Goal: Task Accomplishment & Management: Manage account settings

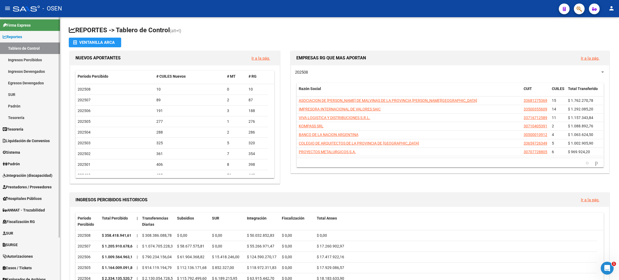
click at [32, 131] on link "Tesorería" at bounding box center [30, 129] width 60 height 12
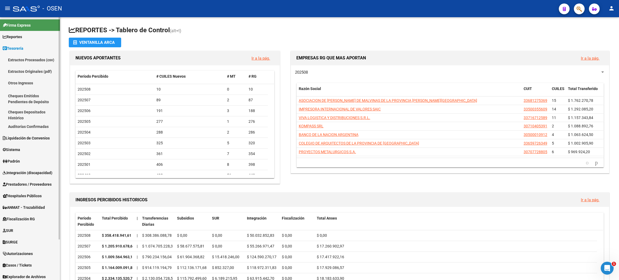
click at [20, 127] on link "Auditorías Confirmadas" at bounding box center [30, 127] width 60 height 12
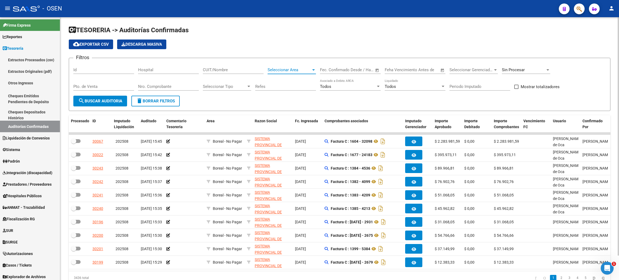
click at [292, 70] on span "Seleccionar Area" at bounding box center [290, 69] width 44 height 5
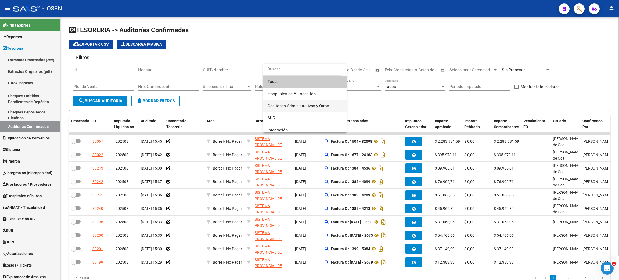
click at [302, 104] on span "Gestiones Administrativas y Otros" at bounding box center [299, 105] width 62 height 5
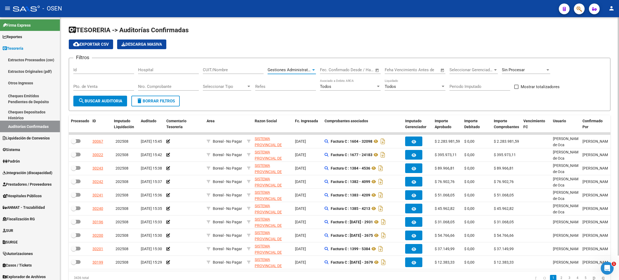
click at [119, 100] on span "search Buscar Auditoria" at bounding box center [100, 101] width 44 height 5
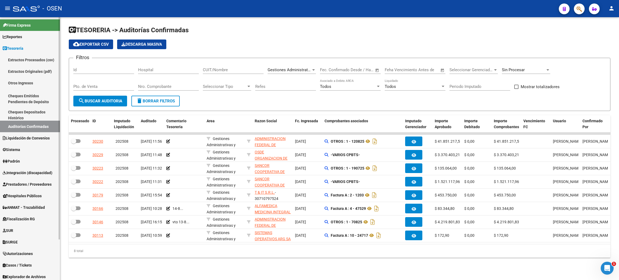
click at [16, 185] on span "Prestadores / Proveedores" at bounding box center [27, 184] width 49 height 6
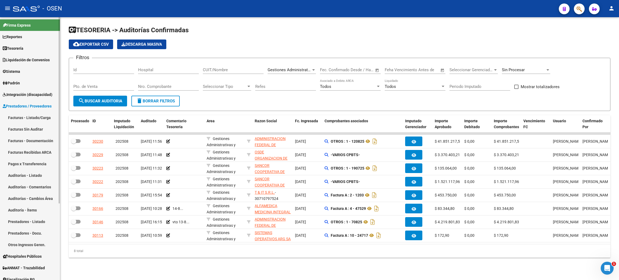
click at [23, 118] on link "Facturas - Listado/Carga" at bounding box center [30, 118] width 60 height 12
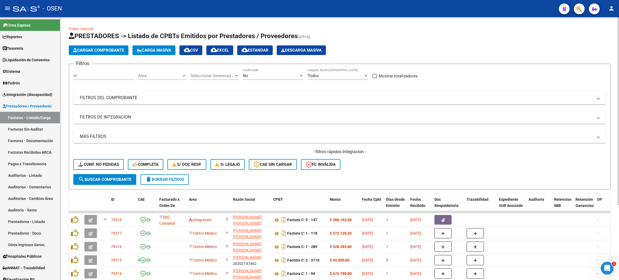
click at [384, 76] on span "Mostrar totalizadores" at bounding box center [398, 76] width 39 height 6
click at [374, 78] on input "Mostrar totalizadores" at bounding box center [374, 78] width 0 height 0
checkbox input "true"
click at [171, 75] on span "Area" at bounding box center [160, 75] width 44 height 5
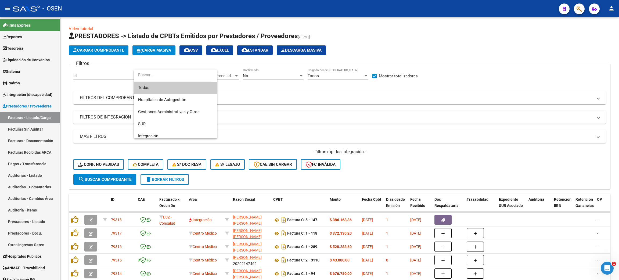
click at [173, 75] on input "dropdown search" at bounding box center [173, 75] width 78 height 12
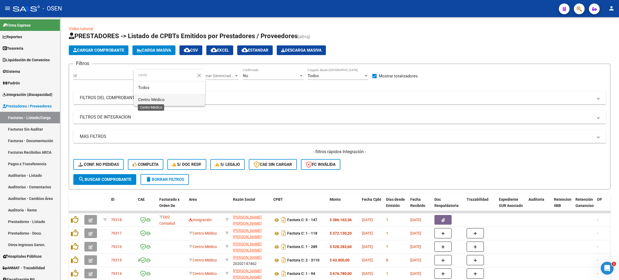
type input "centr"
click at [149, 99] on span "Centro Médico" at bounding box center [151, 99] width 27 height 5
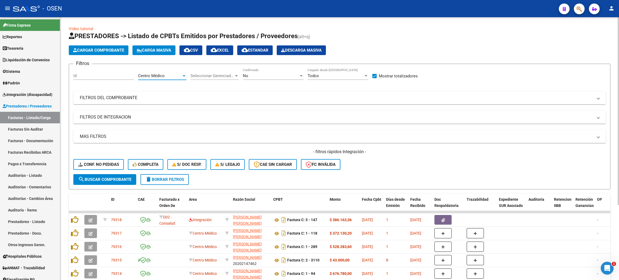
click at [96, 175] on button "search Buscar Comprobante" at bounding box center [104, 179] width 63 height 11
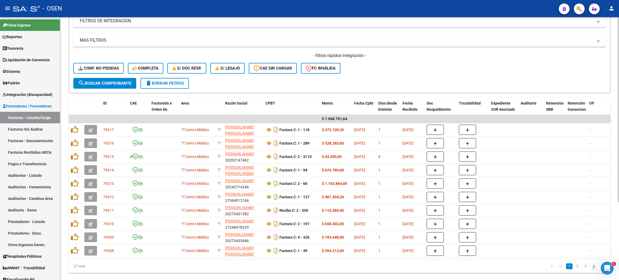
scroll to position [111, 0]
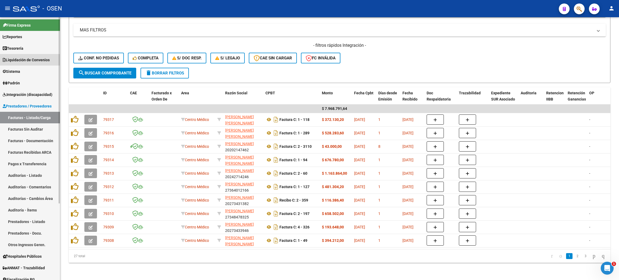
click at [31, 59] on span "Liquidación de Convenios" at bounding box center [26, 60] width 47 height 6
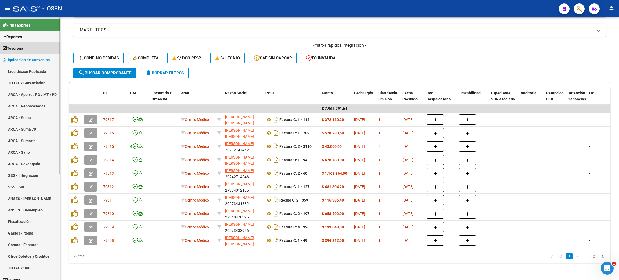
drag, startPoint x: 30, startPoint y: 50, endPoint x: 33, endPoint y: 46, distance: 4.5
click at [31, 50] on link "Tesorería" at bounding box center [30, 48] width 60 height 12
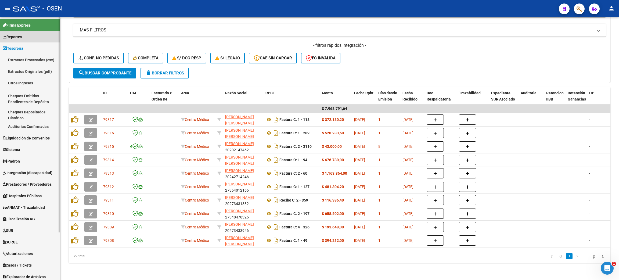
click at [33, 34] on link "Reportes" at bounding box center [30, 37] width 60 height 12
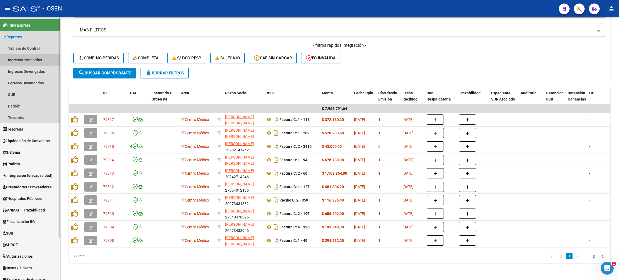
click at [26, 63] on link "Ingresos Percibidos" at bounding box center [30, 60] width 60 height 12
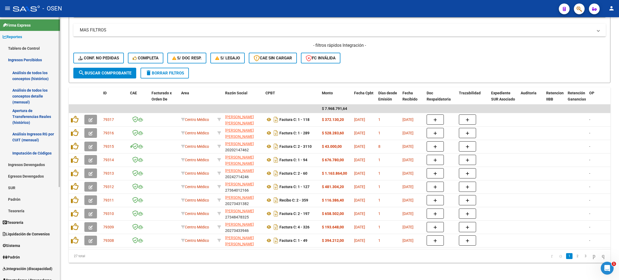
click at [22, 90] on link "Análisis de todos los conceptos detalle (mensual)" at bounding box center [30, 96] width 60 height 20
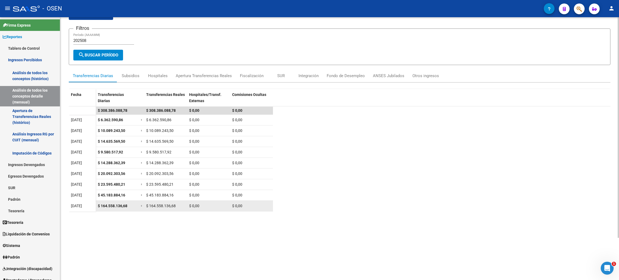
scroll to position [40, 0]
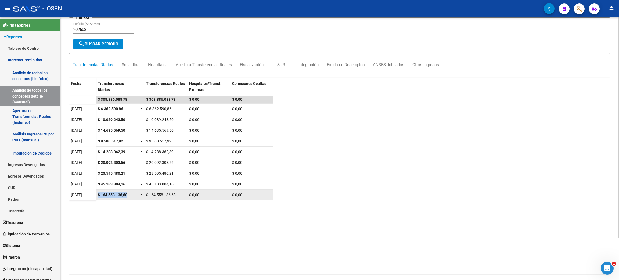
drag, startPoint x: 98, startPoint y: 194, endPoint x: 129, endPoint y: 196, distance: 31.2
click at [129, 196] on div "$ 164.558.136,68" at bounding box center [117, 195] width 39 height 6
click at [198, 225] on datatable-body "$ 308.386.088,78 $ 308.386.088,78 $ 0,00 $ 0,00 01/08/2025 $ 6.362.590,86 = $ 6…" at bounding box center [339, 184] width 541 height 179
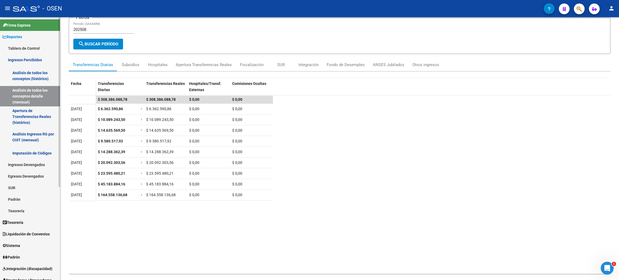
click at [38, 53] on link "Tablero de Control" at bounding box center [30, 48] width 60 height 12
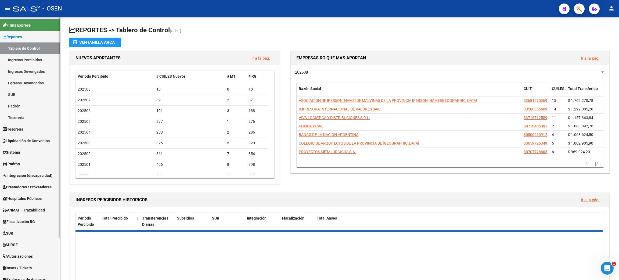
click at [23, 129] on span "Tesorería" at bounding box center [13, 129] width 21 height 6
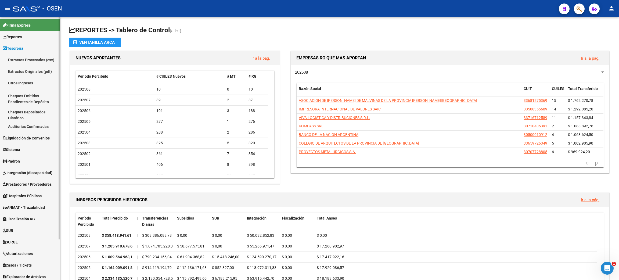
click at [34, 50] on link "Tesorería" at bounding box center [30, 48] width 60 height 12
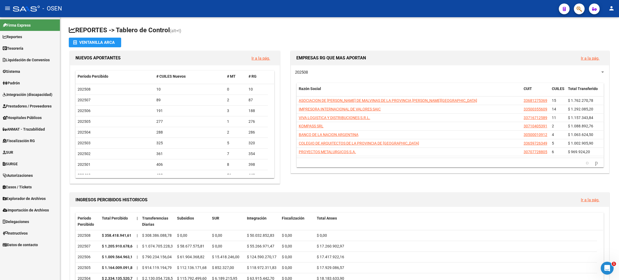
click at [34, 63] on link "Liquidación de Convenios" at bounding box center [30, 60] width 60 height 12
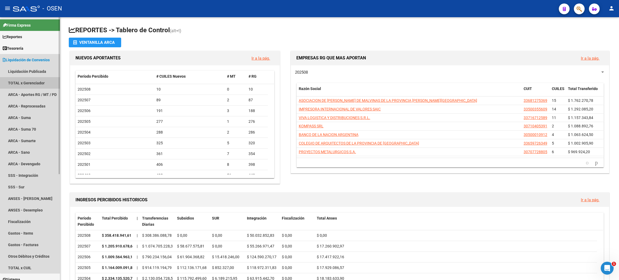
click at [31, 81] on link "TOTAL x Gerenciador" at bounding box center [30, 83] width 60 height 12
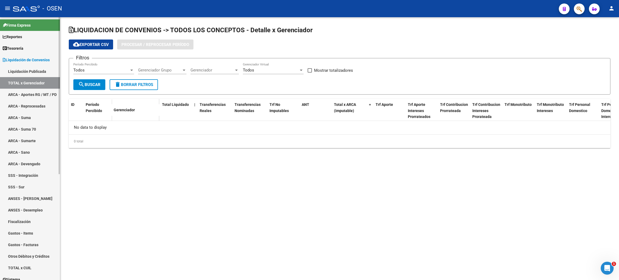
checkbox input "true"
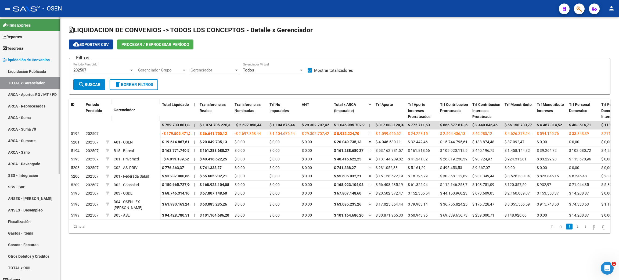
click at [33, 46] on link "Tesorería" at bounding box center [30, 48] width 60 height 12
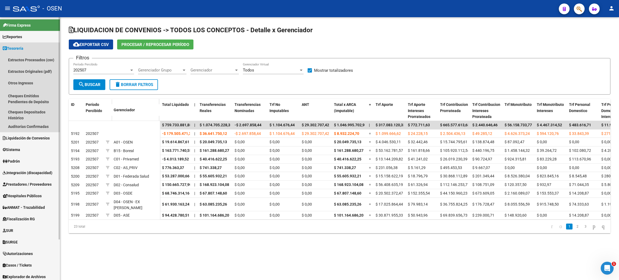
click at [30, 45] on link "Tesorería" at bounding box center [30, 48] width 60 height 12
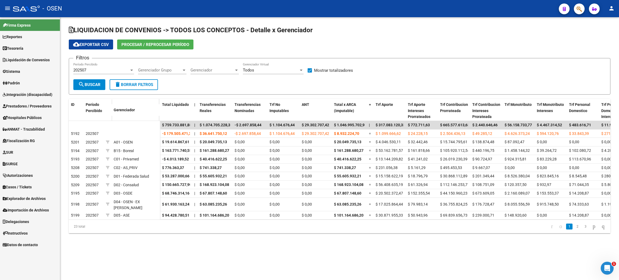
click at [20, 105] on span "Prestadores / Proveedores" at bounding box center [27, 106] width 49 height 6
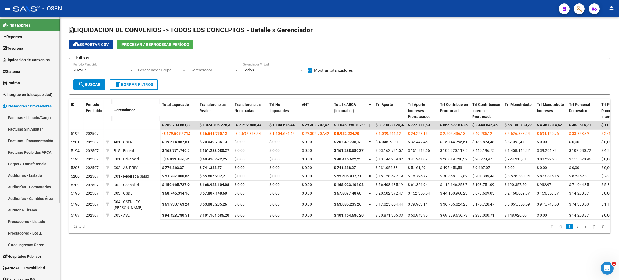
click at [39, 117] on link "Facturas - Listado/Carga" at bounding box center [30, 118] width 60 height 12
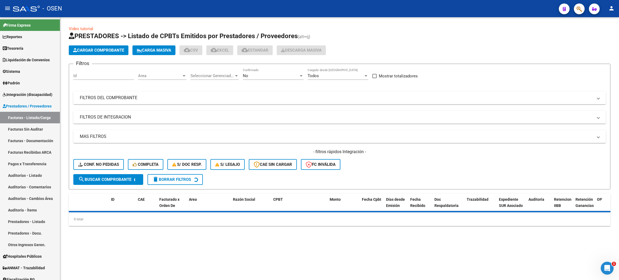
click at [169, 75] on span "Area" at bounding box center [160, 75] width 44 height 5
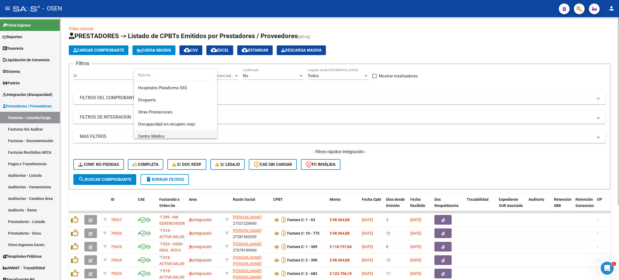
click at [176, 134] on span "Centro Médico" at bounding box center [175, 136] width 75 height 12
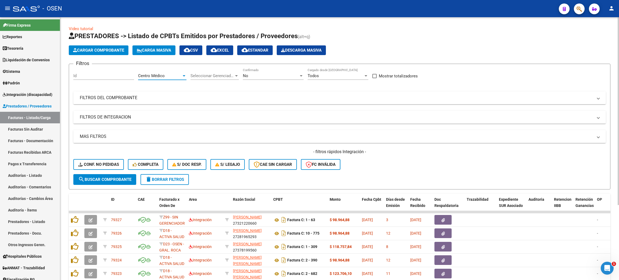
scroll to position [125, 0]
click at [265, 77] on div "No" at bounding box center [271, 75] width 56 height 5
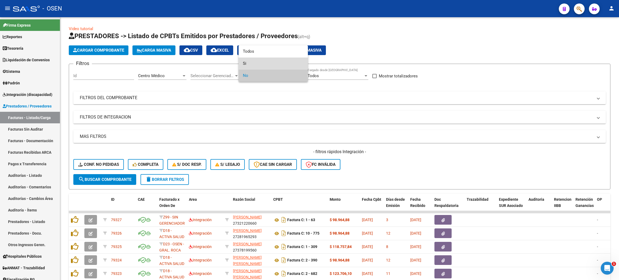
click at [256, 63] on span "Si" at bounding box center [273, 63] width 61 height 12
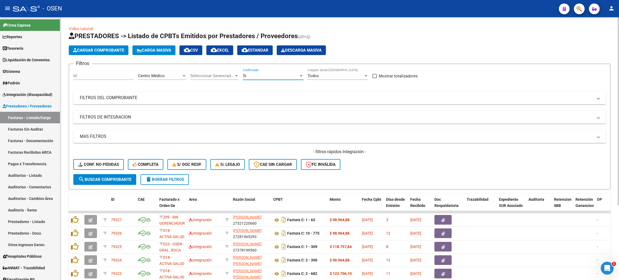
click at [254, 75] on div "Si" at bounding box center [271, 75] width 56 height 5
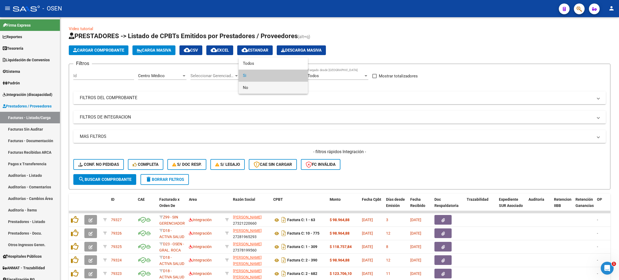
click at [252, 85] on span "No" at bounding box center [273, 88] width 61 height 12
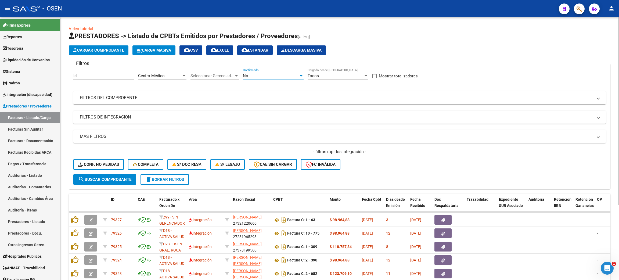
click at [120, 177] on span "search Buscar Comprobante" at bounding box center [104, 179] width 53 height 5
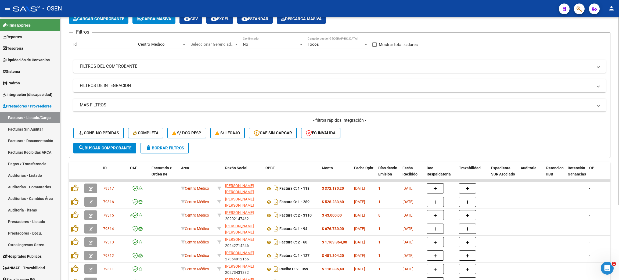
scroll to position [81, 0]
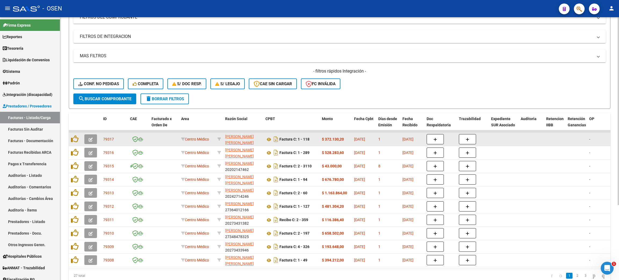
click at [93, 139] on button "button" at bounding box center [90, 139] width 13 height 10
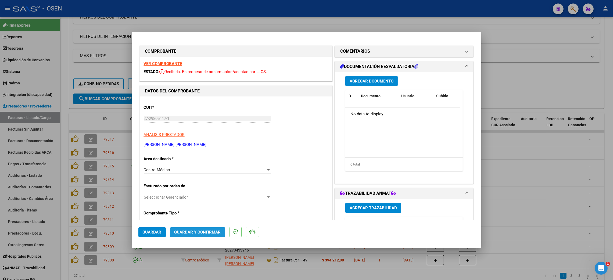
click at [201, 230] on span "Guardar y Confirmar" at bounding box center [197, 232] width 46 height 5
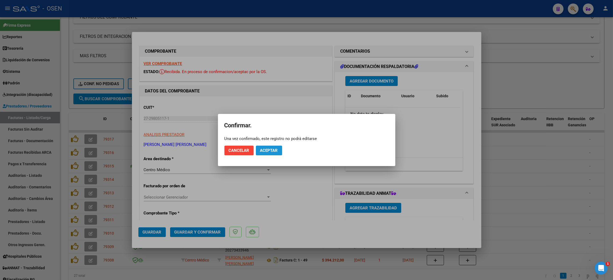
click at [267, 146] on button "Aceptar" at bounding box center [269, 151] width 26 height 10
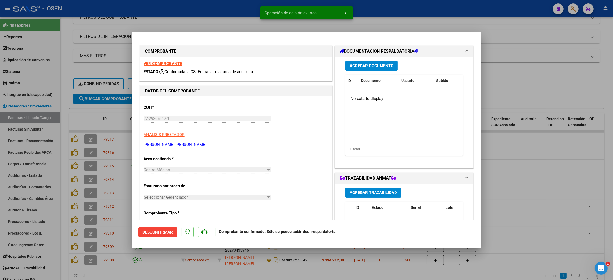
click at [171, 268] on div at bounding box center [306, 140] width 613 height 280
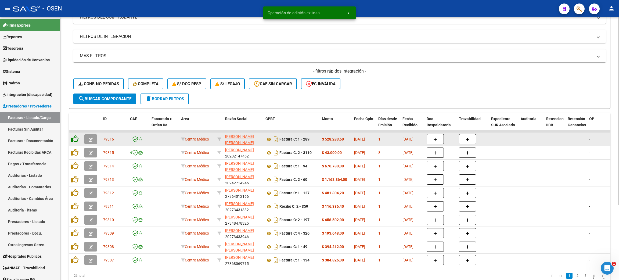
click at [76, 139] on icon at bounding box center [75, 139] width 8 height 8
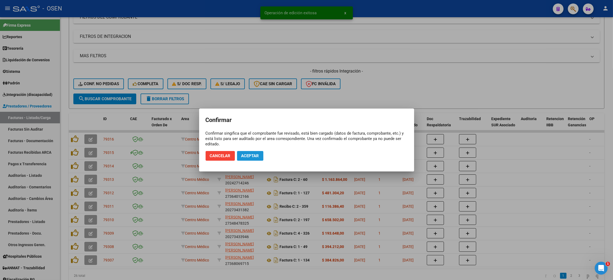
click at [259, 156] on button "Aceptar" at bounding box center [250, 156] width 26 height 10
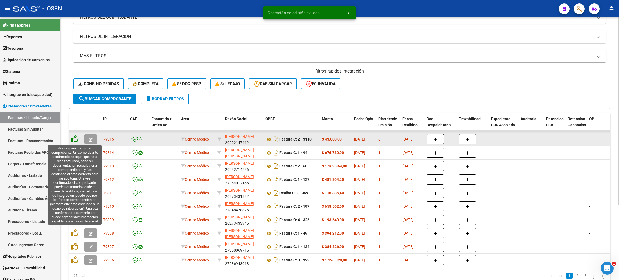
click at [73, 139] on icon at bounding box center [75, 139] width 8 height 8
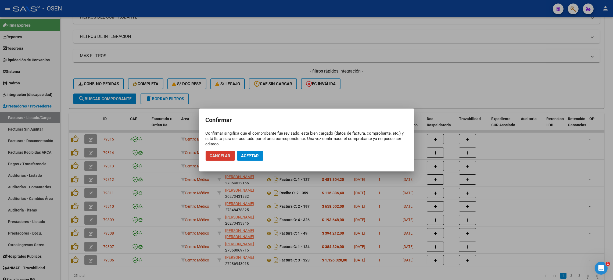
click at [252, 152] on button "Aceptar" at bounding box center [250, 156] width 26 height 10
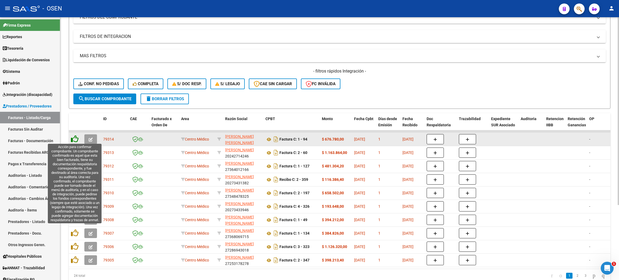
click at [74, 138] on icon at bounding box center [75, 139] width 8 height 8
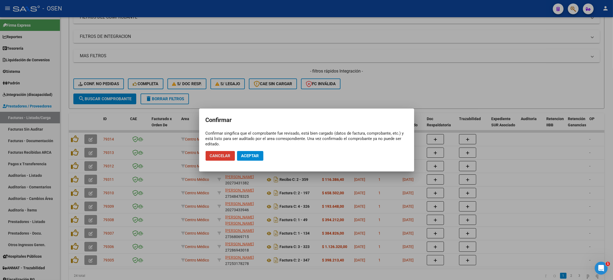
click at [256, 159] on button "Aceptar" at bounding box center [250, 156] width 26 height 10
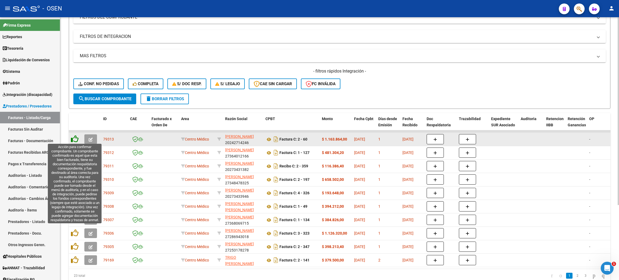
click at [74, 138] on icon at bounding box center [75, 139] width 8 height 8
click at [74, 137] on icon at bounding box center [75, 139] width 8 height 8
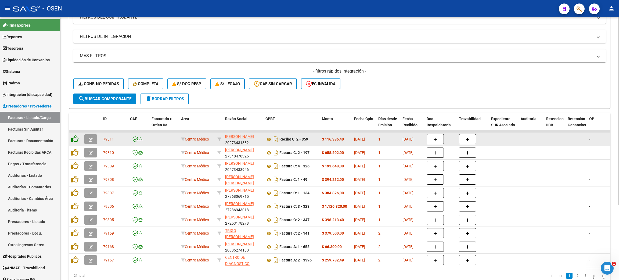
click at [74, 137] on icon at bounding box center [75, 139] width 8 height 8
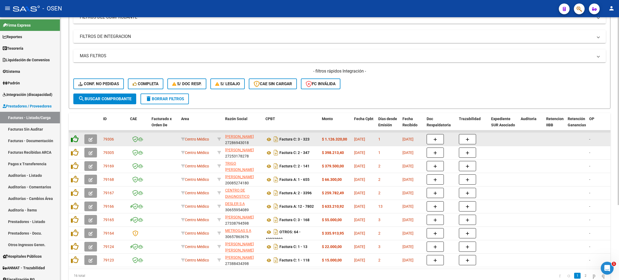
click at [74, 137] on icon at bounding box center [75, 139] width 8 height 8
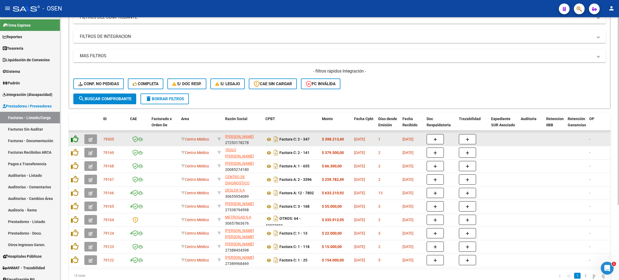
click at [74, 137] on icon at bounding box center [75, 139] width 8 height 8
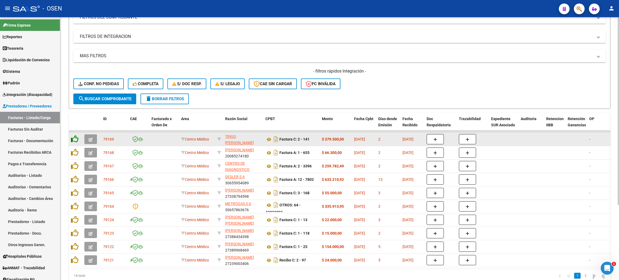
click at [74, 137] on icon at bounding box center [75, 139] width 8 height 8
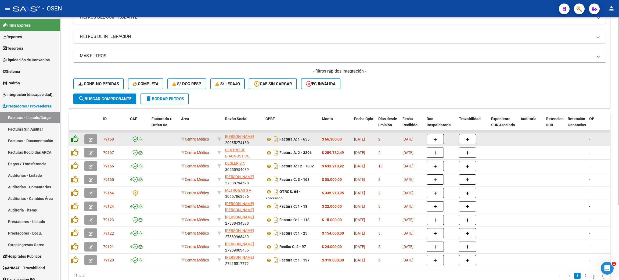
click at [74, 137] on icon at bounding box center [75, 139] width 8 height 8
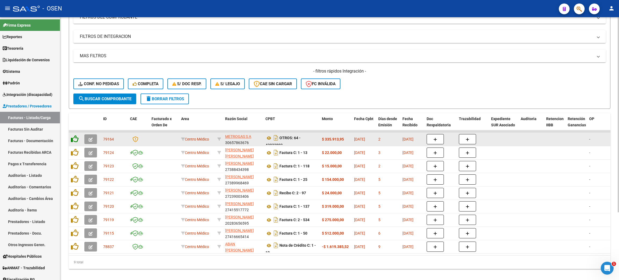
click at [74, 137] on icon at bounding box center [75, 139] width 8 height 8
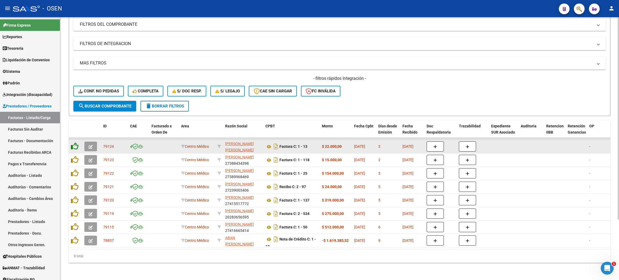
scroll to position [78, 0]
click at [74, 142] on icon at bounding box center [75, 146] width 8 height 8
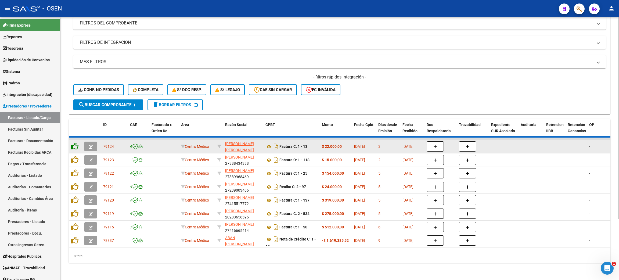
scroll to position [65, 0]
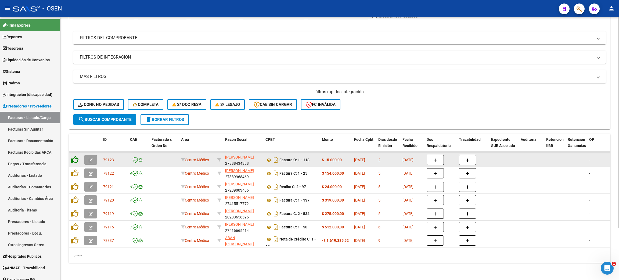
click at [74, 137] on datatable-header-cell at bounding box center [75, 146] width 13 height 24
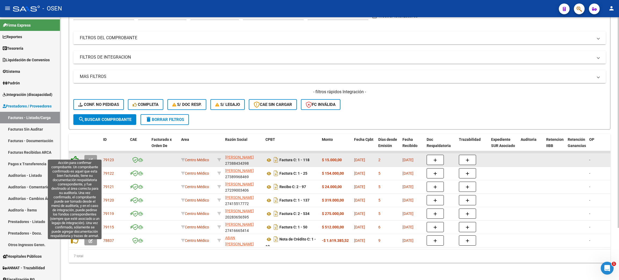
click at [74, 156] on icon at bounding box center [75, 160] width 8 height 8
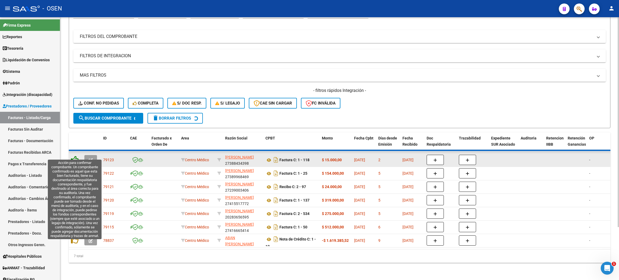
click at [74, 156] on icon at bounding box center [75, 160] width 8 height 8
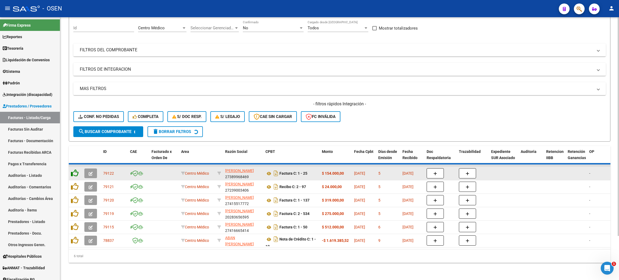
scroll to position [51, 0]
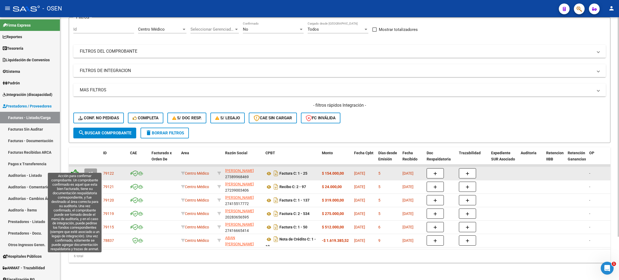
click at [75, 169] on icon at bounding box center [75, 173] width 8 height 8
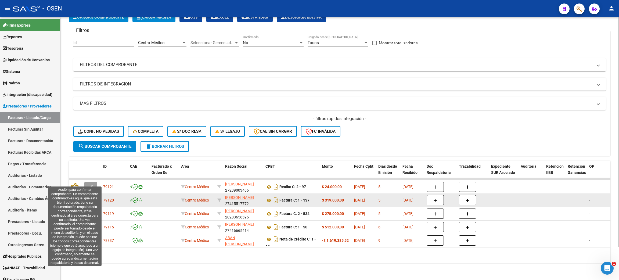
click at [74, 183] on icon at bounding box center [75, 187] width 8 height 8
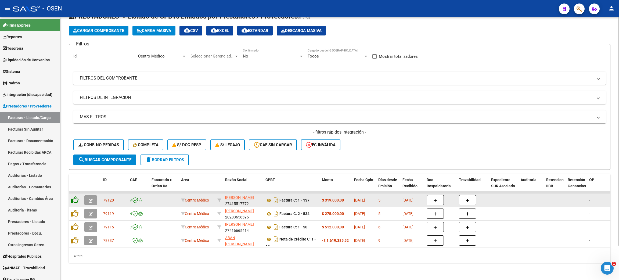
scroll to position [24, 0]
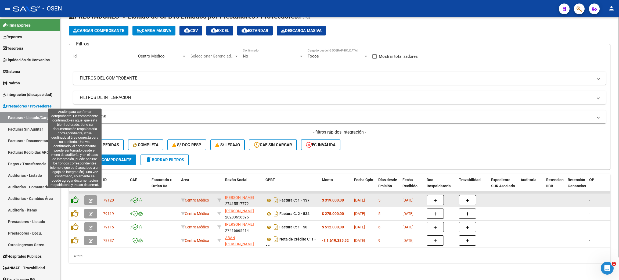
click at [75, 196] on icon at bounding box center [75, 200] width 8 height 8
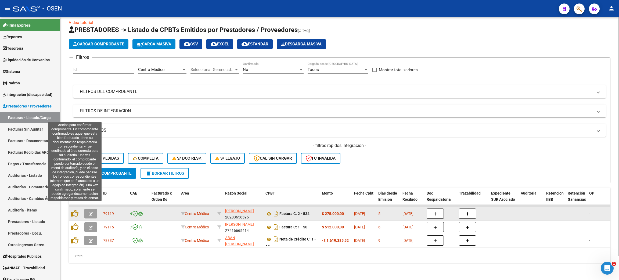
scroll to position [11, 0]
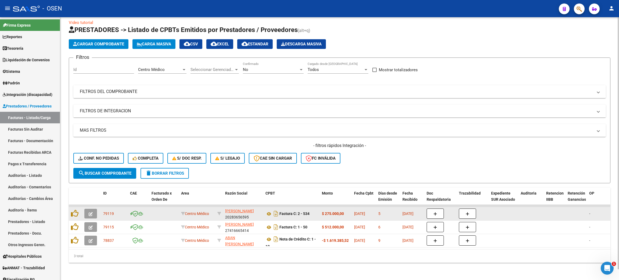
click at [73, 213] on datatable-body-cell at bounding box center [75, 213] width 13 height 13
click at [74, 210] on icon at bounding box center [75, 214] width 8 height 8
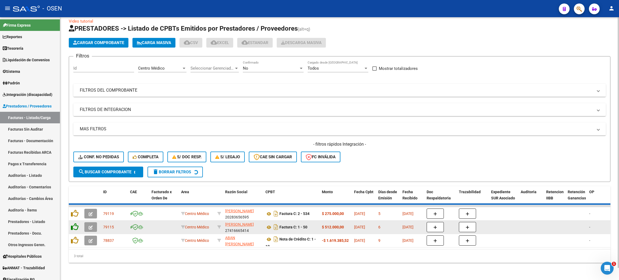
scroll to position [12, 0]
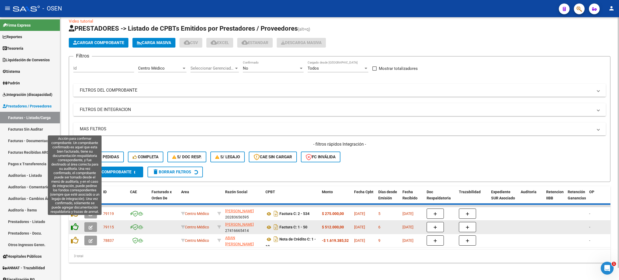
click at [75, 223] on icon at bounding box center [75, 227] width 8 height 8
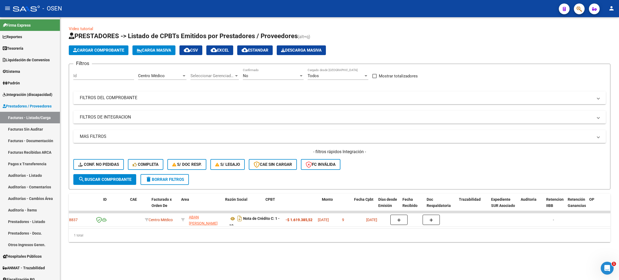
scroll to position [0, 0]
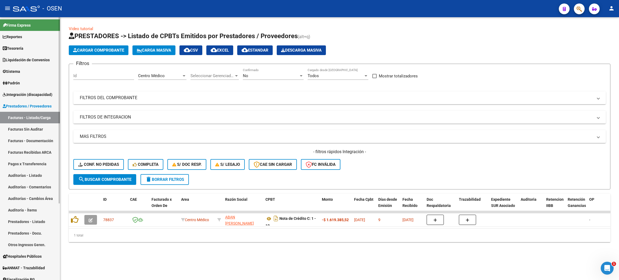
click at [16, 45] on span "Tesorería" at bounding box center [13, 48] width 21 height 6
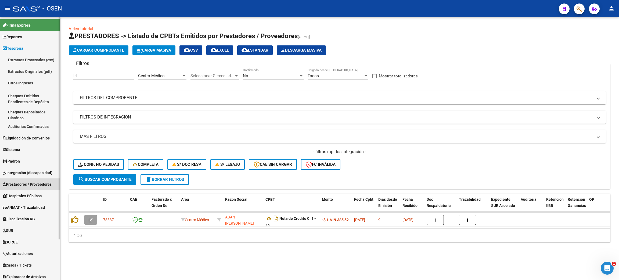
click at [38, 188] on link "Prestadores / Proveedores" at bounding box center [30, 184] width 60 height 12
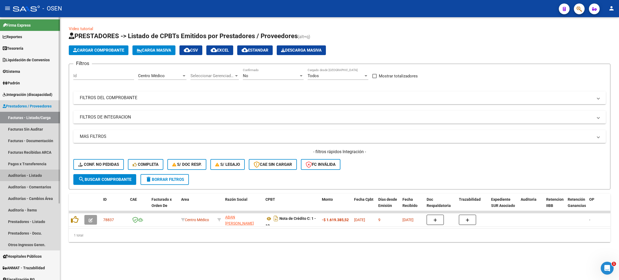
click at [32, 171] on link "Auditorías - Listado" at bounding box center [30, 175] width 60 height 12
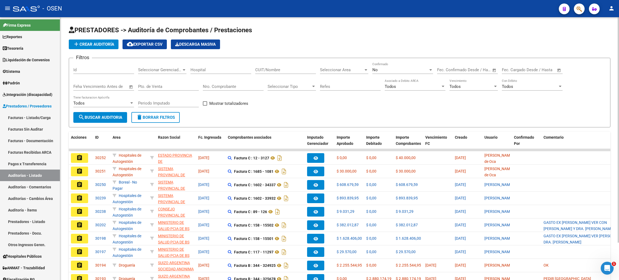
click at [86, 43] on span "add Crear Auditoría" at bounding box center [93, 44] width 41 height 5
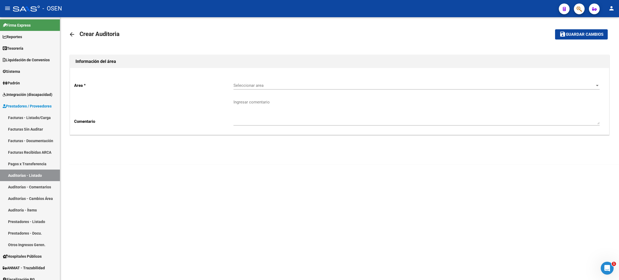
click at [266, 87] on span "Seleccionar area" at bounding box center [413, 85] width 361 height 5
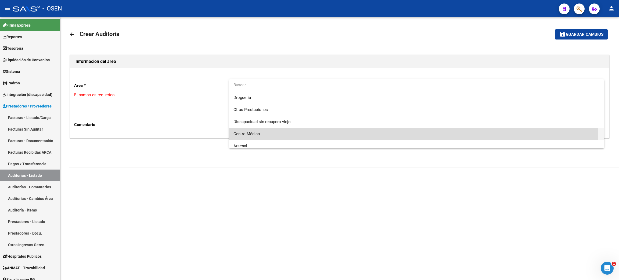
click at [268, 135] on span "Centro Médico" at bounding box center [416, 134] width 366 height 12
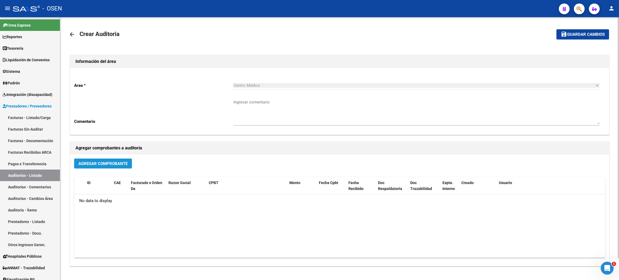
click at [116, 164] on span "Agregar Comprobante" at bounding box center [102, 163] width 49 height 5
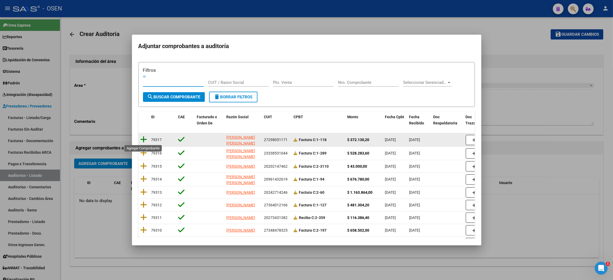
click at [143, 139] on icon at bounding box center [143, 140] width 7 height 8
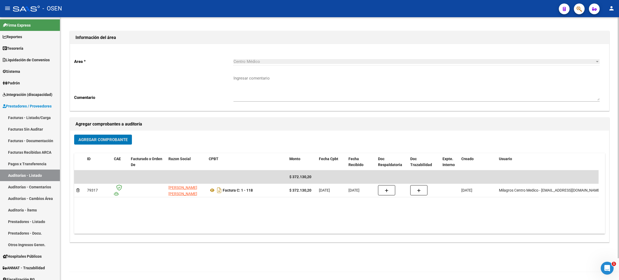
scroll to position [0, 0]
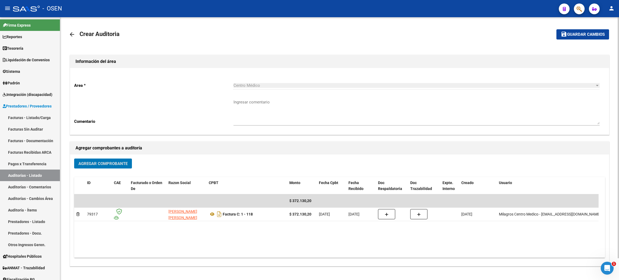
click at [571, 38] on button "save Guardar cambios" at bounding box center [582, 34] width 53 height 10
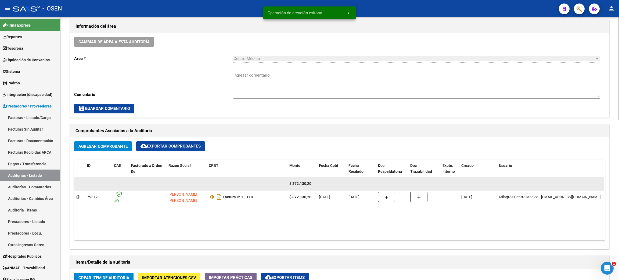
scroll to position [161, 0]
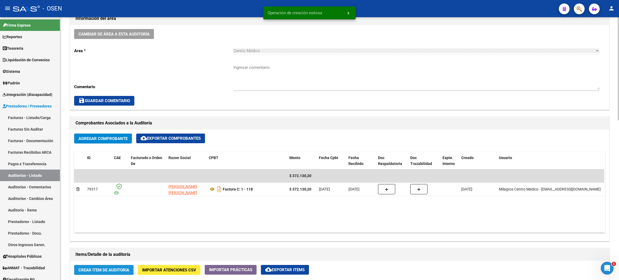
click at [100, 273] on button "Crear Item de Auditoria" at bounding box center [103, 270] width 59 height 10
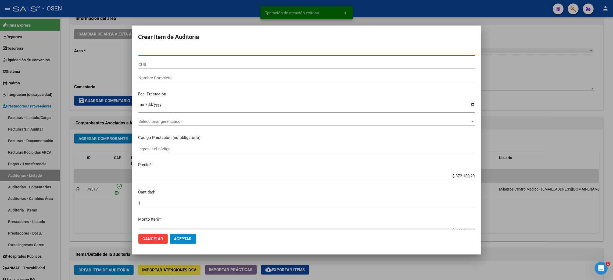
click at [177, 123] on span "Seleccionar gerenciador" at bounding box center [303, 121] width 331 height 5
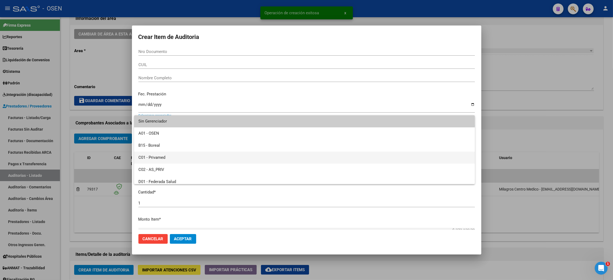
click at [174, 157] on span "C01 - Privamed" at bounding box center [304, 157] width 332 height 12
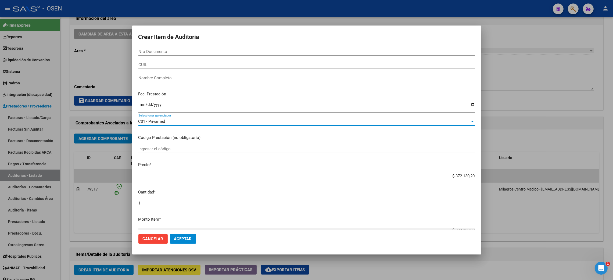
click at [181, 237] on span "Aceptar" at bounding box center [183, 238] width 18 height 5
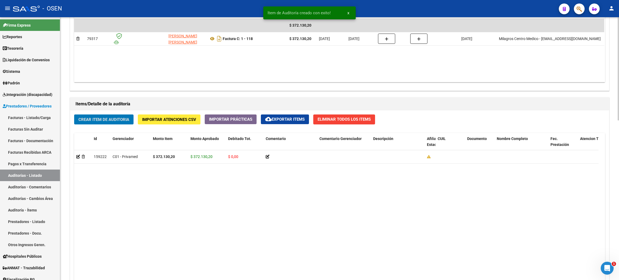
scroll to position [407, 0]
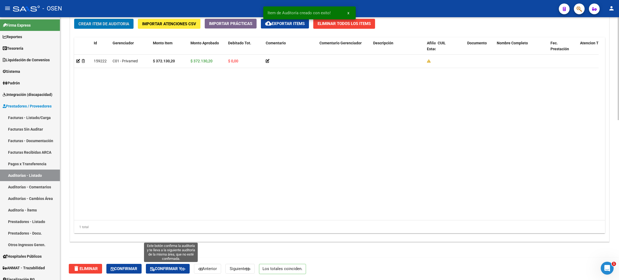
click at [160, 270] on span "Confirmar y" at bounding box center [167, 268] width 35 height 5
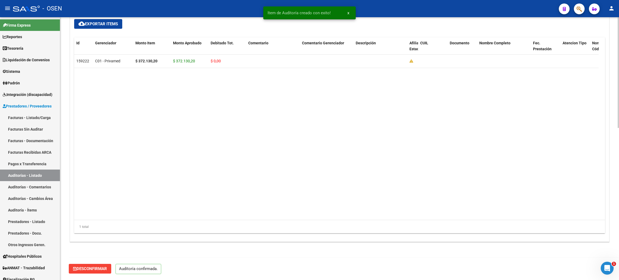
scroll to position [360, 0]
type input "202508"
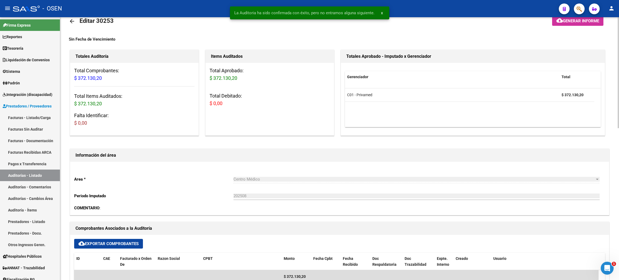
scroll to position [0, 0]
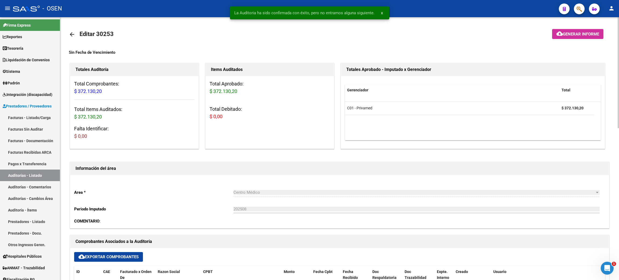
click at [73, 32] on mat-icon "arrow_back" at bounding box center [72, 34] width 6 height 6
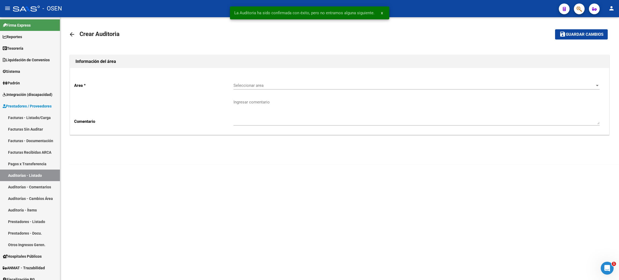
click at [266, 85] on span "Seleccionar area" at bounding box center [413, 85] width 361 height 5
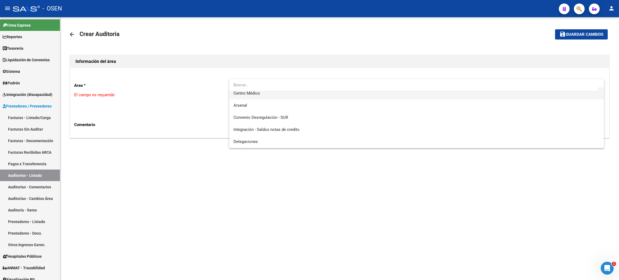
click at [258, 94] on span "Centro Médico" at bounding box center [246, 93] width 27 height 5
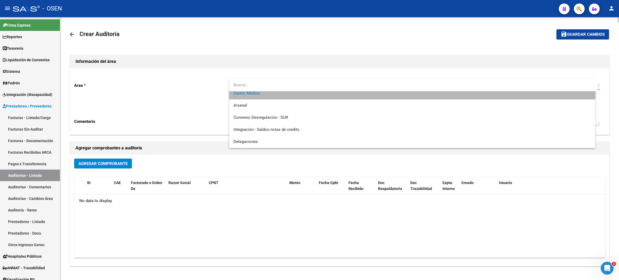
scroll to position [157, 0]
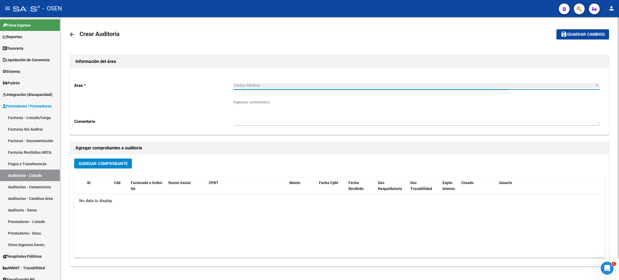
click at [114, 162] on span "Agregar Comprobante" at bounding box center [102, 163] width 49 height 5
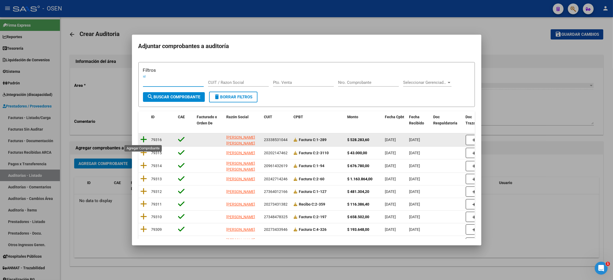
click at [144, 141] on icon at bounding box center [143, 140] width 7 height 8
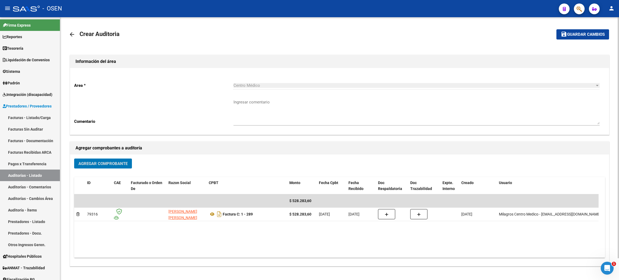
click at [569, 32] on span "Guardar cambios" at bounding box center [586, 34] width 38 height 5
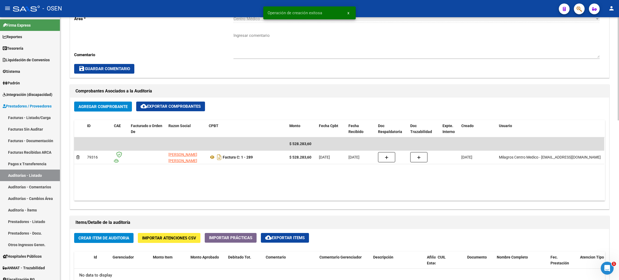
scroll to position [241, 0]
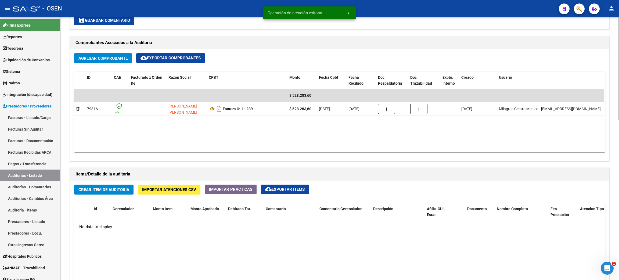
click at [123, 186] on button "Crear Item de Auditoria" at bounding box center [103, 190] width 59 height 10
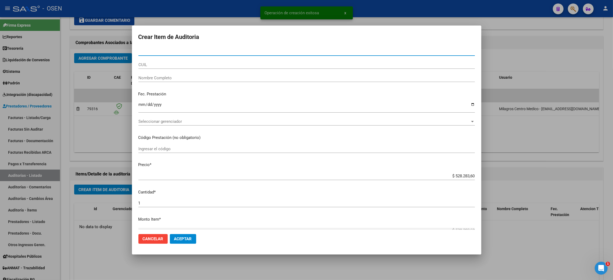
click at [169, 122] on span "Seleccionar gerenciador" at bounding box center [303, 121] width 331 height 5
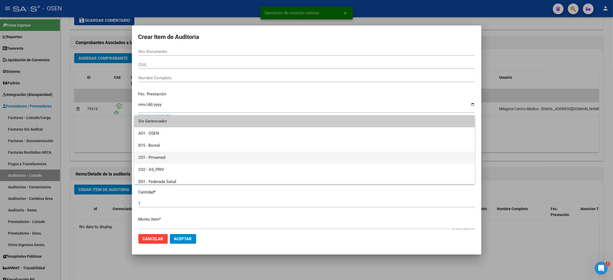
click at [161, 154] on span "C01 - Privamed" at bounding box center [304, 157] width 332 height 12
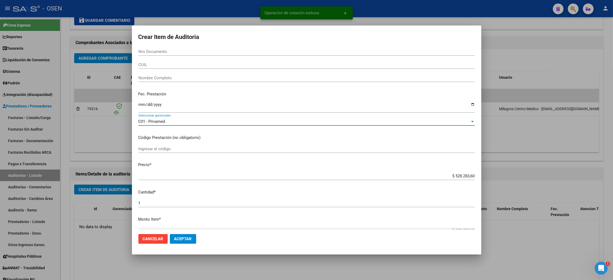
click at [179, 237] on span "Aceptar" at bounding box center [183, 238] width 18 height 5
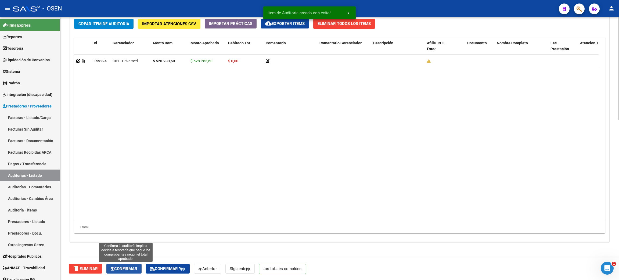
click at [118, 267] on span "Confirmar" at bounding box center [124, 268] width 27 height 5
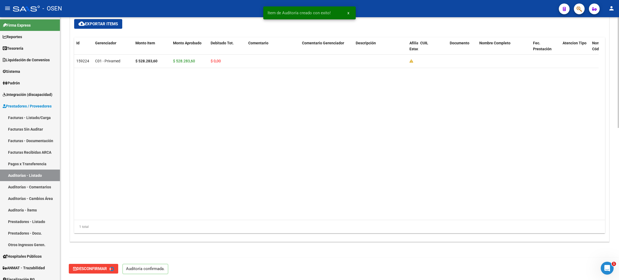
type input "202508"
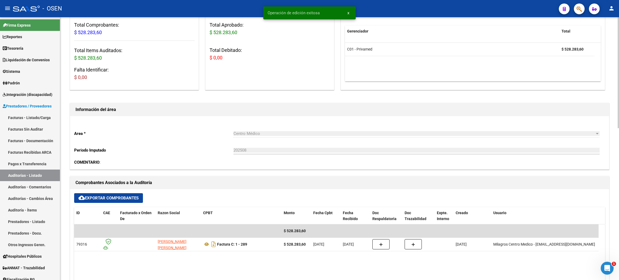
scroll to position [0, 0]
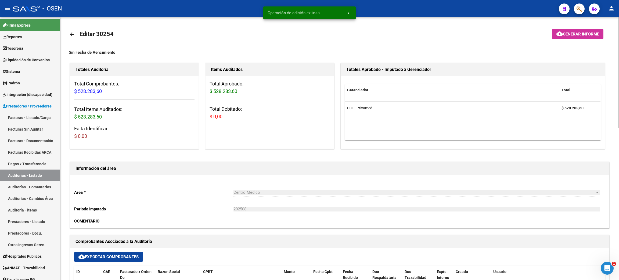
click at [73, 34] on mat-icon "arrow_back" at bounding box center [72, 34] width 6 height 6
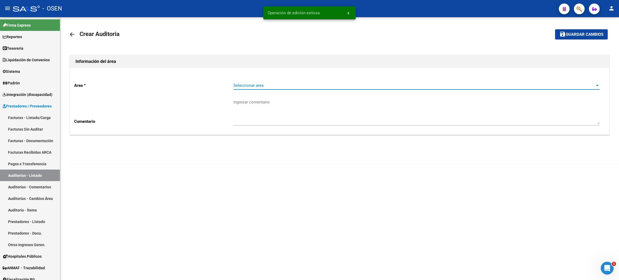
click at [258, 86] on span "Seleccionar area" at bounding box center [413, 85] width 361 height 5
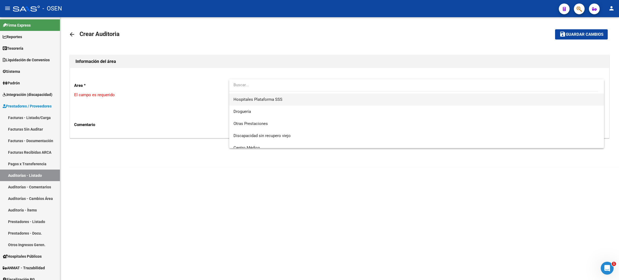
scroll to position [121, 0]
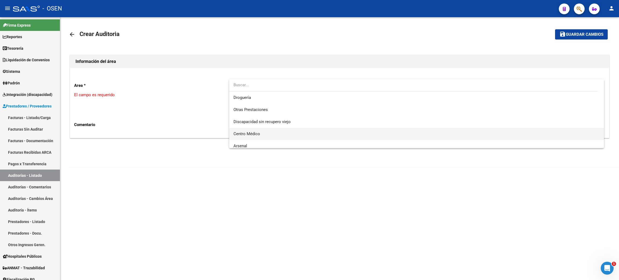
click at [267, 134] on span "Centro Médico" at bounding box center [416, 134] width 366 height 12
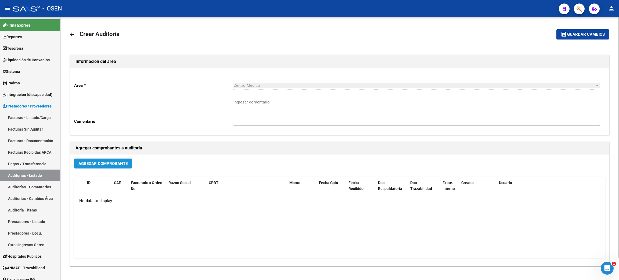
click at [94, 162] on span "Agregar Comprobante" at bounding box center [102, 163] width 49 height 5
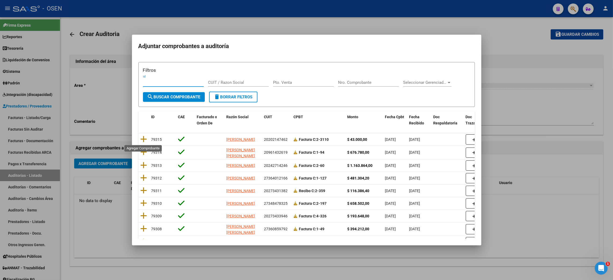
click at [143, 140] on icon at bounding box center [143, 139] width 7 height 8
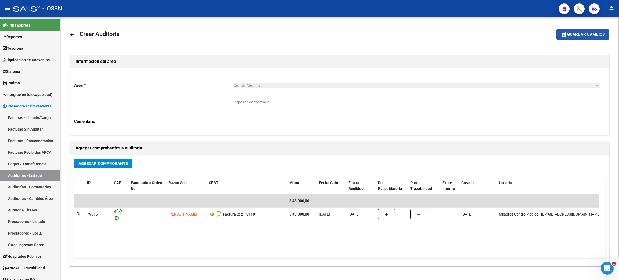
click at [570, 34] on span "Guardar cambios" at bounding box center [586, 34] width 38 height 5
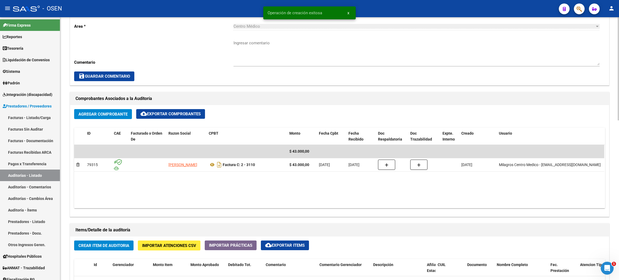
scroll to position [201, 0]
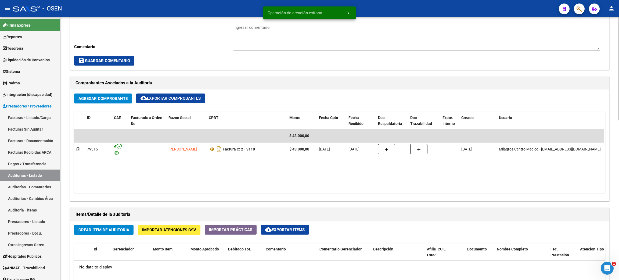
click at [120, 230] on span "Crear Item de Auditoria" at bounding box center [103, 229] width 51 height 5
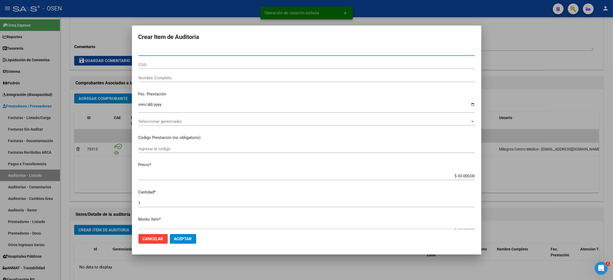
click at [162, 121] on span "Seleccionar gerenciador" at bounding box center [303, 121] width 331 height 5
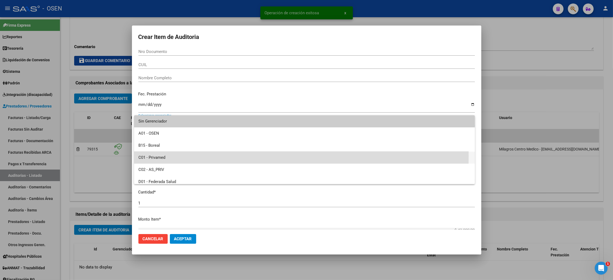
click at [165, 156] on span "C01 - Privamed" at bounding box center [304, 157] width 332 height 12
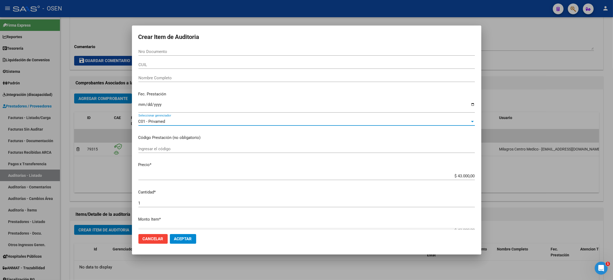
drag, startPoint x: 180, startPoint y: 239, endPoint x: 181, endPoint y: 243, distance: 3.5
click at [180, 239] on span "Aceptar" at bounding box center [183, 238] width 18 height 5
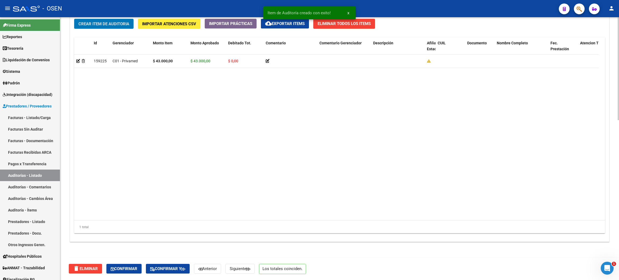
click at [128, 270] on button "Confirmar" at bounding box center [123, 269] width 35 height 10
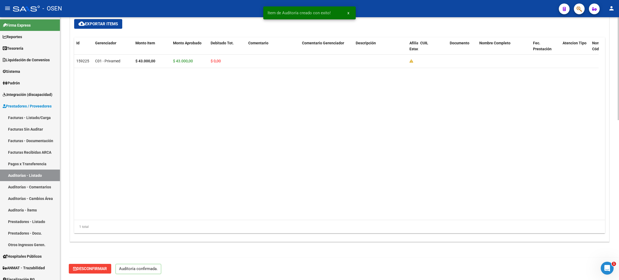
scroll to position [360, 0]
type input "202508"
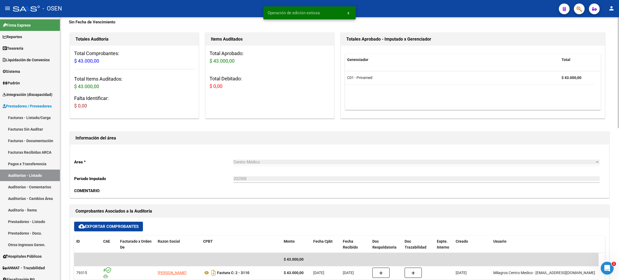
scroll to position [0, 0]
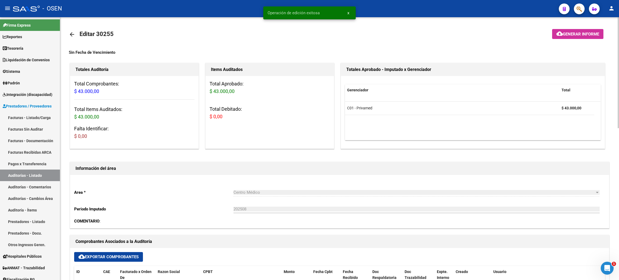
click at [73, 36] on mat-icon "arrow_back" at bounding box center [72, 34] width 6 height 6
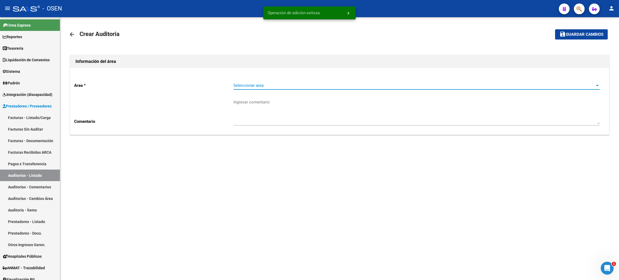
click at [249, 85] on span "Seleccionar area" at bounding box center [413, 85] width 361 height 5
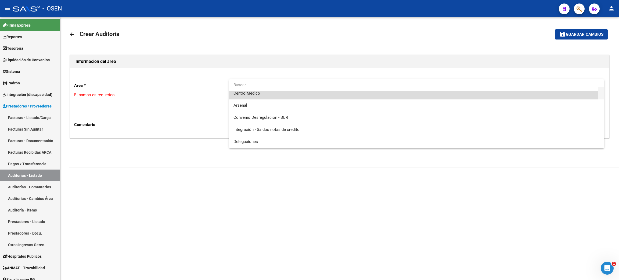
click at [262, 97] on span "Centro Médico" at bounding box center [416, 93] width 366 height 12
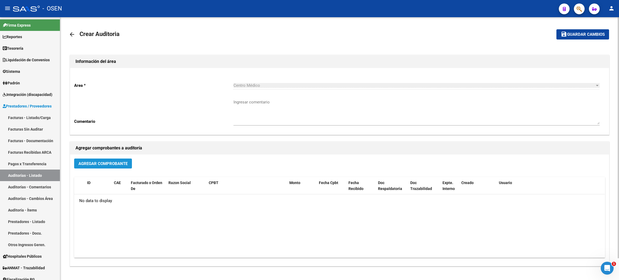
click at [109, 162] on span "Agregar Comprobante" at bounding box center [102, 163] width 49 height 5
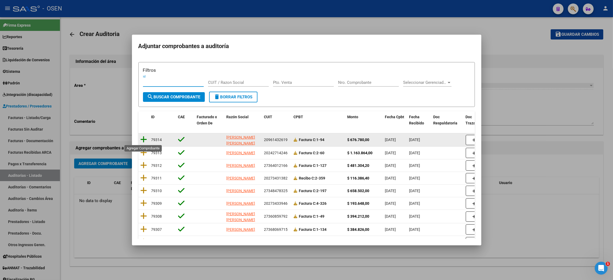
click at [145, 141] on icon at bounding box center [143, 140] width 7 height 8
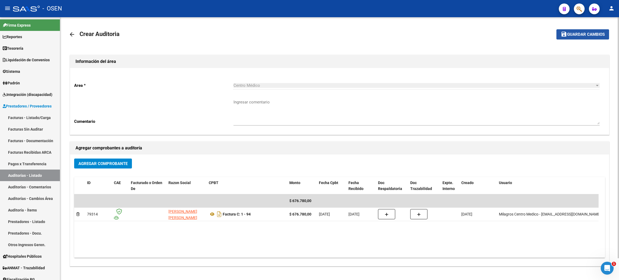
click at [587, 33] on span "Guardar cambios" at bounding box center [586, 34] width 38 height 5
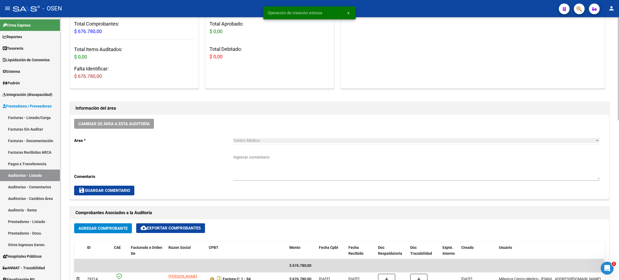
scroll to position [201, 0]
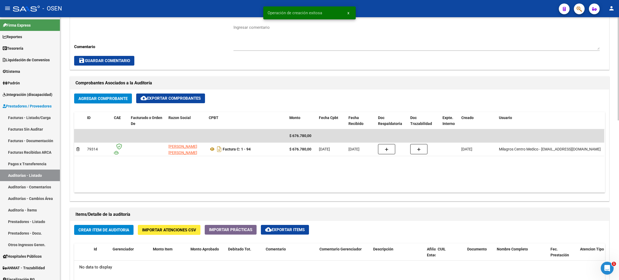
click at [111, 226] on button "Crear Item de Auditoria" at bounding box center [103, 230] width 59 height 10
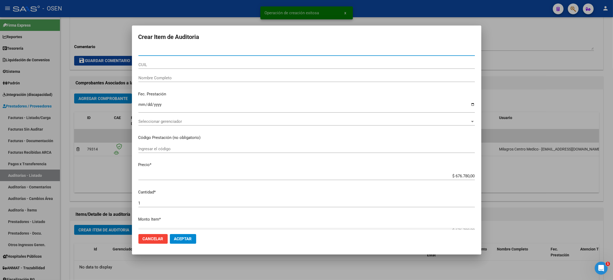
click at [189, 124] on div "Seleccionar gerenciador Seleccionar gerenciador" at bounding box center [306, 121] width 336 height 8
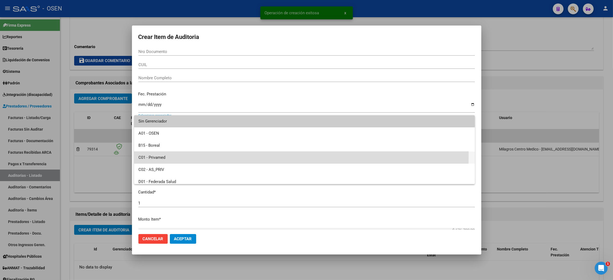
click at [172, 154] on span "C01 - Privamed" at bounding box center [304, 157] width 332 height 12
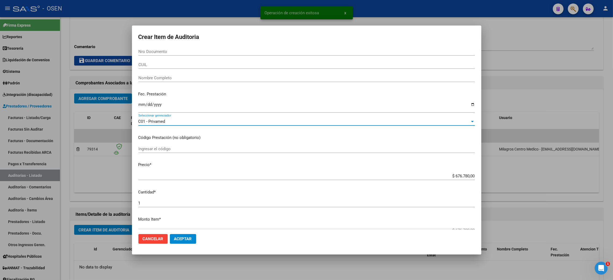
click at [178, 238] on span "Aceptar" at bounding box center [183, 238] width 18 height 5
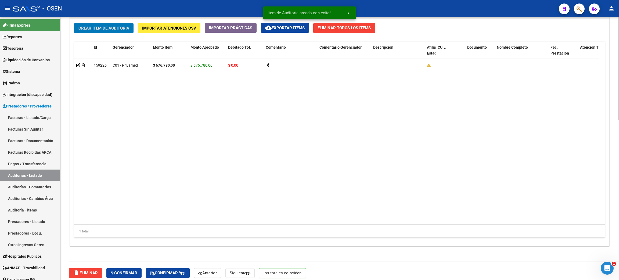
click at [112, 275] on button "Confirmar" at bounding box center [123, 273] width 35 height 10
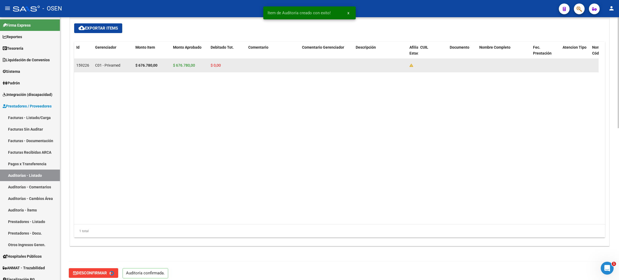
type input "202508"
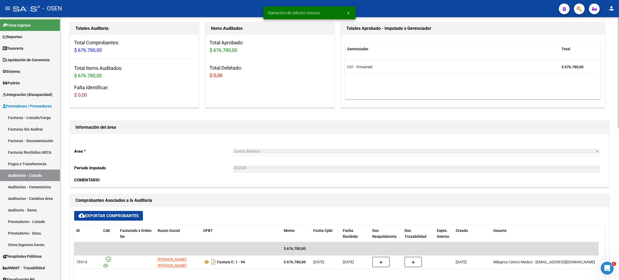
scroll to position [0, 0]
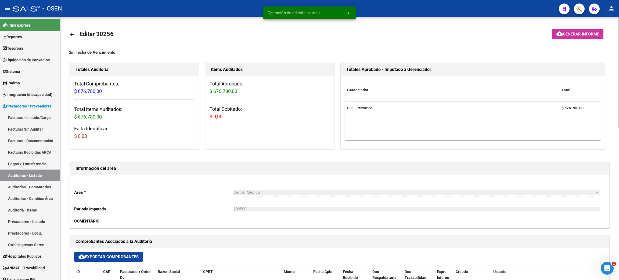
click at [72, 36] on mat-icon "arrow_back" at bounding box center [72, 34] width 6 height 6
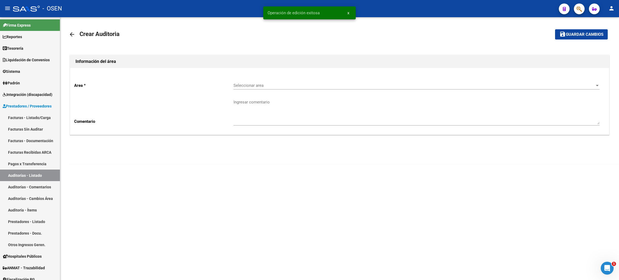
click at [246, 83] on span "Seleccionar area" at bounding box center [413, 85] width 361 height 5
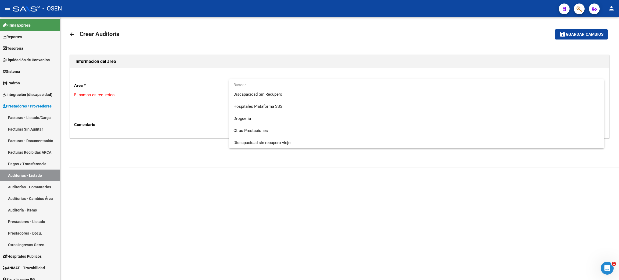
scroll to position [81, 0]
click at [265, 96] on span "Centro Médico" at bounding box center [416, 93] width 366 height 12
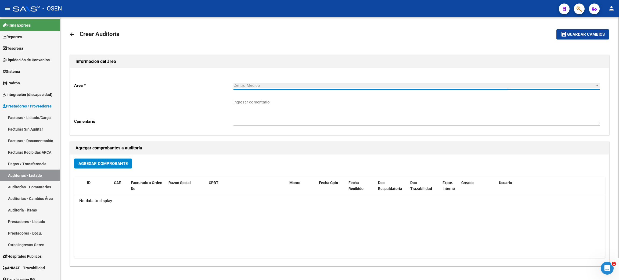
click at [105, 159] on button "Agregar Comprobante" at bounding box center [103, 163] width 58 height 10
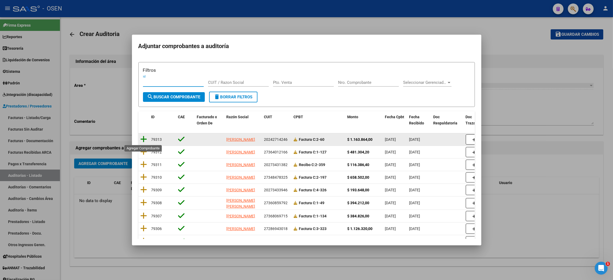
click at [143, 139] on icon at bounding box center [143, 139] width 7 height 8
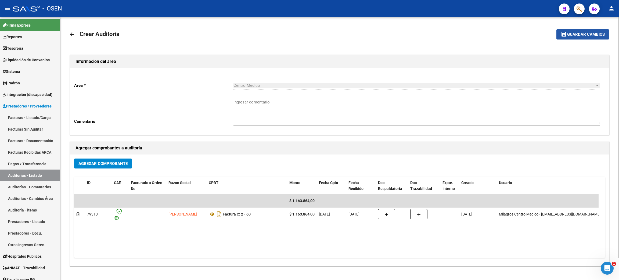
click at [567, 37] on mat-icon "save" at bounding box center [564, 34] width 6 height 6
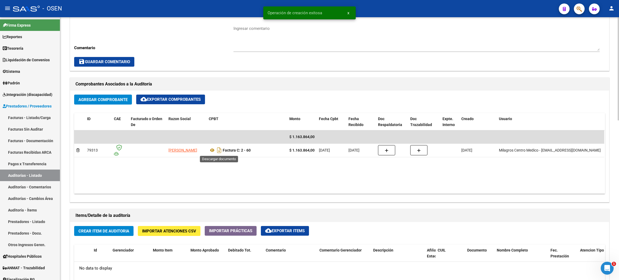
scroll to position [201, 0]
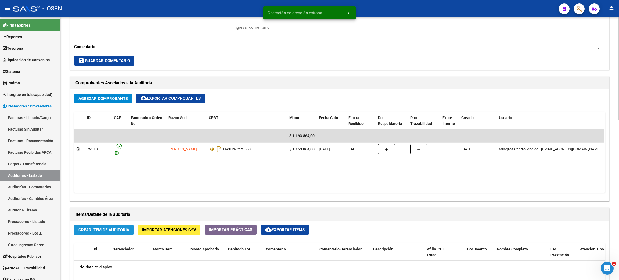
click at [118, 229] on span "Crear Item de Auditoria" at bounding box center [103, 229] width 51 height 5
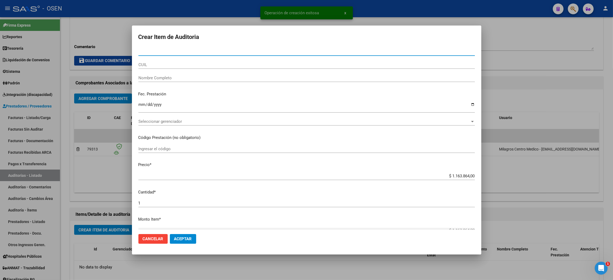
click at [194, 124] on span "Seleccionar gerenciador" at bounding box center [303, 121] width 331 height 5
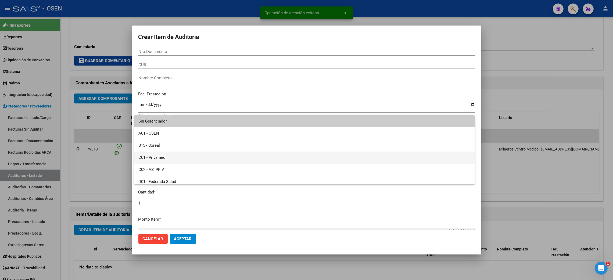
click at [175, 160] on span "C01 - Privamed" at bounding box center [304, 157] width 332 height 12
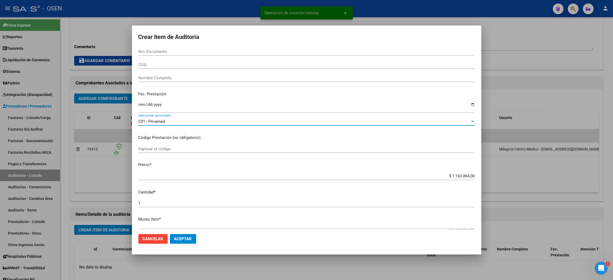
click at [187, 239] on span "Aceptar" at bounding box center [183, 238] width 18 height 5
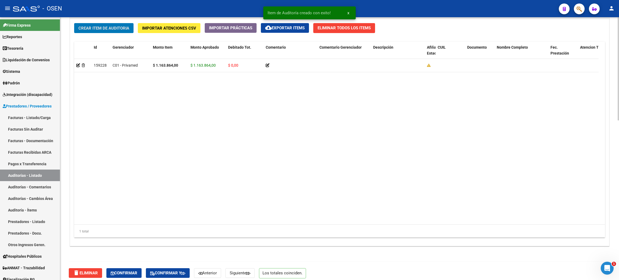
click at [128, 275] on span "Confirmar" at bounding box center [124, 272] width 27 height 5
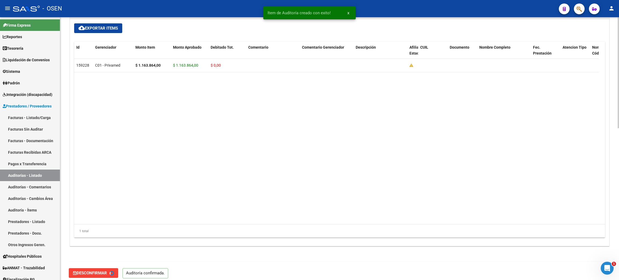
type input "202508"
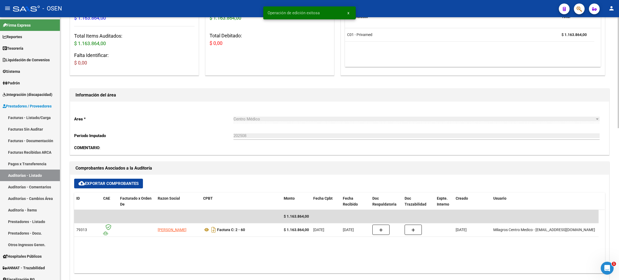
scroll to position [0, 0]
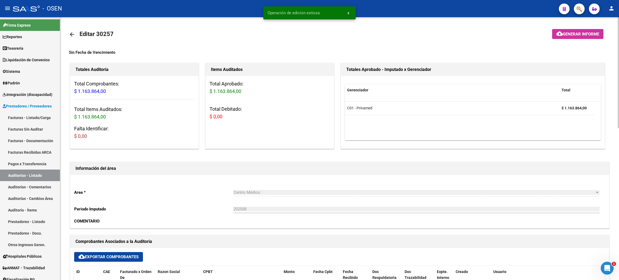
click at [73, 34] on mat-icon "arrow_back" at bounding box center [72, 34] width 6 height 6
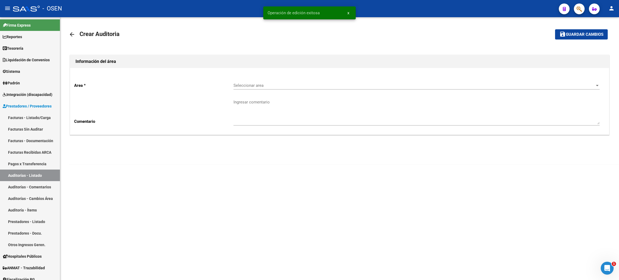
click at [257, 86] on span "Seleccionar area" at bounding box center [413, 85] width 361 height 5
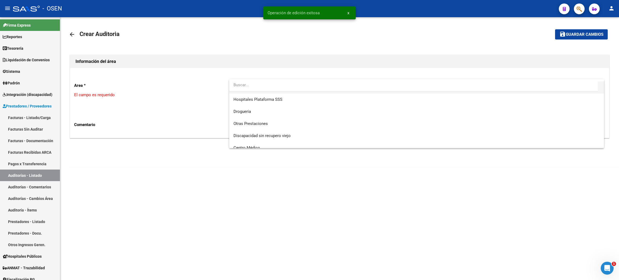
scroll to position [121, 0]
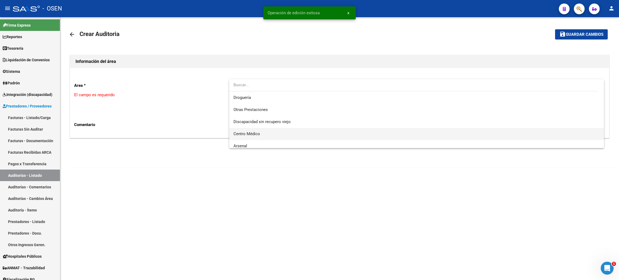
click at [273, 132] on span "Centro Médico" at bounding box center [416, 134] width 366 height 12
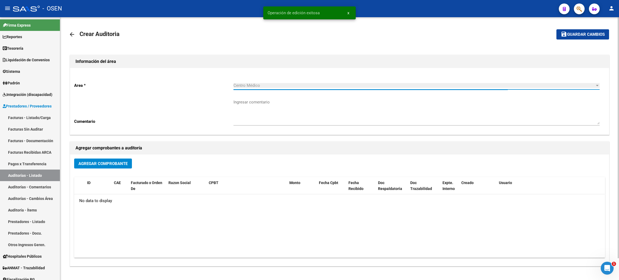
click at [89, 164] on span "Agregar Comprobante" at bounding box center [102, 163] width 49 height 5
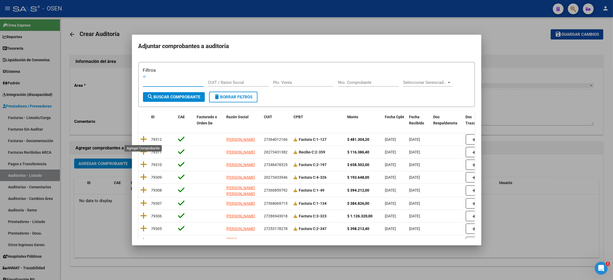
click at [142, 138] on icon at bounding box center [143, 139] width 7 height 8
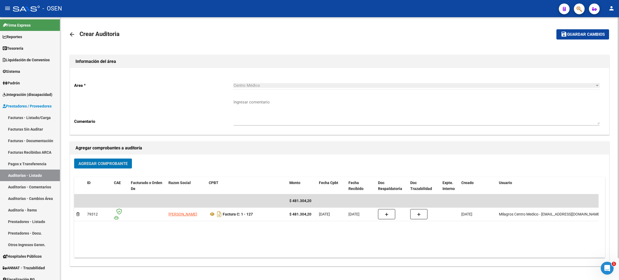
click at [578, 35] on span "Guardar cambios" at bounding box center [586, 34] width 38 height 5
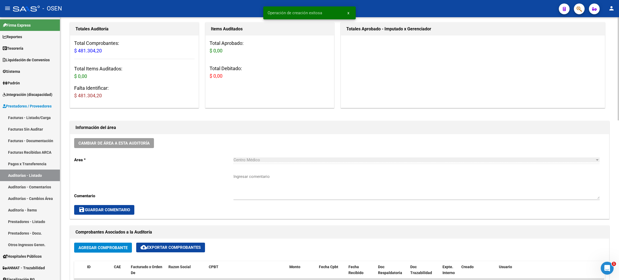
scroll to position [241, 0]
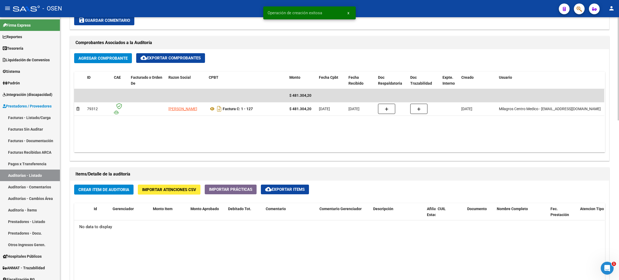
click at [126, 193] on button "Crear Item de Auditoria" at bounding box center [103, 190] width 59 height 10
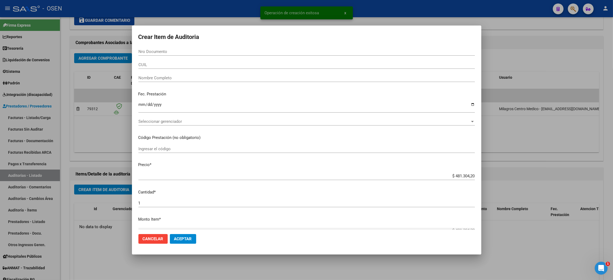
click at [154, 118] on div "Seleccionar gerenciador Seleccionar gerenciador" at bounding box center [306, 121] width 336 height 8
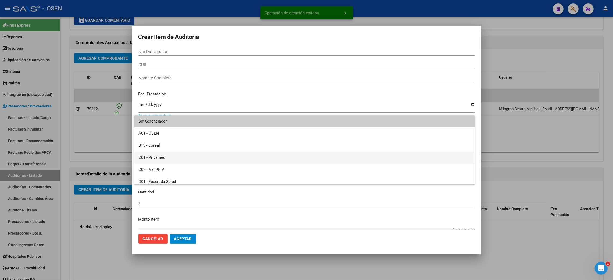
click at [164, 153] on span "C01 - Privamed" at bounding box center [304, 157] width 332 height 12
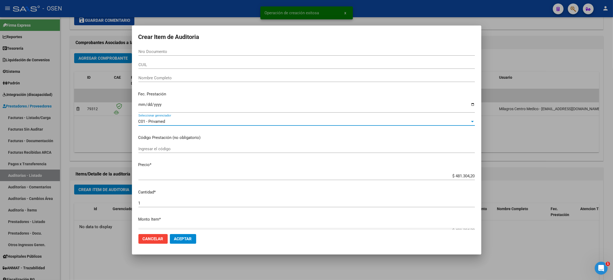
click at [189, 237] on span "Aceptar" at bounding box center [183, 238] width 18 height 5
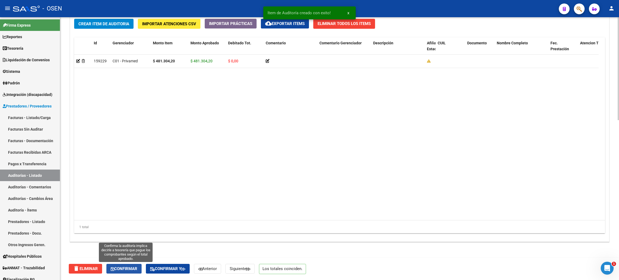
click at [129, 267] on span "Confirmar" at bounding box center [124, 268] width 27 height 5
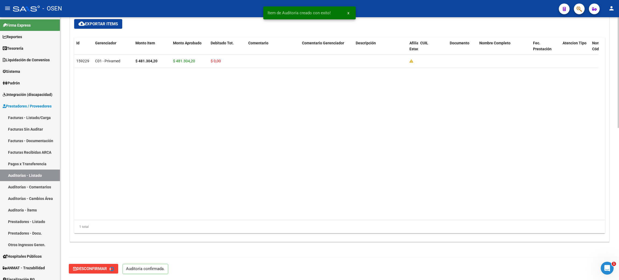
type input "202508"
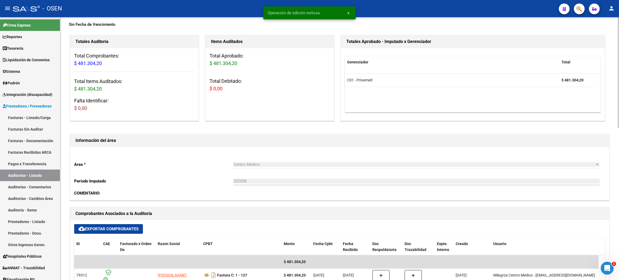
scroll to position [0, 0]
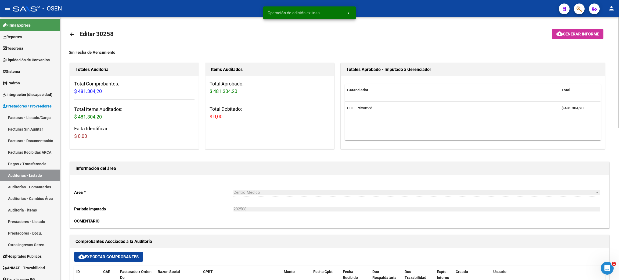
click at [72, 35] on mat-icon "arrow_back" at bounding box center [72, 34] width 6 height 6
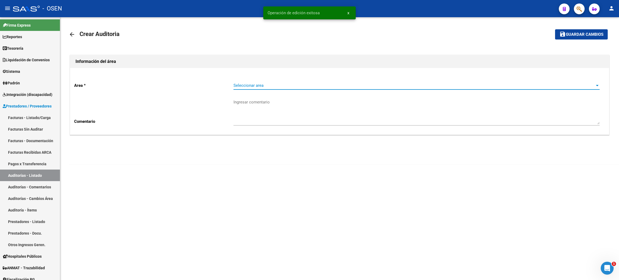
click at [261, 85] on span "Seleccionar area" at bounding box center [413, 85] width 361 height 5
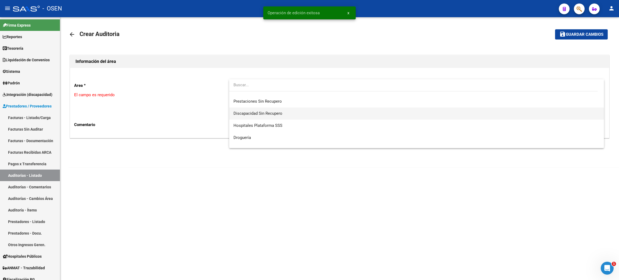
scroll to position [121, 0]
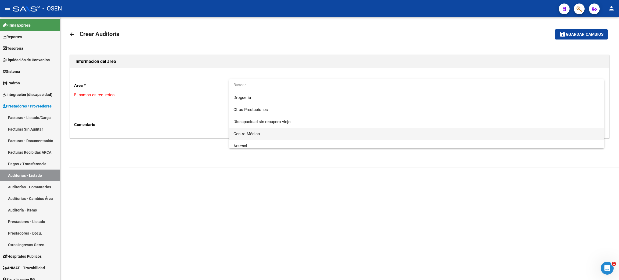
click at [270, 131] on span "Centro Médico" at bounding box center [416, 134] width 366 height 12
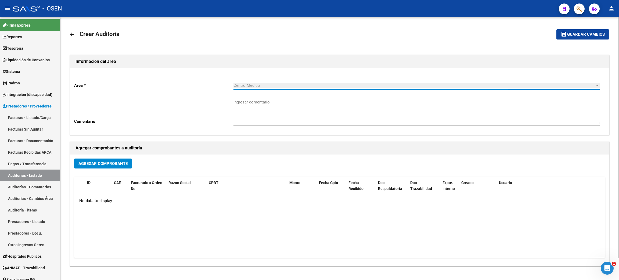
click at [105, 165] on span "Agregar Comprobante" at bounding box center [102, 163] width 49 height 5
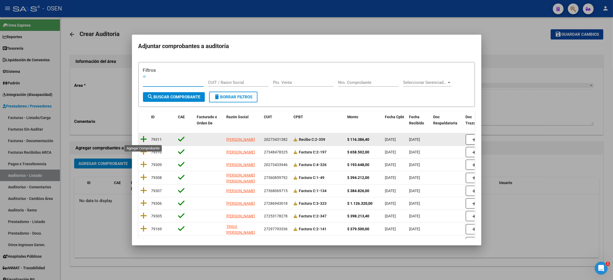
click at [142, 139] on icon at bounding box center [143, 139] width 7 height 8
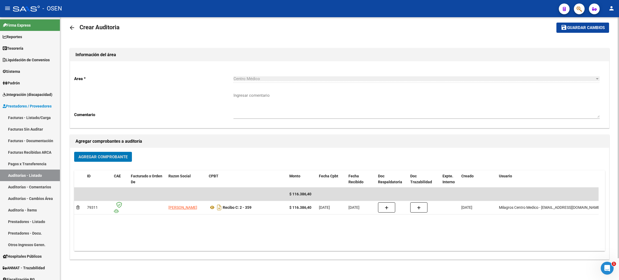
scroll to position [0, 0]
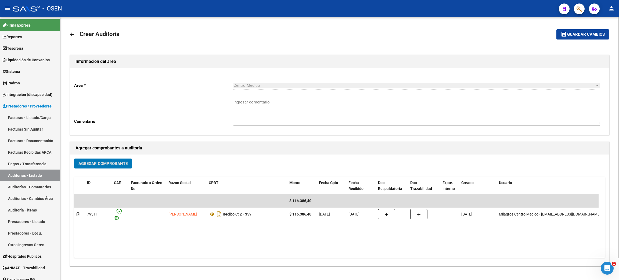
click at [568, 31] on button "save Guardar cambios" at bounding box center [582, 34] width 53 height 10
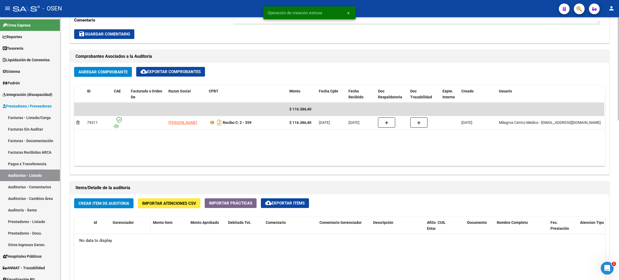
scroll to position [241, 0]
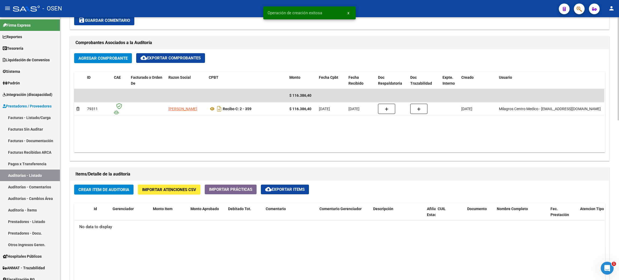
click at [120, 191] on span "Crear Item de Auditoria" at bounding box center [103, 189] width 51 height 5
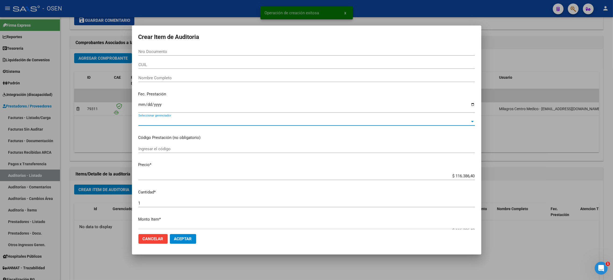
click at [178, 124] on span "Seleccionar gerenciador" at bounding box center [303, 121] width 331 height 5
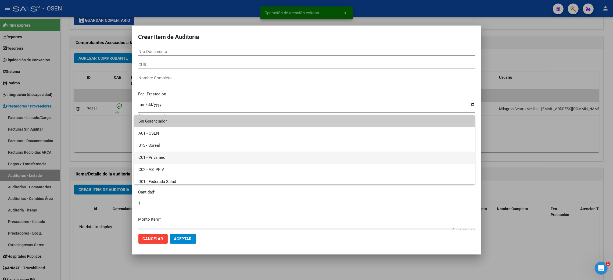
click at [172, 158] on span "C01 - Privamed" at bounding box center [304, 157] width 332 height 12
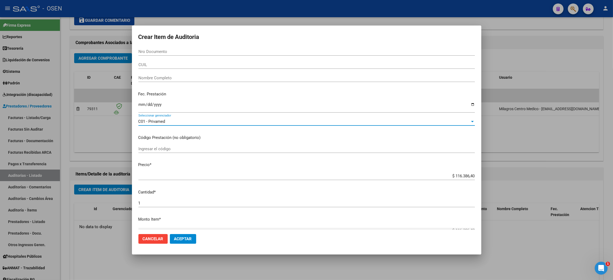
click at [183, 234] on button "Aceptar" at bounding box center [183, 239] width 26 height 10
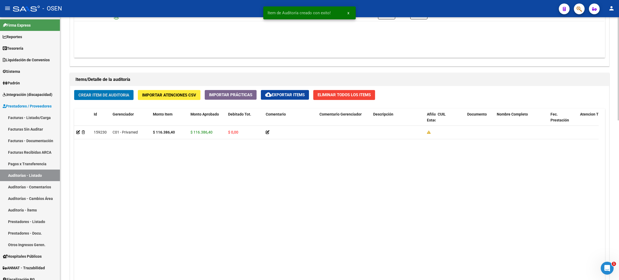
scroll to position [407, 0]
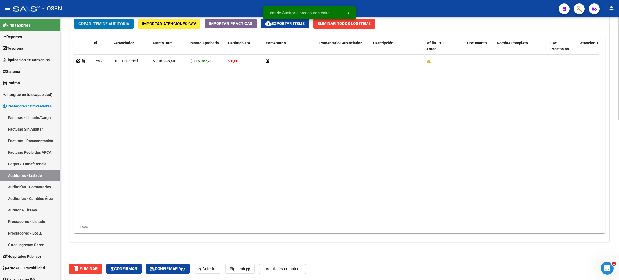
click at [133, 274] on div "delete Eliminar Confirmar Confirmar y Anterior Siguiente Los totales coinciden." at bounding box center [342, 268] width 546 height 23
click at [132, 272] on button "Confirmar" at bounding box center [123, 269] width 35 height 10
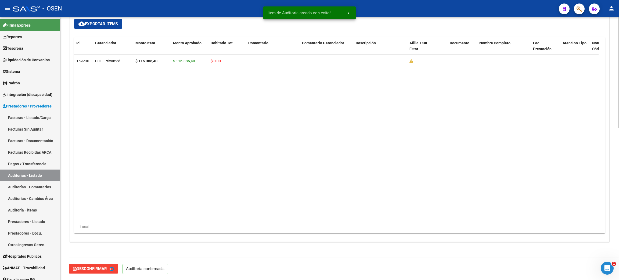
type input "202508"
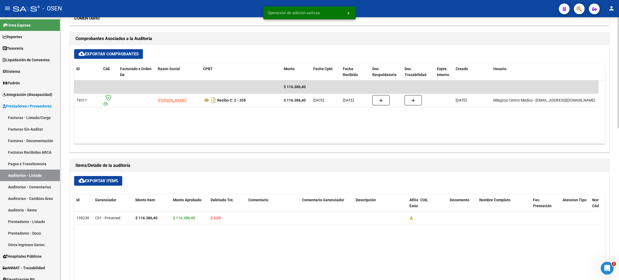
scroll to position [0, 0]
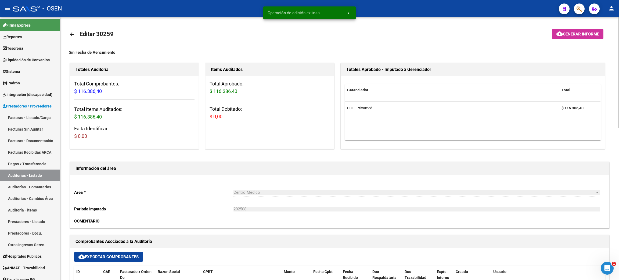
click at [76, 33] on link "arrow_back" at bounding box center [74, 34] width 11 height 13
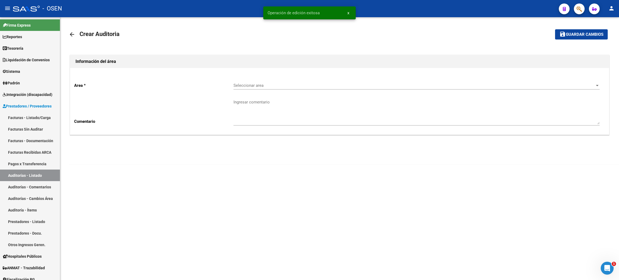
click at [284, 88] on span "Seleccionar area" at bounding box center [413, 85] width 361 height 5
click at [286, 135] on span "Centro Médico" at bounding box center [416, 134] width 366 height 12
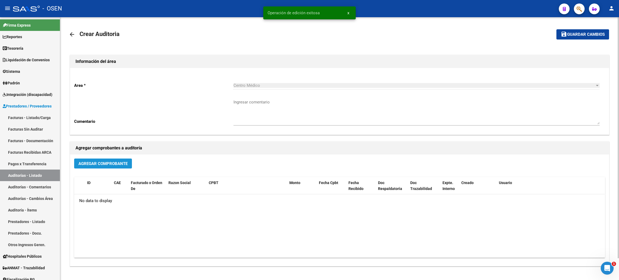
click at [120, 162] on span "Agregar Comprobante" at bounding box center [102, 163] width 49 height 5
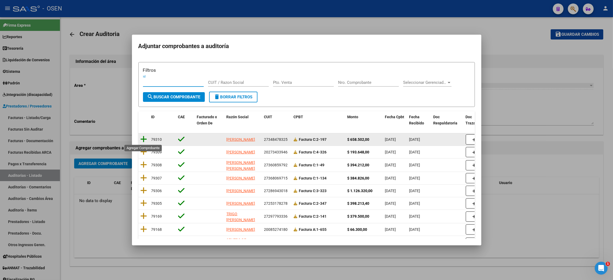
click at [145, 138] on icon at bounding box center [143, 139] width 7 height 8
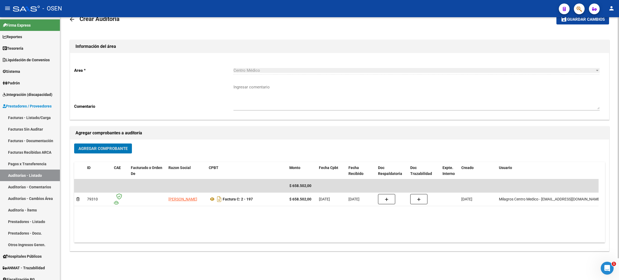
scroll to position [0, 0]
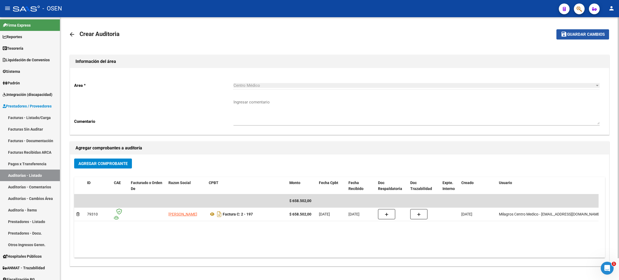
click at [567, 33] on span "Guardar cambios" at bounding box center [586, 34] width 38 height 5
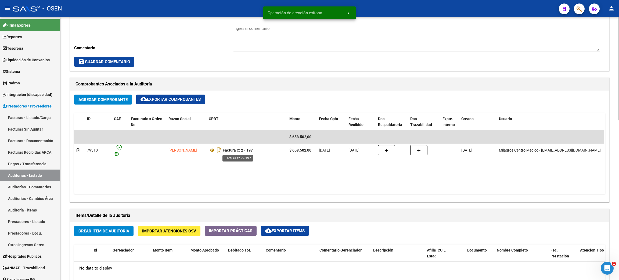
scroll to position [201, 0]
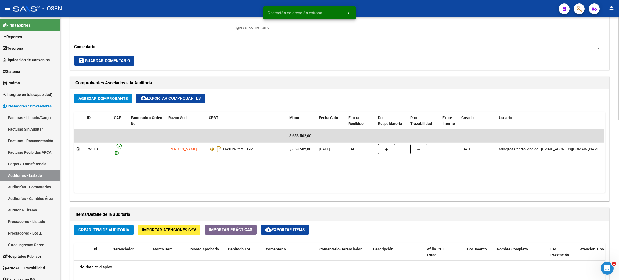
click at [128, 230] on span "Crear Item de Auditoria" at bounding box center [103, 229] width 51 height 5
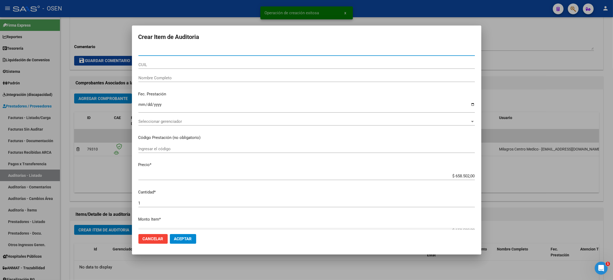
click at [213, 121] on span "Seleccionar gerenciador" at bounding box center [303, 121] width 331 height 5
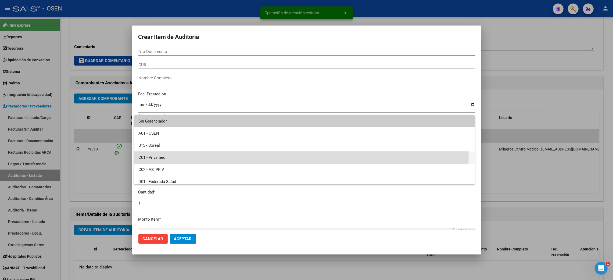
click at [170, 154] on span "C01 - Privamed" at bounding box center [304, 157] width 332 height 12
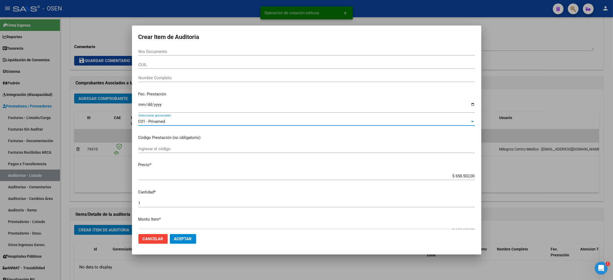
click at [183, 235] on button "Aceptar" at bounding box center [183, 239] width 26 height 10
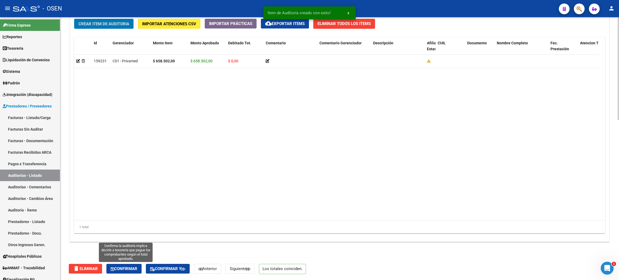
click at [137, 270] on span "Confirmar" at bounding box center [124, 268] width 27 height 5
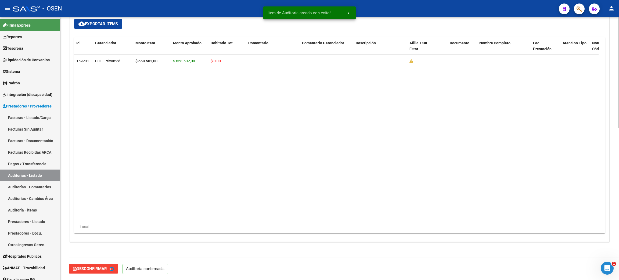
type input "202508"
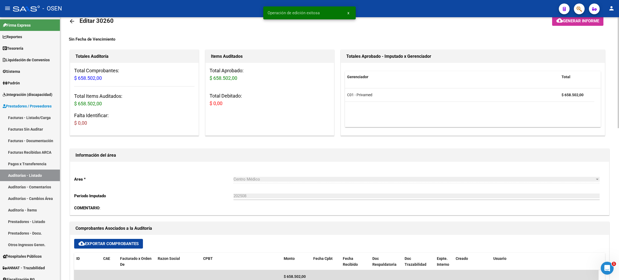
scroll to position [0, 0]
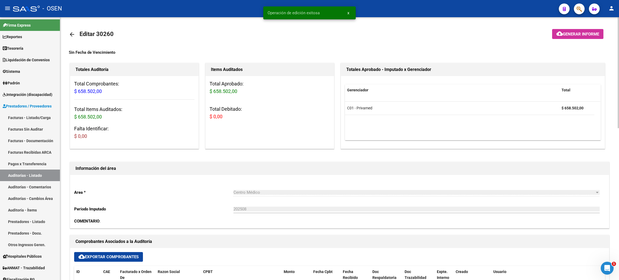
click at [70, 32] on mat-icon "arrow_back" at bounding box center [72, 34] width 6 height 6
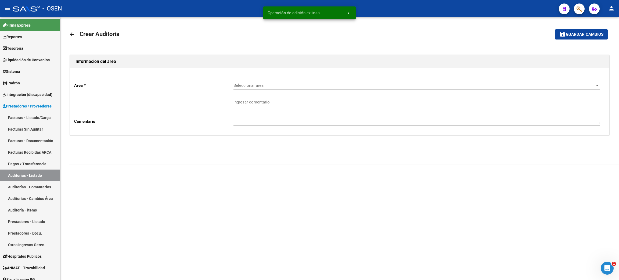
click at [248, 84] on span "Seleccionar area" at bounding box center [413, 85] width 361 height 5
click at [285, 132] on span "Centro Médico" at bounding box center [416, 134] width 366 height 12
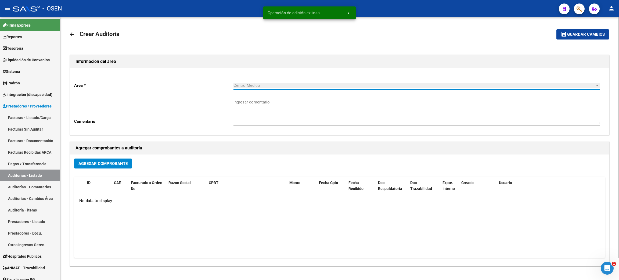
click at [104, 162] on span "Agregar Comprobante" at bounding box center [102, 163] width 49 height 5
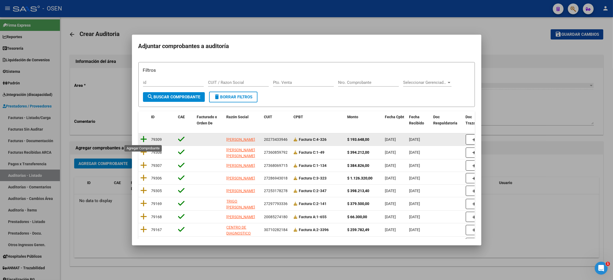
click at [143, 140] on icon at bounding box center [143, 139] width 7 height 8
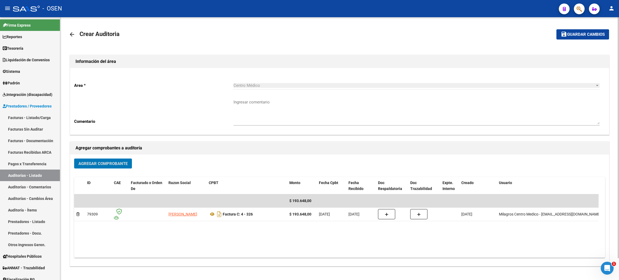
click at [578, 35] on span "Guardar cambios" at bounding box center [586, 34] width 38 height 5
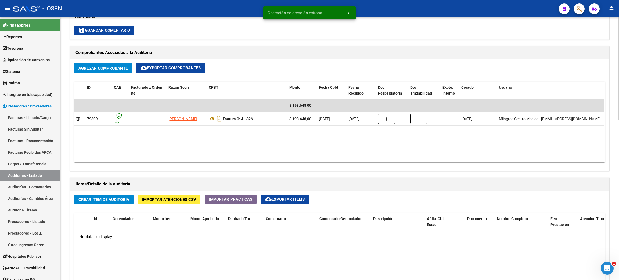
scroll to position [241, 0]
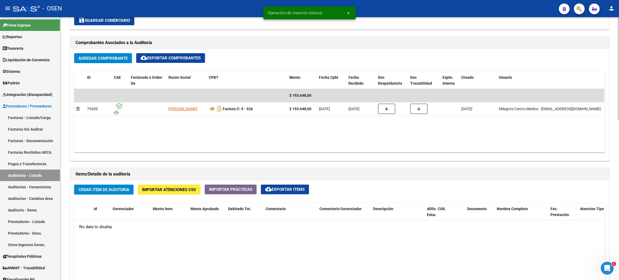
click at [94, 192] on button "Crear Item de Auditoria" at bounding box center [103, 190] width 59 height 10
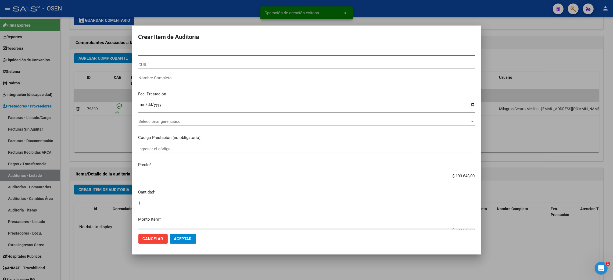
click at [175, 122] on span "Seleccionar gerenciador" at bounding box center [303, 121] width 331 height 5
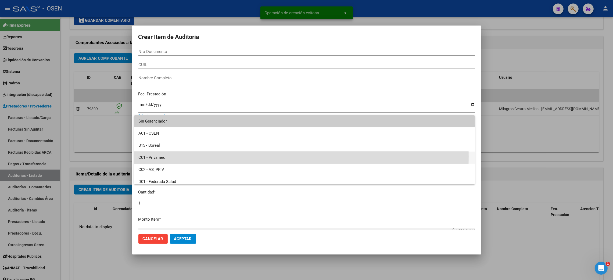
click at [168, 156] on span "C01 - Privamed" at bounding box center [304, 157] width 332 height 12
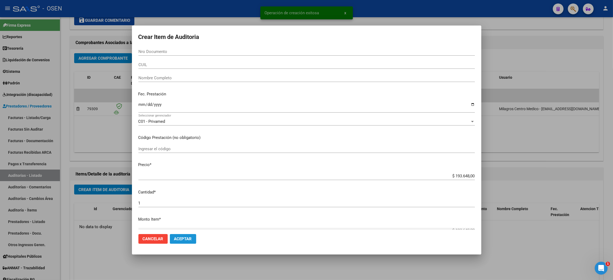
click at [183, 236] on button "Aceptar" at bounding box center [183, 239] width 26 height 10
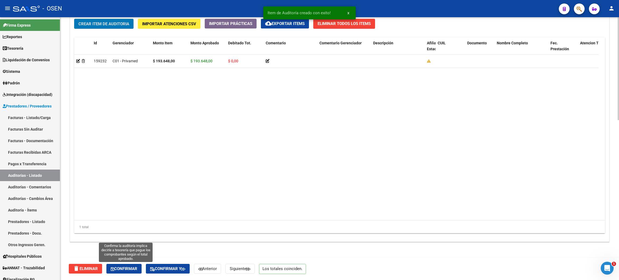
click at [127, 269] on span "Confirmar" at bounding box center [124, 268] width 27 height 5
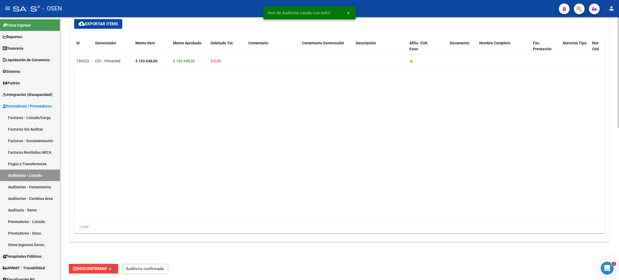
type input "202508"
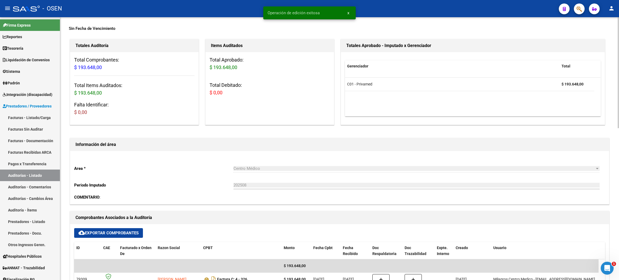
scroll to position [0, 0]
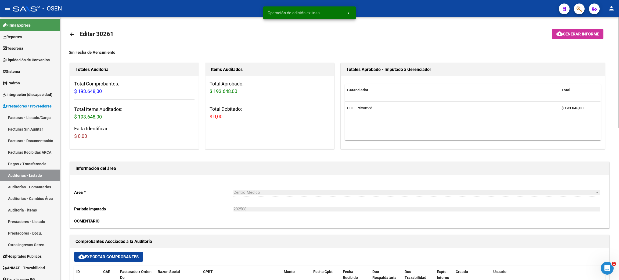
click at [73, 31] on mat-icon "arrow_back" at bounding box center [72, 34] width 6 height 6
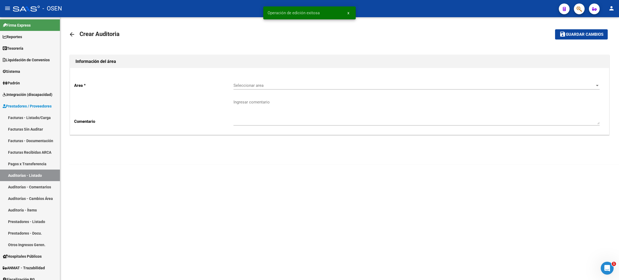
click at [291, 85] on span "Seleccionar area" at bounding box center [413, 85] width 361 height 5
click at [270, 132] on span "Centro Médico" at bounding box center [416, 134] width 366 height 12
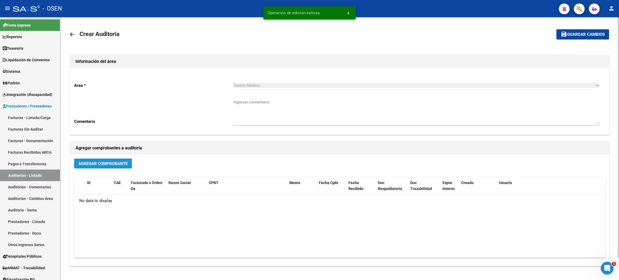
click at [99, 159] on button "Agregar Comprobante" at bounding box center [103, 163] width 58 height 10
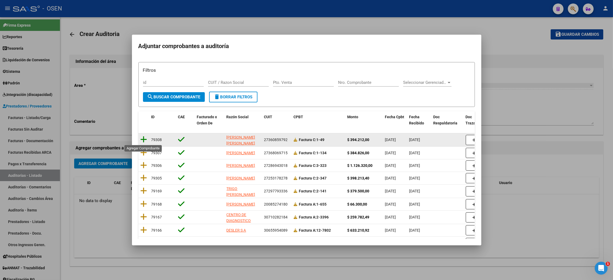
click at [145, 141] on icon at bounding box center [143, 140] width 7 height 8
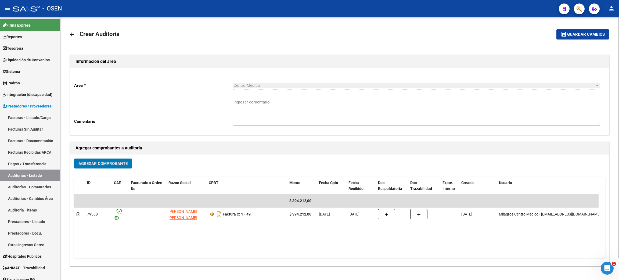
click at [575, 33] on span "Guardar cambios" at bounding box center [586, 34] width 38 height 5
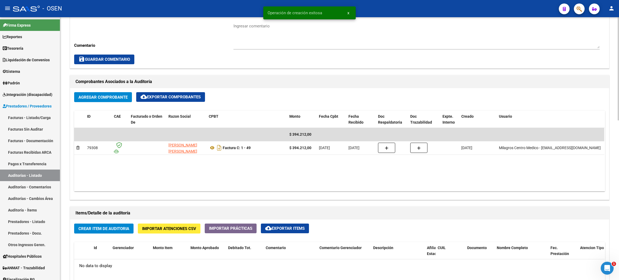
scroll to position [282, 0]
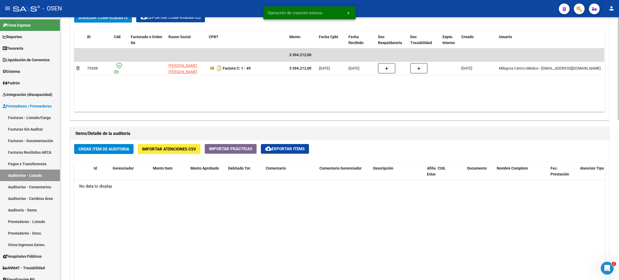
click at [96, 143] on div "Crear Item de Auditoria Importar Atenciones CSV Importar Prácticas cloud_downlo…" at bounding box center [339, 253] width 539 height 227
click at [95, 153] on button "Crear Item de Auditoria" at bounding box center [103, 149] width 59 height 10
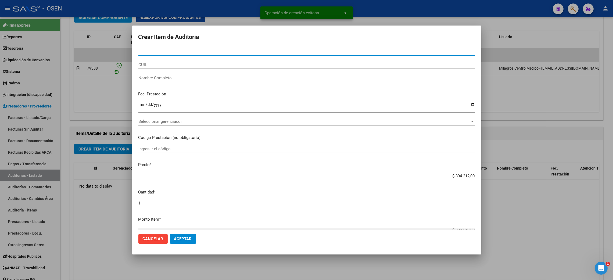
click at [153, 120] on span "Seleccionar gerenciador" at bounding box center [303, 121] width 331 height 5
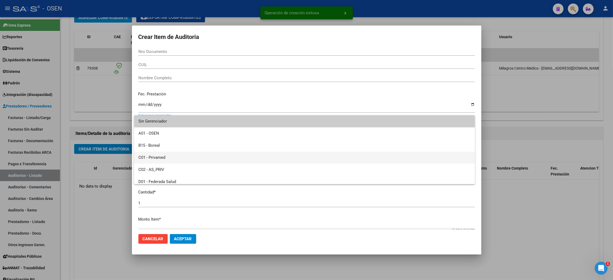
click at [158, 156] on span "C01 - Privamed" at bounding box center [304, 157] width 332 height 12
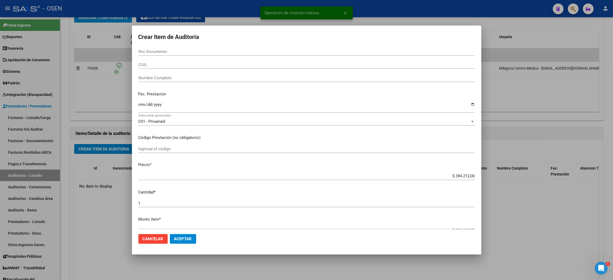
click at [180, 235] on mat-dialog-actions "Cancelar Aceptar" at bounding box center [306, 239] width 336 height 18
click at [184, 237] on span "Aceptar" at bounding box center [183, 238] width 18 height 5
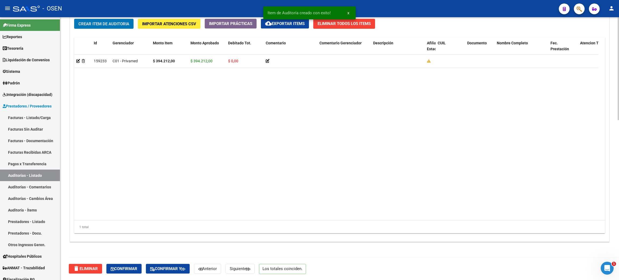
click at [134, 267] on span "Confirmar" at bounding box center [124, 268] width 27 height 5
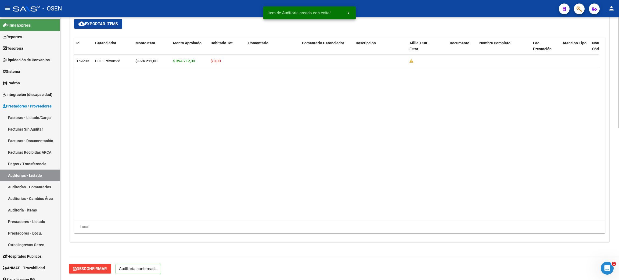
scroll to position [360, 0]
type input "202508"
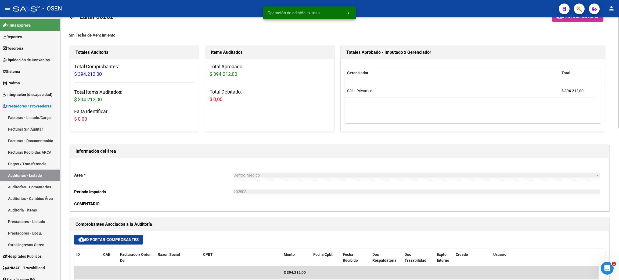
scroll to position [0, 0]
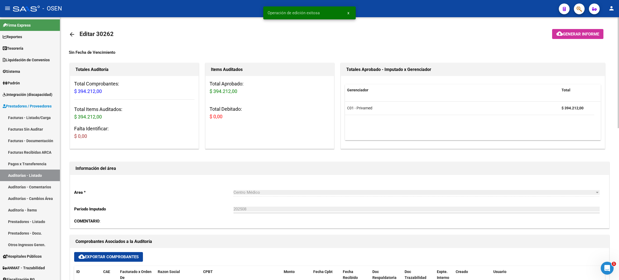
click at [71, 34] on mat-icon "arrow_back" at bounding box center [72, 34] width 6 height 6
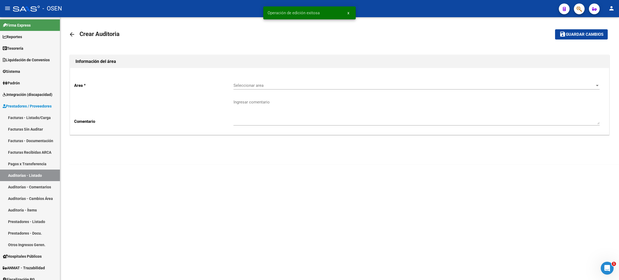
click at [265, 85] on span "Seleccionar area" at bounding box center [413, 85] width 361 height 5
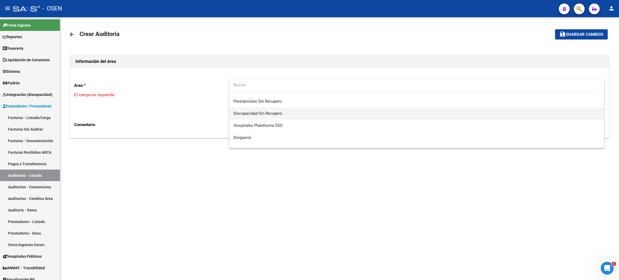
scroll to position [121, 0]
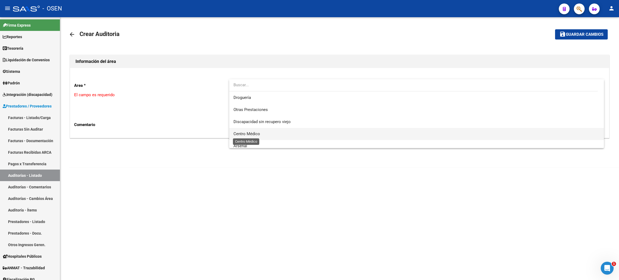
click at [244, 134] on span "Centro Médico" at bounding box center [246, 133] width 27 height 5
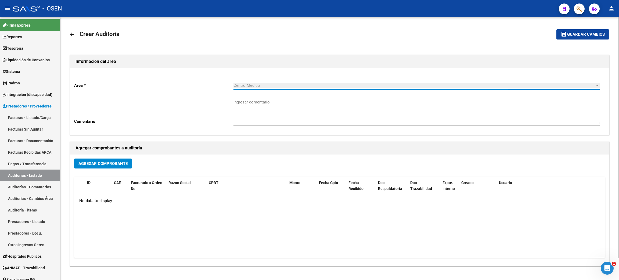
click at [126, 159] on button "Agregar Comprobante" at bounding box center [103, 163] width 58 height 10
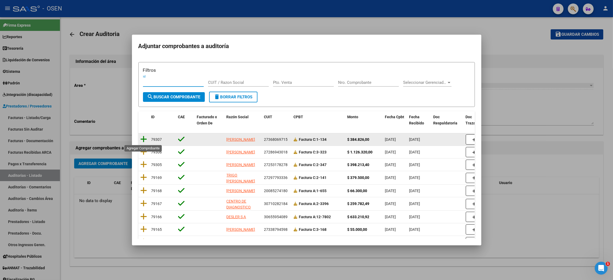
click at [144, 141] on icon at bounding box center [143, 139] width 7 height 8
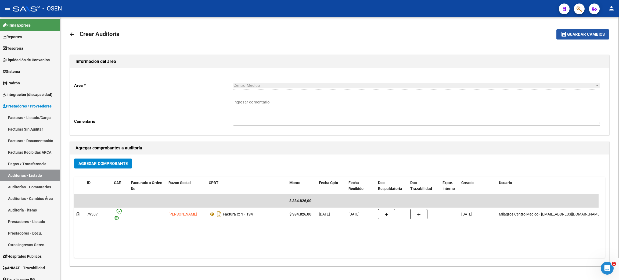
click at [575, 37] on button "save Guardar cambios" at bounding box center [582, 34] width 53 height 10
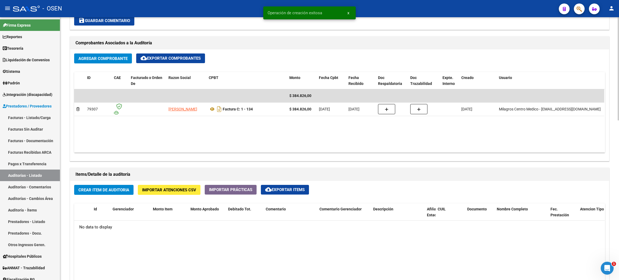
scroll to position [241, 0]
click at [115, 185] on button "Crear Item de Auditoria" at bounding box center [103, 190] width 59 height 10
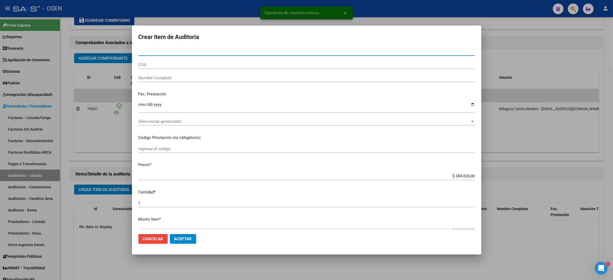
click at [178, 121] on span "Seleccionar gerenciador" at bounding box center [303, 121] width 331 height 5
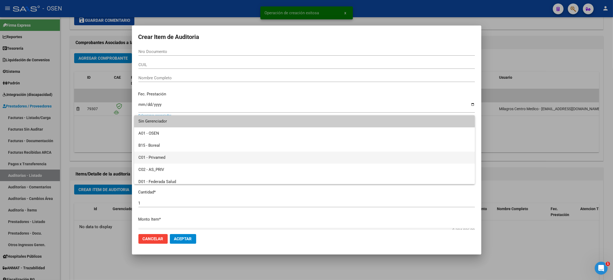
click at [165, 156] on span "C01 - Privamed" at bounding box center [304, 157] width 332 height 12
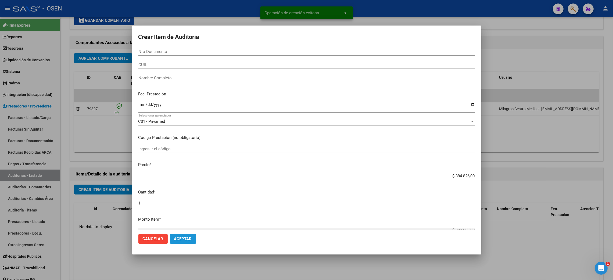
click at [181, 236] on button "Aceptar" at bounding box center [183, 239] width 26 height 10
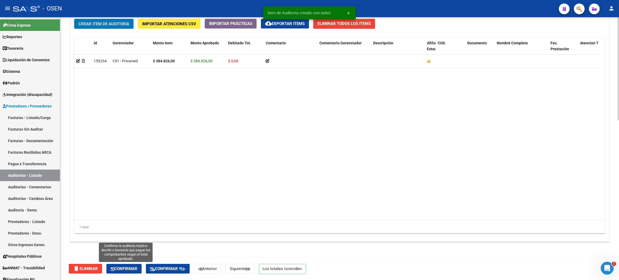
click at [126, 266] on span "Confirmar" at bounding box center [124, 268] width 27 height 5
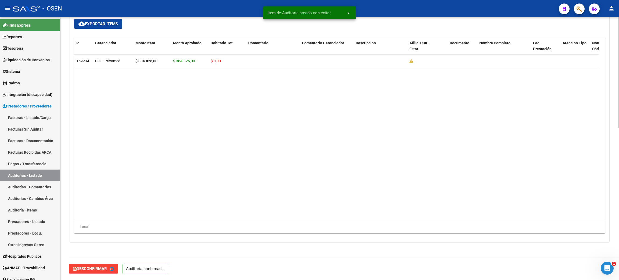
type input "202508"
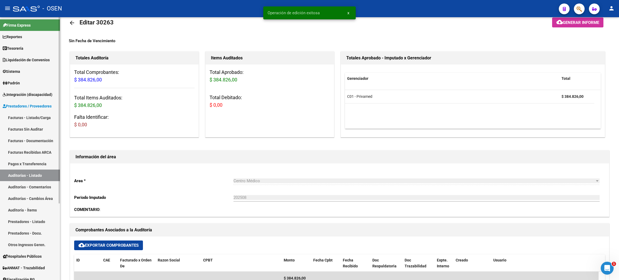
scroll to position [0, 0]
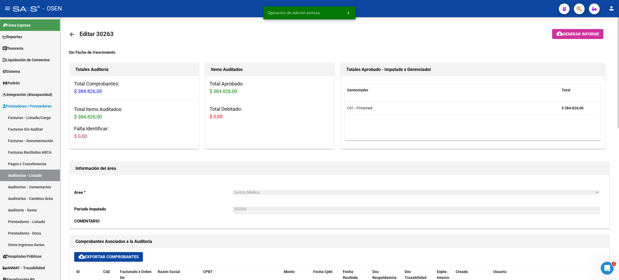
click at [71, 31] on mat-icon "arrow_back" at bounding box center [72, 34] width 6 height 6
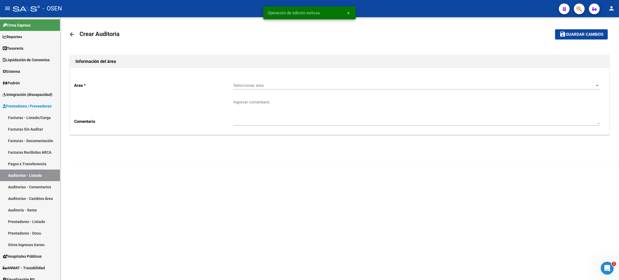
click at [238, 88] on div "Seleccionar area Seleccionar area" at bounding box center [416, 84] width 366 height 12
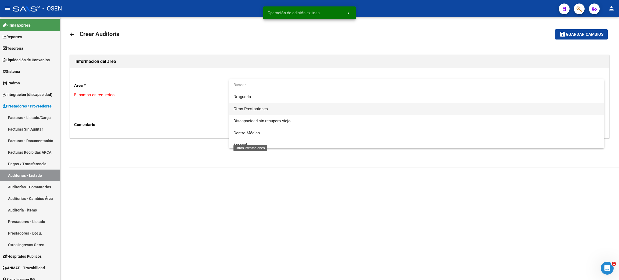
scroll to position [161, 0]
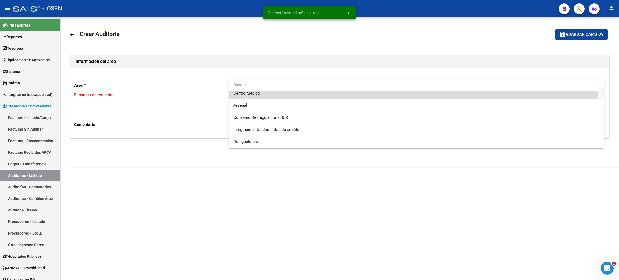
click at [260, 93] on span "Centro Médico" at bounding box center [416, 93] width 366 height 12
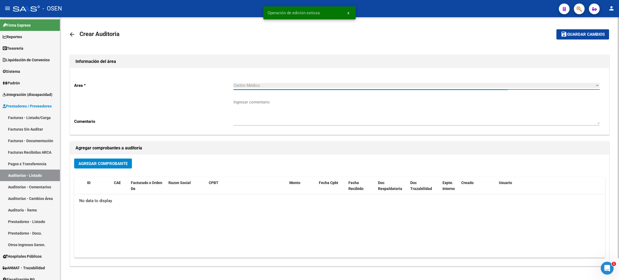
click at [111, 163] on span "Agregar Comprobante" at bounding box center [102, 163] width 49 height 5
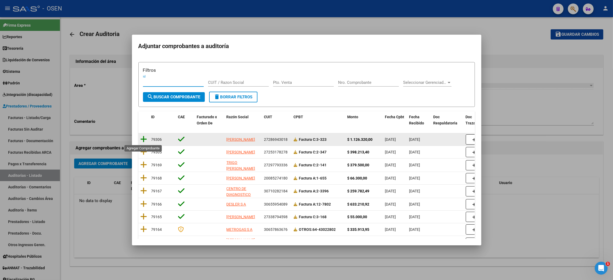
click at [143, 142] on icon at bounding box center [143, 139] width 7 height 8
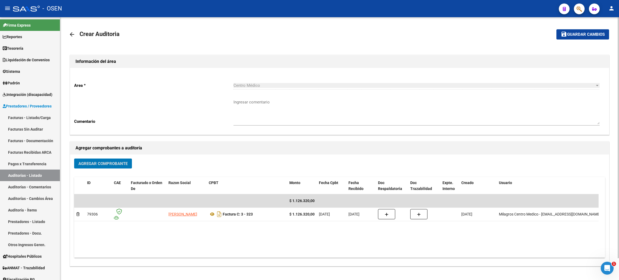
click at [569, 32] on span "Guardar cambios" at bounding box center [586, 34] width 38 height 5
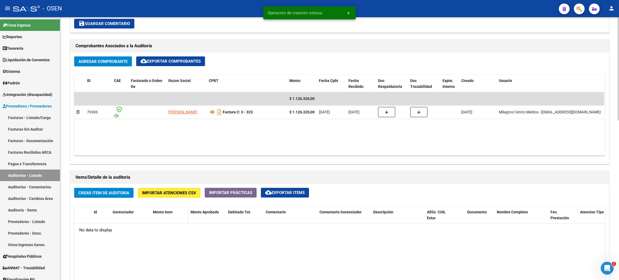
scroll to position [241, 0]
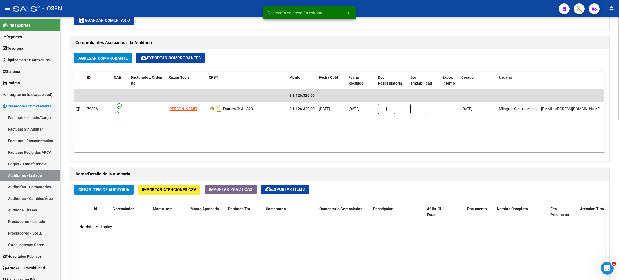
click at [112, 191] on span "Crear Item de Auditoria" at bounding box center [103, 189] width 51 height 5
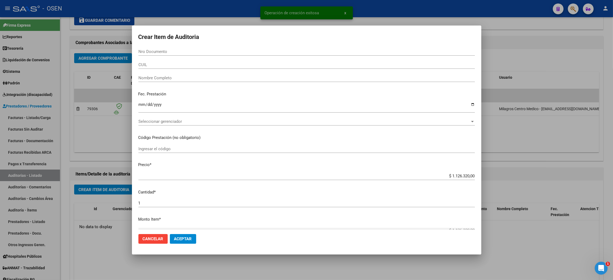
click at [200, 124] on div "Seleccionar gerenciador Seleccionar gerenciador" at bounding box center [306, 121] width 336 height 8
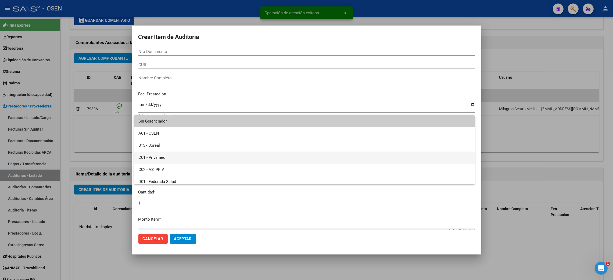
click at [178, 156] on span "C01 - Privamed" at bounding box center [304, 157] width 332 height 12
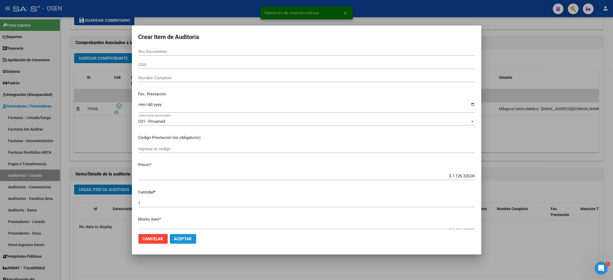
click at [186, 237] on button "Aceptar" at bounding box center [183, 239] width 26 height 10
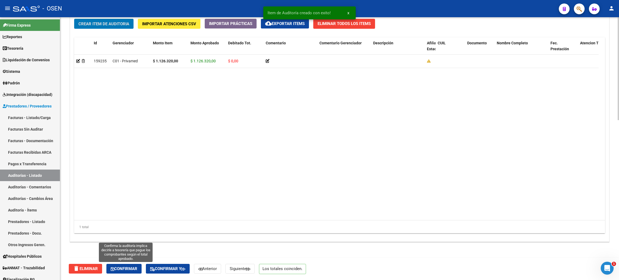
click at [134, 270] on span "Confirmar" at bounding box center [124, 268] width 27 height 5
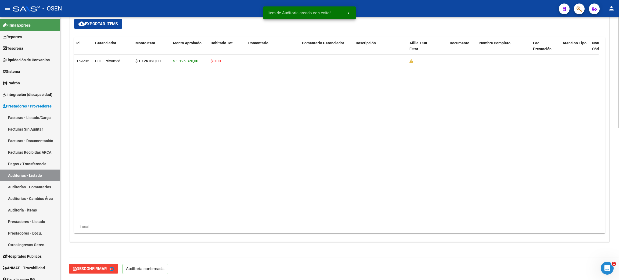
type input "202508"
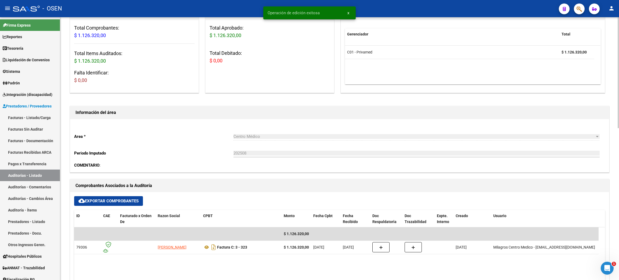
scroll to position [0, 0]
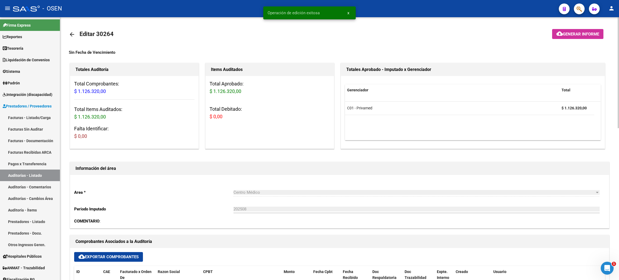
click at [70, 35] on mat-icon "arrow_back" at bounding box center [72, 34] width 6 height 6
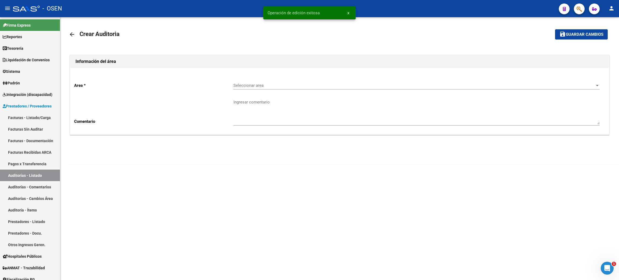
click at [294, 89] on div "Seleccionar area Seleccionar area" at bounding box center [416, 84] width 366 height 12
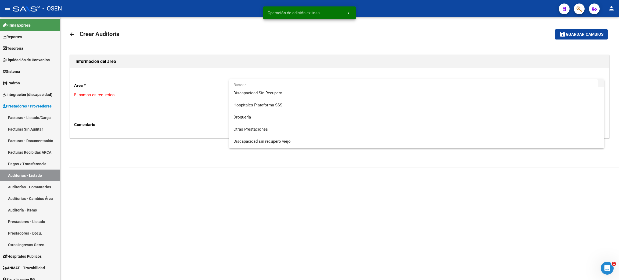
scroll to position [121, 0]
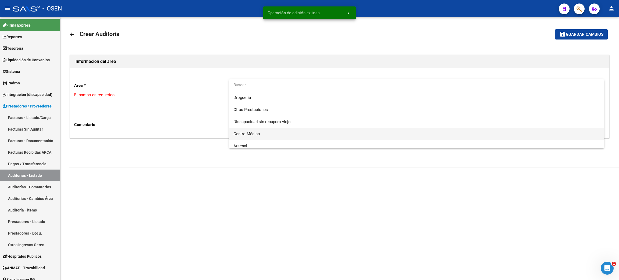
click at [263, 133] on span "Centro Médico" at bounding box center [416, 134] width 366 height 12
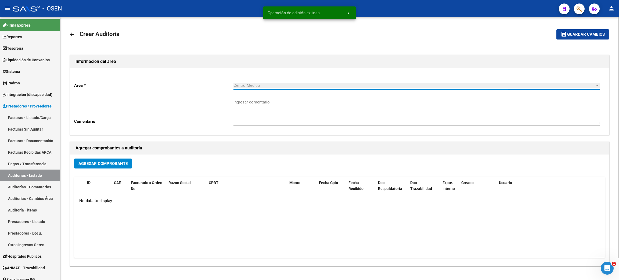
click at [98, 161] on span "Agregar Comprobante" at bounding box center [102, 163] width 49 height 5
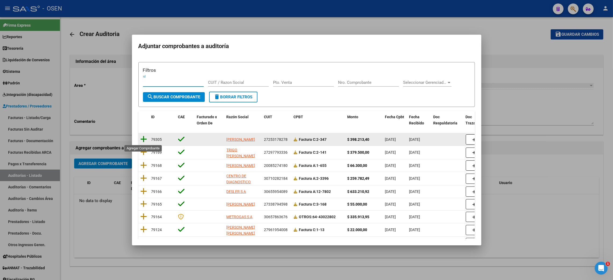
click at [142, 139] on icon at bounding box center [143, 139] width 7 height 8
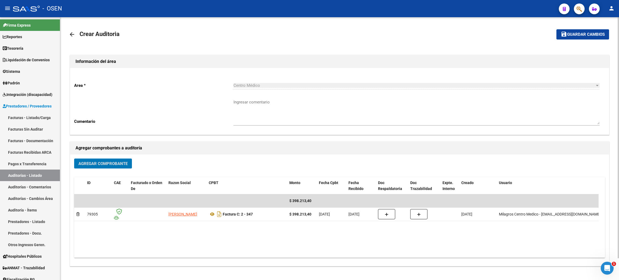
click at [578, 36] on span "Guardar cambios" at bounding box center [586, 34] width 38 height 5
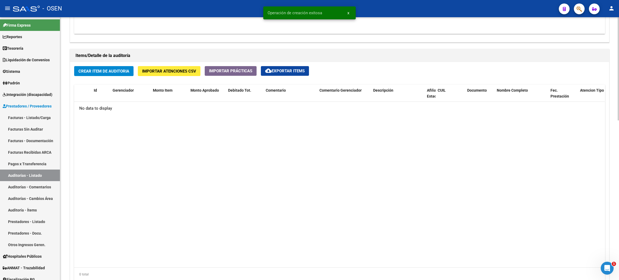
scroll to position [362, 0]
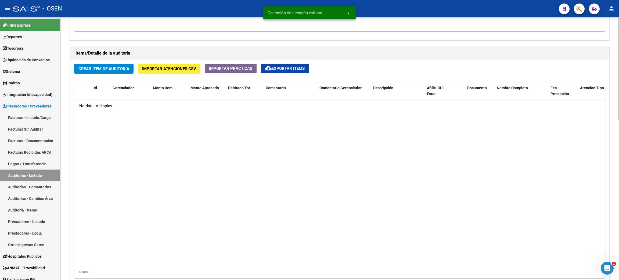
click at [111, 64] on button "Crear Item de Auditoria" at bounding box center [103, 69] width 59 height 10
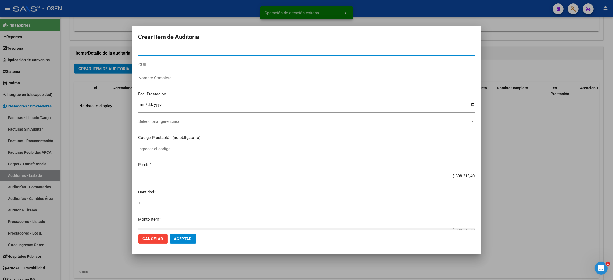
click at [204, 120] on span "Seleccionar gerenciador" at bounding box center [303, 121] width 331 height 5
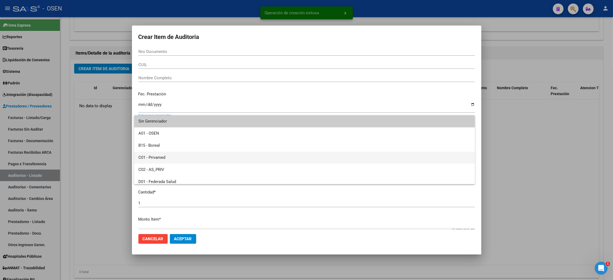
click at [173, 160] on span "C01 - Privamed" at bounding box center [304, 157] width 332 height 12
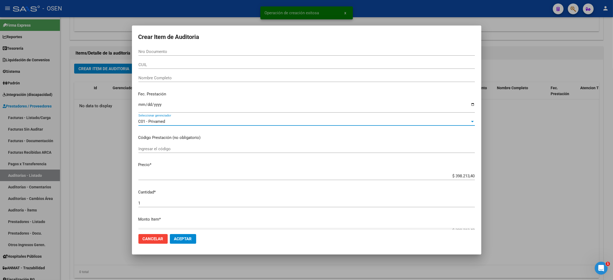
click at [182, 236] on button "Aceptar" at bounding box center [183, 239] width 26 height 10
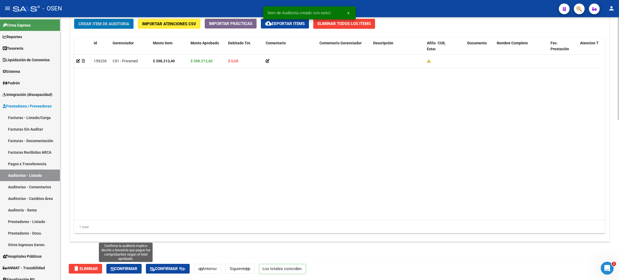
click at [122, 268] on span "Confirmar" at bounding box center [124, 268] width 27 height 5
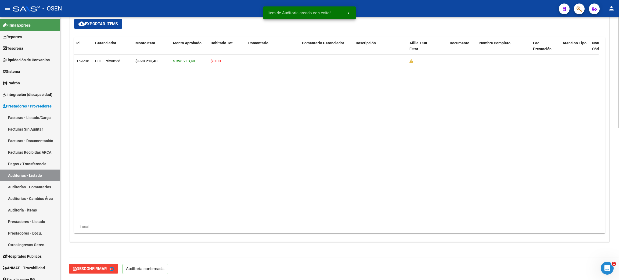
type input "202508"
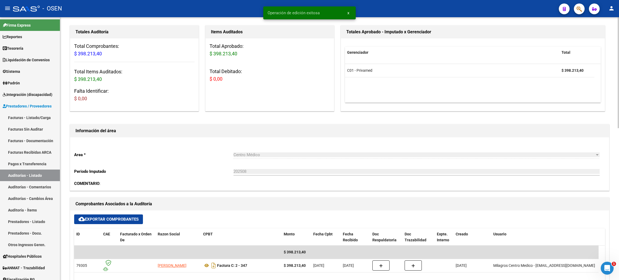
scroll to position [0, 0]
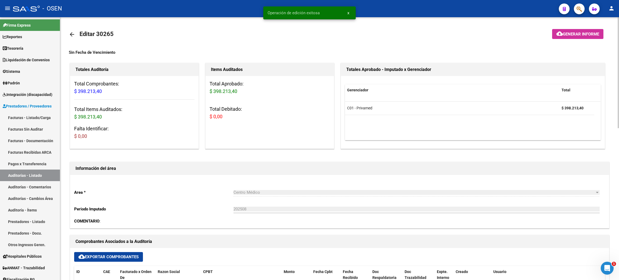
click at [74, 30] on link "arrow_back" at bounding box center [74, 34] width 11 height 13
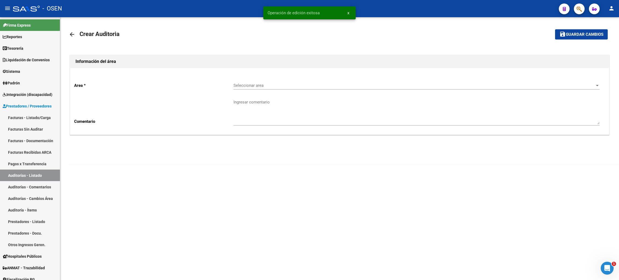
click at [265, 89] on div "Seleccionar area Seleccionar area" at bounding box center [416, 84] width 366 height 12
click at [268, 129] on span "Centro Médico" at bounding box center [416, 134] width 366 height 12
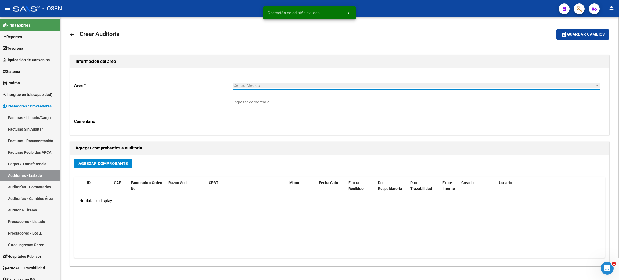
click at [107, 163] on span "Agregar Comprobante" at bounding box center [102, 163] width 49 height 5
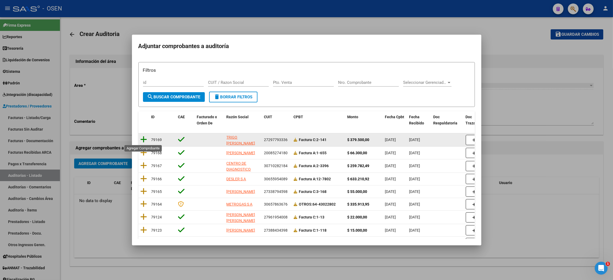
click at [144, 141] on icon at bounding box center [143, 140] width 7 height 8
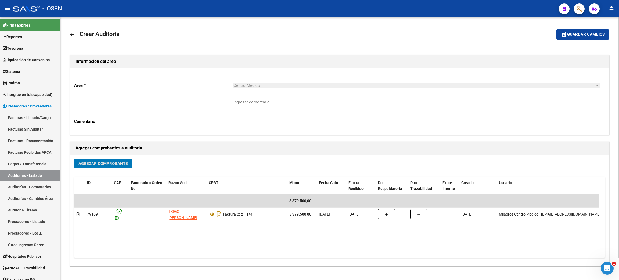
click at [570, 37] on button "save Guardar cambios" at bounding box center [582, 34] width 53 height 10
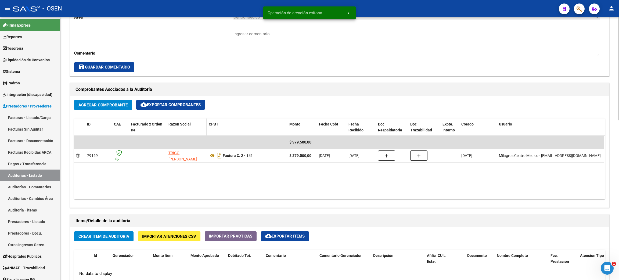
scroll to position [201, 0]
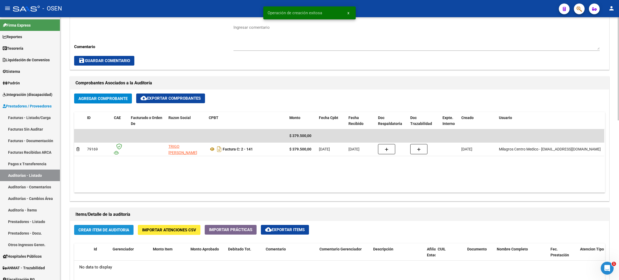
click at [123, 225] on button "Crear Item de Auditoria" at bounding box center [103, 230] width 59 height 10
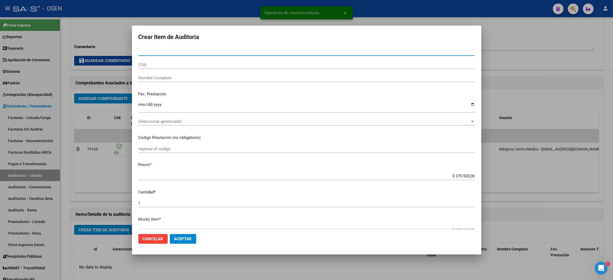
click at [175, 124] on div "Seleccionar gerenciador Seleccionar gerenciador" at bounding box center [306, 121] width 336 height 8
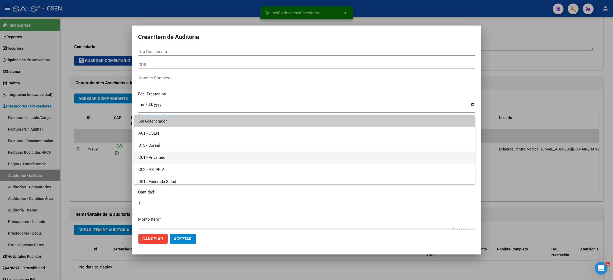
click at [159, 160] on span "C01 - Privamed" at bounding box center [304, 157] width 332 height 12
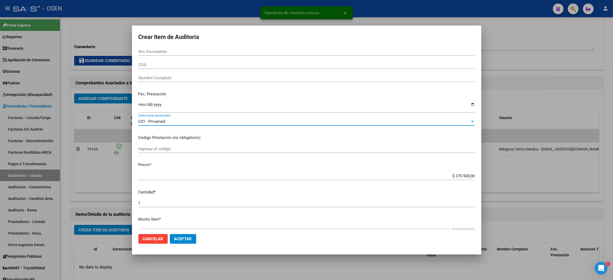
click at [179, 239] on span "Aceptar" at bounding box center [183, 238] width 18 height 5
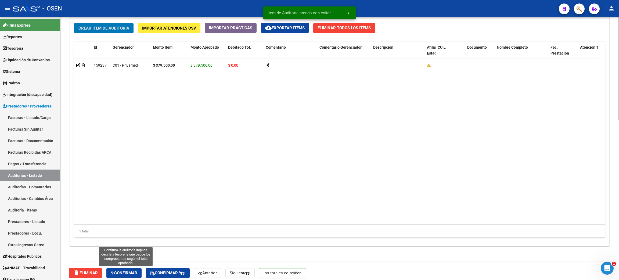
click at [122, 272] on span "Confirmar" at bounding box center [124, 272] width 27 height 5
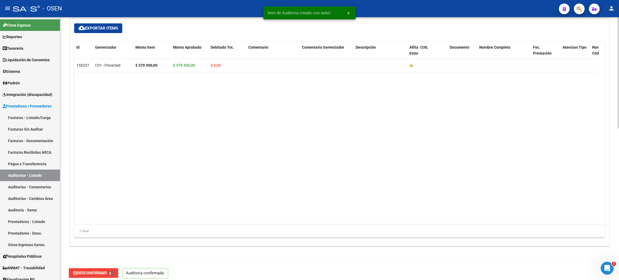
type input "202508"
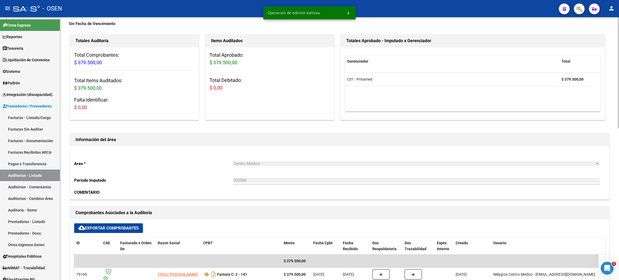
scroll to position [0, 0]
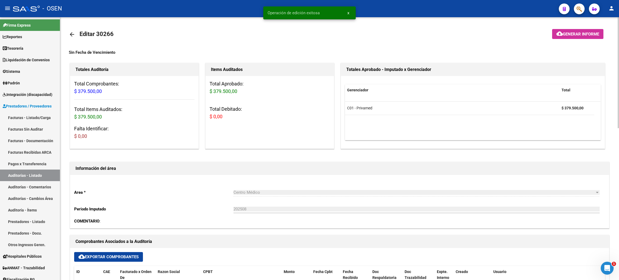
click at [73, 35] on mat-icon "arrow_back" at bounding box center [72, 34] width 6 height 6
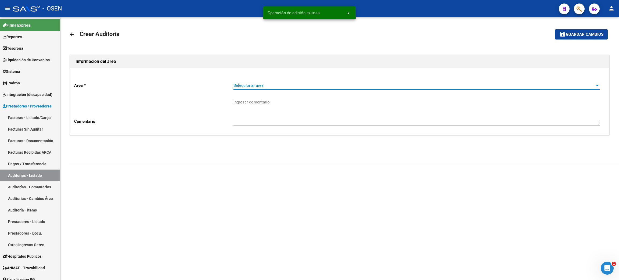
click at [329, 83] on span "Seleccionar area" at bounding box center [413, 85] width 361 height 5
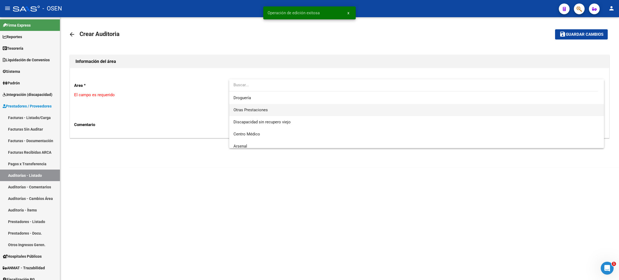
scroll to position [121, 0]
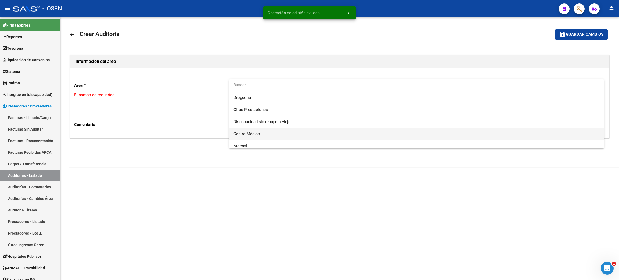
click at [264, 134] on span "Centro Médico" at bounding box center [416, 134] width 366 height 12
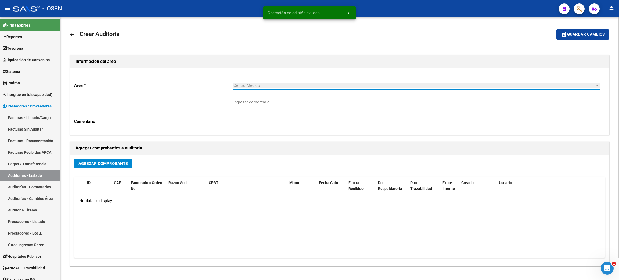
click at [101, 164] on span "Agregar Comprobante" at bounding box center [102, 163] width 49 height 5
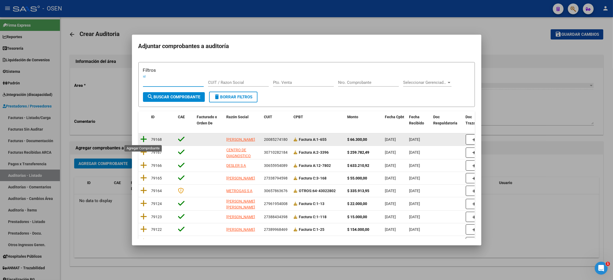
click at [141, 138] on icon at bounding box center [143, 139] width 7 height 8
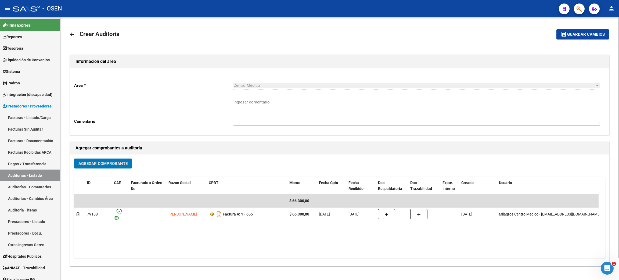
click at [594, 37] on button "save Guardar cambios" at bounding box center [582, 34] width 53 height 10
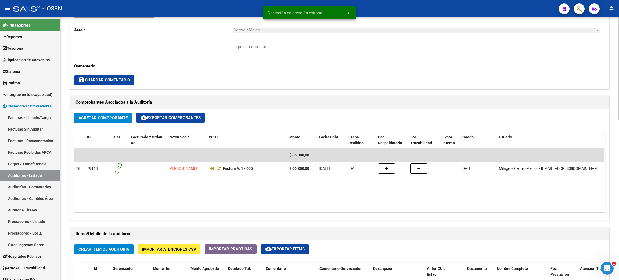
scroll to position [241, 0]
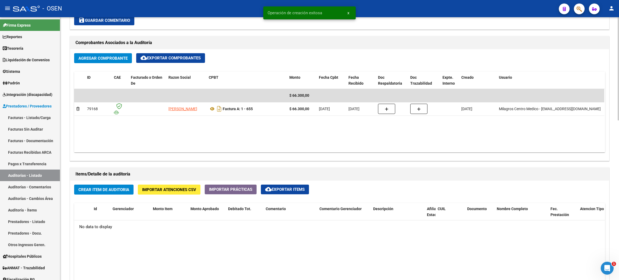
click at [126, 185] on button "Crear Item de Auditoria" at bounding box center [103, 190] width 59 height 10
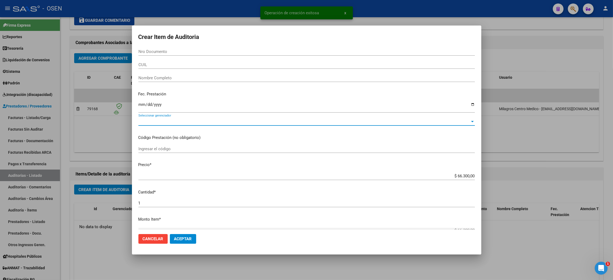
click at [161, 121] on span "Seleccionar gerenciador" at bounding box center [303, 121] width 331 height 5
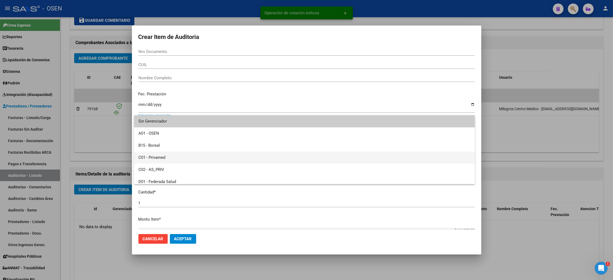
click at [198, 153] on span "C01 - Privamed" at bounding box center [304, 157] width 332 height 12
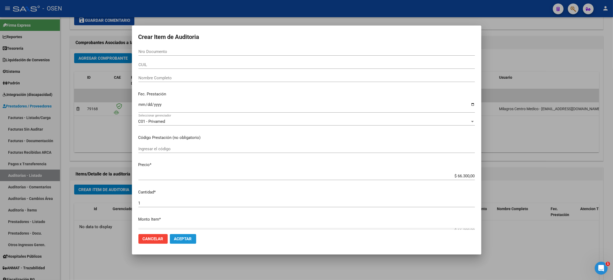
click at [188, 236] on button "Aceptar" at bounding box center [183, 239] width 26 height 10
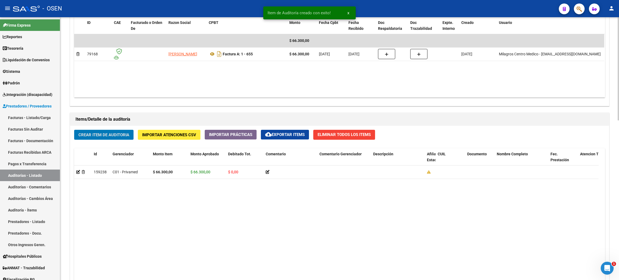
scroll to position [407, 0]
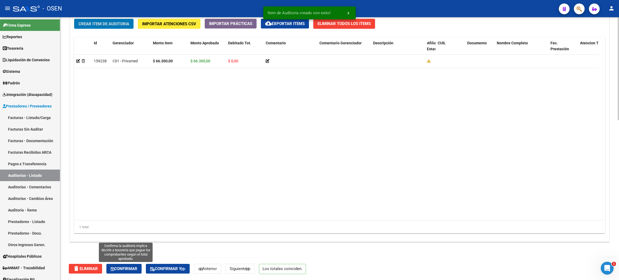
click at [119, 269] on span "Confirmar" at bounding box center [124, 268] width 27 height 5
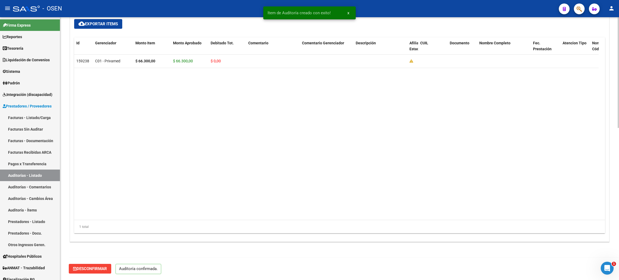
scroll to position [360, 0]
type input "202508"
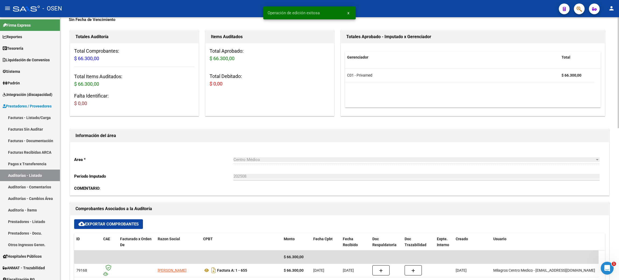
scroll to position [0, 0]
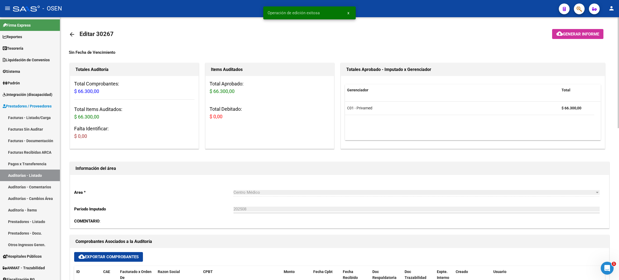
click at [73, 33] on mat-icon "arrow_back" at bounding box center [72, 34] width 6 height 6
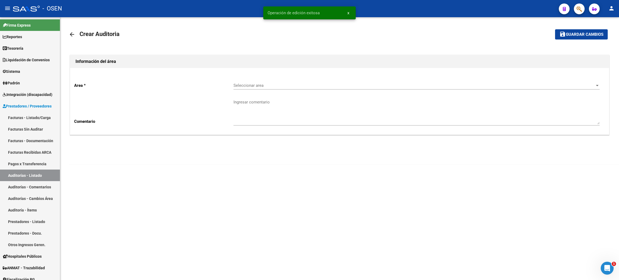
click at [277, 87] on span "Seleccionar area" at bounding box center [413, 85] width 361 height 5
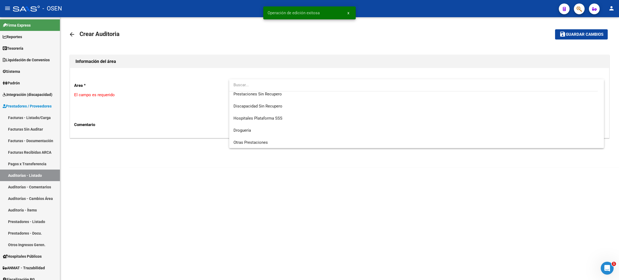
scroll to position [121, 0]
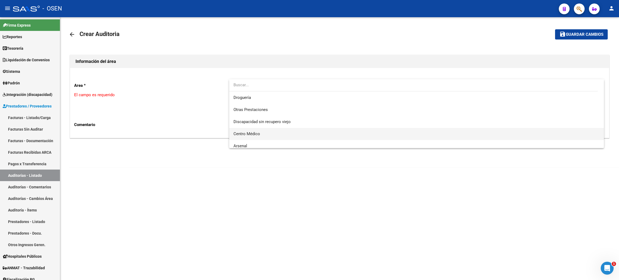
click at [236, 136] on span "Centro Médico" at bounding box center [246, 133] width 27 height 5
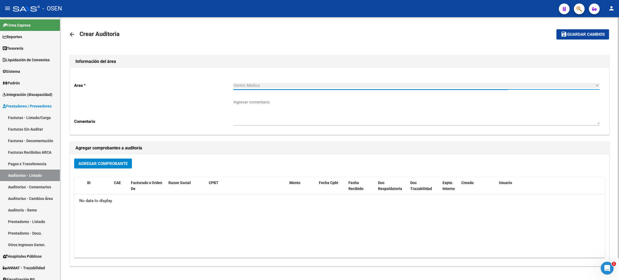
click at [120, 162] on span "Agregar Comprobante" at bounding box center [102, 163] width 49 height 5
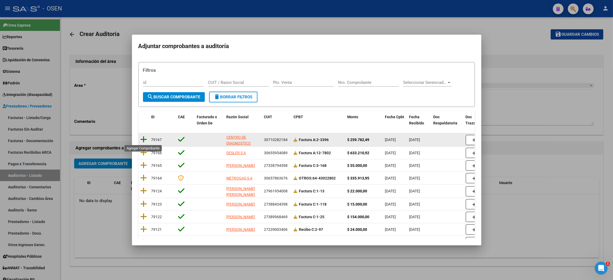
click at [146, 139] on icon at bounding box center [143, 140] width 7 height 8
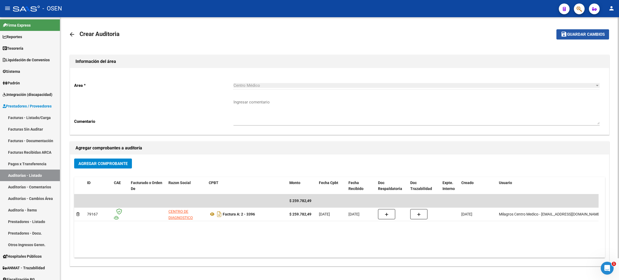
click at [582, 37] on button "save Guardar cambios" at bounding box center [582, 34] width 53 height 10
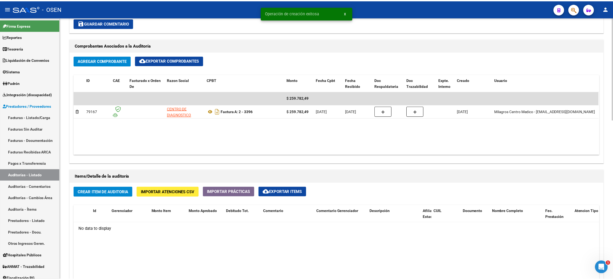
scroll to position [241, 0]
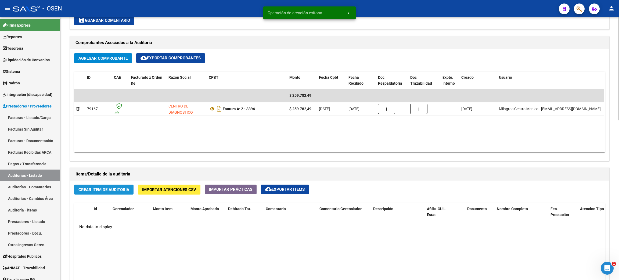
click at [122, 188] on span "Crear Item de Auditoria" at bounding box center [103, 189] width 51 height 5
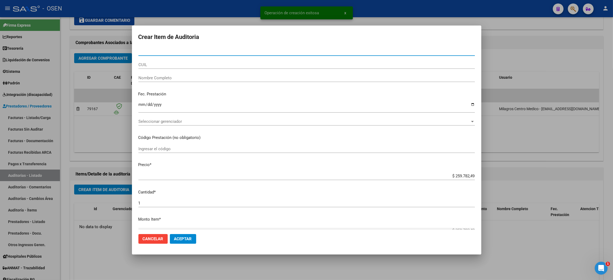
click at [191, 124] on div "Seleccionar gerenciador Seleccionar gerenciador" at bounding box center [306, 121] width 336 height 8
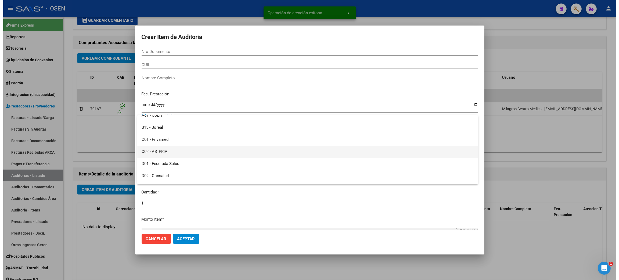
scroll to position [0, 0]
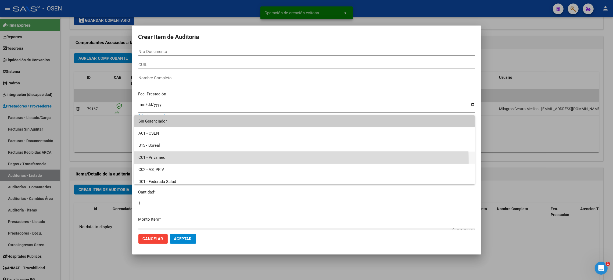
click at [174, 162] on span "C01 - Privamed" at bounding box center [304, 157] width 332 height 12
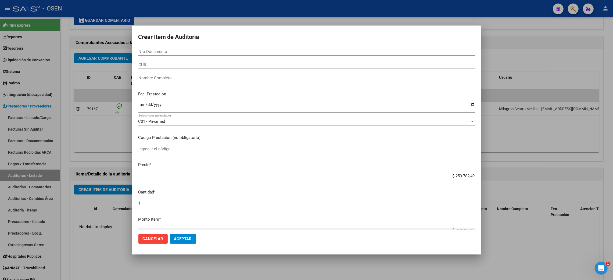
click at [185, 245] on mat-dialog-actions "Cancelar Aceptar" at bounding box center [306, 239] width 336 height 18
click at [185, 239] on span "Aceptar" at bounding box center [183, 238] width 18 height 5
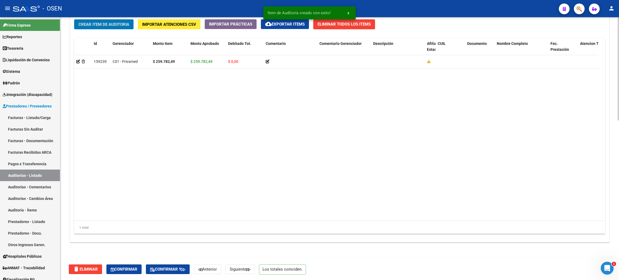
scroll to position [407, 0]
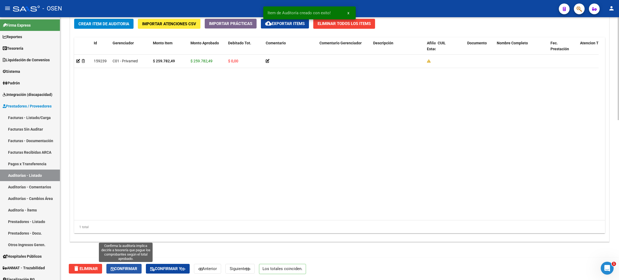
click at [123, 268] on span "Confirmar" at bounding box center [124, 268] width 27 height 5
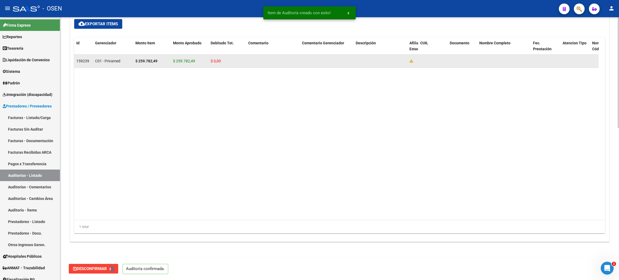
type input "202508"
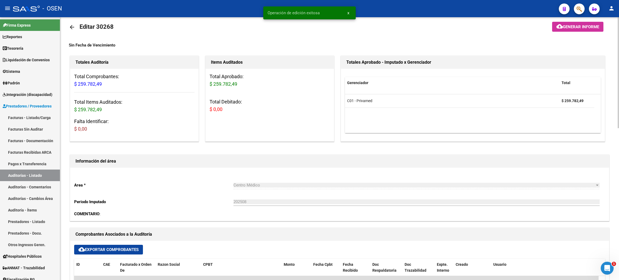
scroll to position [0, 0]
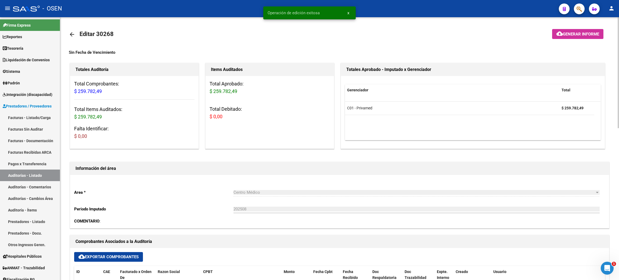
click at [70, 35] on mat-icon "arrow_back" at bounding box center [72, 34] width 6 height 6
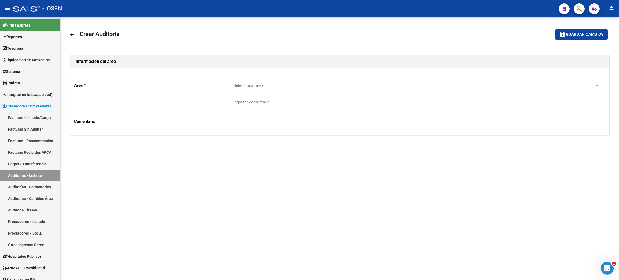
click at [270, 88] on div "Seleccionar area Seleccionar area" at bounding box center [416, 84] width 366 height 12
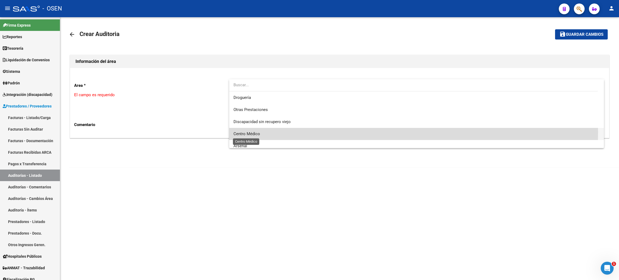
click at [259, 131] on span "Centro Médico" at bounding box center [246, 133] width 27 height 5
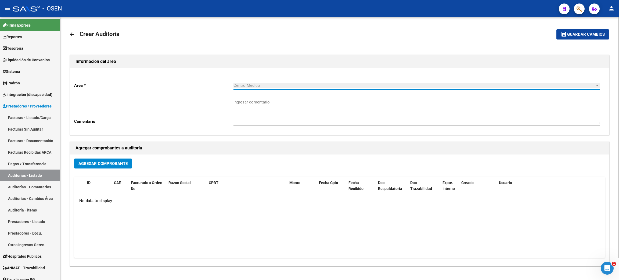
click at [103, 162] on span "Agregar Comprobante" at bounding box center [102, 163] width 49 height 5
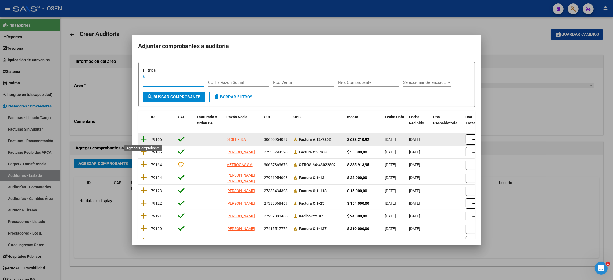
click at [144, 140] on icon at bounding box center [143, 139] width 7 height 8
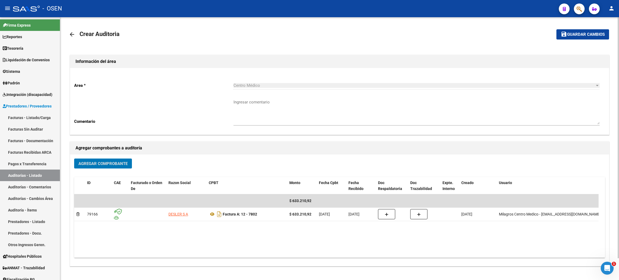
click at [573, 34] on span "Guardar cambios" at bounding box center [586, 34] width 38 height 5
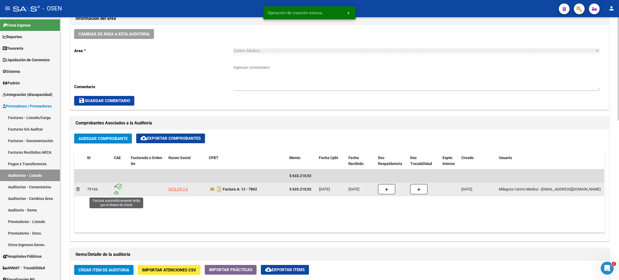
scroll to position [1, 0]
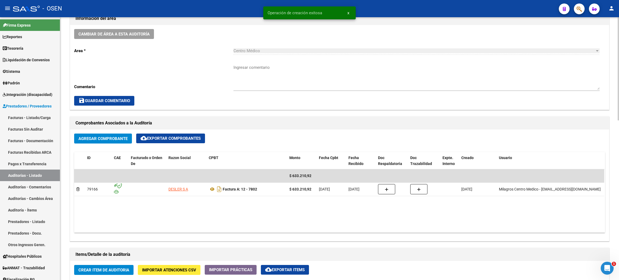
click at [113, 271] on span "Crear Item de Auditoria" at bounding box center [103, 270] width 51 height 5
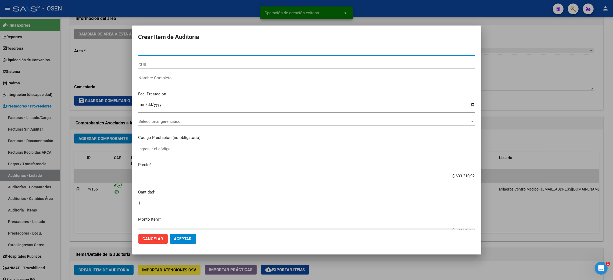
click at [186, 126] on div "Seleccionar gerenciador Seleccionar gerenciador" at bounding box center [306, 123] width 336 height 13
click at [186, 124] on div "Seleccionar gerenciador Seleccionar gerenciador" at bounding box center [306, 121] width 336 height 8
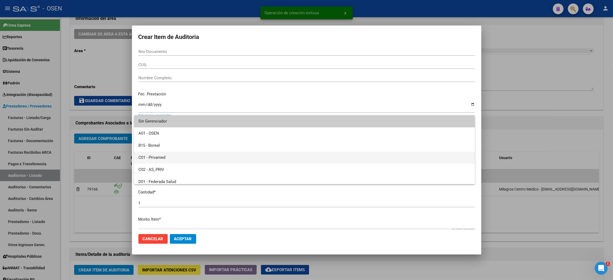
click at [152, 157] on span "C01 - Privamed" at bounding box center [304, 157] width 332 height 12
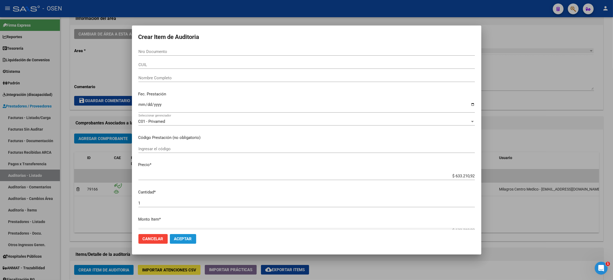
drag, startPoint x: 186, startPoint y: 239, endPoint x: 153, endPoint y: 264, distance: 41.0
click at [186, 239] on span "Aceptar" at bounding box center [183, 238] width 18 height 5
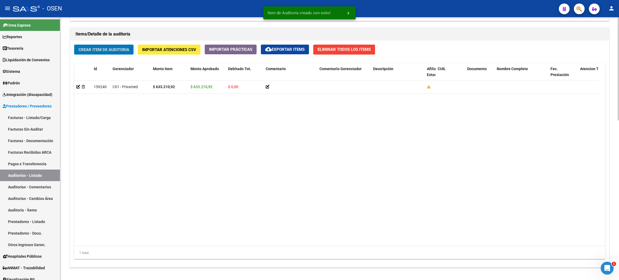
scroll to position [407, 0]
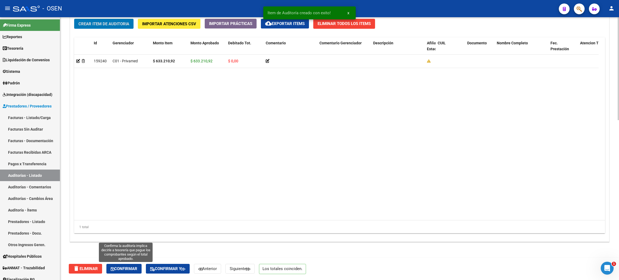
click at [122, 267] on span "Confirmar" at bounding box center [124, 268] width 27 height 5
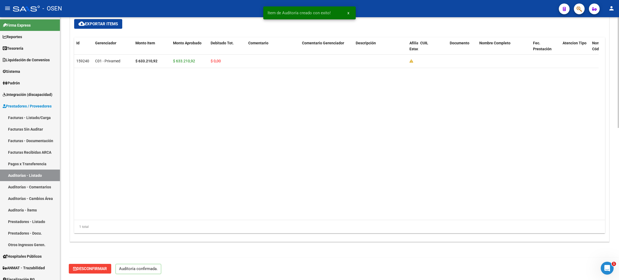
scroll to position [360, 0]
type input "202508"
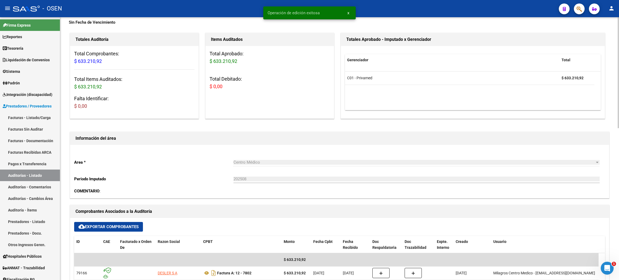
scroll to position [0, 0]
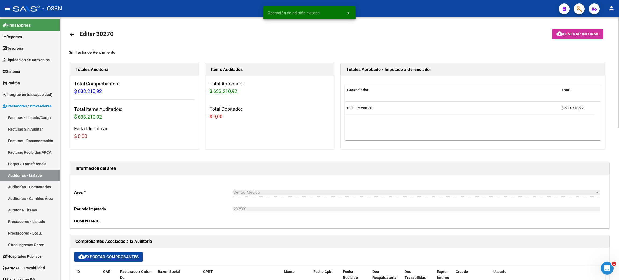
click at [71, 32] on mat-icon "arrow_back" at bounding box center [72, 34] width 6 height 6
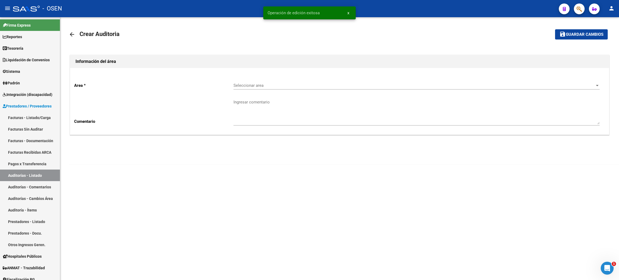
click at [246, 82] on div "Seleccionar area Seleccionar area" at bounding box center [416, 84] width 366 height 12
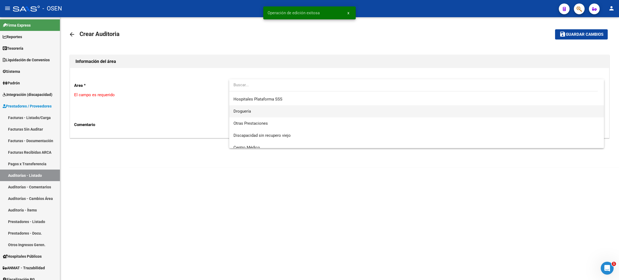
scroll to position [121, 0]
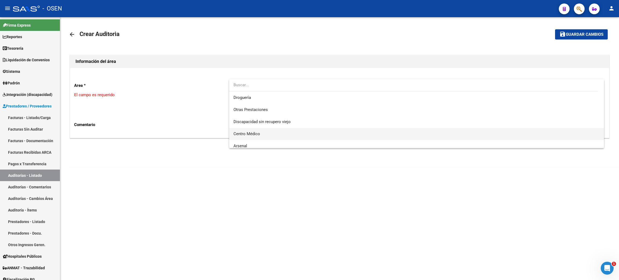
click at [274, 135] on span "Centro Médico" at bounding box center [416, 134] width 366 height 12
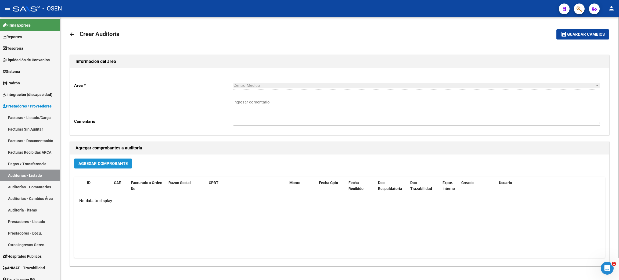
click at [91, 163] on span "Agregar Comprobante" at bounding box center [102, 163] width 49 height 5
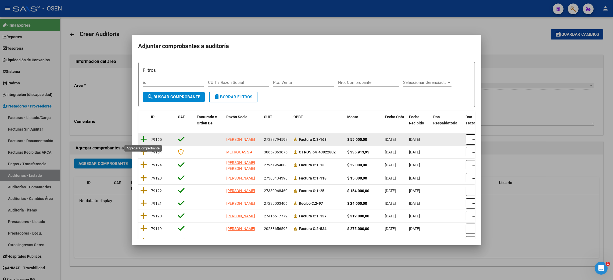
click at [142, 138] on icon at bounding box center [143, 139] width 7 height 8
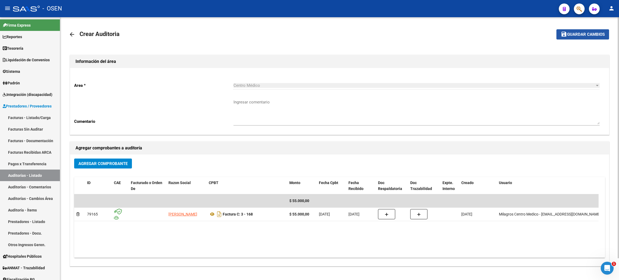
click at [584, 34] on span "Guardar cambios" at bounding box center [586, 34] width 38 height 5
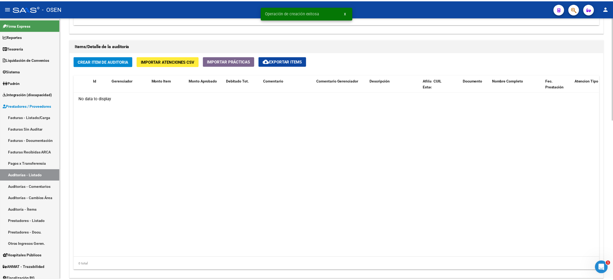
scroll to position [286, 0]
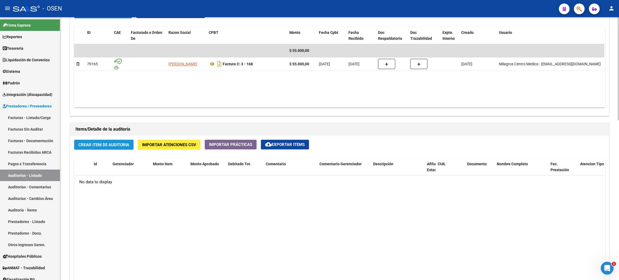
click at [110, 146] on span "Crear Item de Auditoria" at bounding box center [103, 144] width 51 height 5
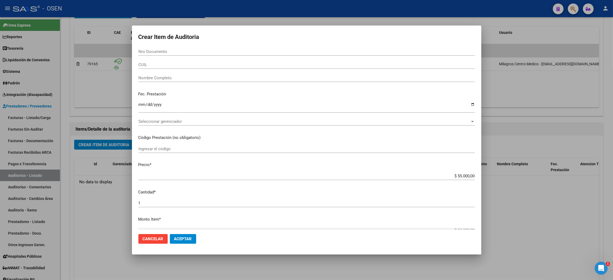
click at [185, 125] on div "Seleccionar gerenciador Seleccionar gerenciador" at bounding box center [306, 121] width 336 height 8
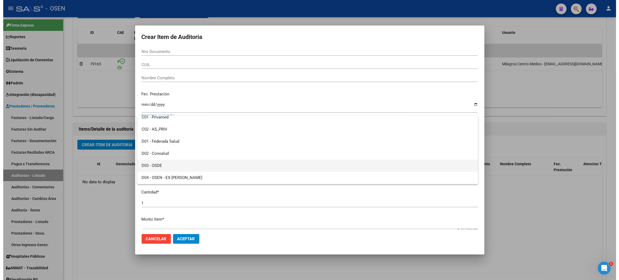
scroll to position [0, 0]
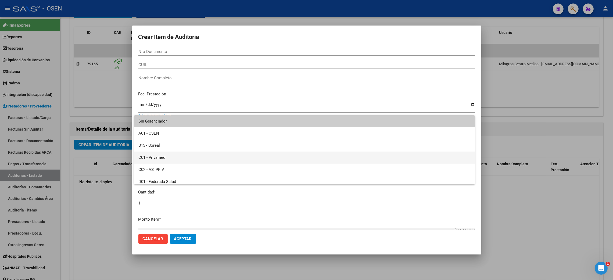
click at [157, 159] on span "C01 - Privamed" at bounding box center [304, 157] width 332 height 12
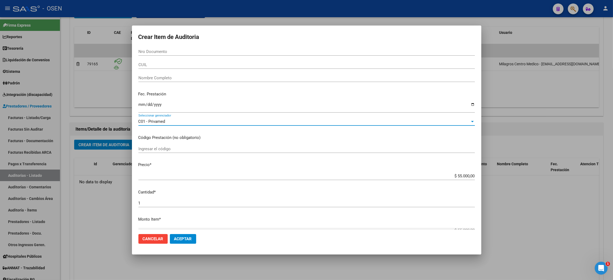
click at [187, 238] on span "Aceptar" at bounding box center [183, 238] width 18 height 5
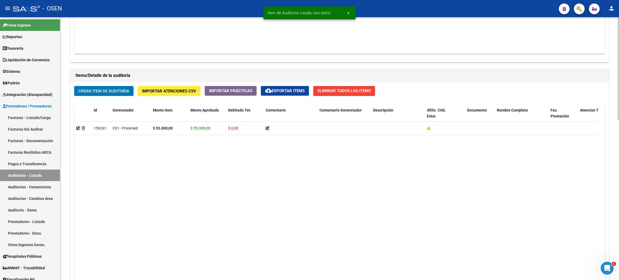
scroll to position [407, 0]
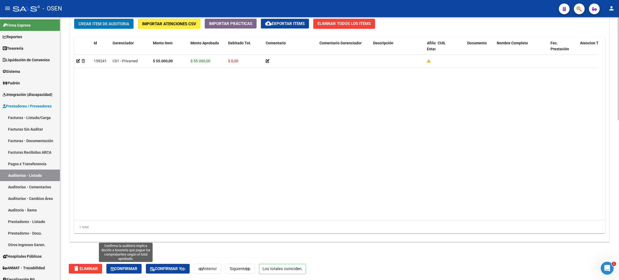
click at [132, 272] on button "Confirmar" at bounding box center [123, 269] width 35 height 10
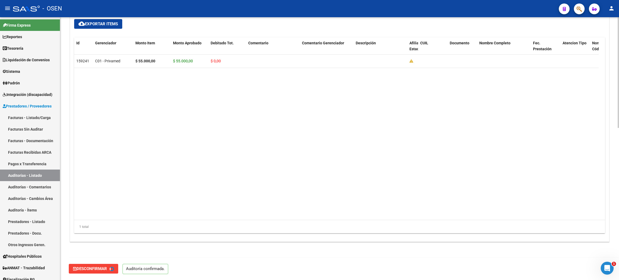
type input "202508"
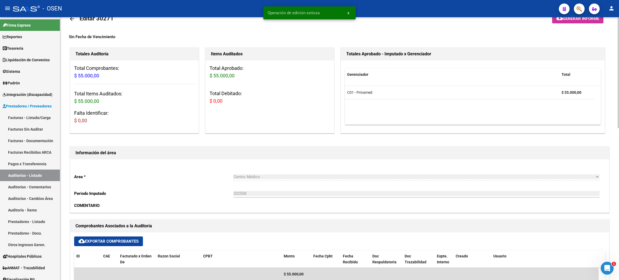
scroll to position [0, 0]
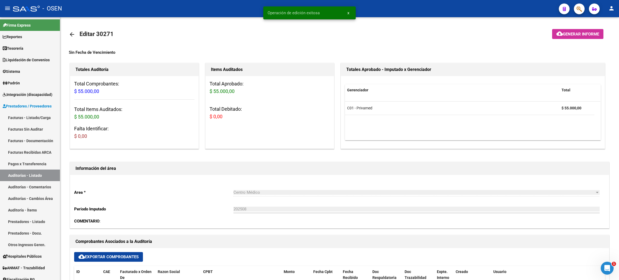
click at [348, 13] on span "x" at bounding box center [348, 12] width 2 height 5
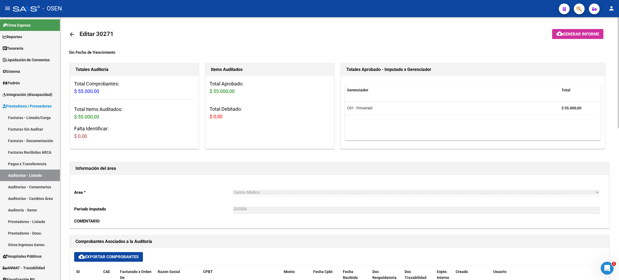
click at [75, 34] on mat-icon "arrow_back" at bounding box center [72, 34] width 6 height 6
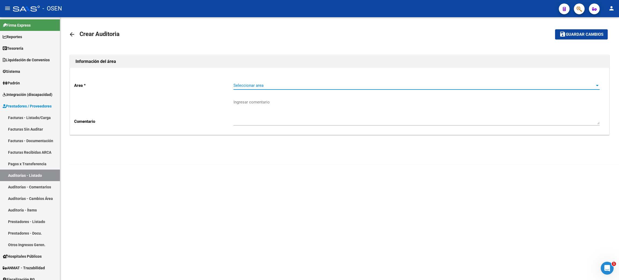
click at [266, 86] on span "Seleccionar area" at bounding box center [413, 85] width 361 height 5
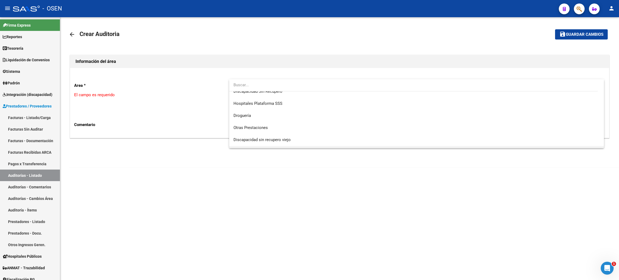
scroll to position [121, 0]
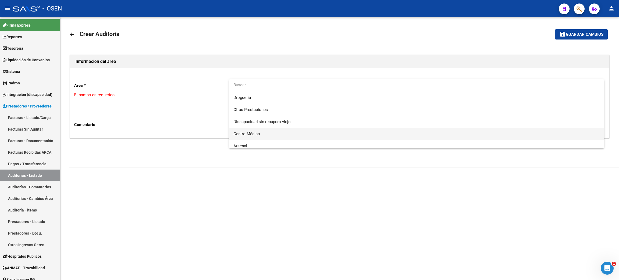
click at [278, 136] on span "Centro Médico" at bounding box center [416, 134] width 366 height 12
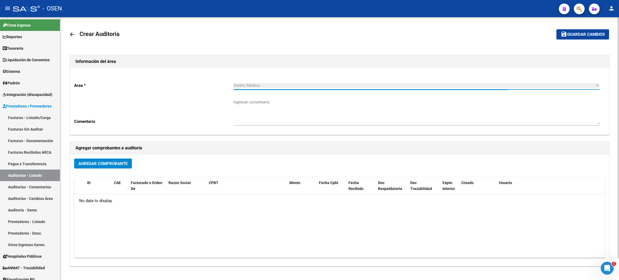
click at [99, 164] on span "Agregar Comprobante" at bounding box center [102, 163] width 49 height 5
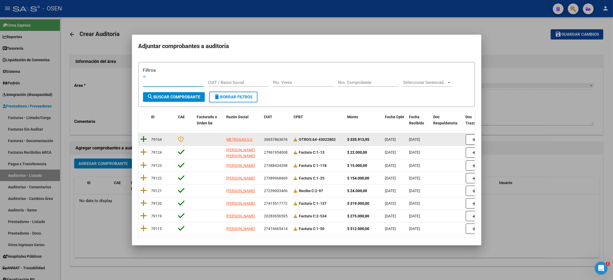
click at [144, 140] on icon at bounding box center [143, 139] width 7 height 8
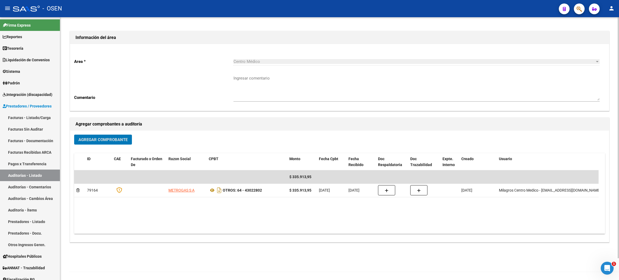
scroll to position [0, 0]
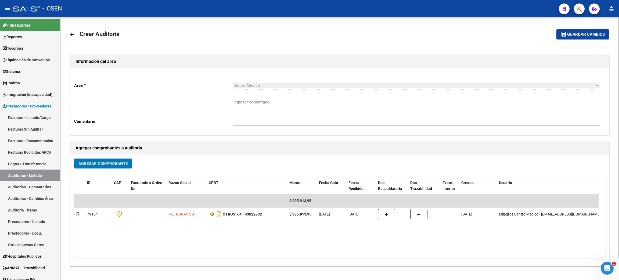
click at [584, 32] on span "Guardar cambios" at bounding box center [586, 34] width 38 height 5
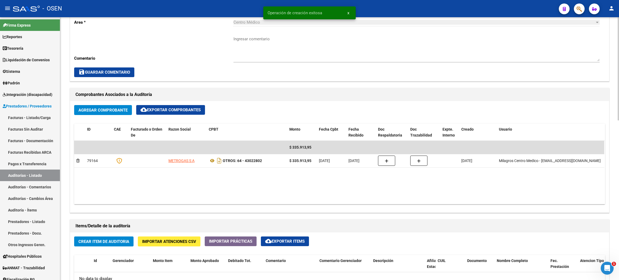
scroll to position [241, 0]
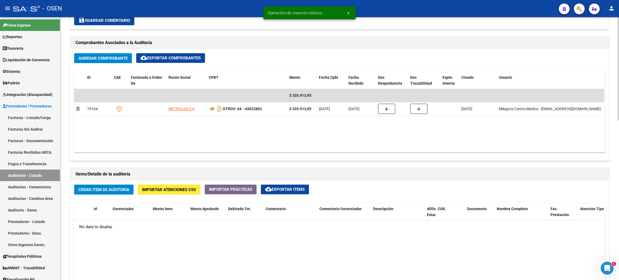
click at [99, 187] on span "Crear Item de Auditoria" at bounding box center [103, 189] width 51 height 5
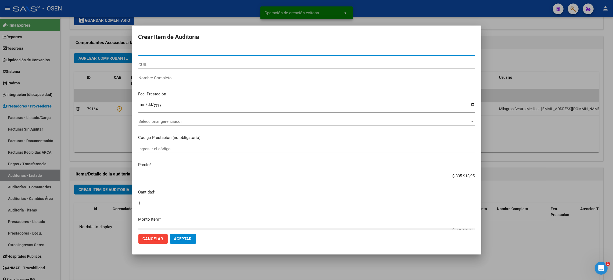
click at [162, 123] on span "Seleccionar gerenciador" at bounding box center [303, 121] width 331 height 5
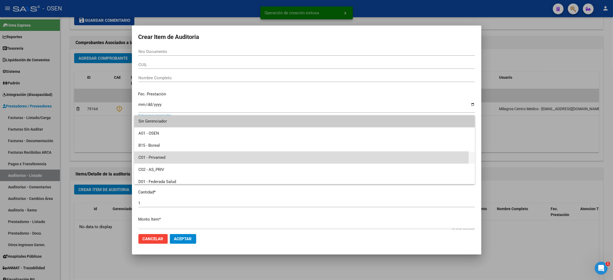
drag, startPoint x: 165, startPoint y: 160, endPoint x: 173, endPoint y: 164, distance: 9.4
click at [165, 159] on span "C01 - Privamed" at bounding box center [304, 157] width 332 height 12
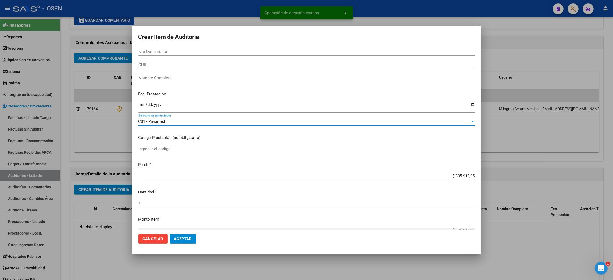
click at [187, 235] on button "Aceptar" at bounding box center [183, 239] width 26 height 10
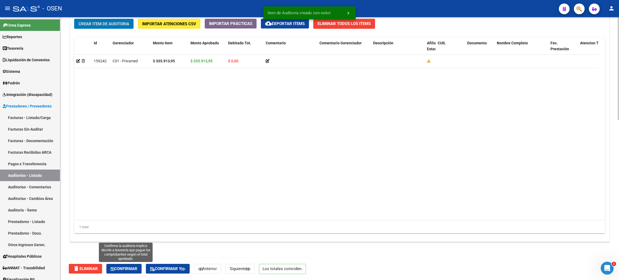
click at [140, 269] on button "Confirmar" at bounding box center [123, 269] width 35 height 10
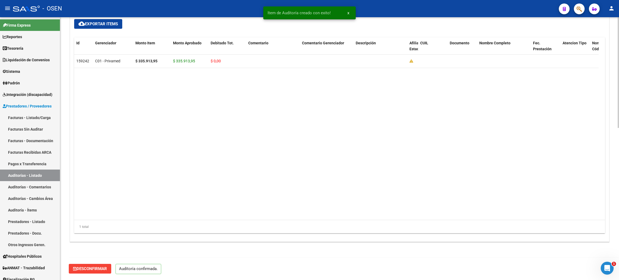
scroll to position [360, 0]
type input "202508"
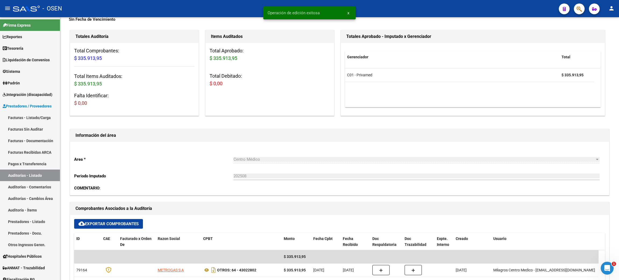
scroll to position [0, 0]
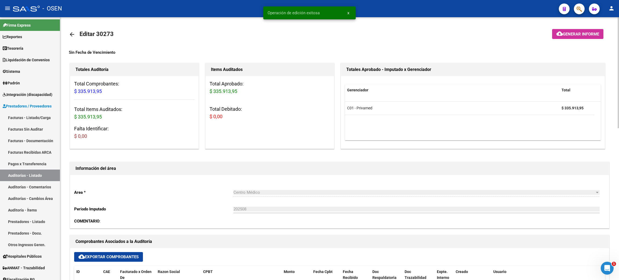
click at [75, 38] on link "arrow_back" at bounding box center [74, 34] width 11 height 13
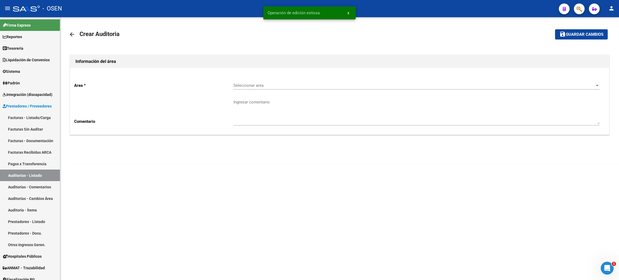
click at [294, 85] on span "Seleccionar area" at bounding box center [413, 85] width 361 height 5
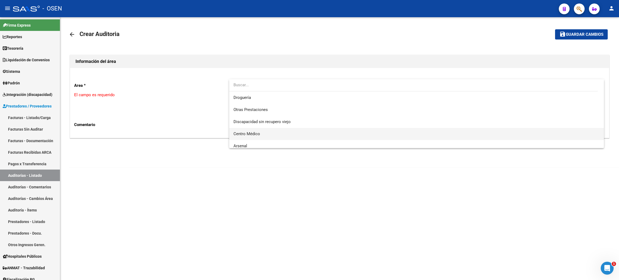
click at [273, 130] on span "Centro Médico" at bounding box center [416, 134] width 366 height 12
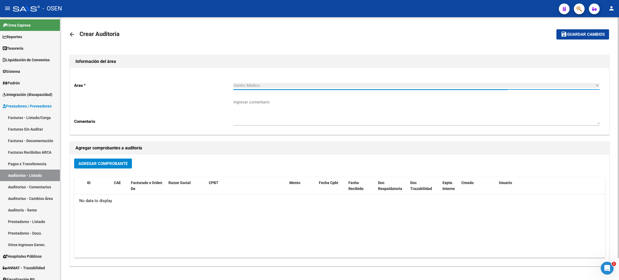
click at [117, 165] on span "Agregar Comprobante" at bounding box center [102, 163] width 49 height 5
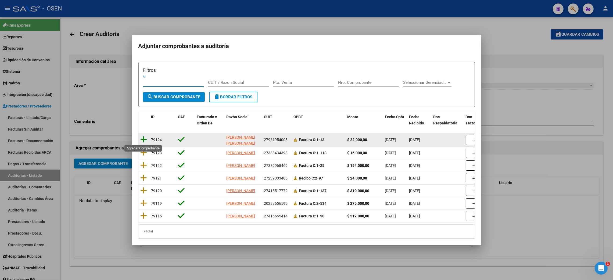
click at [143, 141] on icon at bounding box center [143, 140] width 7 height 8
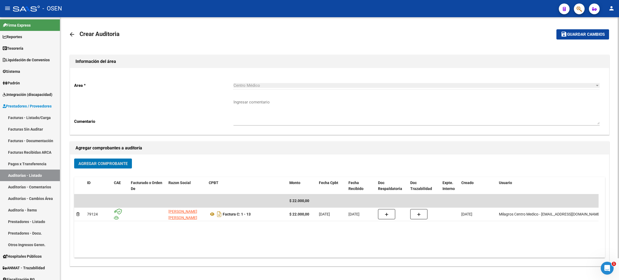
click at [592, 35] on span "Guardar cambios" at bounding box center [586, 34] width 38 height 5
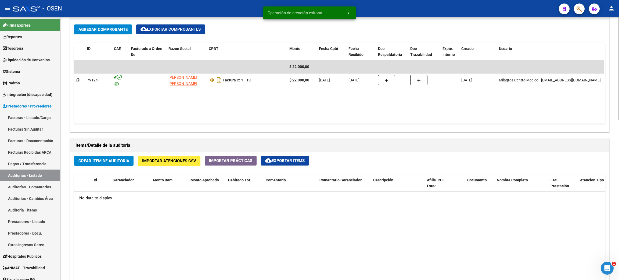
scroll to position [282, 0]
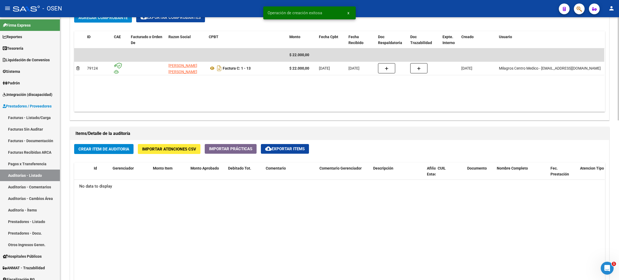
click at [122, 151] on span "Crear Item de Auditoria" at bounding box center [103, 149] width 51 height 5
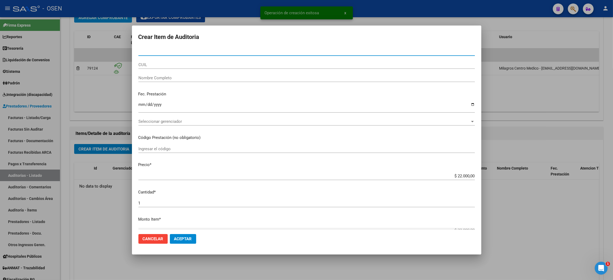
click at [171, 122] on span "Seleccionar gerenciador" at bounding box center [303, 121] width 331 height 5
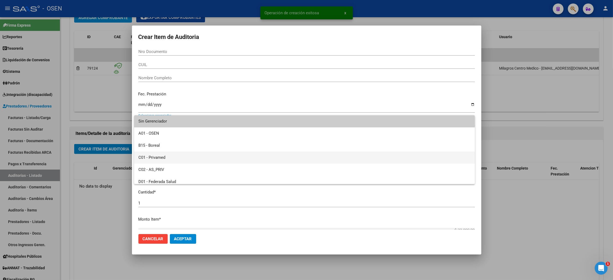
click at [168, 156] on span "C01 - Privamed" at bounding box center [304, 157] width 332 height 12
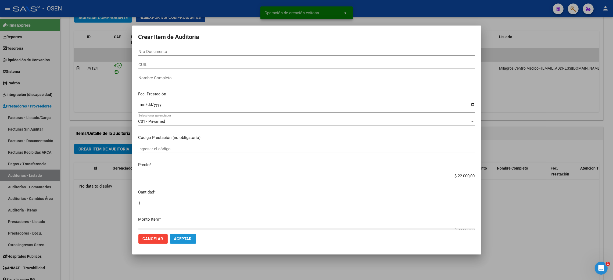
click at [178, 236] on span "Aceptar" at bounding box center [183, 238] width 18 height 5
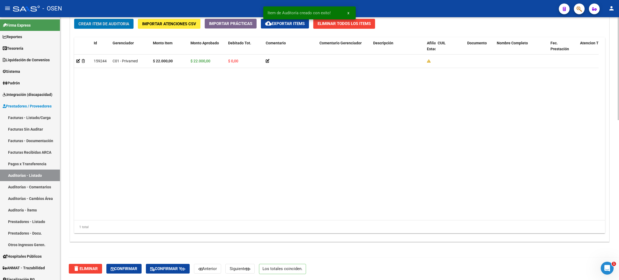
click at [128, 271] on button "Confirmar" at bounding box center [123, 269] width 35 height 10
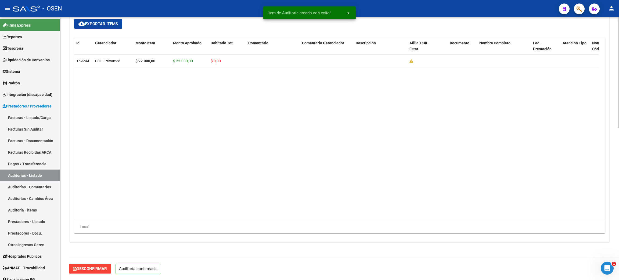
scroll to position [360, 0]
type input "202508"
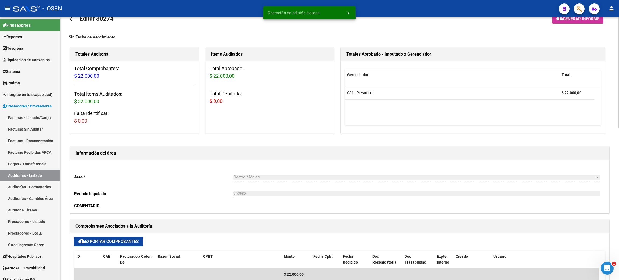
scroll to position [0, 0]
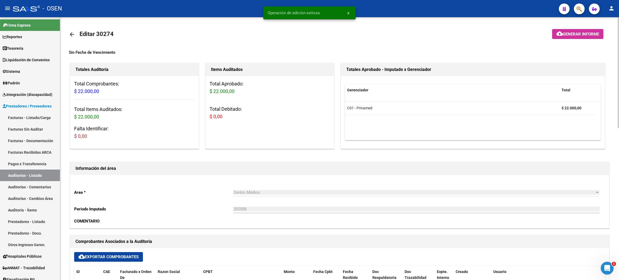
click at [72, 33] on mat-icon "arrow_back" at bounding box center [72, 34] width 6 height 6
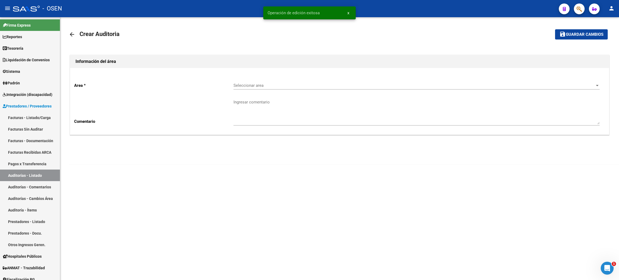
click at [328, 85] on span "Seleccionar area" at bounding box center [413, 85] width 361 height 5
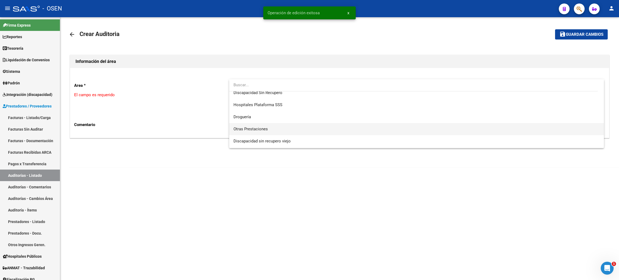
scroll to position [121, 0]
click at [262, 129] on span "Centro Médico" at bounding box center [416, 134] width 366 height 12
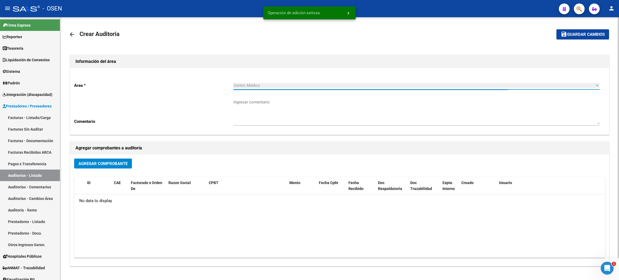
click at [99, 162] on span "Agregar Comprobante" at bounding box center [102, 163] width 49 height 5
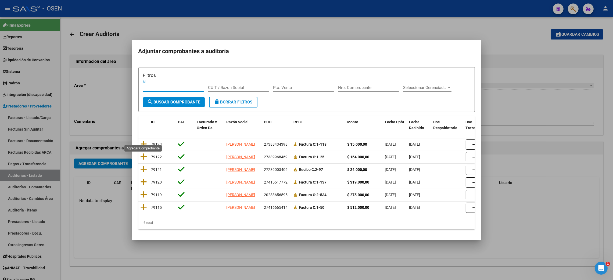
click at [143, 141] on icon at bounding box center [143, 144] width 7 height 8
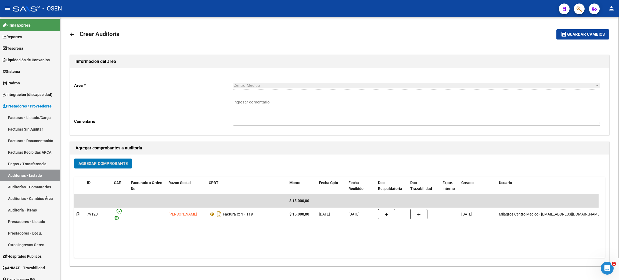
click at [595, 33] on span "Guardar cambios" at bounding box center [586, 34] width 38 height 5
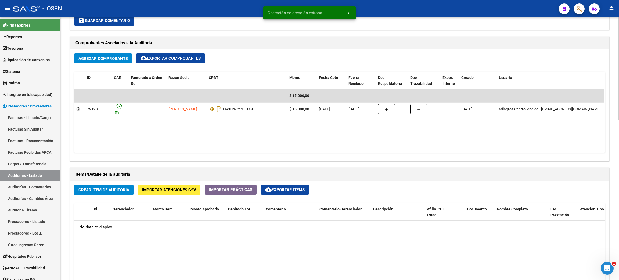
scroll to position [241, 0]
click at [112, 188] on span "Crear Item de Auditoria" at bounding box center [103, 189] width 51 height 5
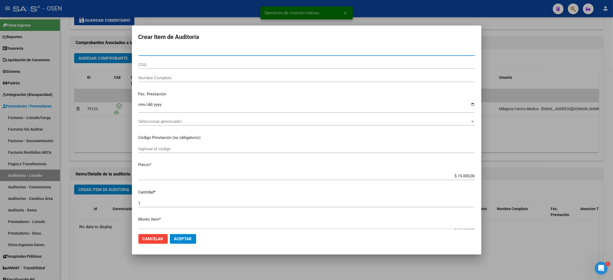
click at [185, 124] on div "Seleccionar gerenciador Seleccionar gerenciador" at bounding box center [306, 121] width 336 height 8
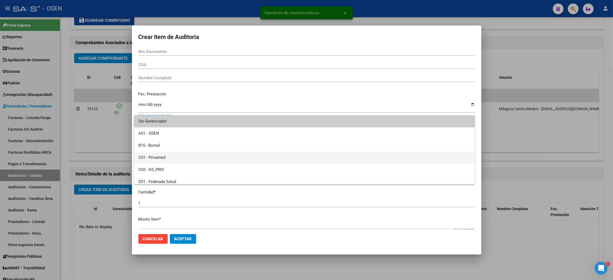
click at [172, 158] on span "C01 - Privamed" at bounding box center [304, 157] width 332 height 12
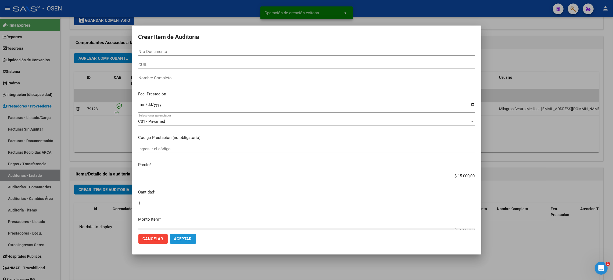
drag, startPoint x: 186, startPoint y: 239, endPoint x: 203, endPoint y: 247, distance: 18.7
click at [186, 238] on span "Aceptar" at bounding box center [183, 238] width 18 height 5
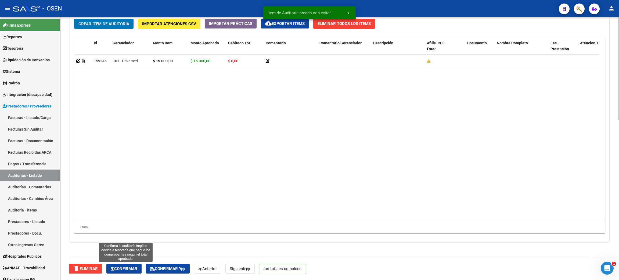
click at [135, 270] on span "Confirmar" at bounding box center [124, 268] width 27 height 5
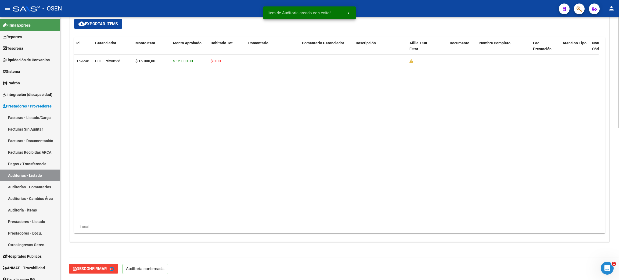
type input "202508"
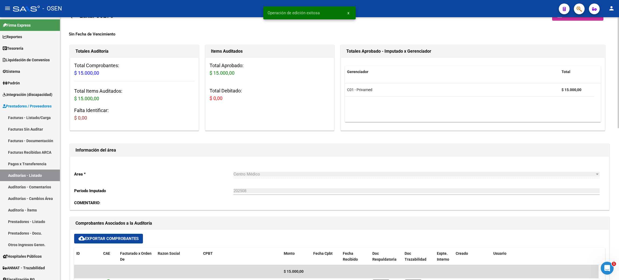
scroll to position [0, 0]
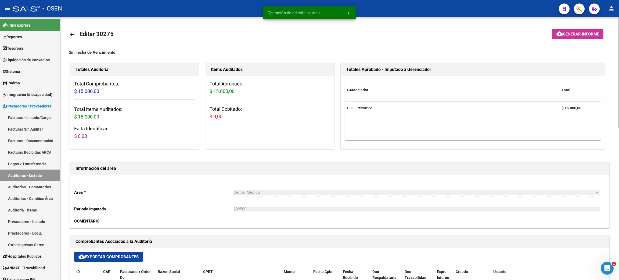
click at [72, 34] on mat-icon "arrow_back" at bounding box center [72, 34] width 6 height 6
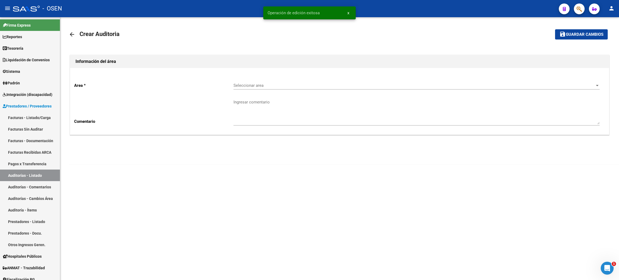
click at [268, 85] on span "Seleccionar area" at bounding box center [413, 85] width 361 height 5
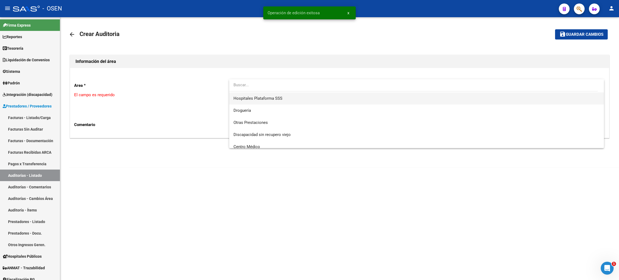
scroll to position [121, 0]
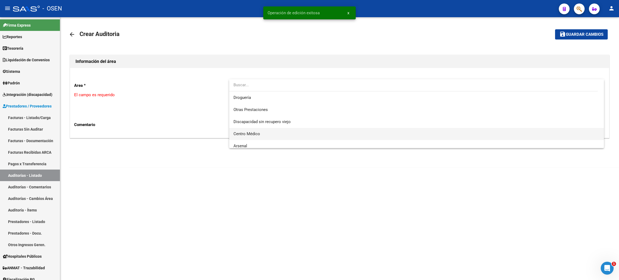
click at [261, 132] on span "Centro Médico" at bounding box center [416, 134] width 366 height 12
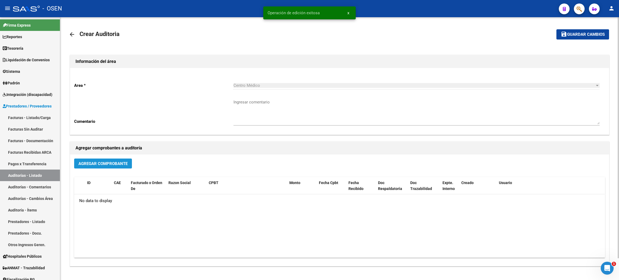
click at [93, 164] on span "Agregar Comprobante" at bounding box center [102, 163] width 49 height 5
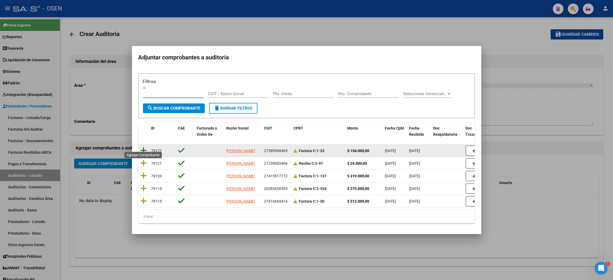
drag, startPoint x: 142, startPoint y: 146, endPoint x: 197, endPoint y: 145, distance: 55.3
click at [142, 147] on icon at bounding box center [143, 151] width 7 height 8
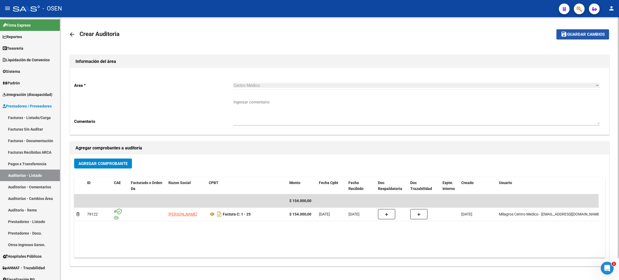
click at [594, 37] on span "Guardar cambios" at bounding box center [586, 34] width 38 height 5
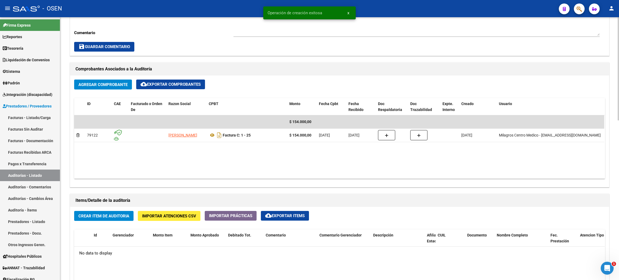
scroll to position [241, 0]
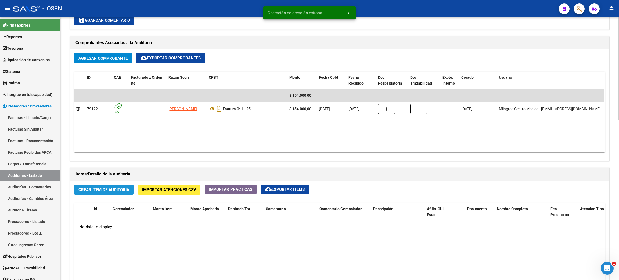
click at [120, 191] on span "Crear Item de Auditoria" at bounding box center [103, 189] width 51 height 5
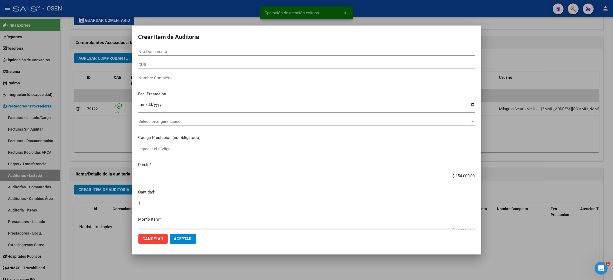
click at [180, 118] on div "Seleccionar gerenciador Seleccionar gerenciador" at bounding box center [306, 121] width 336 height 8
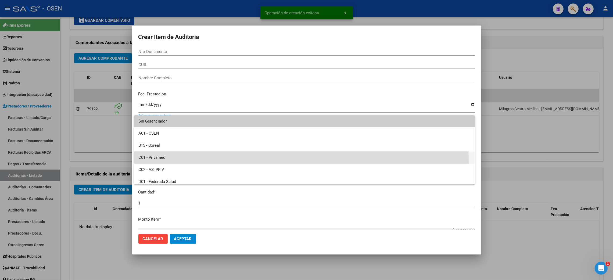
click at [153, 161] on span "C01 - Privamed" at bounding box center [304, 157] width 332 height 12
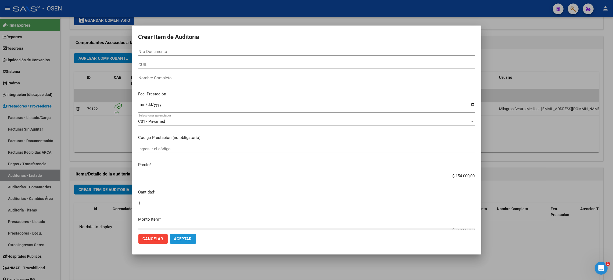
click at [186, 239] on span "Aceptar" at bounding box center [183, 238] width 18 height 5
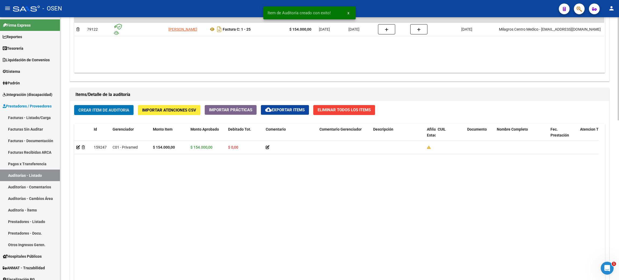
scroll to position [407, 0]
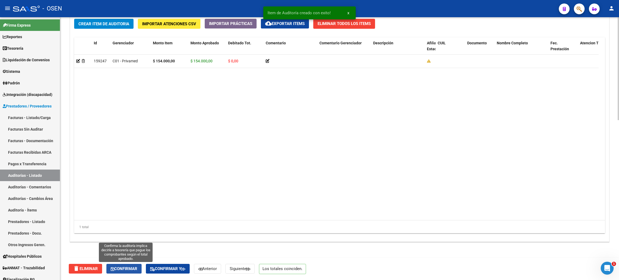
click at [123, 267] on span "Confirmar" at bounding box center [124, 268] width 27 height 5
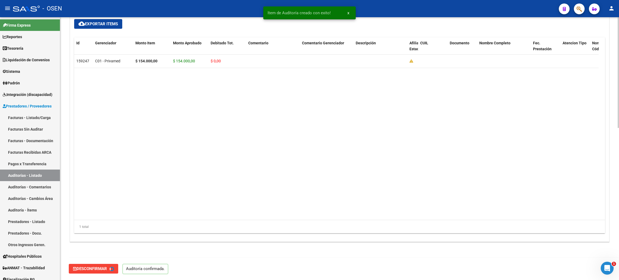
type input "202508"
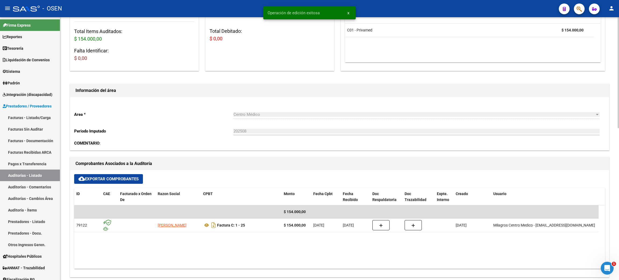
scroll to position [0, 0]
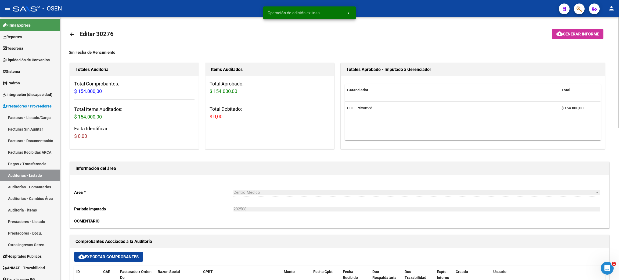
click at [74, 32] on mat-icon "arrow_back" at bounding box center [72, 34] width 6 height 6
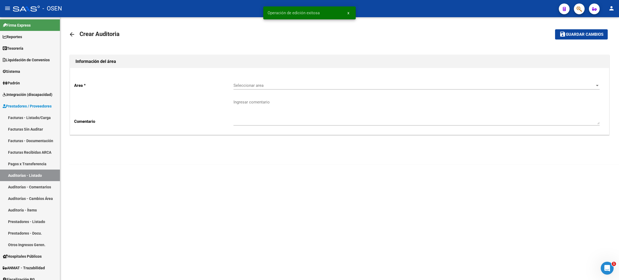
click at [260, 85] on span "Seleccionar area" at bounding box center [413, 85] width 361 height 5
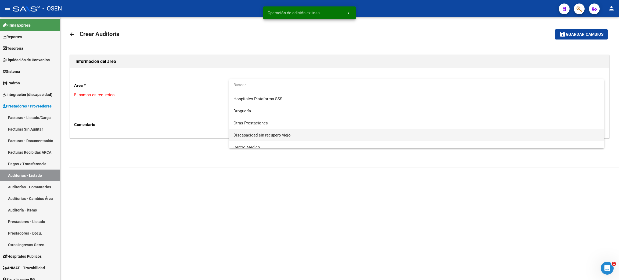
scroll to position [121, 0]
click at [266, 134] on span "Centro Médico" at bounding box center [416, 134] width 366 height 12
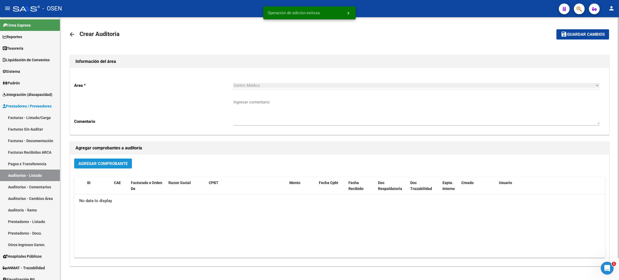
click at [105, 164] on span "Agregar Comprobante" at bounding box center [102, 163] width 49 height 5
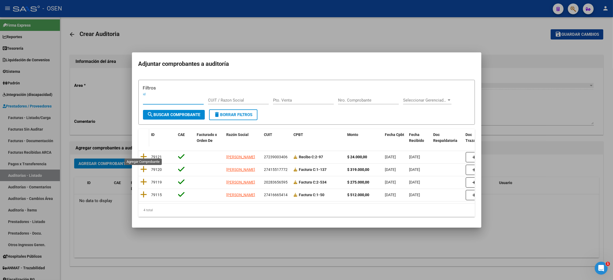
click at [143, 153] on icon at bounding box center [143, 157] width 7 height 8
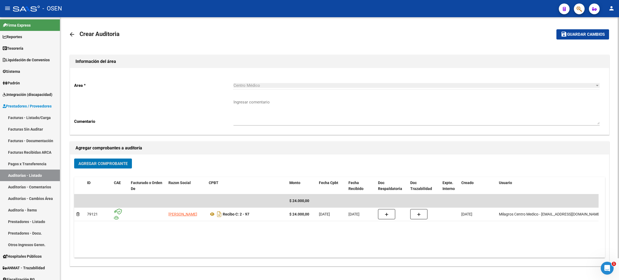
click at [576, 33] on span "Guardar cambios" at bounding box center [586, 34] width 38 height 5
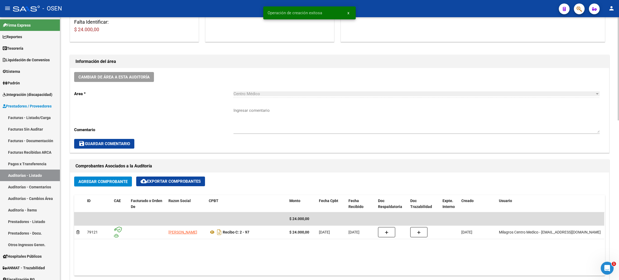
scroll to position [282, 0]
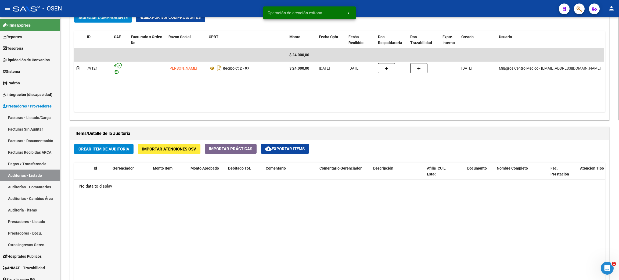
click at [123, 149] on span "Crear Item de Auditoria" at bounding box center [103, 149] width 51 height 5
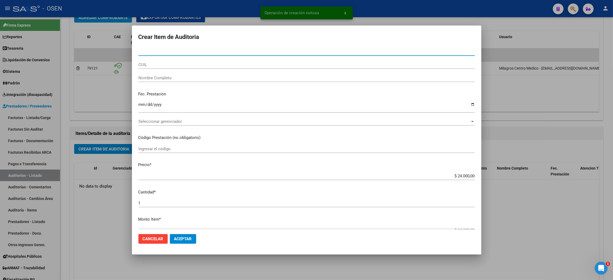
click at [181, 120] on span "Seleccionar gerenciador" at bounding box center [303, 121] width 331 height 5
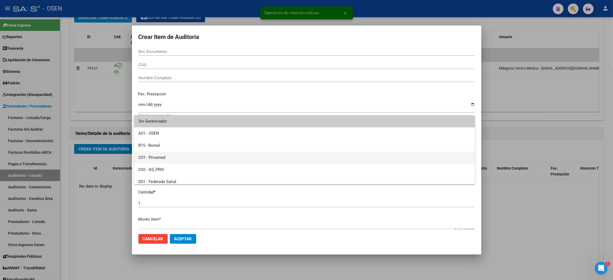
click at [173, 155] on span "C01 - Privamed" at bounding box center [304, 157] width 332 height 12
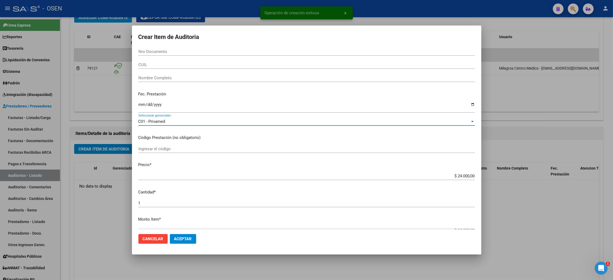
click at [191, 238] on span "Aceptar" at bounding box center [183, 238] width 18 height 5
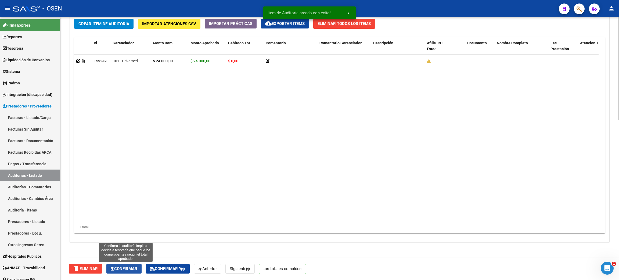
click at [126, 270] on span "Confirmar" at bounding box center [124, 268] width 27 height 5
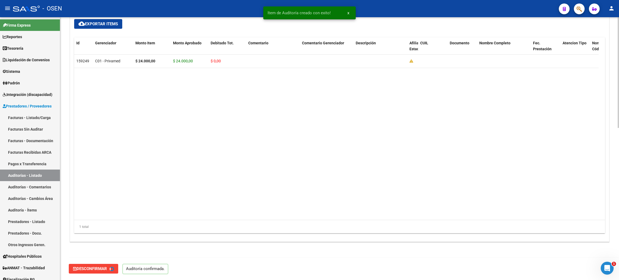
type input "202508"
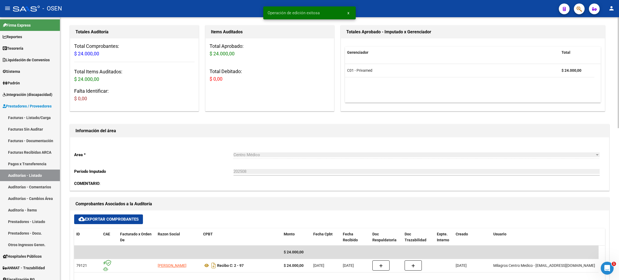
scroll to position [0, 0]
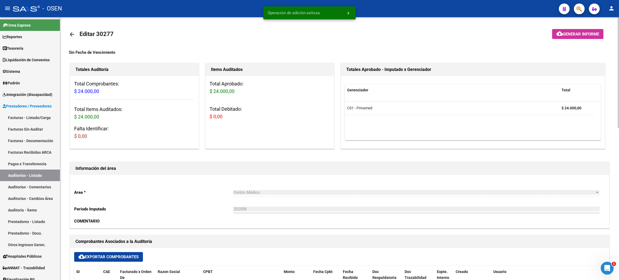
drag, startPoint x: 76, startPoint y: 29, endPoint x: 73, endPoint y: 30, distance: 3.0
click at [73, 30] on link "arrow_back" at bounding box center [74, 34] width 11 height 13
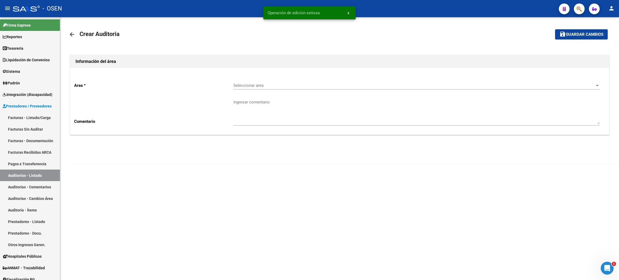
click at [254, 83] on span "Seleccionar area" at bounding box center [413, 85] width 361 height 5
click at [262, 133] on span "Centro Médico" at bounding box center [416, 134] width 366 height 12
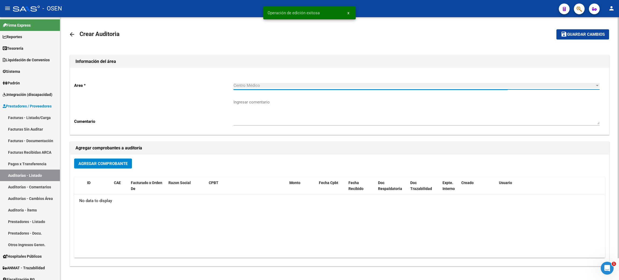
click at [87, 164] on span "Agregar Comprobante" at bounding box center [102, 163] width 49 height 5
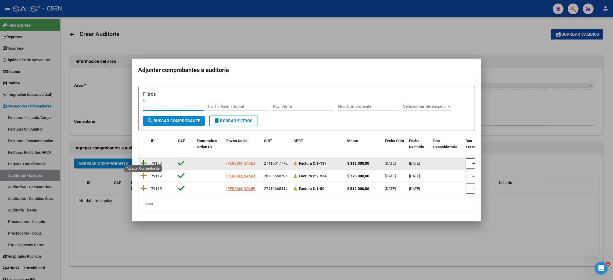
click at [144, 161] on icon at bounding box center [143, 163] width 7 height 8
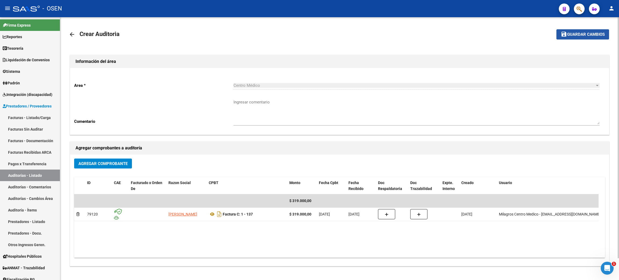
click at [579, 33] on span "Guardar cambios" at bounding box center [586, 34] width 38 height 5
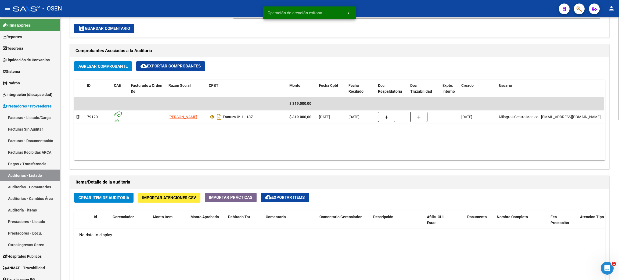
scroll to position [241, 0]
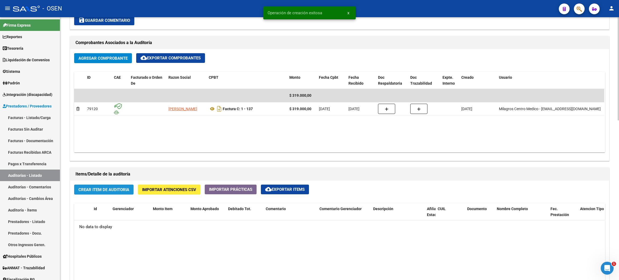
click at [119, 188] on span "Crear Item de Auditoria" at bounding box center [103, 189] width 51 height 5
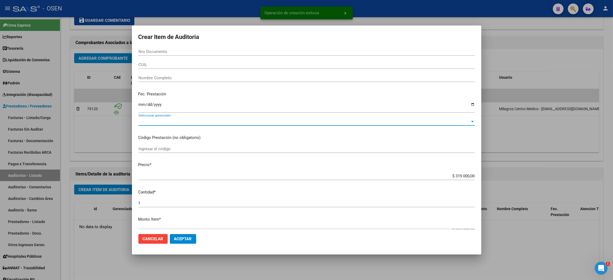
click at [188, 120] on span "Seleccionar gerenciador" at bounding box center [303, 121] width 331 height 5
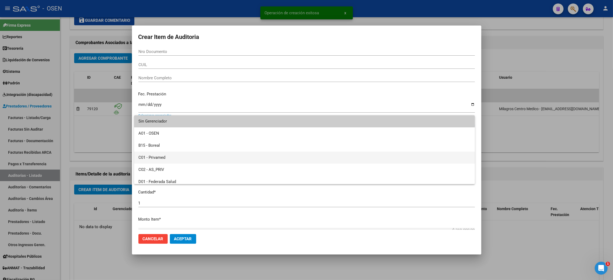
click at [186, 157] on span "C01 - Privamed" at bounding box center [304, 157] width 332 height 12
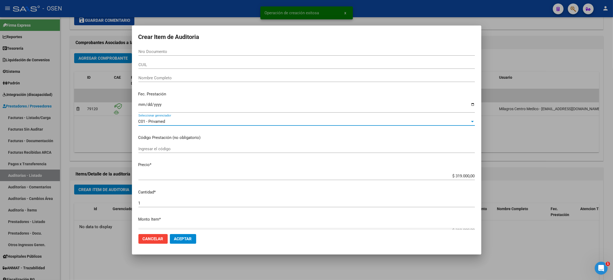
click at [182, 235] on button "Aceptar" at bounding box center [183, 239] width 26 height 10
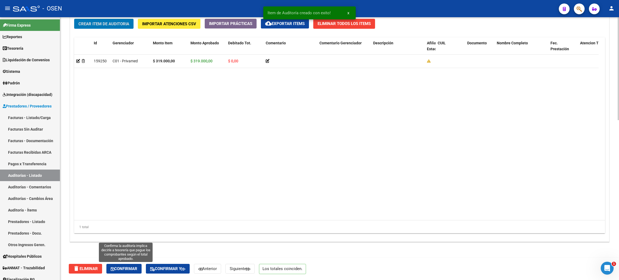
click at [127, 268] on span "Confirmar" at bounding box center [124, 268] width 27 height 5
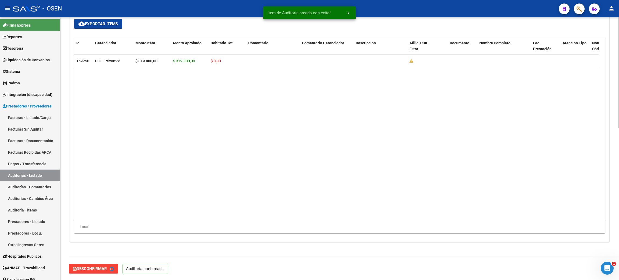
type input "202508"
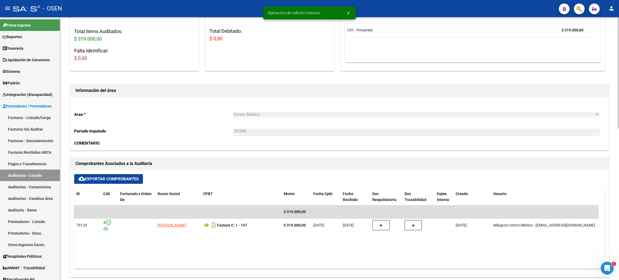
scroll to position [0, 0]
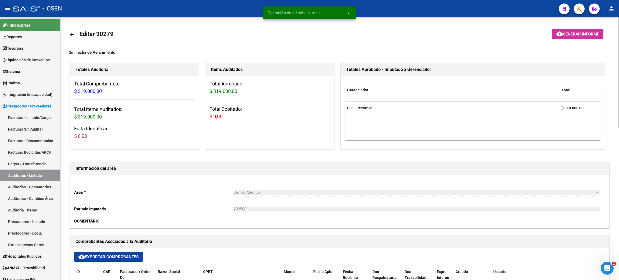
click at [70, 31] on mat-icon "arrow_back" at bounding box center [72, 34] width 6 height 6
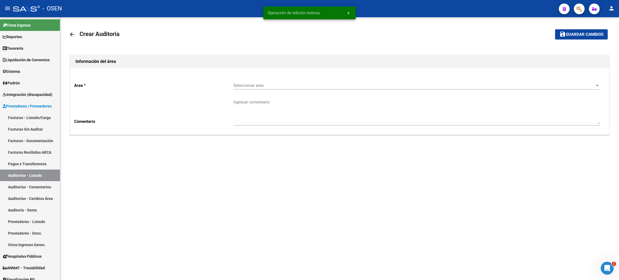
click at [300, 84] on span "Seleccionar area" at bounding box center [413, 85] width 361 height 5
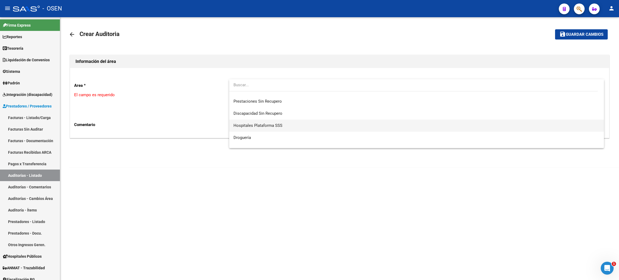
scroll to position [121, 0]
click at [270, 136] on span "Centro Médico" at bounding box center [416, 134] width 366 height 12
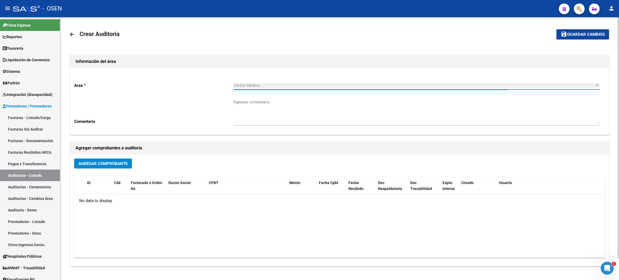
click at [121, 163] on span "Agregar Comprobante" at bounding box center [102, 163] width 49 height 5
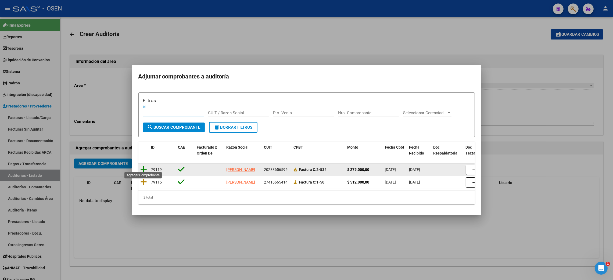
click at [144, 167] on icon at bounding box center [143, 169] width 7 height 8
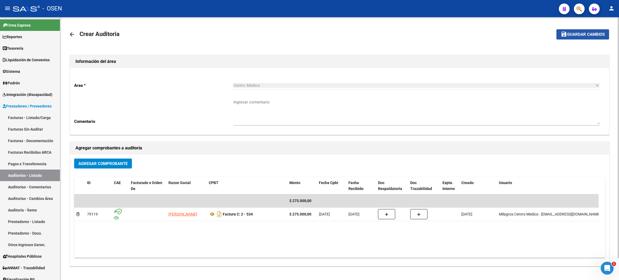
click at [576, 34] on span "Guardar cambios" at bounding box center [586, 34] width 38 height 5
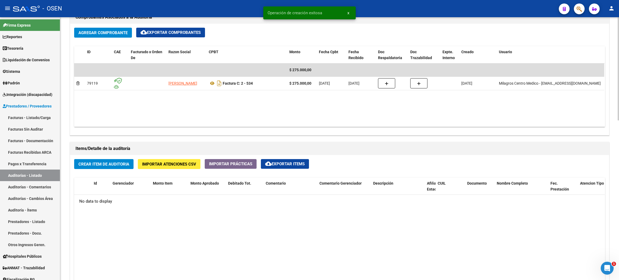
scroll to position [282, 0]
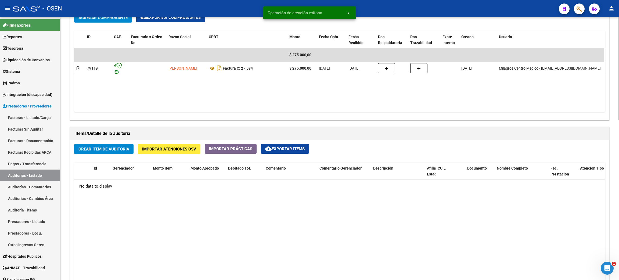
click at [120, 150] on span "Crear Item de Auditoria" at bounding box center [103, 149] width 51 height 5
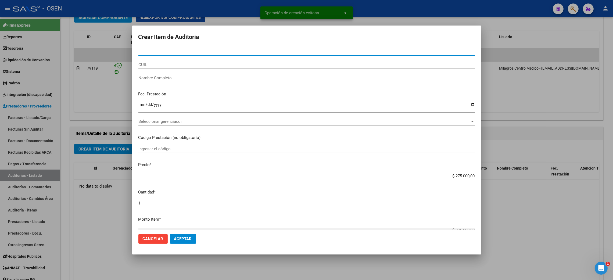
click at [200, 120] on span "Seleccionar gerenciador" at bounding box center [303, 121] width 331 height 5
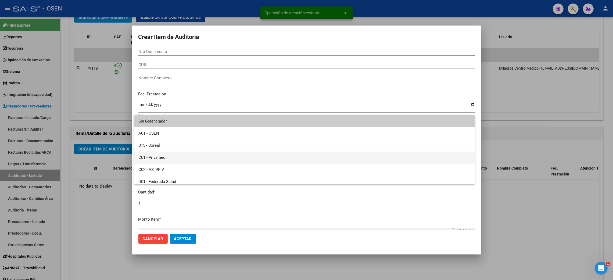
click at [187, 154] on span "C01 - Privamed" at bounding box center [304, 157] width 332 height 12
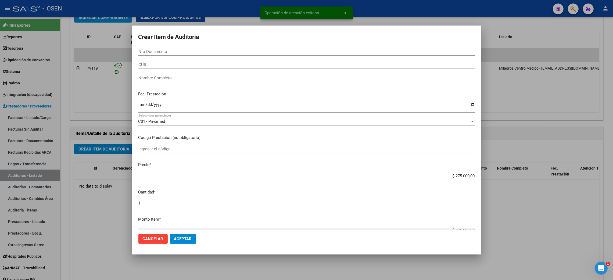
click at [186, 231] on mat-dialog-actions "Cancelar Aceptar" at bounding box center [306, 239] width 336 height 18
click at [183, 236] on span "Aceptar" at bounding box center [183, 238] width 18 height 5
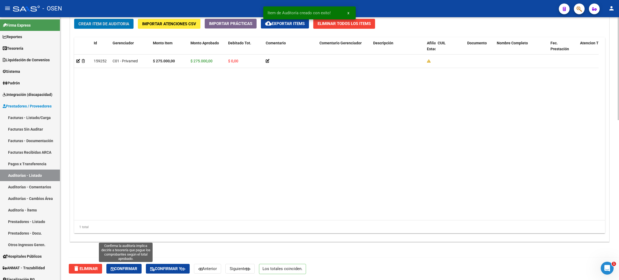
click at [129, 267] on span "Confirmar" at bounding box center [124, 268] width 27 height 5
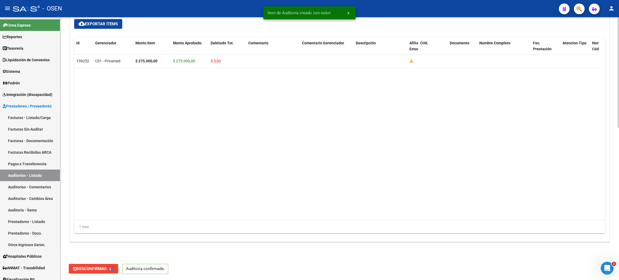
type input "202508"
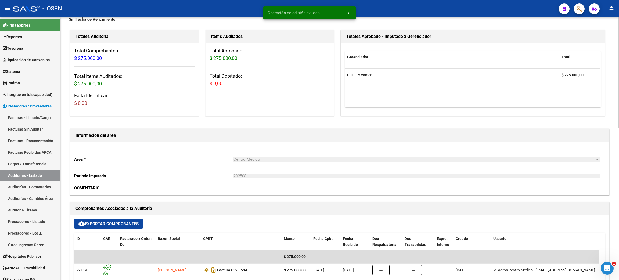
scroll to position [0, 0]
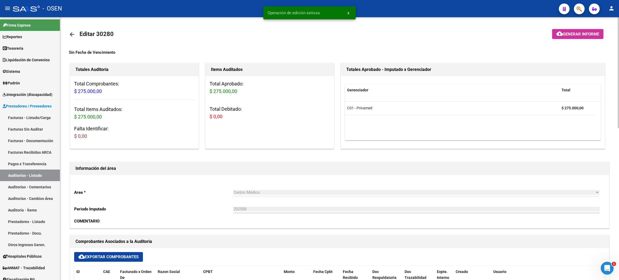
click at [75, 36] on link "arrow_back" at bounding box center [74, 34] width 11 height 13
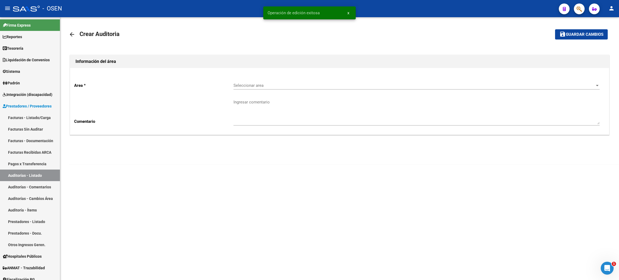
click at [246, 84] on div "Seleccionar area Seleccionar area" at bounding box center [416, 84] width 366 height 12
click at [261, 136] on span "Centro Médico" at bounding box center [416, 134] width 366 height 12
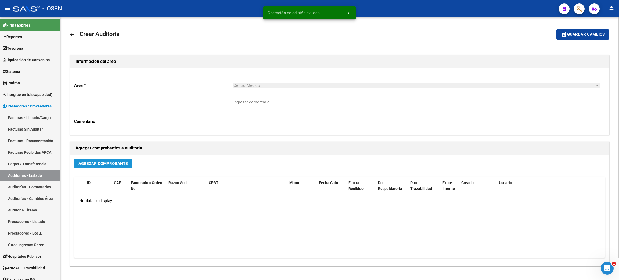
click at [91, 164] on span "Agregar Comprobante" at bounding box center [102, 163] width 49 height 5
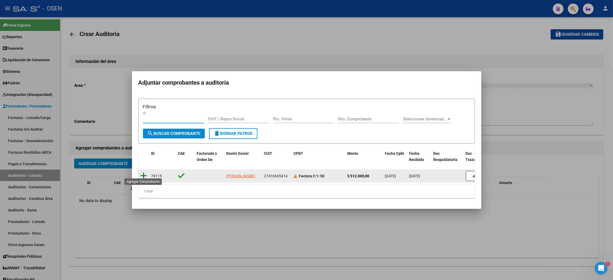
click at [143, 172] on icon at bounding box center [143, 176] width 7 height 8
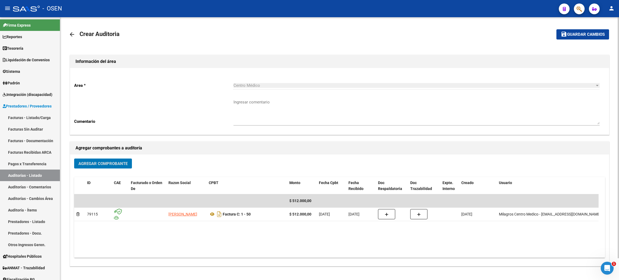
click at [599, 35] on span "Guardar cambios" at bounding box center [586, 34] width 38 height 5
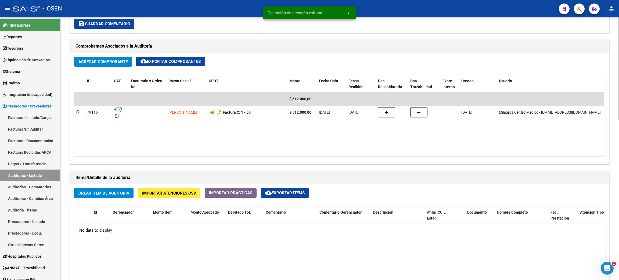
scroll to position [241, 0]
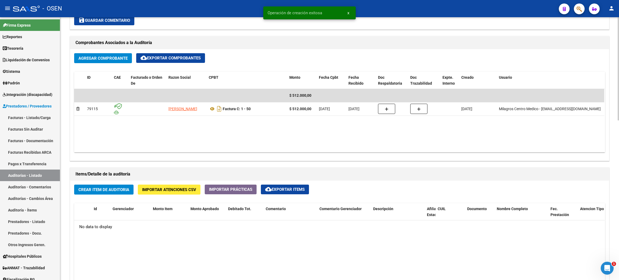
click at [123, 190] on span "Crear Item de Auditoria" at bounding box center [103, 189] width 51 height 5
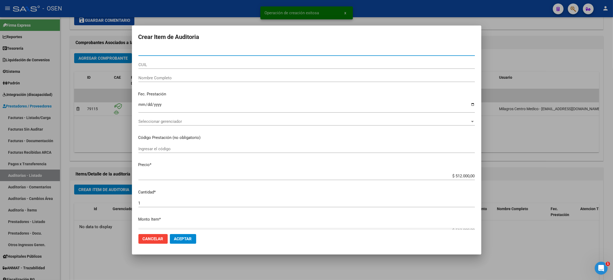
click at [167, 118] on div "Seleccionar gerenciador Seleccionar gerenciador" at bounding box center [306, 121] width 336 height 8
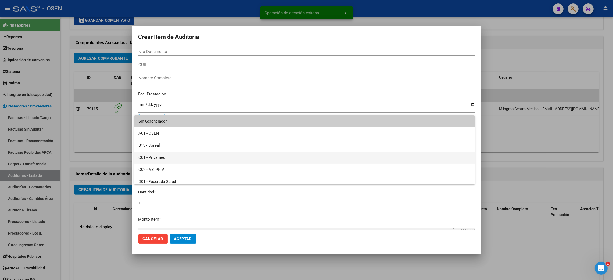
drag, startPoint x: 164, startPoint y: 156, endPoint x: 181, endPoint y: 164, distance: 18.6
click at [164, 156] on span "C01 - Privamed" at bounding box center [304, 157] width 332 height 12
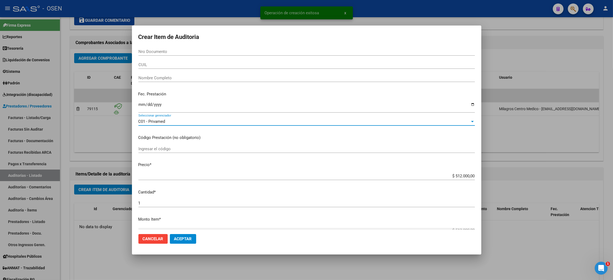
click at [186, 235] on button "Aceptar" at bounding box center [183, 239] width 26 height 10
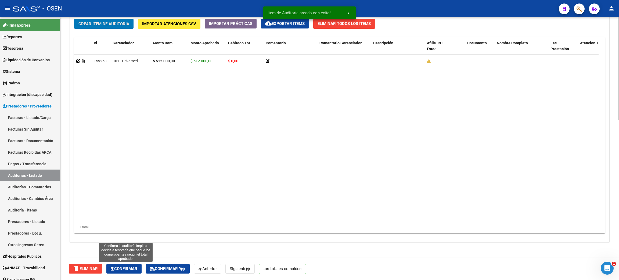
click at [134, 272] on button "Confirmar" at bounding box center [123, 269] width 35 height 10
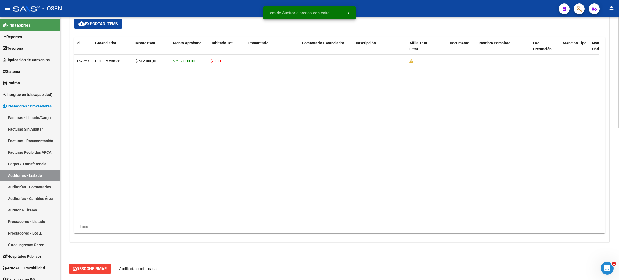
scroll to position [360, 0]
type input "202508"
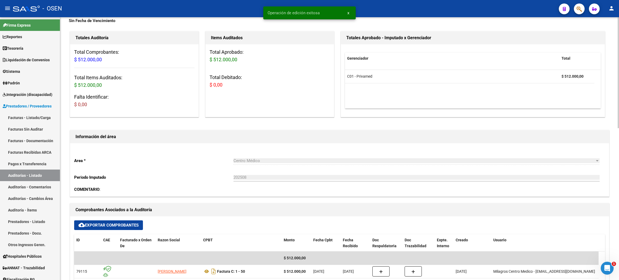
scroll to position [0, 0]
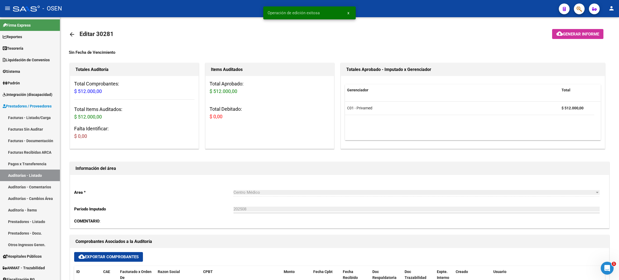
click at [349, 15] on button "x" at bounding box center [348, 13] width 10 height 10
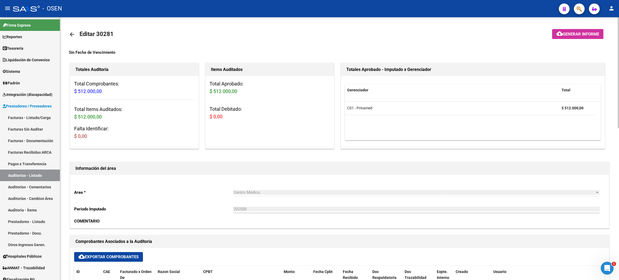
click at [71, 32] on mat-icon "arrow_back" at bounding box center [72, 34] width 6 height 6
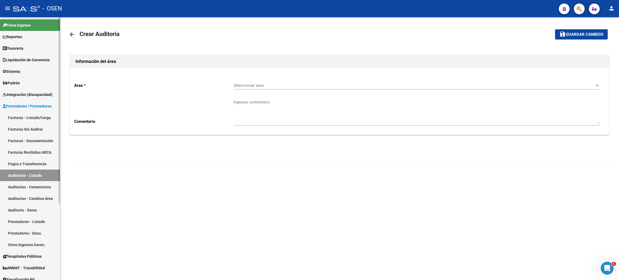
click at [21, 113] on link "Facturas - Listado/Carga" at bounding box center [30, 118] width 60 height 12
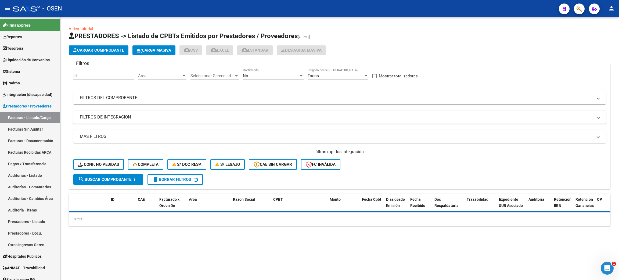
click at [115, 51] on span "Cargar Comprobante" at bounding box center [98, 50] width 51 height 5
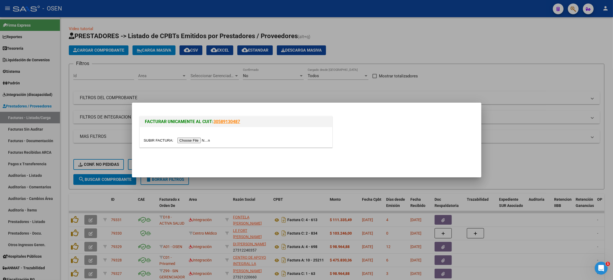
click at [203, 141] on input "file" at bounding box center [178, 141] width 68 height 6
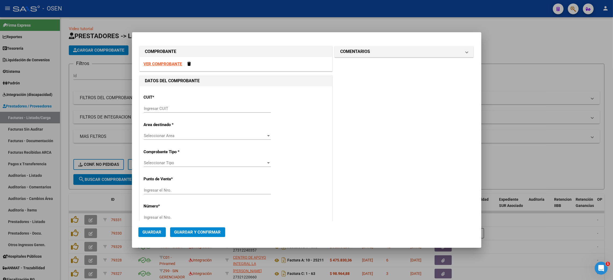
click at [170, 109] on input "Ingresar CUIT" at bounding box center [207, 108] width 127 height 5
paste input "30-5192"
type input "30-5192"
drag, startPoint x: 170, startPoint y: 109, endPoint x: 110, endPoint y: 107, distance: 59.9
click at [110, 107] on div "COMPROBANTE VER COMPROBANTE DATOS DEL COMPROBANTE CUIT * 30-5192 Ingresar CUIT …" at bounding box center [306, 140] width 613 height 280
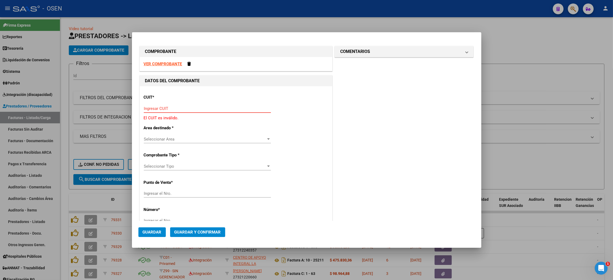
paste input "30-5192"
click at [117, 107] on div "COMPROBANTE VER COMPROBANTE DATOS DEL COMPROBANTE CUIT * 30-5192 Ingresar CUIT …" at bounding box center [306, 140] width 613 height 280
type input "30-50001091-2"
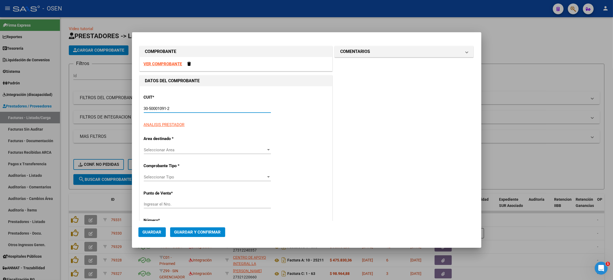
type input "1"
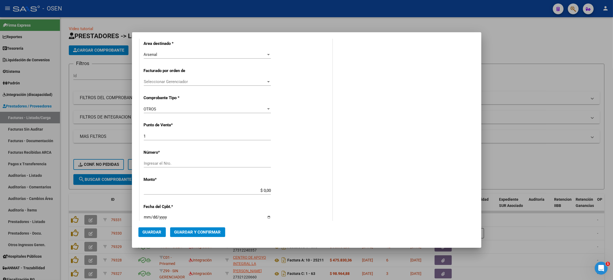
scroll to position [121, 0]
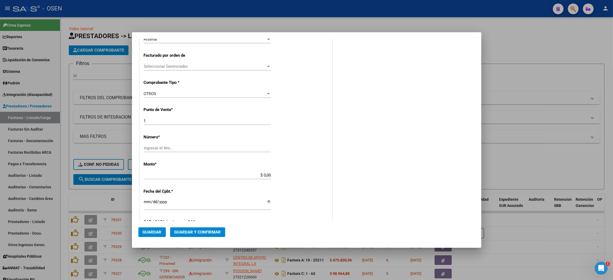
type input "30-50001091-2"
click at [213, 150] on input "Ingresar el Nro." at bounding box center [207, 148] width 127 height 5
click at [168, 142] on div "CUIT * 30-50001091-2 Ingresar CUIT ANALISIS PRESTADOR BANCO DE LA NACION ARGENT…" at bounding box center [236, 170] width 192 height 408
click at [167, 146] on input "Ingresar el Nro." at bounding box center [207, 148] width 127 height 5
type input "130825"
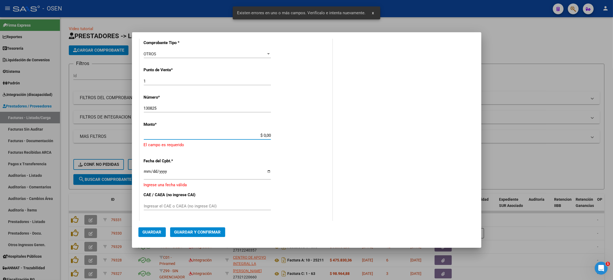
scroll to position [164, 0]
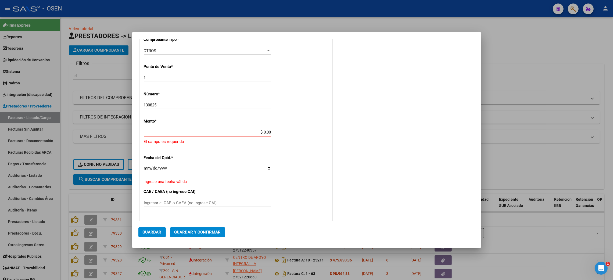
paste input "1.590.623,67"
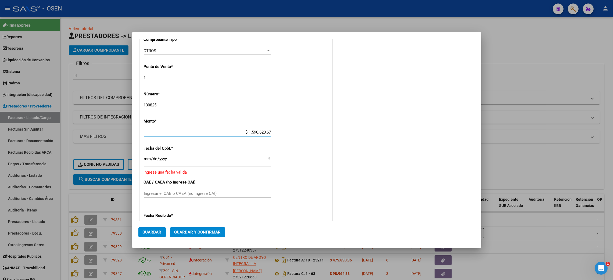
type input "$ 1.590.623,67"
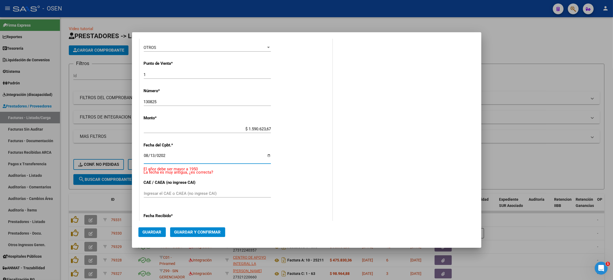
type input "[DATE]"
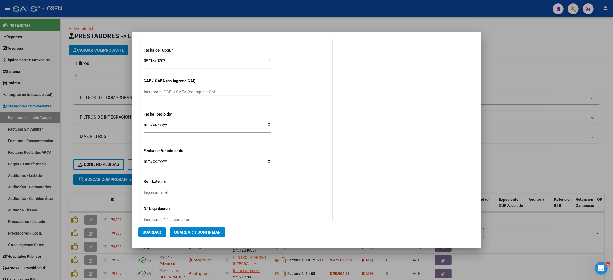
scroll to position [275, 0]
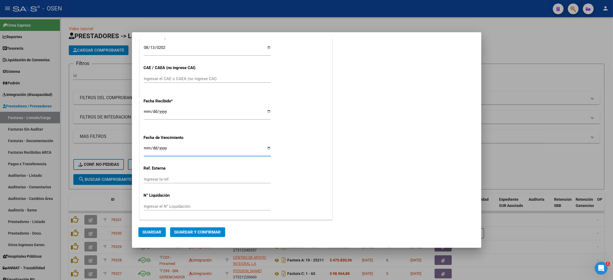
click at [152, 147] on input "Ingresar la fecha" at bounding box center [207, 150] width 127 height 9
click at [204, 231] on span "Guardar y Confirmar" at bounding box center [197, 232] width 46 height 5
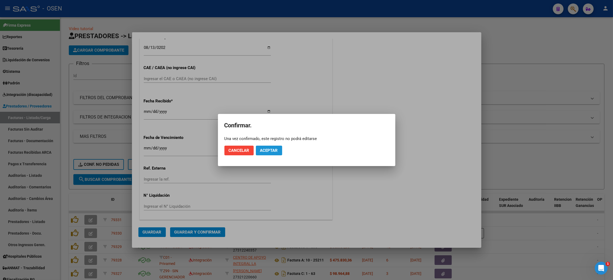
click at [267, 151] on span "Aceptar" at bounding box center [269, 150] width 18 height 5
click at [307, 154] on button "Guardar igualmente." at bounding box center [283, 151] width 54 height 10
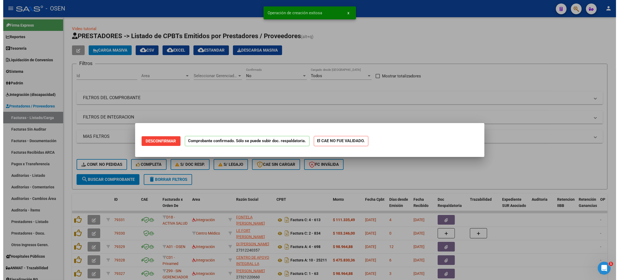
scroll to position [0, 0]
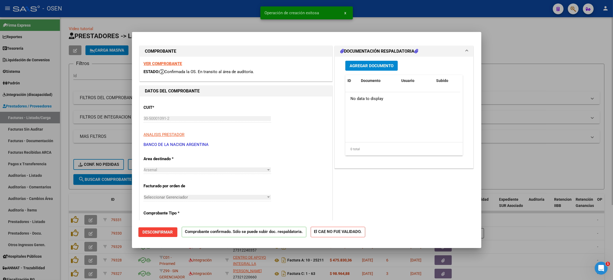
click at [556, 45] on div at bounding box center [306, 140] width 613 height 280
type input "$ 0,00"
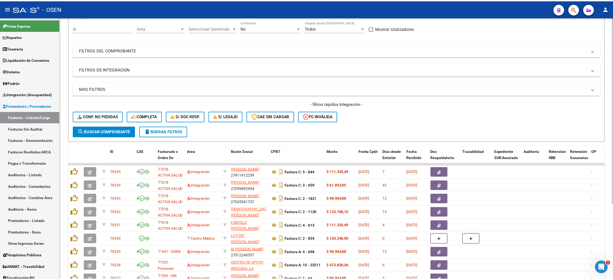
scroll to position [105, 0]
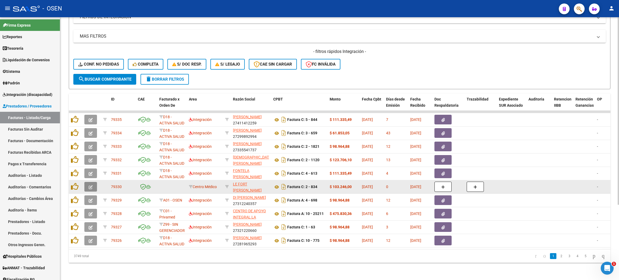
click at [91, 185] on icon "button" at bounding box center [91, 187] width 4 height 4
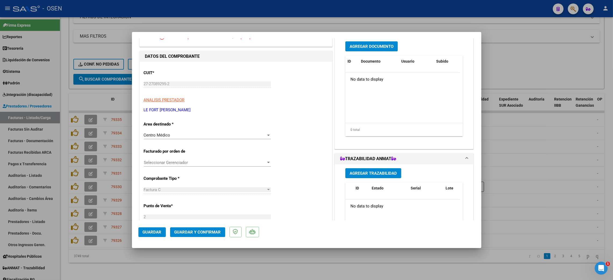
scroll to position [81, 0]
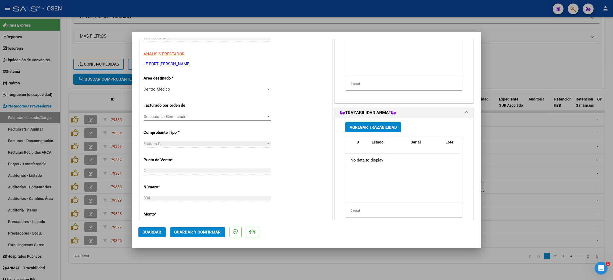
click at [173, 230] on button "Guardar y Confirmar" at bounding box center [197, 232] width 55 height 10
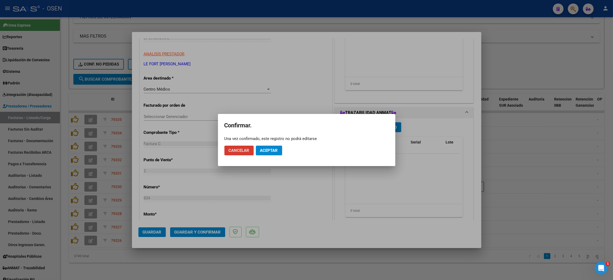
drag, startPoint x: 268, startPoint y: 153, endPoint x: 263, endPoint y: 192, distance: 40.1
click at [268, 152] on span "Aceptar" at bounding box center [269, 150] width 18 height 5
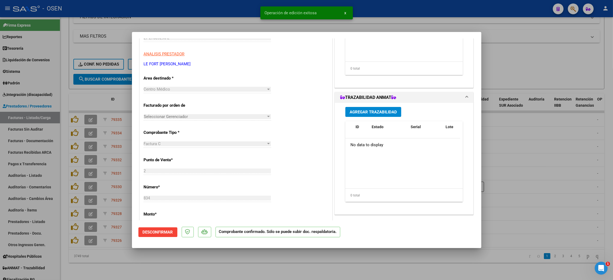
click at [187, 264] on div at bounding box center [306, 140] width 613 height 280
type input "$ 0,00"
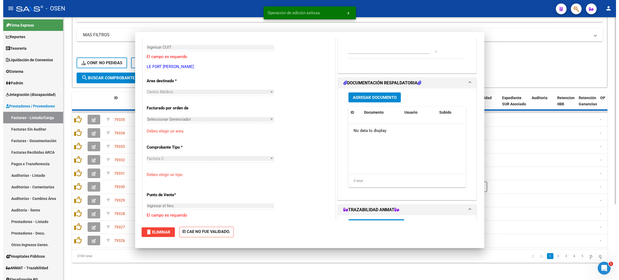
scroll to position [90, 0]
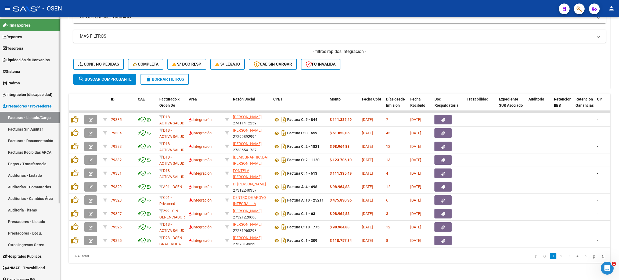
click at [16, 175] on link "Auditorías - Listado" at bounding box center [30, 175] width 60 height 12
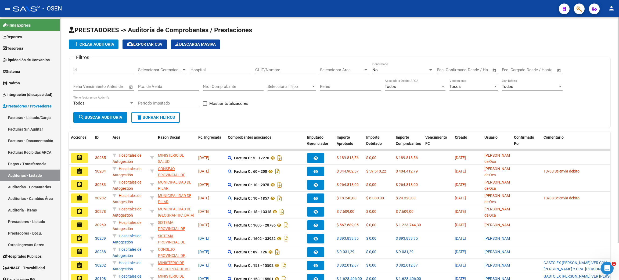
click at [157, 69] on span "Seleccionar Gerenciador" at bounding box center [160, 69] width 44 height 5
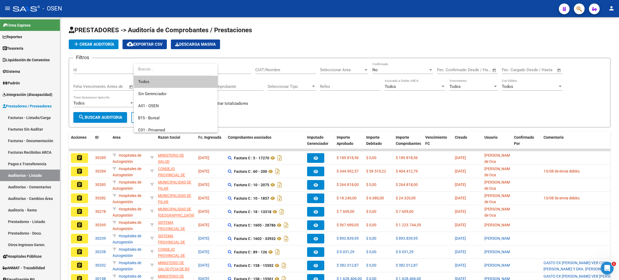
click at [301, 107] on div at bounding box center [309, 140] width 619 height 280
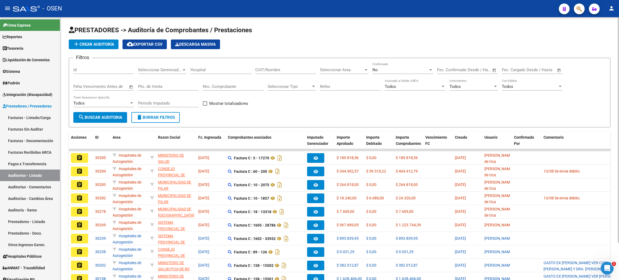
click at [89, 40] on button "add Crear Auditoría" at bounding box center [94, 44] width 50 height 10
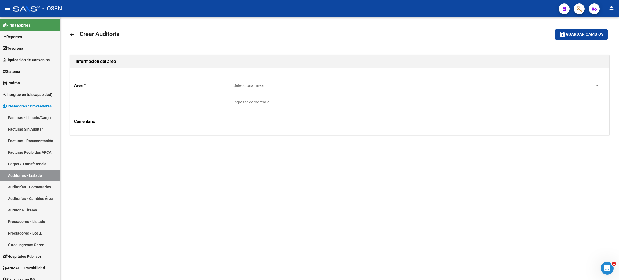
click at [316, 80] on div "Seleccionar area Seleccionar area" at bounding box center [416, 84] width 366 height 12
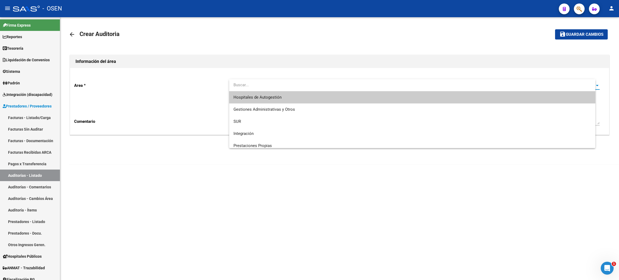
click at [296, 90] on input "dropdown search" at bounding box center [412, 85] width 366 height 12
type input "centro"
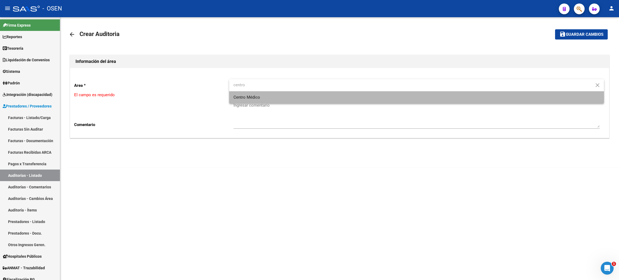
click at [297, 97] on span "Centro Médico" at bounding box center [416, 97] width 366 height 12
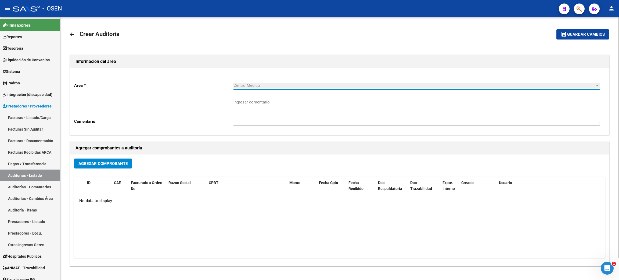
click at [111, 164] on button "Agregar Comprobante" at bounding box center [103, 163] width 58 height 10
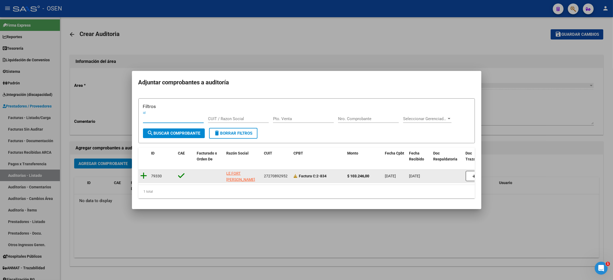
click at [140, 172] on icon at bounding box center [143, 176] width 7 height 8
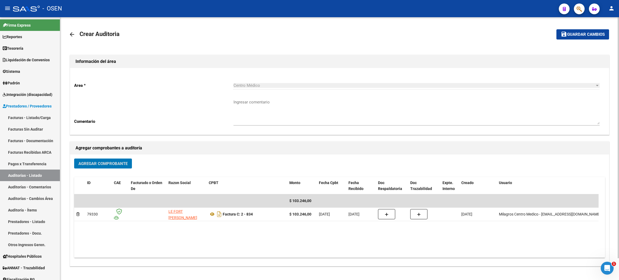
click at [576, 32] on span "Guardar cambios" at bounding box center [586, 34] width 38 height 5
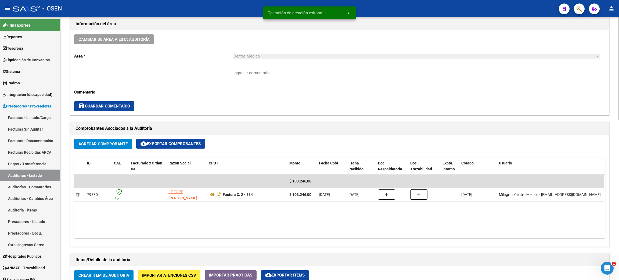
scroll to position [241, 0]
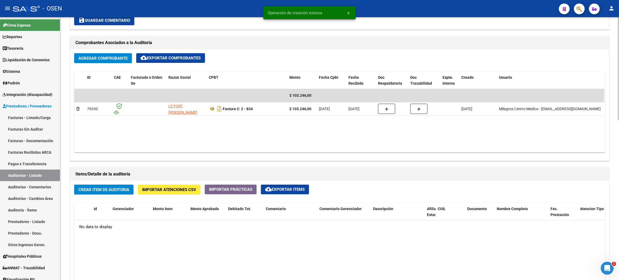
click at [103, 185] on button "Crear Item de Auditoria" at bounding box center [103, 190] width 59 height 10
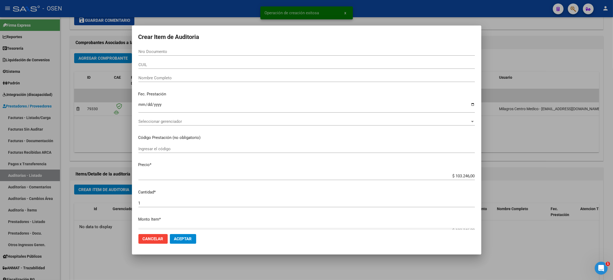
click at [165, 124] on div "Seleccionar gerenciador Seleccionar gerenciador" at bounding box center [306, 121] width 336 height 8
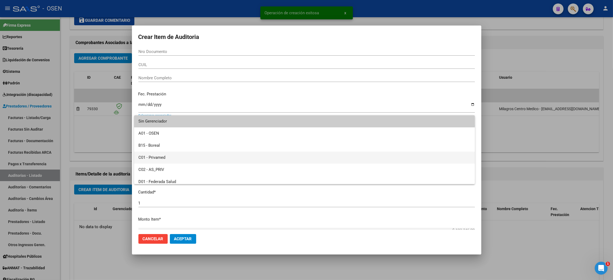
click at [164, 155] on span "C01 - Privamed" at bounding box center [304, 157] width 332 height 12
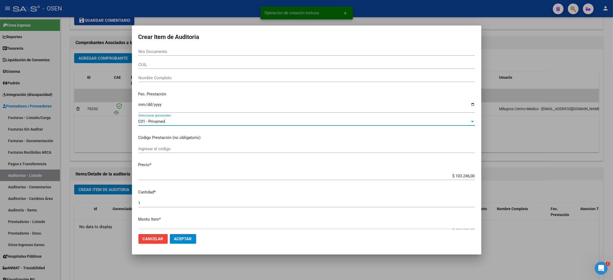
click at [180, 238] on span "Aceptar" at bounding box center [183, 238] width 18 height 5
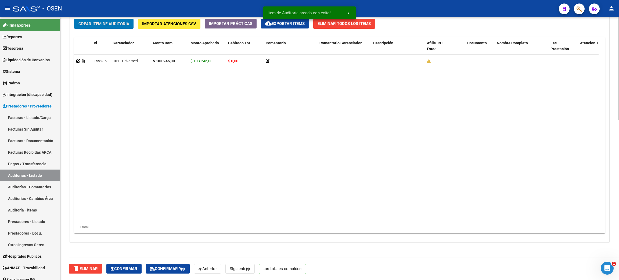
click at [124, 271] on button "Confirmar" at bounding box center [123, 269] width 35 height 10
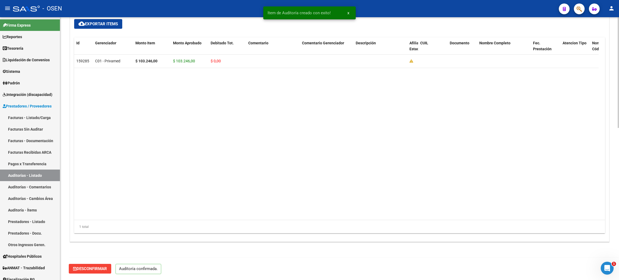
scroll to position [360, 0]
type input "202508"
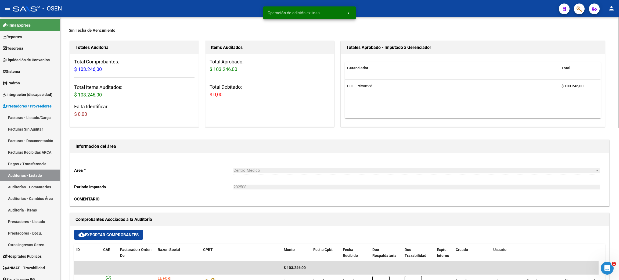
scroll to position [0, 0]
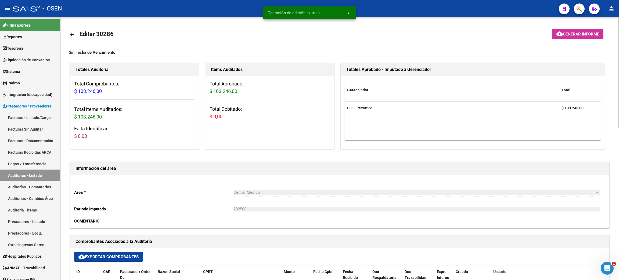
click at [71, 32] on mat-icon "arrow_back" at bounding box center [72, 34] width 6 height 6
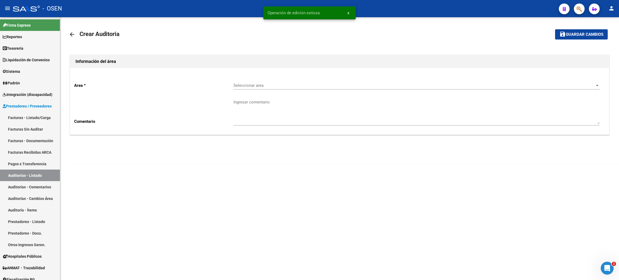
click at [273, 82] on div "Seleccionar area Seleccionar area" at bounding box center [416, 84] width 366 height 12
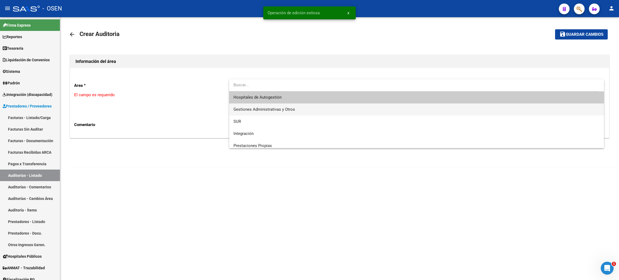
click at [275, 105] on span "Gestiones Administrativas y Otros" at bounding box center [416, 109] width 366 height 12
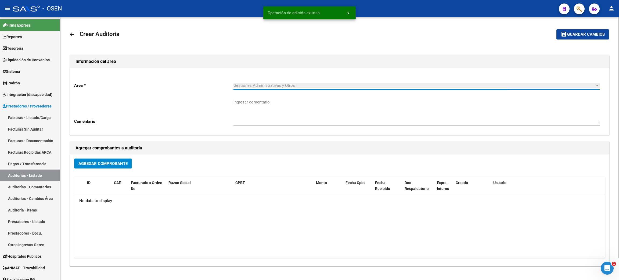
click at [118, 164] on span "Agregar Comprobante" at bounding box center [102, 163] width 49 height 5
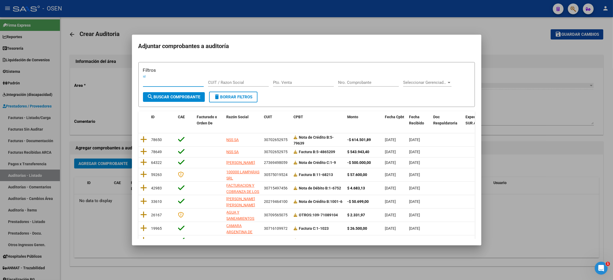
click at [414, 259] on div at bounding box center [306, 140] width 613 height 280
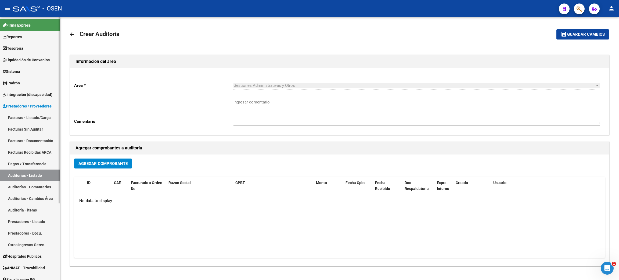
click at [35, 46] on link "Tesorería" at bounding box center [30, 48] width 60 height 12
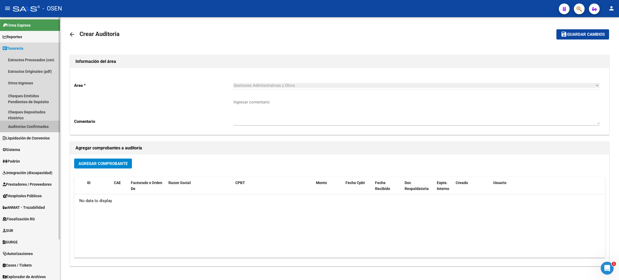
click at [21, 127] on link "Auditorías Confirmadas" at bounding box center [30, 127] width 60 height 12
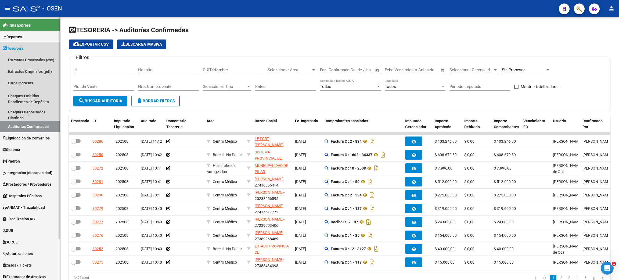
click at [33, 124] on link "Auditorías Confirmadas" at bounding box center [30, 127] width 60 height 12
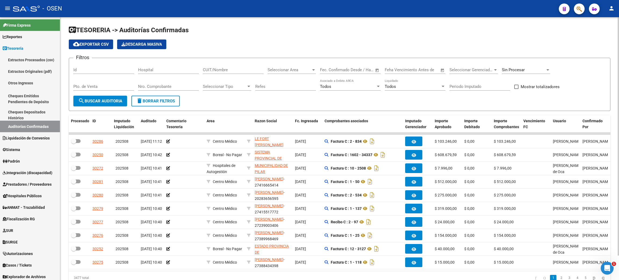
click at [528, 68] on div "Sin Procesar" at bounding box center [524, 69] width 44 height 5
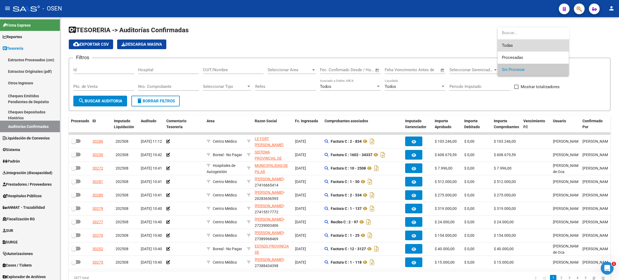
click at [523, 45] on span "Todas" at bounding box center [533, 45] width 63 height 12
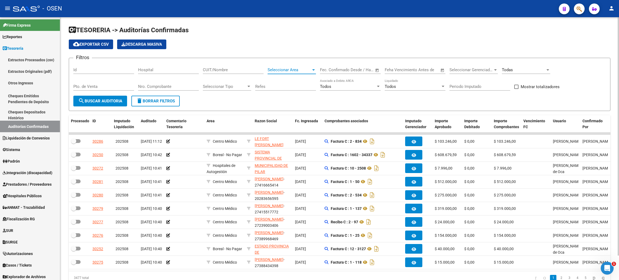
click at [286, 67] on span "Seleccionar Area" at bounding box center [290, 69] width 44 height 5
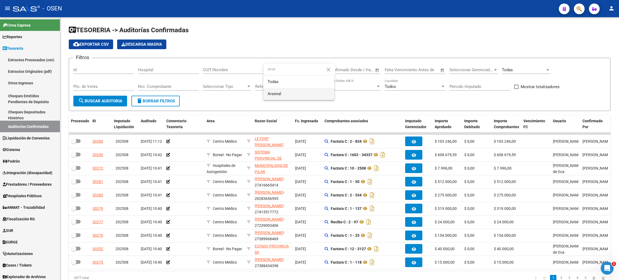
type input "arse"
click at [291, 90] on span "Arsenal" at bounding box center [299, 94] width 63 height 12
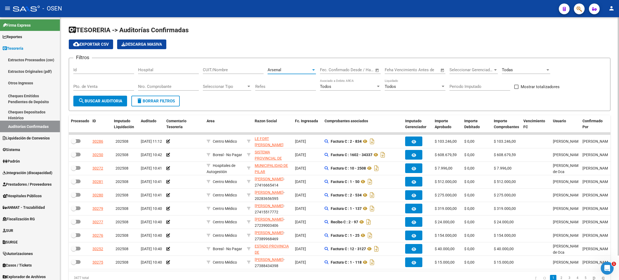
click at [113, 100] on span "search Buscar Auditoria" at bounding box center [100, 101] width 44 height 5
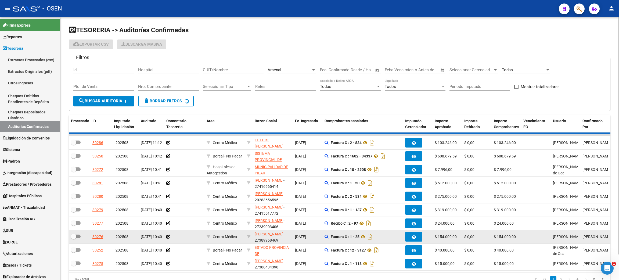
checkbox input "true"
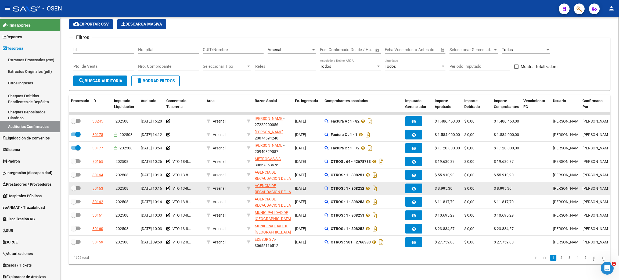
scroll to position [27, 0]
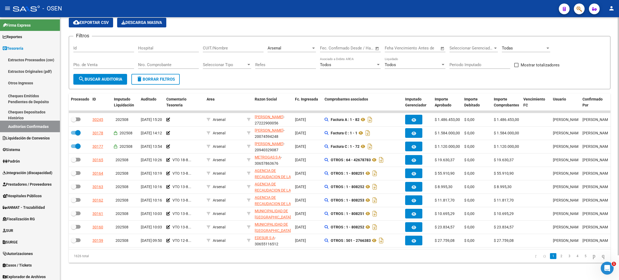
click at [531, 45] on div "Todas" at bounding box center [526, 47] width 48 height 12
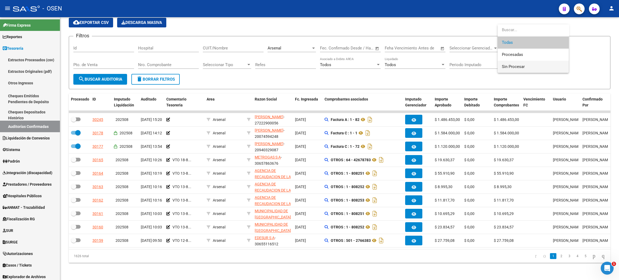
click at [526, 66] on span "Sin Procesar" at bounding box center [533, 67] width 63 height 12
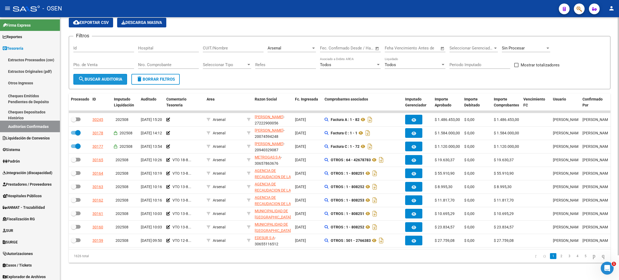
click at [108, 77] on span "search Buscar Auditoria" at bounding box center [100, 79] width 44 height 5
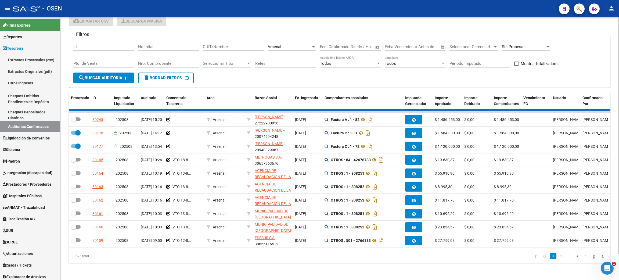
checkbox input "false"
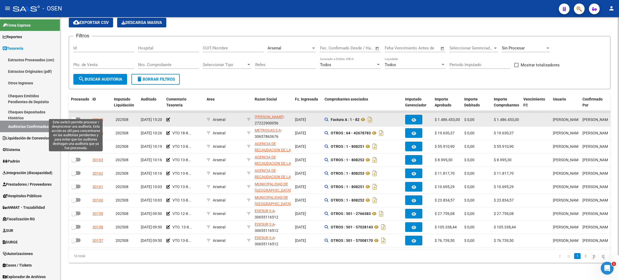
click at [79, 117] on span at bounding box center [76, 119] width 10 height 4
click at [74, 121] on input "checkbox" at bounding box center [73, 121] width 0 height 0
checkbox input "true"
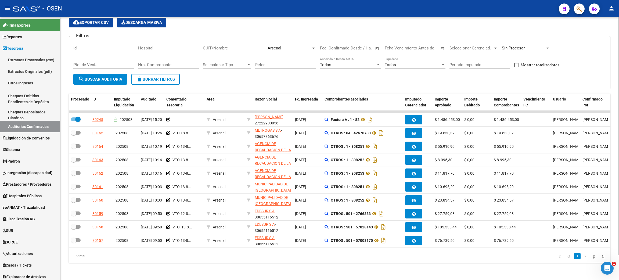
click at [336, 262] on div "16 total 1 2" at bounding box center [339, 255] width 541 height 13
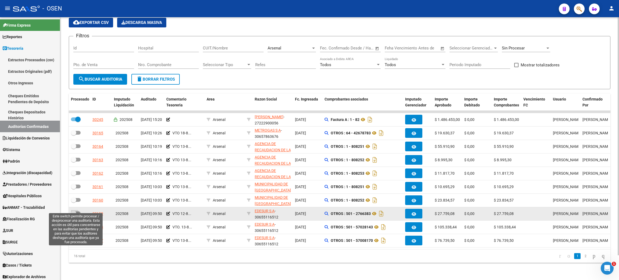
click at [78, 211] on span at bounding box center [76, 213] width 10 height 4
click at [74, 215] on input "checkbox" at bounding box center [73, 215] width 0 height 0
checkbox input "true"
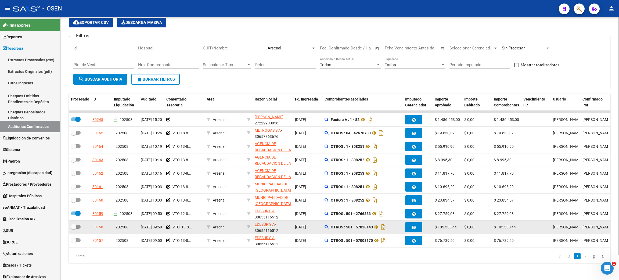
click at [79, 225] on span at bounding box center [76, 227] width 10 height 4
click at [74, 229] on input "checkbox" at bounding box center [73, 229] width 0 height 0
checkbox input "true"
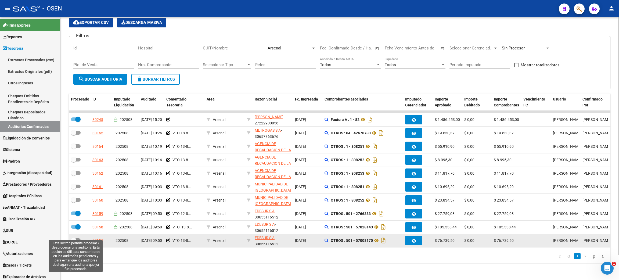
click at [79, 238] on span at bounding box center [76, 240] width 10 height 4
click at [74, 242] on input "checkbox" at bounding box center [73, 242] width 0 height 0
checkbox input "true"
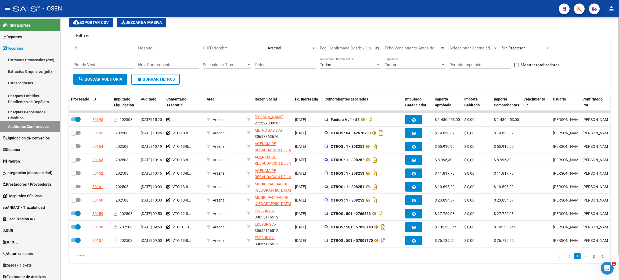
click at [191, 254] on datatable-pager "1 2" at bounding box center [393, 255] width 429 height 9
click at [583, 258] on li "2" at bounding box center [585, 255] width 8 height 9
click at [582, 257] on link "2" at bounding box center [585, 256] width 6 height 6
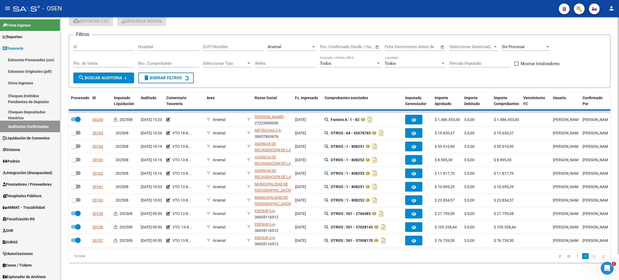
checkbox input "false"
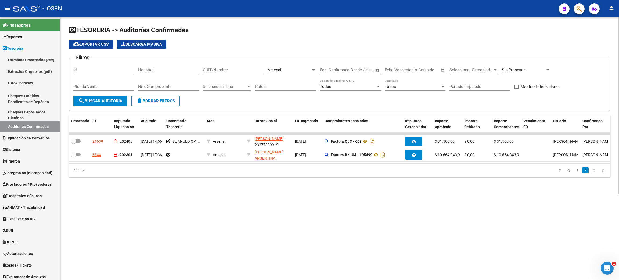
scroll to position [0, 0]
click at [574, 173] on link "1" at bounding box center [577, 170] width 6 height 6
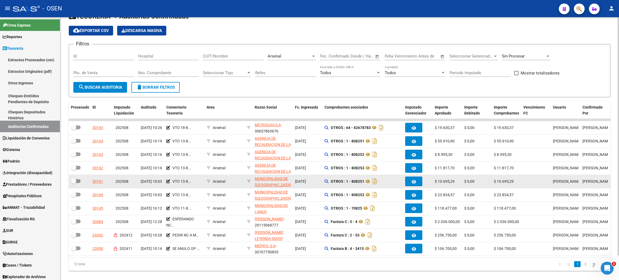
scroll to position [27, 0]
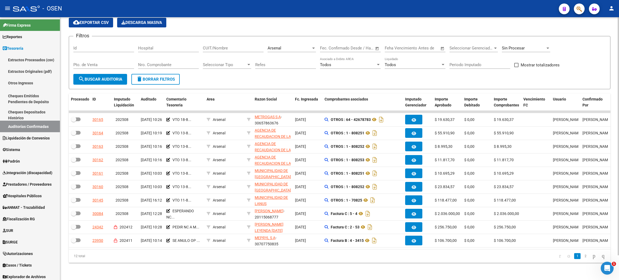
click at [194, 268] on div "TESORERIA -> Auditorías Confirmadas cloud_download Exportar CSV Descarga Masiva…" at bounding box center [339, 137] width 559 height 284
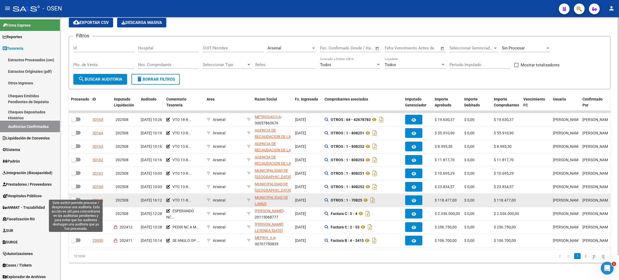
click at [79, 198] on span at bounding box center [76, 200] width 10 height 4
click at [74, 202] on input "checkbox" at bounding box center [73, 202] width 0 height 0
checkbox input "true"
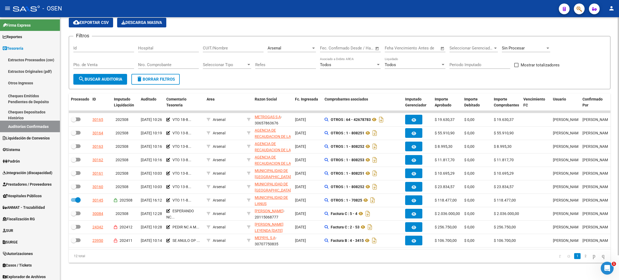
drag, startPoint x: 201, startPoint y: 265, endPoint x: 205, endPoint y: 267, distance: 4.6
click at [201, 265] on div "TESORERIA -> Auditorías Confirmadas cloud_download Exportar CSV Descarga Masiva…" at bounding box center [339, 137] width 559 height 284
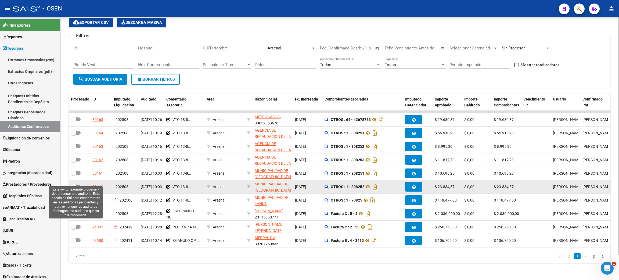
click at [76, 184] on span at bounding box center [73, 186] width 5 height 5
click at [74, 188] on input "checkbox" at bounding box center [73, 188] width 0 height 0
checkbox input "true"
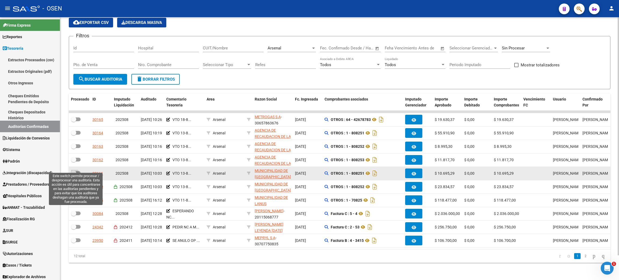
click at [77, 171] on span at bounding box center [76, 173] width 10 height 4
click at [74, 175] on input "checkbox" at bounding box center [73, 175] width 0 height 0
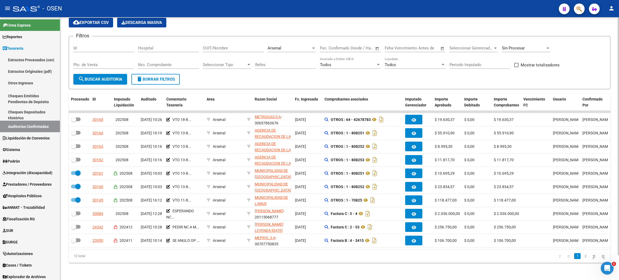
click at [105, 77] on span "search Buscar Auditoria" at bounding box center [100, 79] width 44 height 5
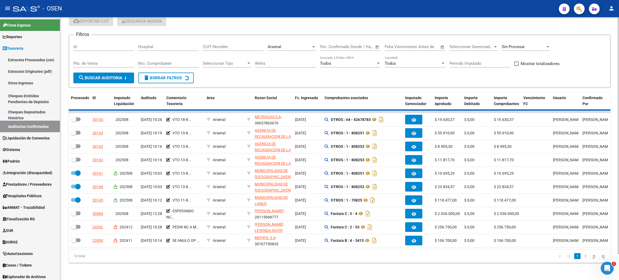
checkbox input "false"
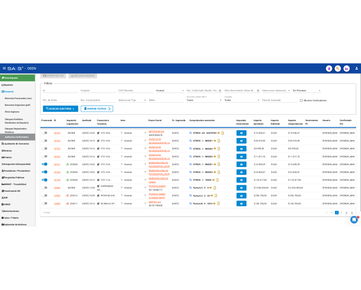
scroll to position [14, 0]
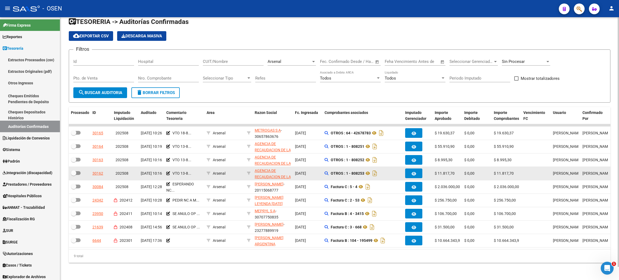
drag, startPoint x: 433, startPoint y: 165, endPoint x: 519, endPoint y: 162, distance: 86.5
click at [519, 167] on div "30162 202508 08/08/2025 10:16 VTO 13-8... Arsenal AGENCIA DE RECAUDACION DE LA …" at bounding box center [424, 173] width 710 height 13
click at [367, 170] on icon at bounding box center [367, 173] width 7 height 6
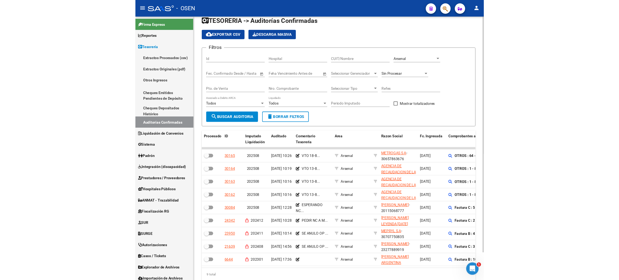
scroll to position [0, 0]
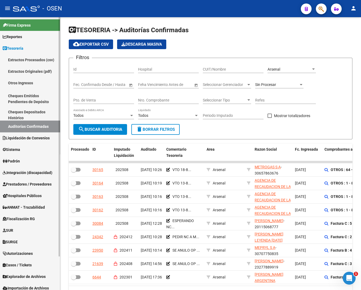
click at [26, 48] on link "Tesorería" at bounding box center [30, 48] width 60 height 12
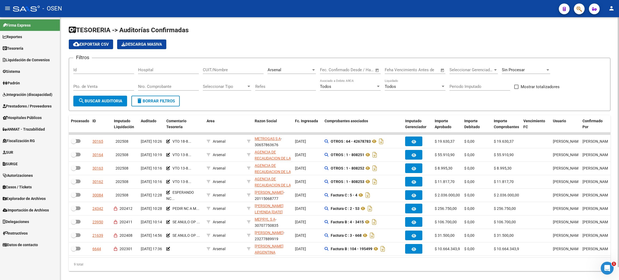
drag, startPoint x: 152, startPoint y: 102, endPoint x: 189, endPoint y: 102, distance: 37.1
click at [152, 102] on span "delete Borrar Filtros" at bounding box center [155, 101] width 39 height 5
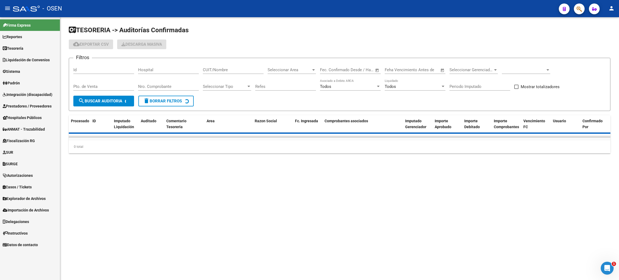
click at [157, 87] on input "Nro. Comprobante" at bounding box center [168, 86] width 61 height 5
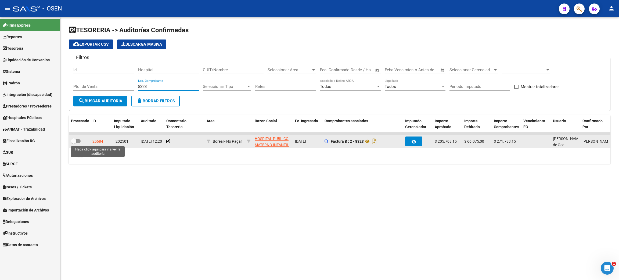
type input "8323"
click at [100, 140] on div "25684" at bounding box center [97, 141] width 11 height 6
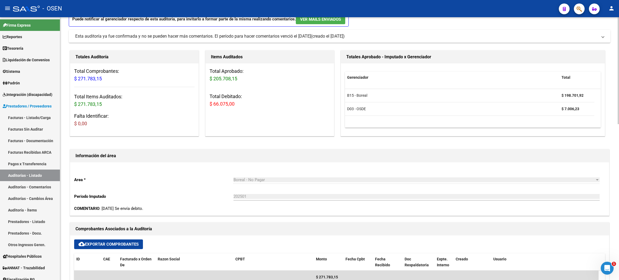
scroll to position [121, 0]
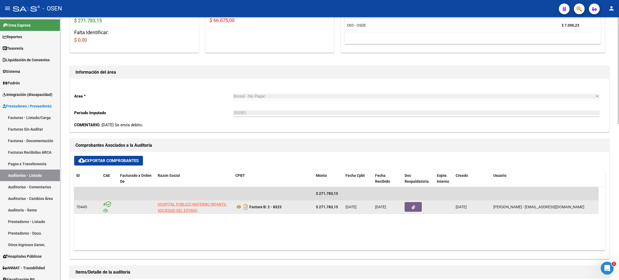
click at [415, 207] on button "button" at bounding box center [413, 207] width 17 height 10
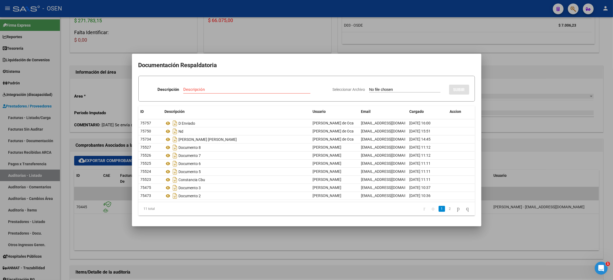
click at [318, 250] on div at bounding box center [306, 140] width 613 height 280
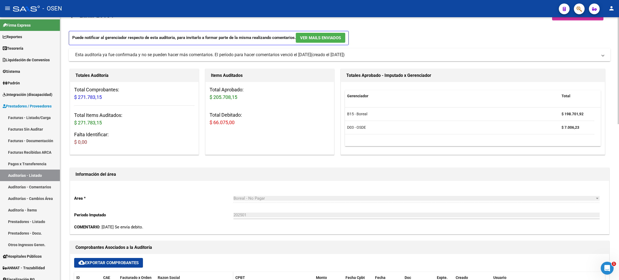
scroll to position [0, 0]
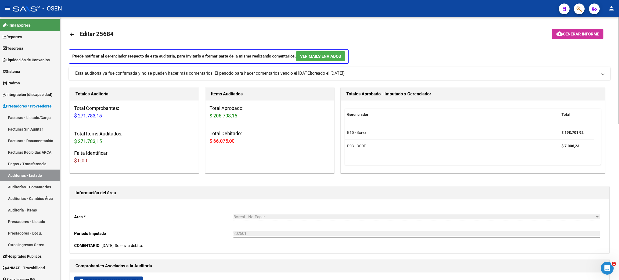
click at [71, 34] on mat-icon "arrow_back" at bounding box center [72, 34] width 6 height 6
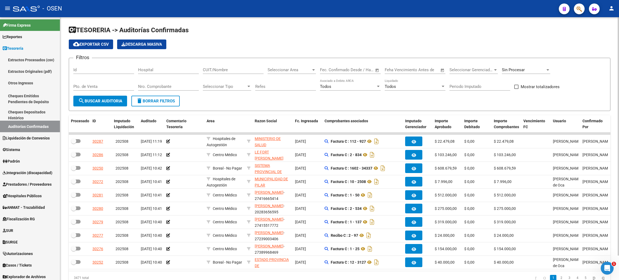
click at [167, 84] on div "Nro. Comprobante" at bounding box center [168, 85] width 61 height 12
click at [220, 71] on input "CUIT/Nombre" at bounding box center [233, 69] width 61 height 5
paste input "30711560099"
type input "30711560099"
click at [108, 101] on span "search Buscar Auditoria" at bounding box center [100, 101] width 44 height 5
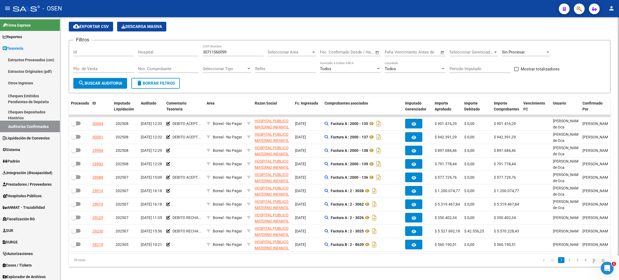
scroll to position [27, 0]
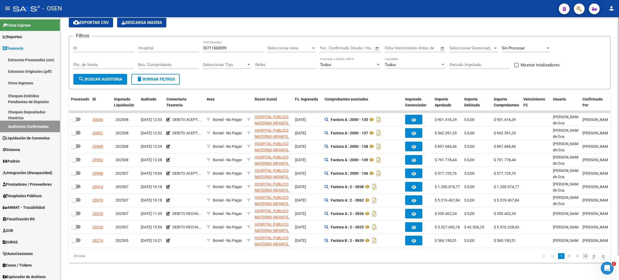
click at [582, 257] on link "4" at bounding box center [585, 256] width 6 height 6
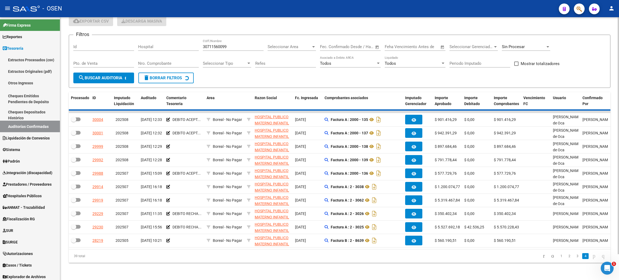
scroll to position [14, 0]
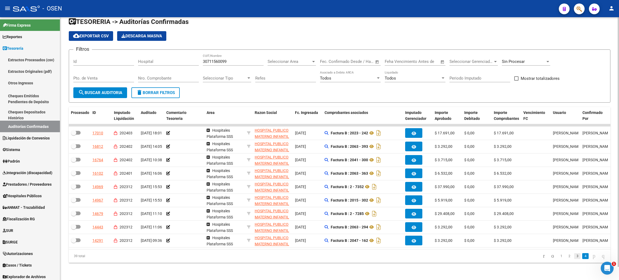
click at [574, 257] on link "3" at bounding box center [577, 256] width 6 height 6
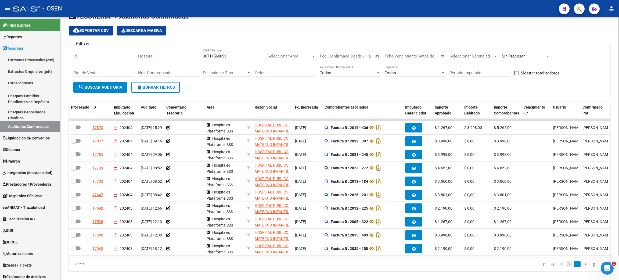
click at [566, 267] on link "2" at bounding box center [569, 264] width 6 height 6
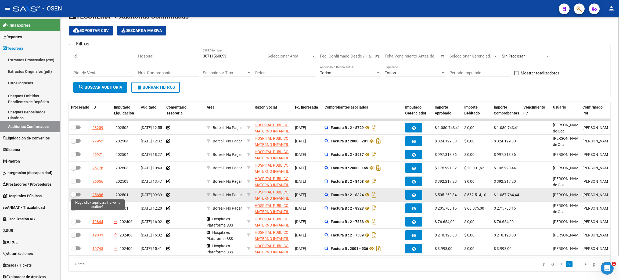
click at [96, 195] on div "25686" at bounding box center [97, 195] width 11 height 6
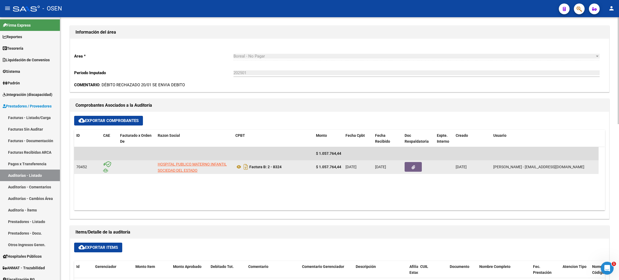
scroll to position [161, 0]
click at [410, 167] on button "button" at bounding box center [413, 166] width 17 height 10
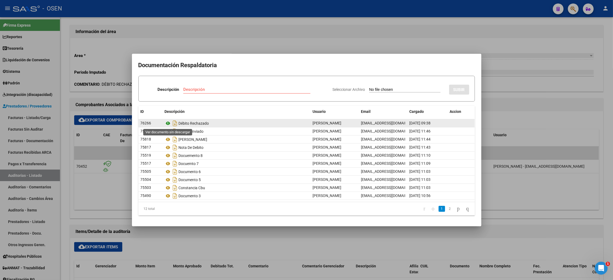
click at [167, 122] on icon at bounding box center [168, 123] width 7 height 6
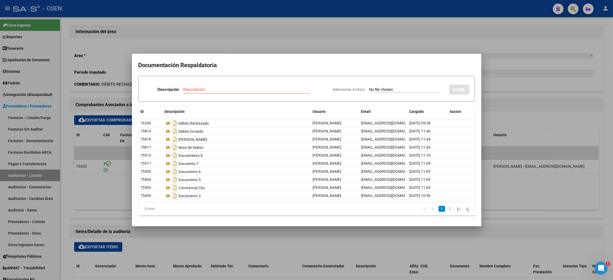
click at [501, 29] on div at bounding box center [306, 140] width 613 height 280
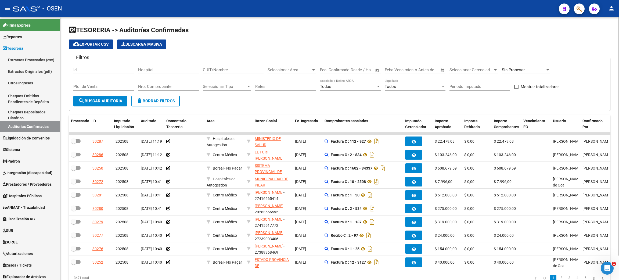
click at [175, 88] on input "Nro. Comprobante" at bounding box center [168, 86] width 61 height 5
paste input "165"
type input "165"
click at [109, 103] on button "search Buscar Auditoria" at bounding box center [100, 101] width 54 height 11
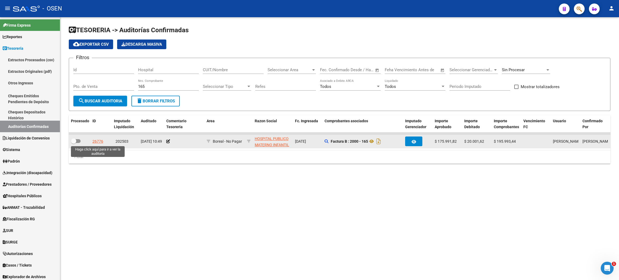
click at [96, 140] on div "26776" at bounding box center [97, 141] width 11 height 6
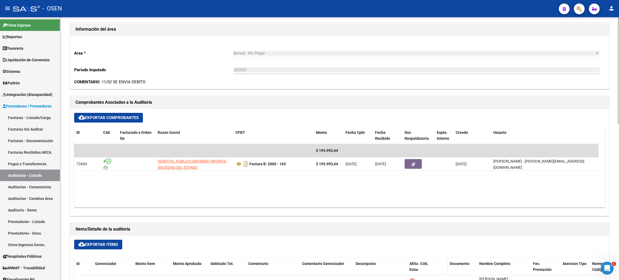
scroll to position [201, 0]
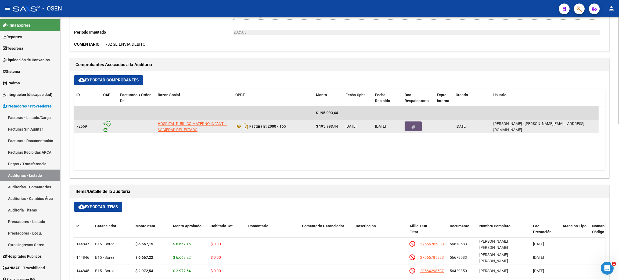
click at [409, 128] on button "button" at bounding box center [413, 126] width 17 height 10
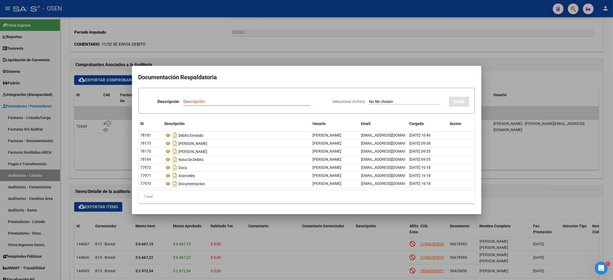
click at [533, 58] on div at bounding box center [306, 140] width 613 height 280
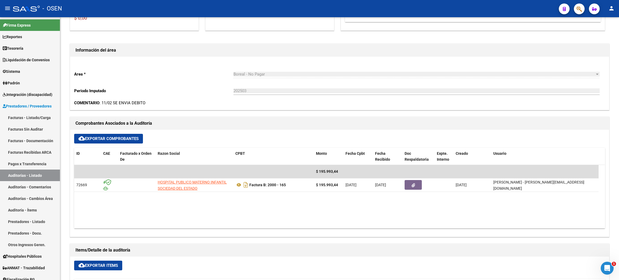
scroll to position [0, 0]
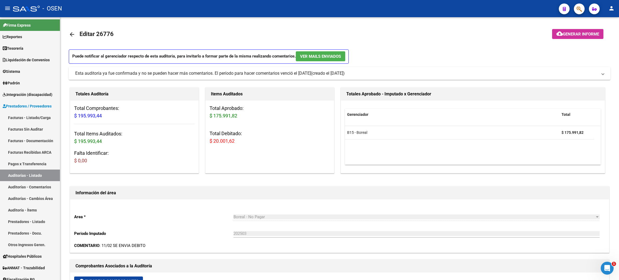
click at [71, 34] on mat-icon "arrow_back" at bounding box center [72, 34] width 6 height 6
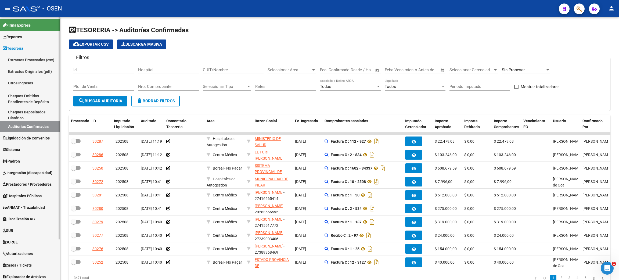
click at [20, 182] on span "Prestadores / Proveedores" at bounding box center [27, 184] width 49 height 6
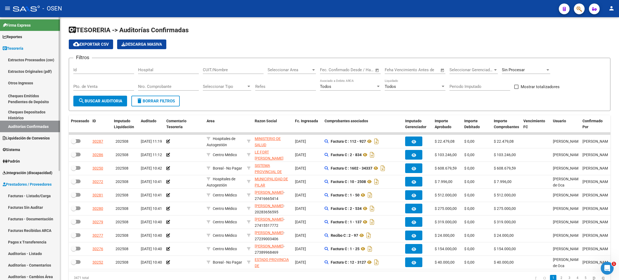
click at [27, 251] on link "Auditorías - Listado" at bounding box center [30, 254] width 60 height 12
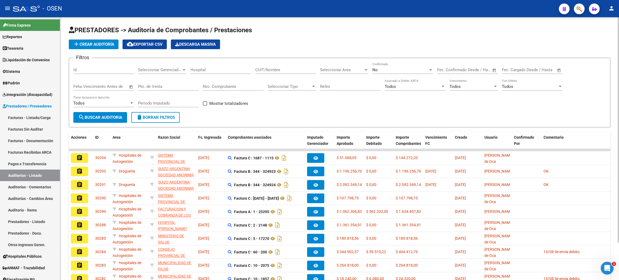
click at [99, 44] on span "add Crear Auditoría" at bounding box center [93, 44] width 41 height 5
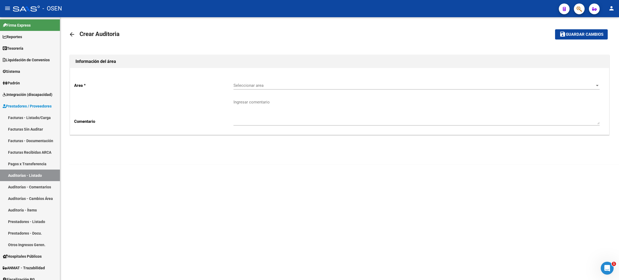
click at [269, 80] on div "Seleccionar area Seleccionar area" at bounding box center [416, 84] width 366 height 12
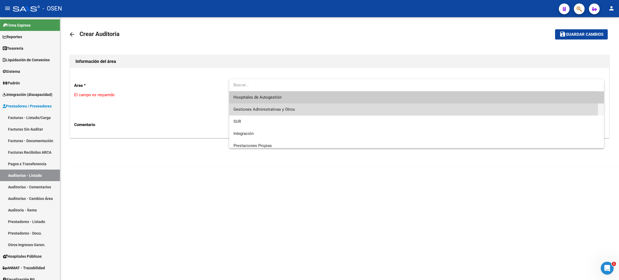
click at [273, 106] on span "Gestiones Administrativas y Otros" at bounding box center [416, 109] width 366 height 12
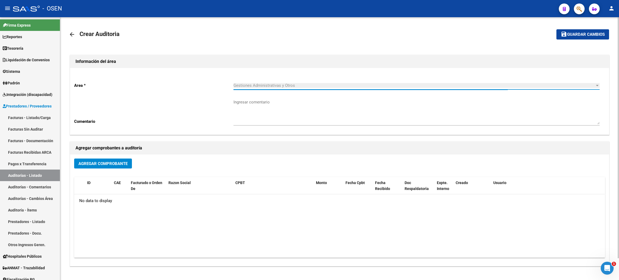
click at [114, 165] on span "Agregar Comprobante" at bounding box center [102, 163] width 49 height 5
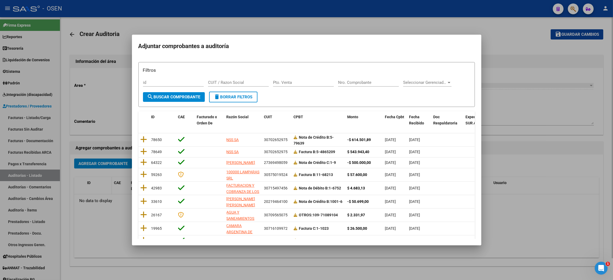
drag, startPoint x: 96, startPoint y: 221, endPoint x: 104, endPoint y: 193, distance: 29.3
click at [96, 220] on div at bounding box center [306, 140] width 613 height 280
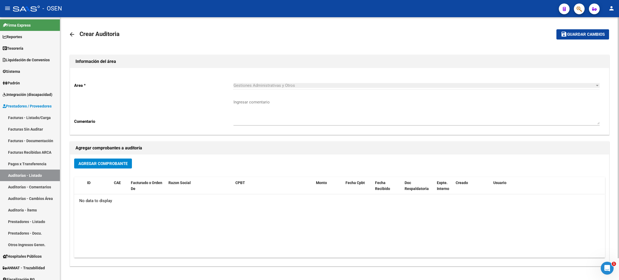
click at [71, 37] on mat-icon "arrow_back" at bounding box center [72, 34] width 6 height 6
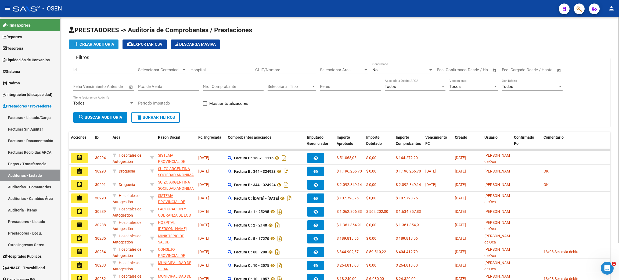
click at [88, 43] on span "add Crear Auditoría" at bounding box center [93, 44] width 41 height 5
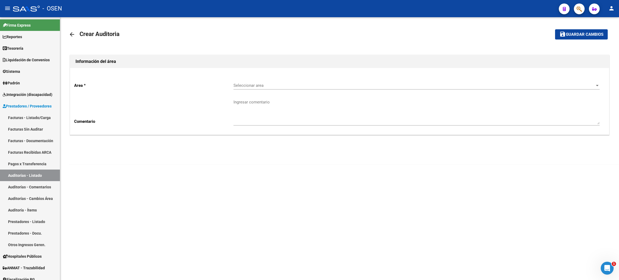
click at [266, 88] on div "Seleccionar area Seleccionar area" at bounding box center [416, 84] width 366 height 12
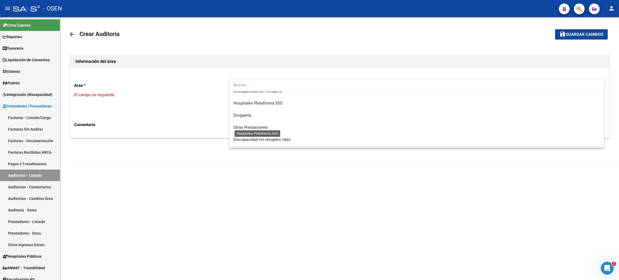
scroll to position [121, 0]
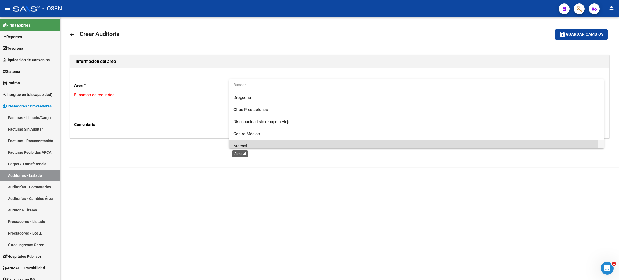
click at [243, 143] on span "Arsenal" at bounding box center [240, 145] width 14 height 5
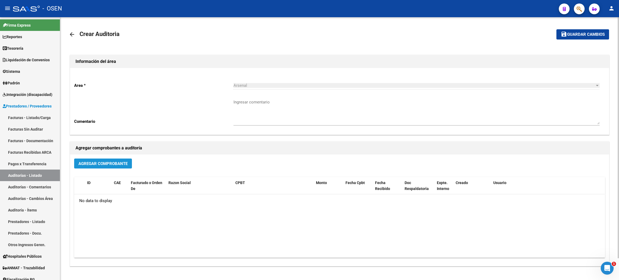
click at [100, 163] on span "Agregar Comprobante" at bounding box center [102, 163] width 49 height 5
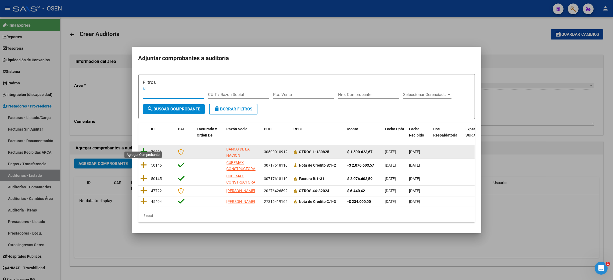
click at [143, 148] on icon at bounding box center [143, 152] width 7 height 8
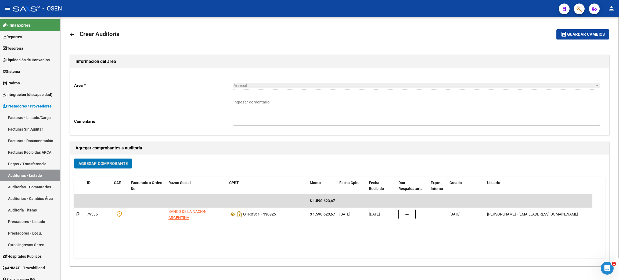
click at [568, 35] on span "Guardar cambios" at bounding box center [586, 34] width 38 height 5
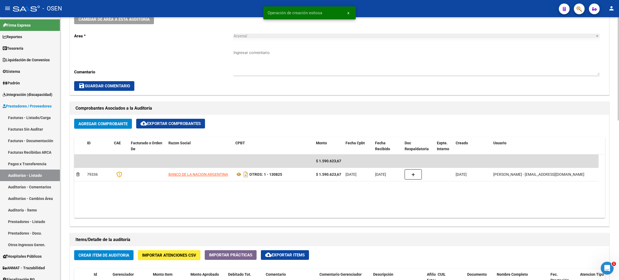
scroll to position [201, 0]
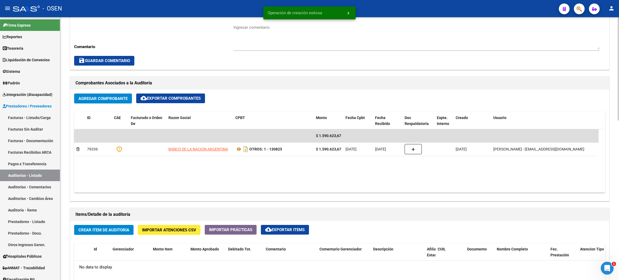
click at [118, 230] on span "Crear Item de Auditoria" at bounding box center [103, 229] width 51 height 5
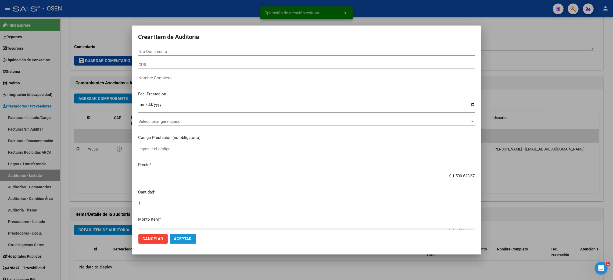
drag, startPoint x: 189, startPoint y: 239, endPoint x: 150, endPoint y: 256, distance: 42.5
click at [188, 239] on span "Aceptar" at bounding box center [183, 238] width 18 height 5
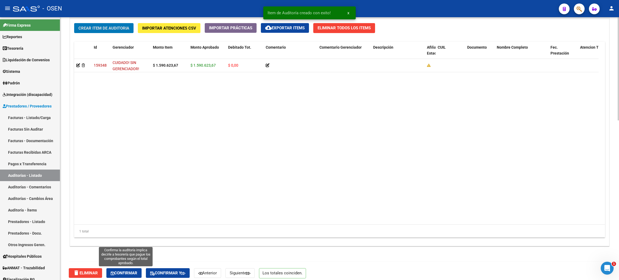
click at [124, 270] on span "Confirmar" at bounding box center [124, 272] width 27 height 5
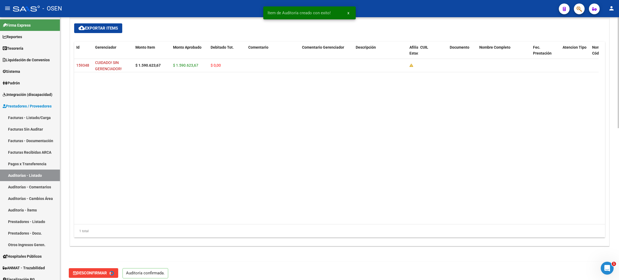
type input "202508"
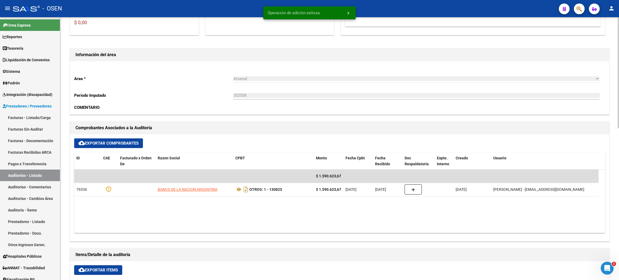
scroll to position [0, 0]
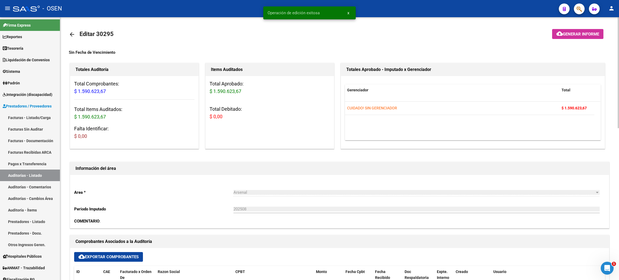
click at [70, 34] on mat-icon "arrow_back" at bounding box center [72, 34] width 6 height 6
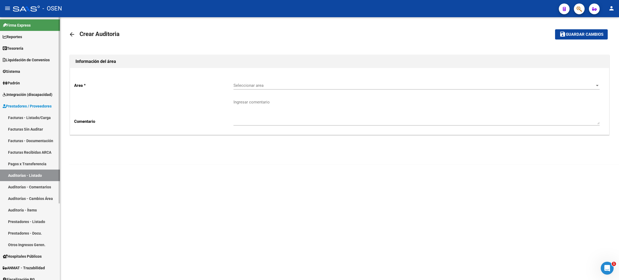
click at [10, 49] on span "Tesorería" at bounding box center [13, 48] width 21 height 6
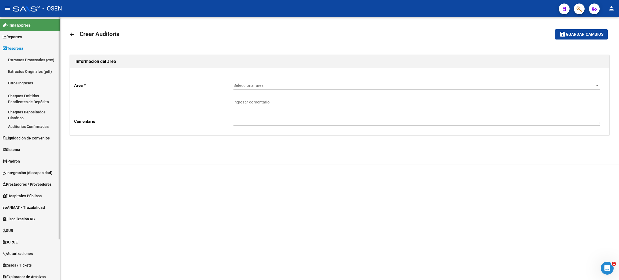
click at [10, 49] on span "Tesorería" at bounding box center [13, 48] width 21 height 6
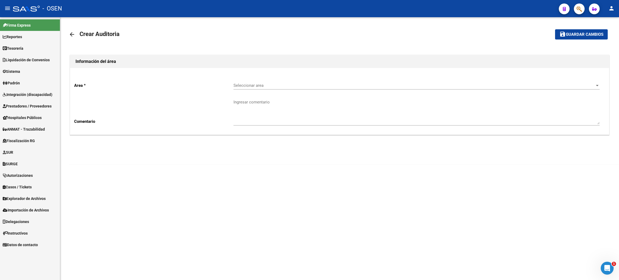
click at [23, 103] on span "Prestadores / Proveedores" at bounding box center [27, 106] width 49 height 6
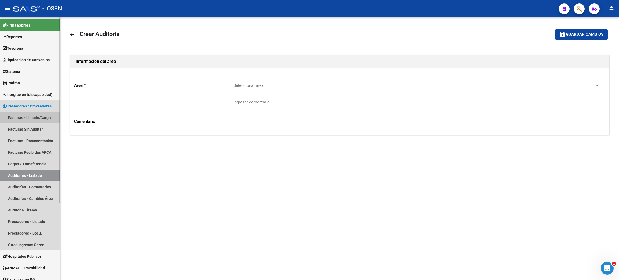
click at [22, 119] on link "Facturas - Listado/Carga" at bounding box center [30, 118] width 60 height 12
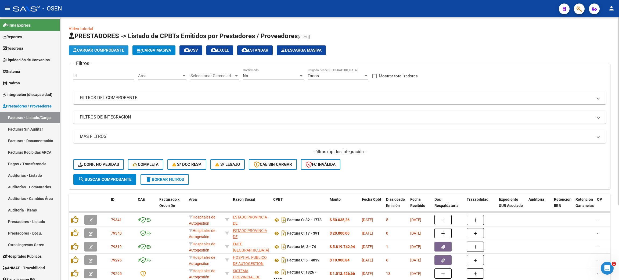
click at [89, 50] on span "Cargar Comprobante" at bounding box center [98, 50] width 51 height 5
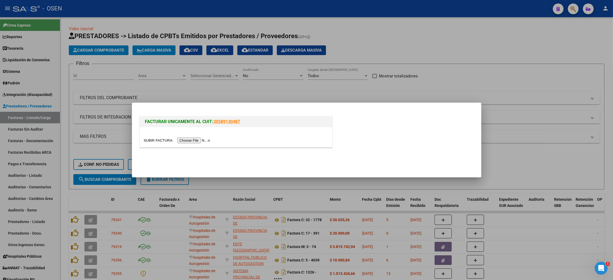
click at [200, 138] on input "file" at bounding box center [178, 141] width 68 height 6
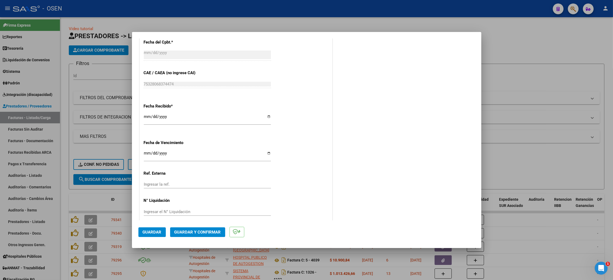
scroll to position [294, 0]
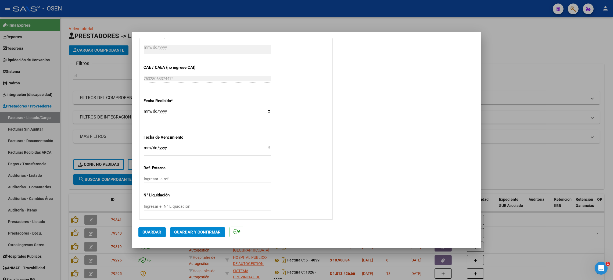
click at [199, 230] on span "Guardar y Confirmar" at bounding box center [197, 232] width 46 height 5
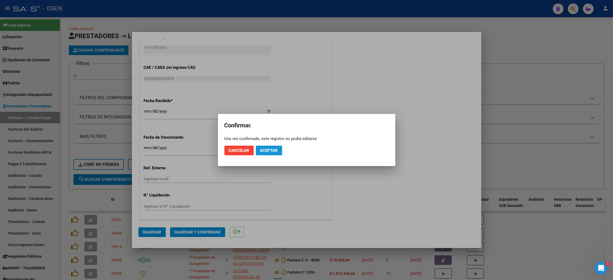
click at [266, 150] on span "Aceptar" at bounding box center [269, 150] width 18 height 5
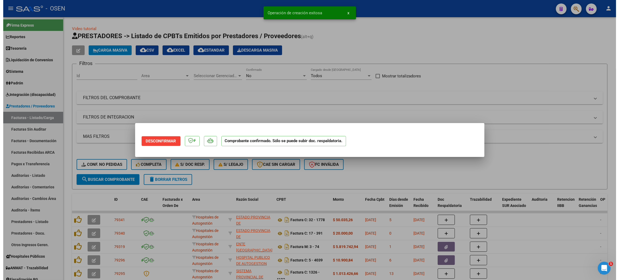
scroll to position [0, 0]
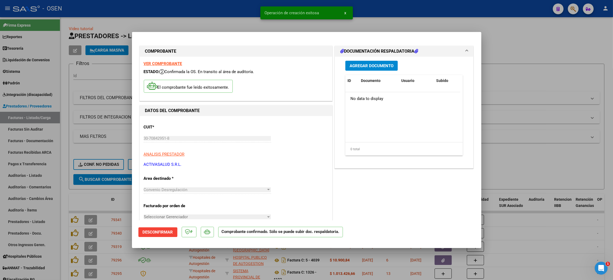
click at [511, 41] on div at bounding box center [306, 140] width 613 height 280
type input "$ 0,00"
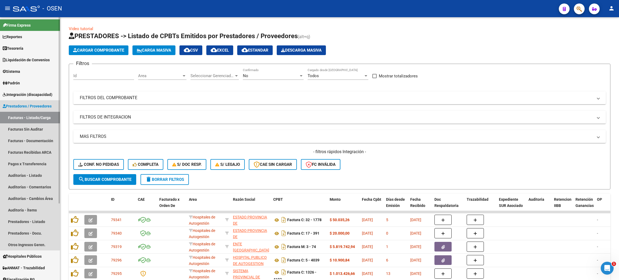
click at [34, 116] on link "Facturas - Listado/Carga" at bounding box center [30, 118] width 60 height 12
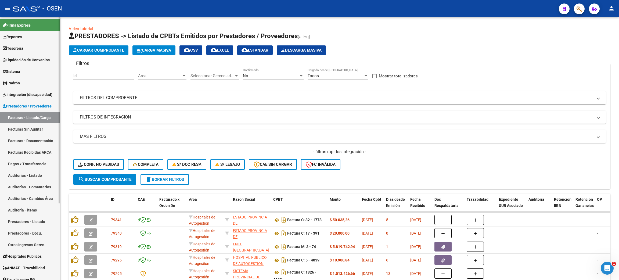
click at [27, 50] on link "Tesorería" at bounding box center [30, 48] width 60 height 12
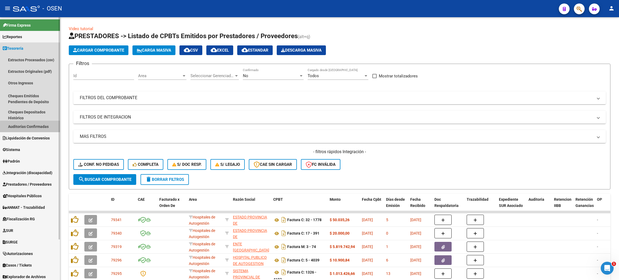
click at [39, 128] on link "Auditorías Confirmadas" at bounding box center [30, 127] width 60 height 12
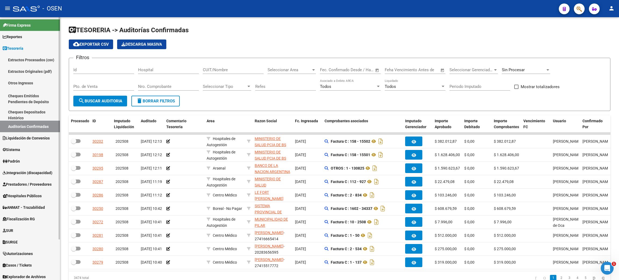
click at [38, 183] on span "Prestadores / Proveedores" at bounding box center [27, 184] width 49 height 6
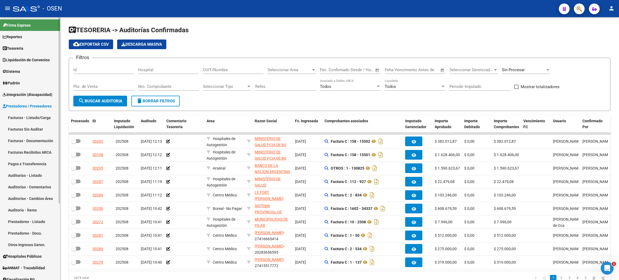
click at [43, 115] on link "Facturas - Listado/Carga" at bounding box center [30, 118] width 60 height 12
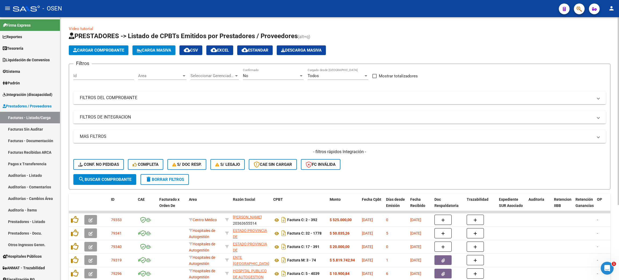
click at [108, 48] on span "Cargar Comprobante" at bounding box center [98, 50] width 51 height 5
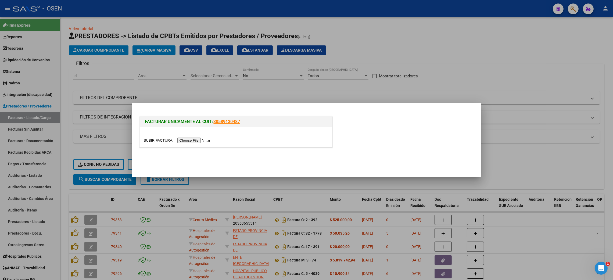
click at [193, 138] on input "file" at bounding box center [178, 141] width 68 height 6
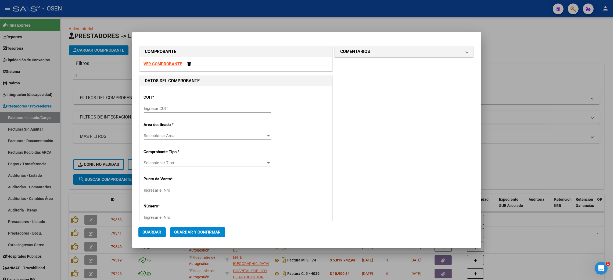
click at [161, 64] on strong "VER COMPROBANTE" at bounding box center [163, 64] width 38 height 5
click at [190, 106] on input "Ingresar CUIT" at bounding box center [207, 108] width 127 height 5
paste input "30-54607431-1"
type input "30-54607431-1"
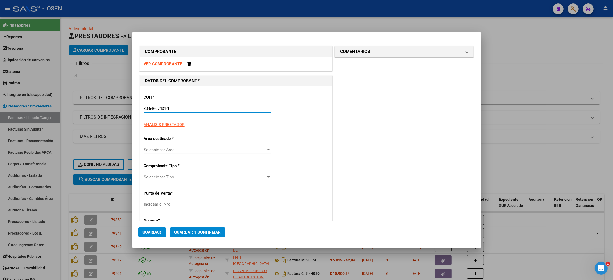
type input "1"
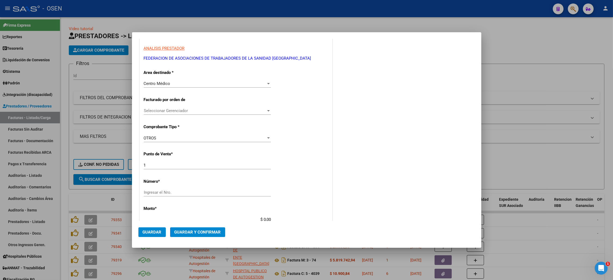
scroll to position [81, 0]
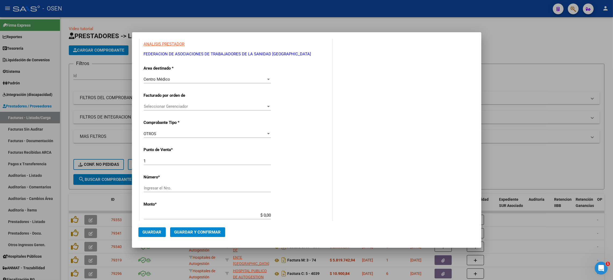
type input "30-54607431-1"
click at [172, 184] on div "Ingresar el Nro." at bounding box center [207, 188] width 127 height 8
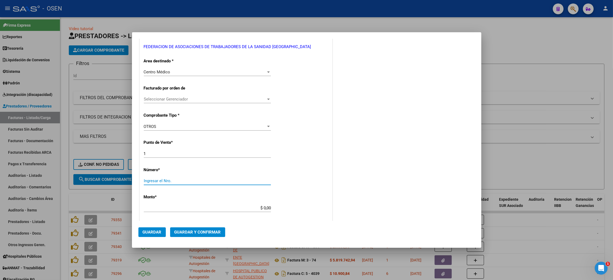
drag, startPoint x: 247, startPoint y: 214, endPoint x: 296, endPoint y: 214, distance: 49.2
click at [296, 214] on div "CUIT * 30-54607431-1 Ingresar CUIT ANALISIS PRESTADOR FEDERACION DE ASOCIACIONE…" at bounding box center [236, 202] width 192 height 408
paste input "125145.3"
type input "$ 125.145,30"
click at [183, 184] on div "Ingresar el Nro." at bounding box center [207, 181] width 127 height 8
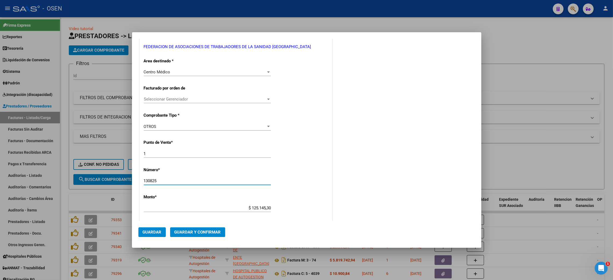
type input "130825"
click at [200, 233] on span "Guardar y Confirmar" at bounding box center [197, 232] width 46 height 5
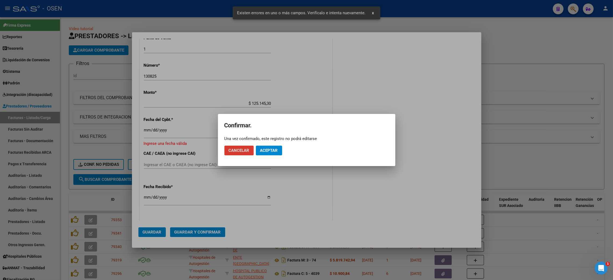
click at [266, 150] on span "Aceptar" at bounding box center [269, 150] width 18 height 5
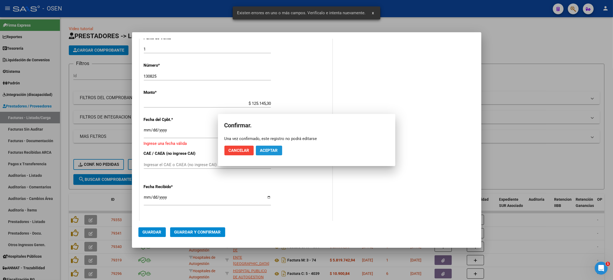
scroll to position [194, 0]
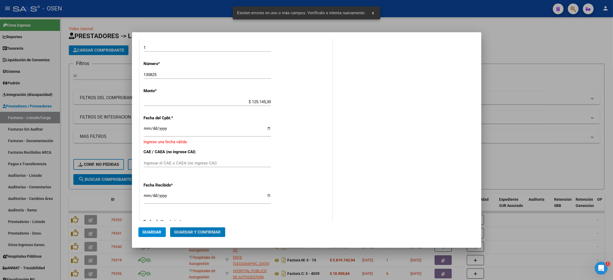
click at [152, 129] on input "Ingresar la fecha" at bounding box center [207, 130] width 127 height 9
click at [152, 128] on input "Ingresar la fecha" at bounding box center [207, 130] width 127 height 9
click at [148, 128] on input "Ingresar la fecha" at bounding box center [207, 130] width 127 height 9
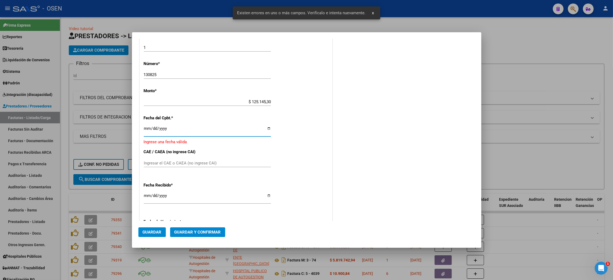
click at [148, 128] on input "Ingresar la fecha" at bounding box center [207, 130] width 127 height 9
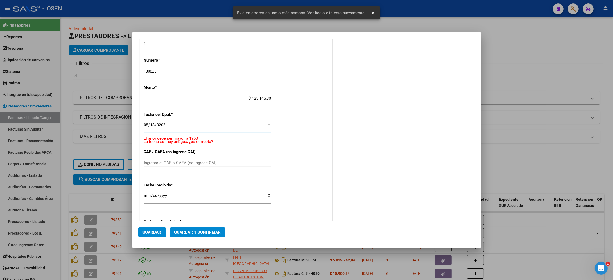
type input "[DATE]"
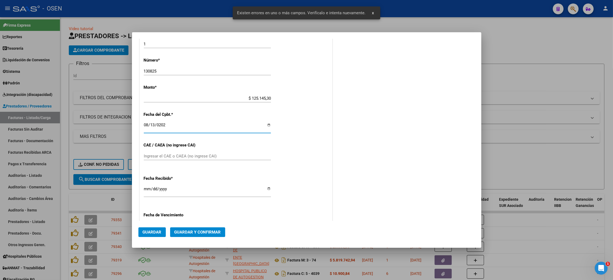
scroll to position [191, 0]
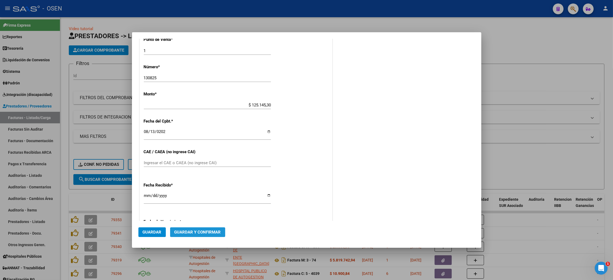
click at [201, 230] on span "Guardar y Confirmar" at bounding box center [197, 232] width 46 height 5
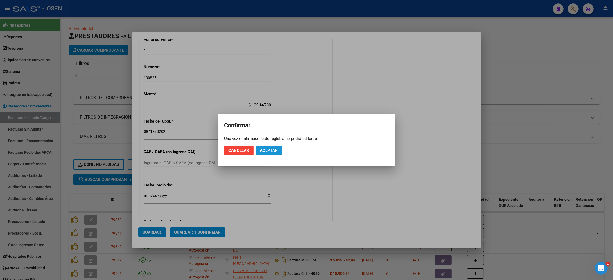
click at [265, 154] on button "Aceptar" at bounding box center [269, 151] width 26 height 10
drag, startPoint x: 285, startPoint y: 147, endPoint x: 503, endPoint y: 138, distance: 218.0
click at [285, 147] on button "Guardar igualmente." at bounding box center [283, 151] width 54 height 10
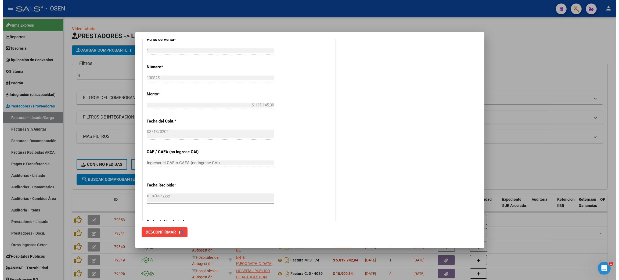
scroll to position [0, 0]
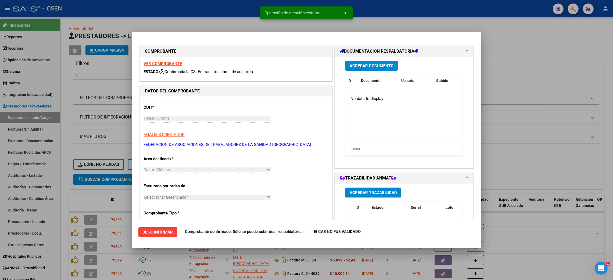
click at [546, 52] on div at bounding box center [306, 140] width 613 height 280
type input "$ 0,00"
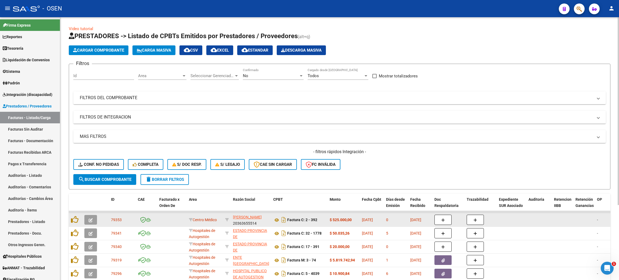
click at [92, 218] on icon "button" at bounding box center [91, 220] width 4 height 4
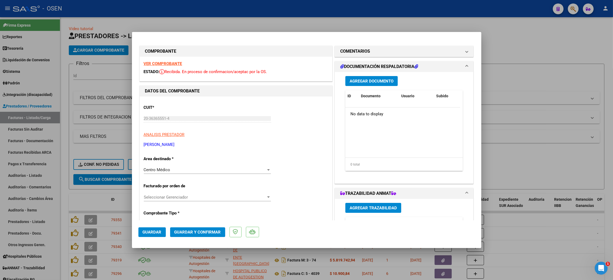
click at [194, 233] on span "Guardar y Confirmar" at bounding box center [197, 232] width 46 height 5
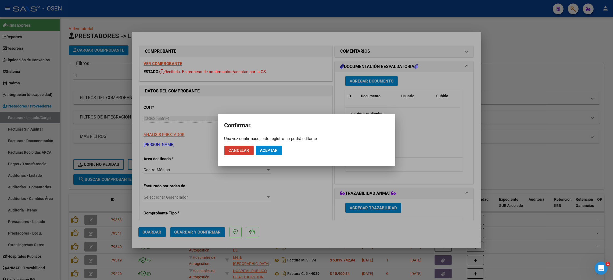
click at [265, 150] on span "Aceptar" at bounding box center [269, 150] width 18 height 5
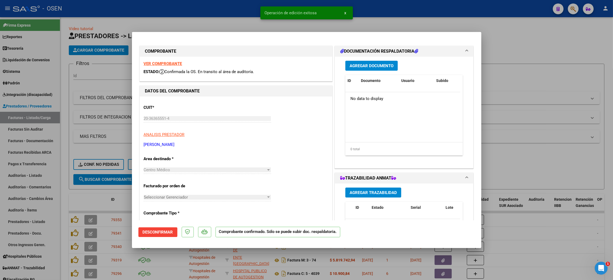
click at [564, 82] on div at bounding box center [306, 140] width 613 height 280
type input "$ 0,00"
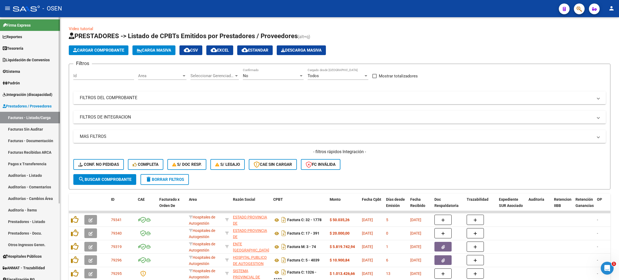
click at [28, 174] on link "Auditorías - Listado" at bounding box center [30, 175] width 60 height 12
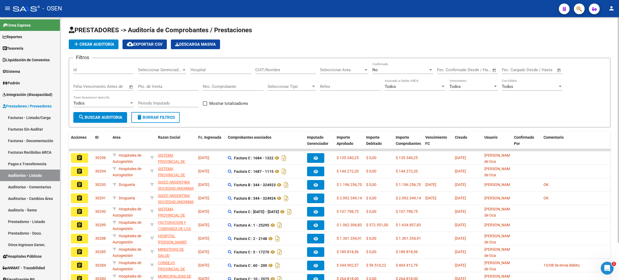
click at [98, 45] on span "add Crear Auditoría" at bounding box center [93, 44] width 41 height 5
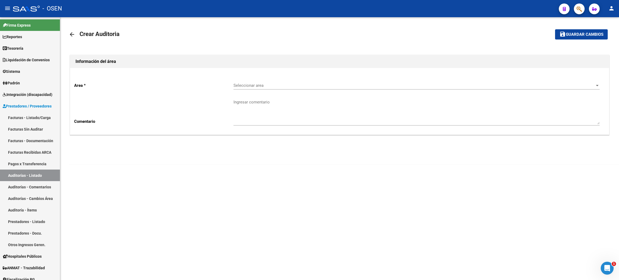
click at [258, 84] on span "Seleccionar area" at bounding box center [413, 85] width 361 height 5
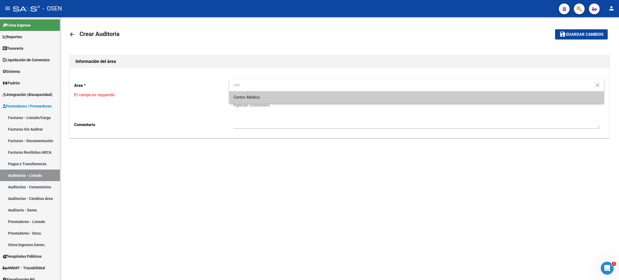
type input "cen"
click at [279, 96] on span "Centro Médico" at bounding box center [416, 97] width 366 height 12
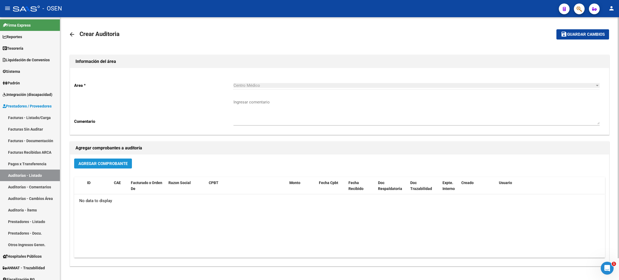
click at [100, 159] on button "Agregar Comprobante" at bounding box center [103, 163] width 58 height 10
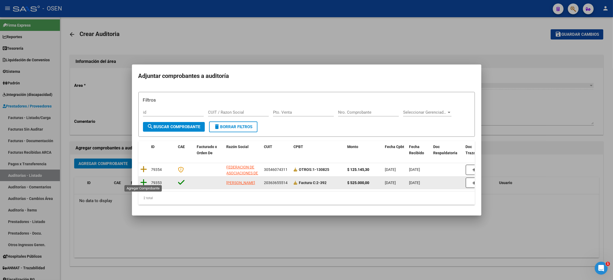
click at [141, 180] on icon at bounding box center [143, 183] width 7 height 8
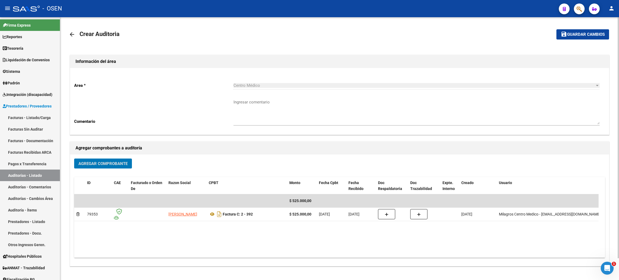
click at [569, 35] on span "Guardar cambios" at bounding box center [586, 34] width 38 height 5
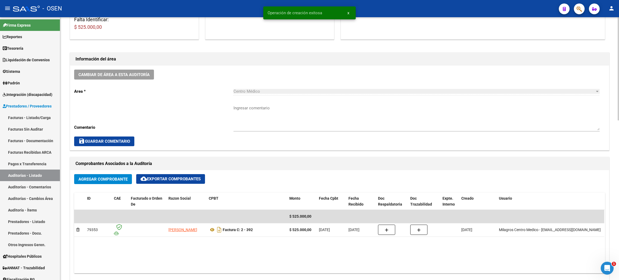
scroll to position [201, 0]
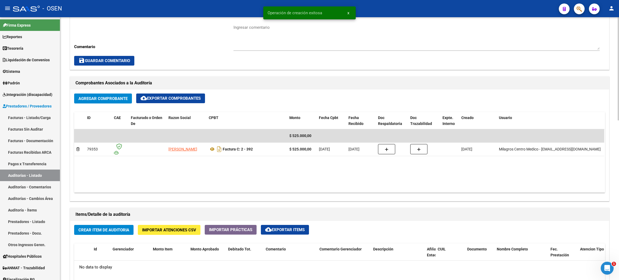
click at [107, 228] on span "Crear Item de Auditoria" at bounding box center [103, 229] width 51 height 5
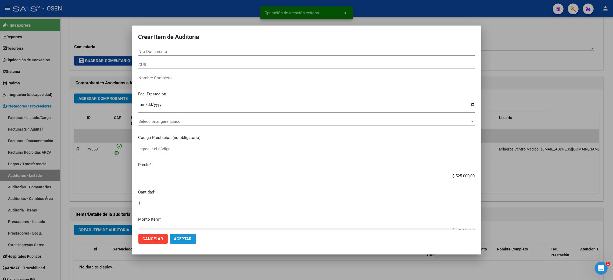
click at [185, 238] on span "Aceptar" at bounding box center [183, 238] width 18 height 5
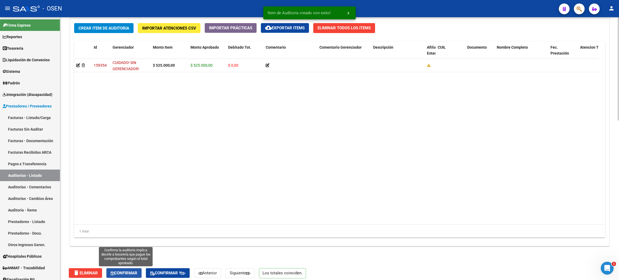
click at [124, 275] on span "Confirmar" at bounding box center [124, 272] width 27 height 5
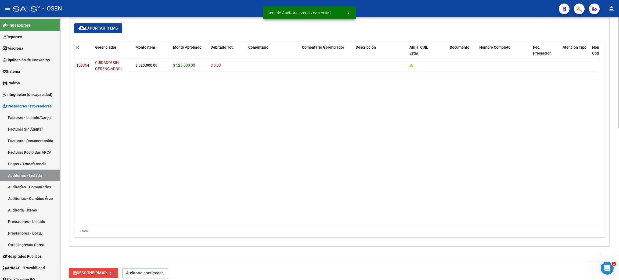
type input "202508"
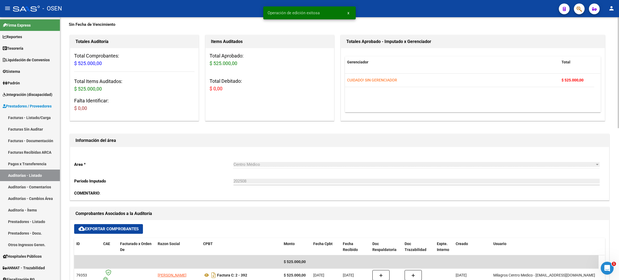
scroll to position [0, 0]
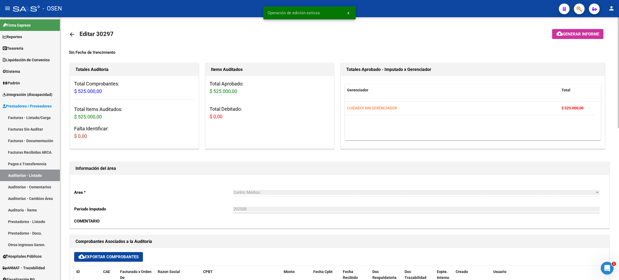
click at [74, 33] on mat-icon "arrow_back" at bounding box center [72, 34] width 6 height 6
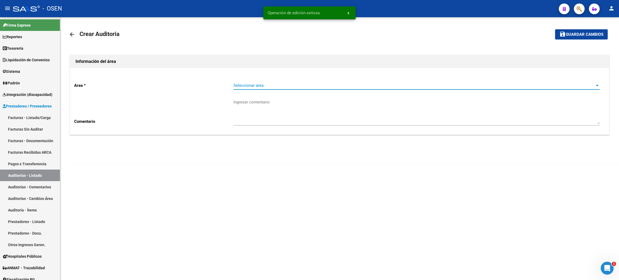
click at [279, 83] on span "Seleccionar area" at bounding box center [413, 85] width 361 height 5
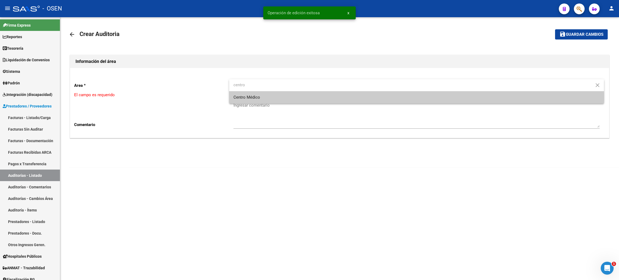
type input "centro"
click at [267, 95] on span "Centro Médico" at bounding box center [416, 97] width 366 height 12
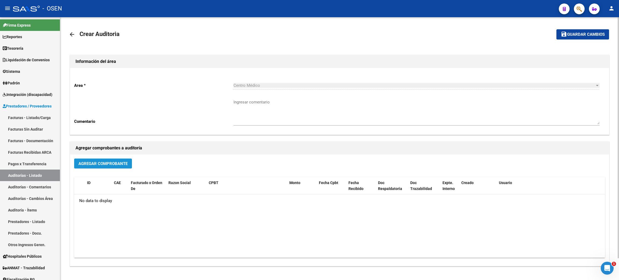
click at [100, 161] on span "Agregar Comprobante" at bounding box center [102, 163] width 49 height 5
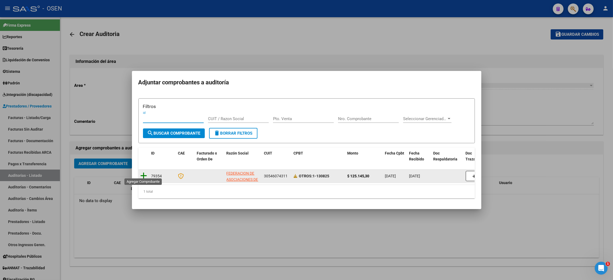
click at [143, 175] on icon at bounding box center [143, 176] width 7 height 8
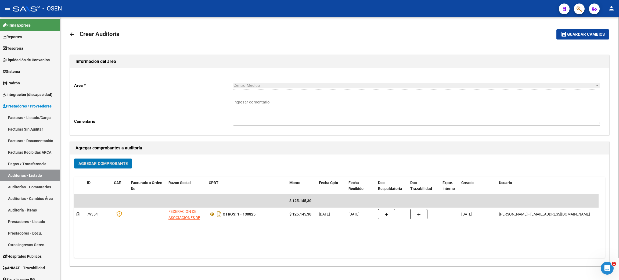
click at [576, 36] on span "Guardar cambios" at bounding box center [586, 34] width 38 height 5
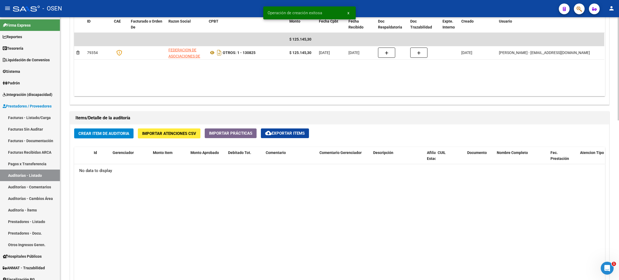
scroll to position [322, 0]
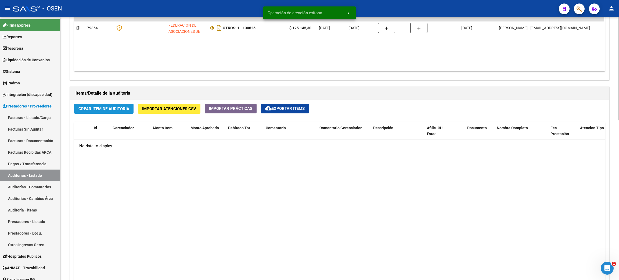
click at [101, 107] on span "Crear Item de Auditoria" at bounding box center [103, 108] width 51 height 5
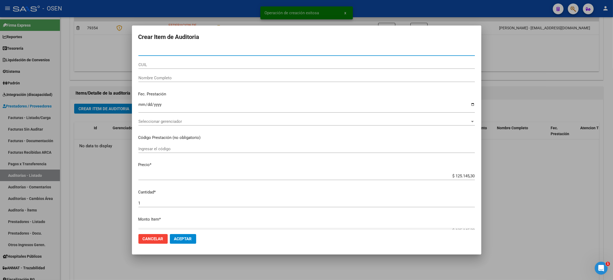
click at [186, 241] on span "Aceptar" at bounding box center [183, 238] width 18 height 5
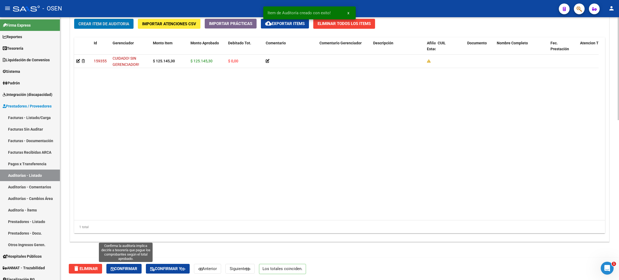
click at [129, 267] on span "Confirmar" at bounding box center [124, 268] width 27 height 5
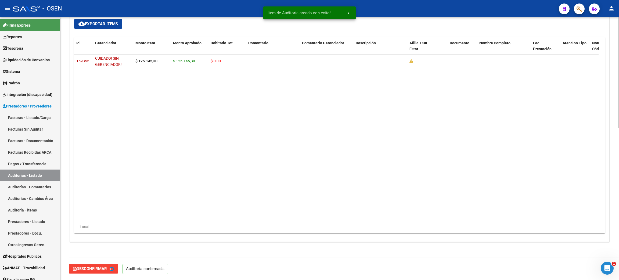
type input "202508"
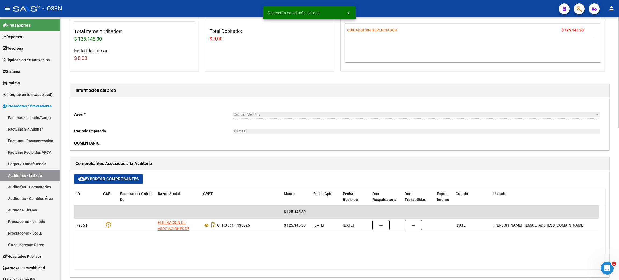
scroll to position [0, 0]
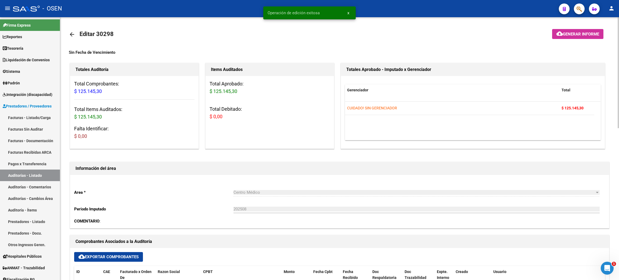
click at [72, 35] on mat-icon "arrow_back" at bounding box center [72, 34] width 6 height 6
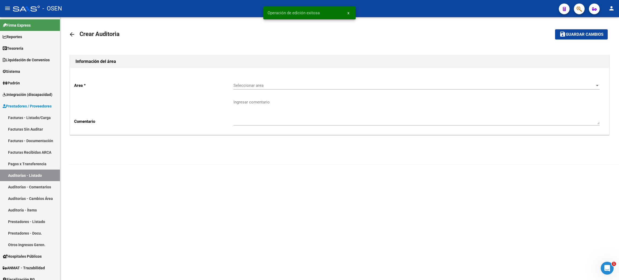
click at [71, 35] on mat-icon "arrow_back" at bounding box center [72, 34] width 6 height 6
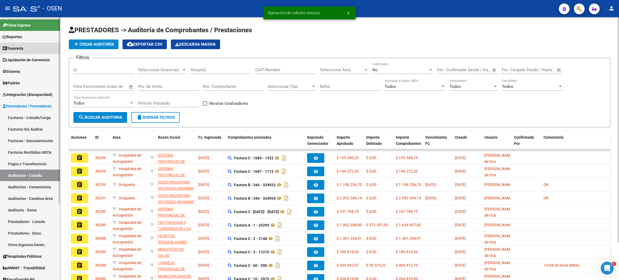
click at [23, 49] on span "Tesorería" at bounding box center [13, 48] width 21 height 6
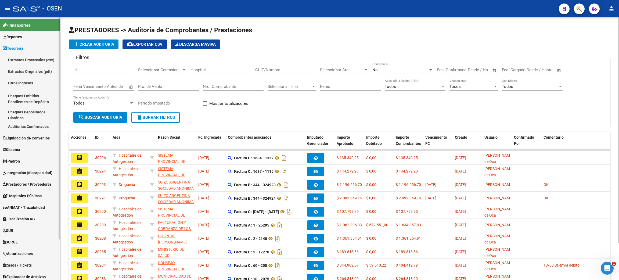
click at [18, 121] on link "Auditorías Confirmadas" at bounding box center [30, 127] width 60 height 12
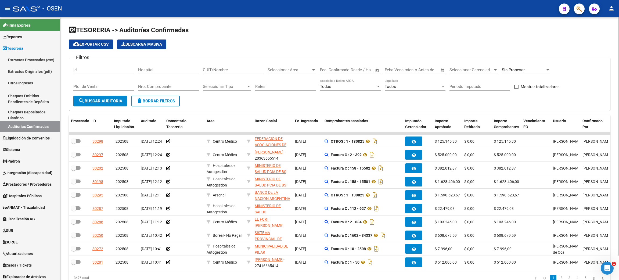
click at [241, 73] on div "CUIT/Nombre" at bounding box center [233, 68] width 61 height 12
click at [296, 73] on div "Seleccionar Area Seleccionar Area" at bounding box center [292, 68] width 48 height 12
type input "centro"
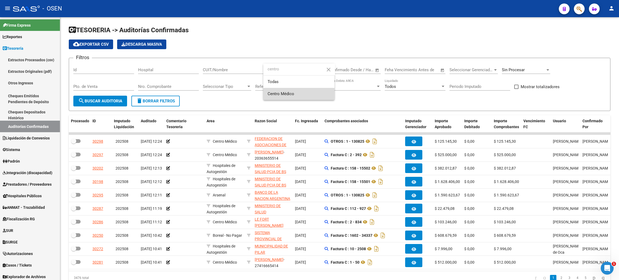
click at [300, 93] on span "Centro Médico" at bounding box center [299, 94] width 63 height 12
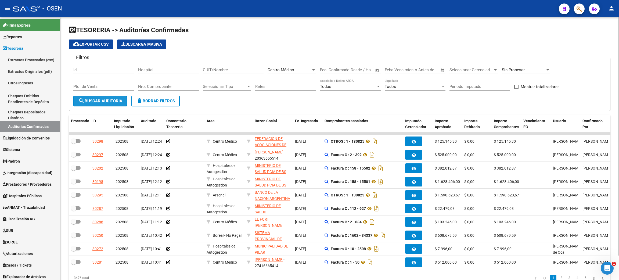
click at [115, 100] on span "search Buscar Auditoria" at bounding box center [100, 101] width 44 height 5
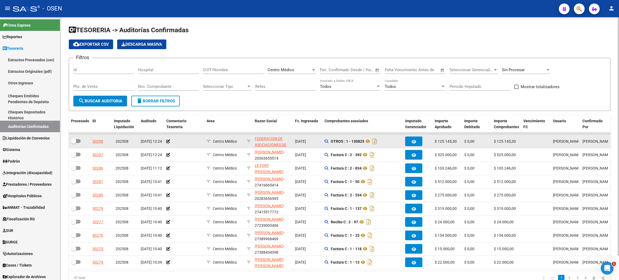
scroll to position [27, 0]
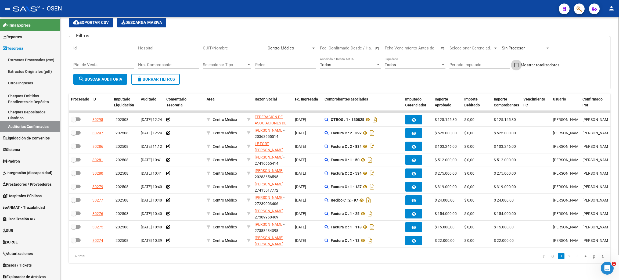
click at [548, 62] on span "Mostrar totalizadores" at bounding box center [540, 65] width 39 height 6
click at [516, 67] on input "Mostrar totalizadores" at bounding box center [516, 67] width 0 height 0
checkbox input "true"
click at [115, 76] on button "search Buscar Auditoria" at bounding box center [100, 79] width 54 height 11
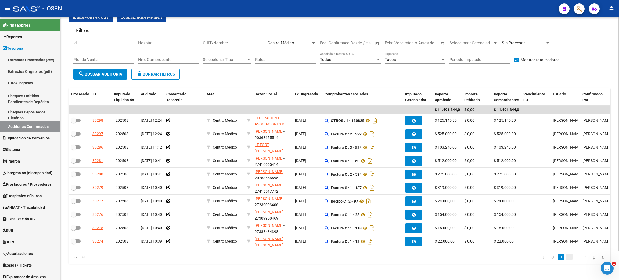
click at [566, 260] on link "2" at bounding box center [569, 257] width 6 height 6
click at [574, 260] on link "3" at bounding box center [577, 257] width 6 height 6
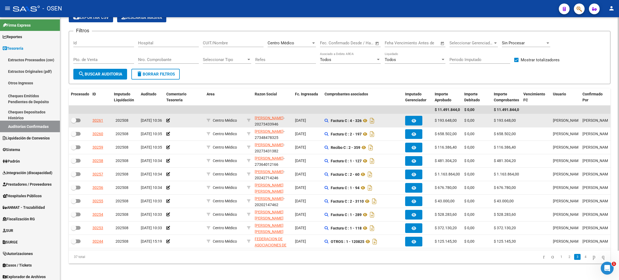
scroll to position [0, 0]
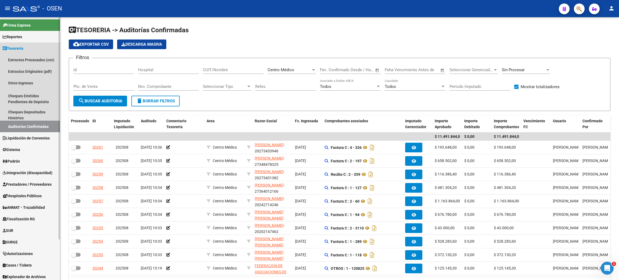
click at [34, 128] on link "Auditorías Confirmadas" at bounding box center [30, 127] width 60 height 12
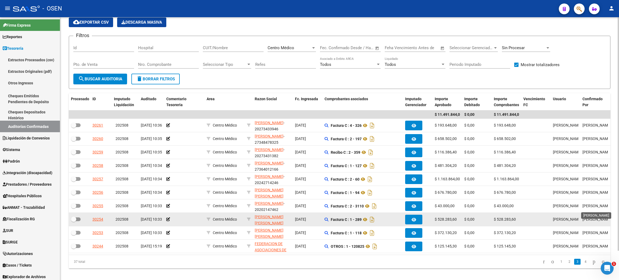
scroll to position [33, 0]
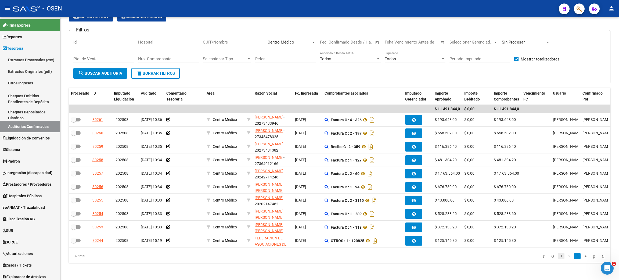
click at [558, 257] on link "1" at bounding box center [561, 256] width 6 height 6
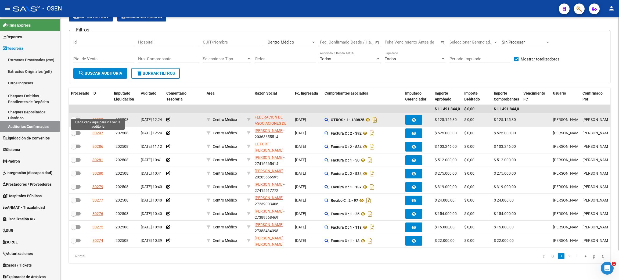
click at [99, 117] on div "30298" at bounding box center [97, 120] width 11 height 6
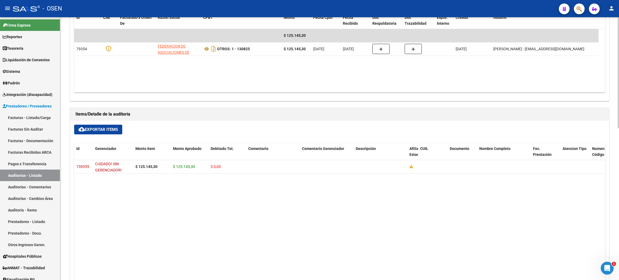
scroll to position [360, 0]
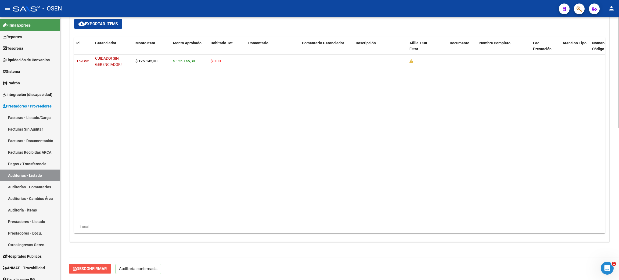
click at [87, 271] on button "Desconfirmar" at bounding box center [90, 269] width 42 height 10
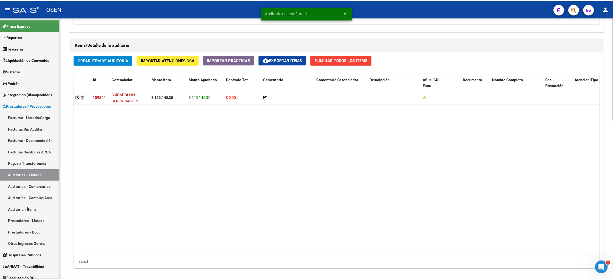
scroll to position [327, 0]
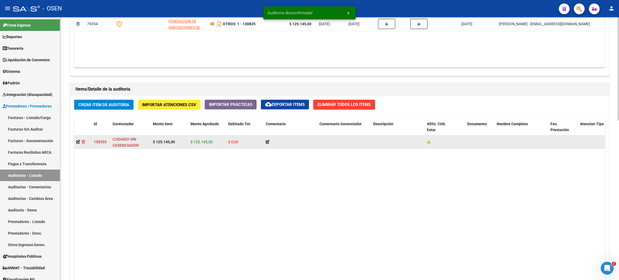
click at [85, 141] on icon at bounding box center [83, 142] width 3 height 4
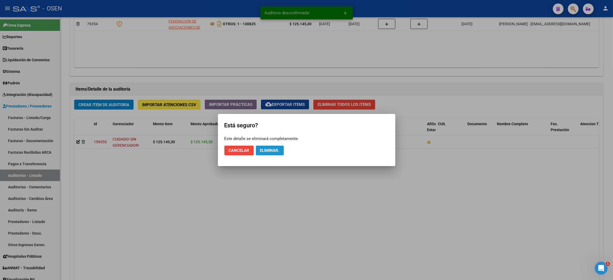
click at [263, 150] on span "Eliminar." at bounding box center [269, 150] width 19 height 5
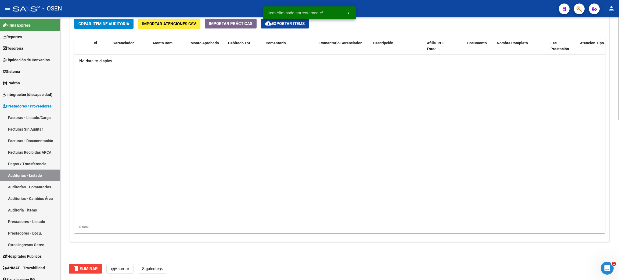
scroll to position [165, 0]
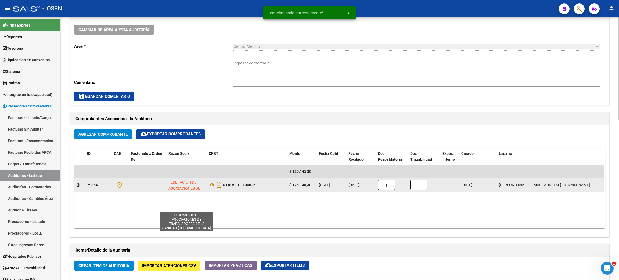
drag, startPoint x: 184, startPoint y: 185, endPoint x: 208, endPoint y: 183, distance: 23.7
click at [183, 184] on app-link-go-to "FEDERACION DE ASOCIACIONES DE TRABAJADORES DE LA SANIDAD [GEOGRAPHIC_DATA]" at bounding box center [186, 194] width 36 height 31
click at [175, 185] on app-link-go-to "FEDERACION DE ASOCIACIONES DE TRABAJADORES DE LA SANIDAD [GEOGRAPHIC_DATA]" at bounding box center [186, 194] width 36 height 31
click at [177, 191] on div "79354 FEDERACION DE ASOCIACIONES DE TRABAJADORES DE LA SANIDAD ARGENTINA OTROS:…" at bounding box center [339, 184] width 530 height 13
click at [178, 188] on span "FEDERACION DE ASOCIACIONES DE TRABAJADORES DE LA SANIDAD [GEOGRAPHIC_DATA]" at bounding box center [186, 194] width 36 height 29
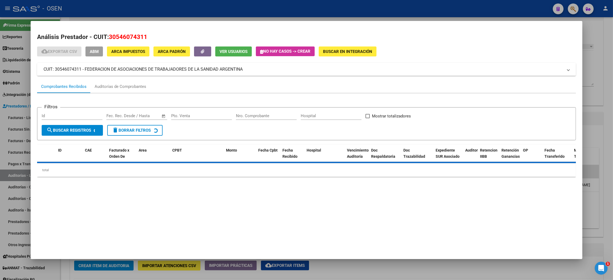
drag, startPoint x: 104, startPoint y: 36, endPoint x: 141, endPoint y: 39, distance: 37.2
click at [126, 38] on h2 "Análisis Prestador - CUIT: 30546074311" at bounding box center [306, 36] width 539 height 9
click at [141, 39] on span "30546074311" at bounding box center [128, 36] width 38 height 7
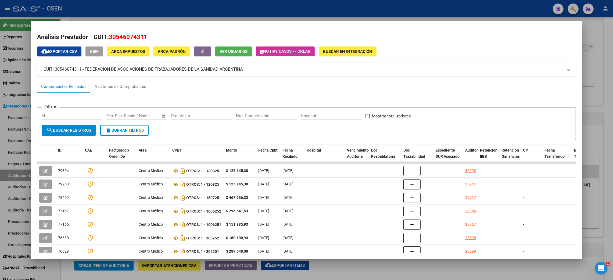
drag, startPoint x: 144, startPoint y: 38, endPoint x: 107, endPoint y: 38, distance: 37.1
click at [107, 38] on h2 "Análisis Prestador - CUIT: 30546074311" at bounding box center [306, 36] width 539 height 9
copy span "30546074311"
click at [602, 52] on div at bounding box center [306, 140] width 613 height 280
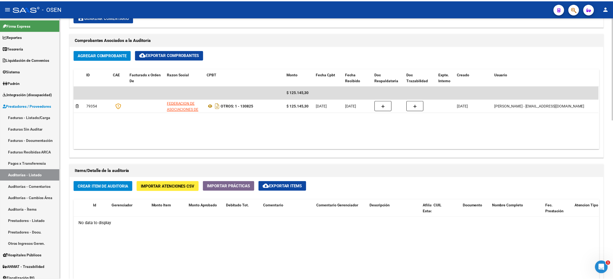
scroll to position [407, 0]
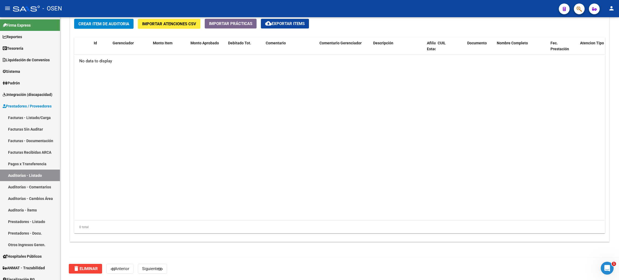
click at [80, 270] on span "delete Eliminar" at bounding box center [85, 268] width 25 height 5
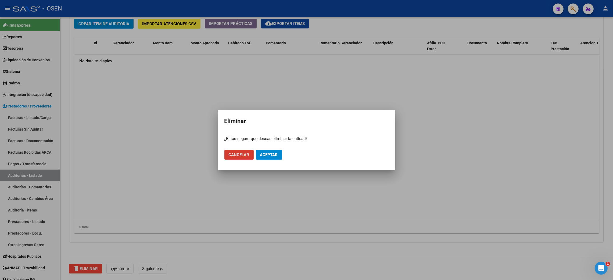
click at [276, 151] on button "Aceptar" at bounding box center [269, 155] width 26 height 10
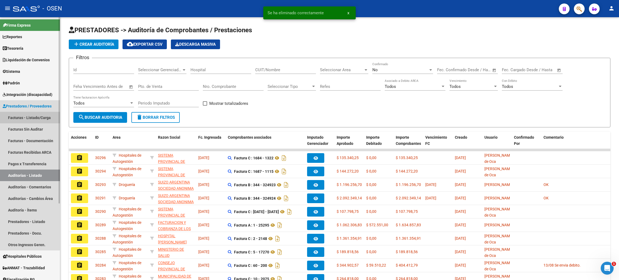
click at [42, 115] on link "Facturas - Listado/Carga" at bounding box center [30, 118] width 60 height 12
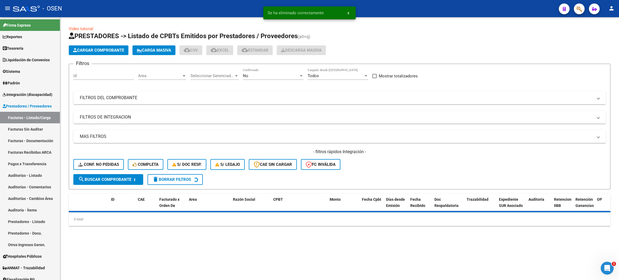
click at [253, 75] on div "No" at bounding box center [271, 75] width 56 height 5
click at [265, 63] on span "Si" at bounding box center [273, 63] width 61 height 12
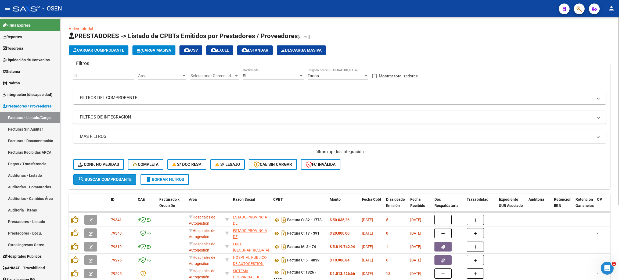
click at [120, 177] on span "search Buscar Comprobante" at bounding box center [104, 179] width 53 height 5
click at [108, 180] on span "search Buscar Comprobante" at bounding box center [104, 179] width 53 height 5
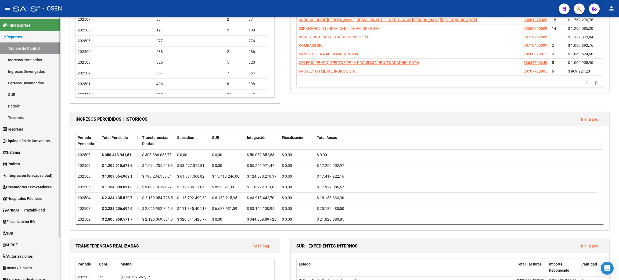
click at [29, 183] on link "Prestadores / Proveedores" at bounding box center [30, 187] width 60 height 12
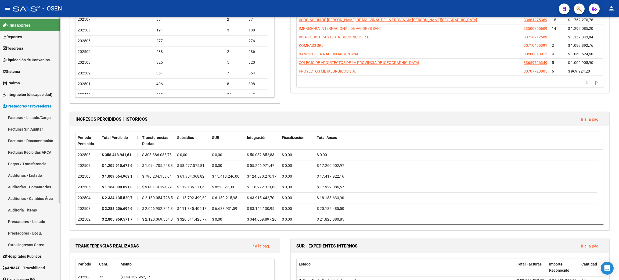
click at [27, 117] on link "Facturas - Listado/Carga" at bounding box center [30, 118] width 60 height 12
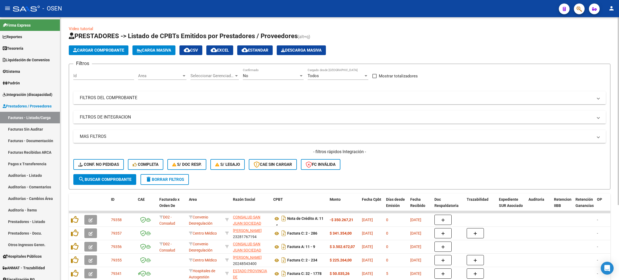
scroll to position [81, 0]
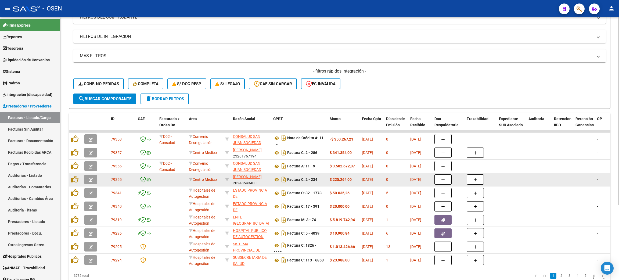
click at [91, 179] on icon "button" at bounding box center [91, 180] width 4 height 4
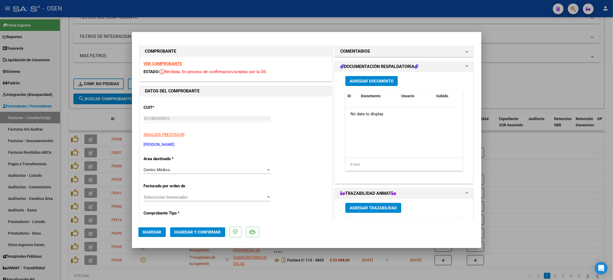
click at [195, 233] on span "Guardar y Confirmar" at bounding box center [197, 232] width 46 height 5
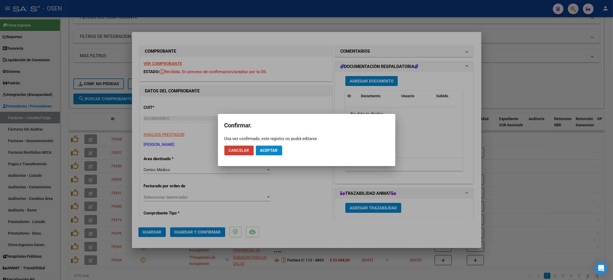
click at [265, 148] on span "Aceptar" at bounding box center [269, 150] width 18 height 5
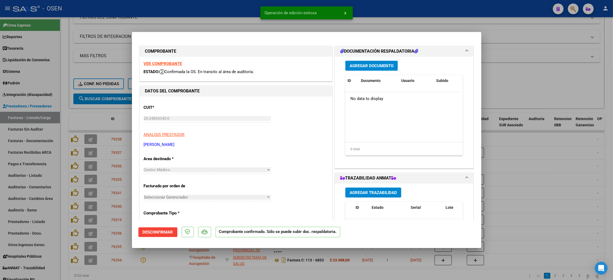
click at [158, 279] on div at bounding box center [306, 140] width 613 height 280
type input "$ 0,00"
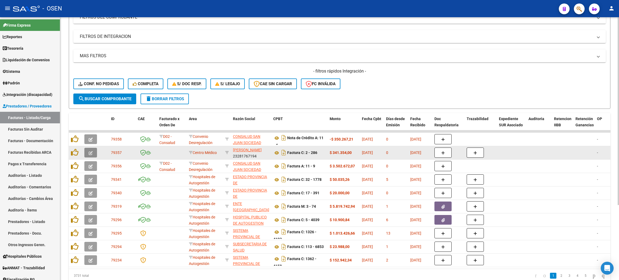
click at [89, 154] on button "button" at bounding box center [90, 153] width 13 height 10
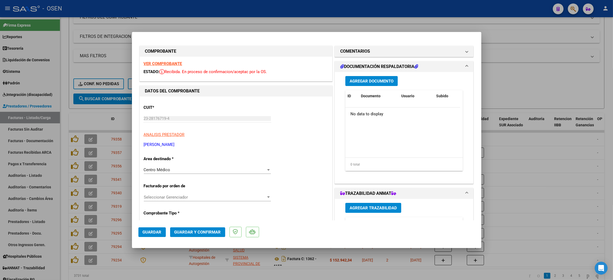
click at [187, 233] on span "Guardar y Confirmar" at bounding box center [197, 232] width 46 height 5
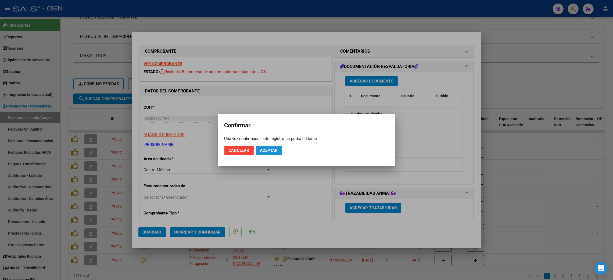
click at [270, 146] on button "Aceptar" at bounding box center [269, 151] width 26 height 10
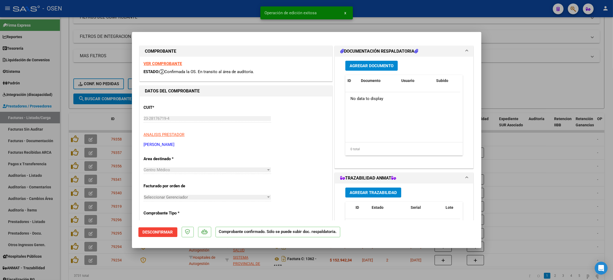
click at [193, 275] on div at bounding box center [306, 140] width 613 height 280
type input "$ 0,00"
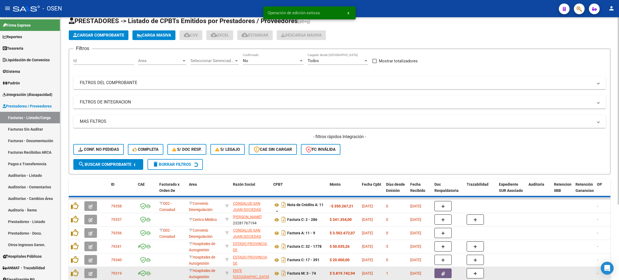
scroll to position [0, 0]
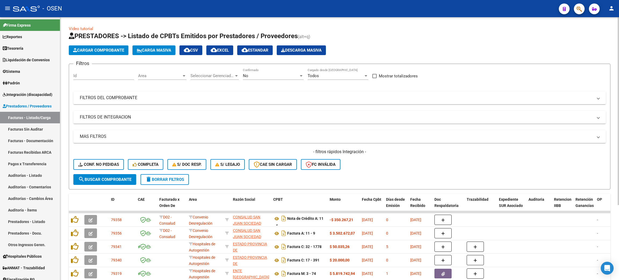
click at [163, 76] on span "Area" at bounding box center [160, 75] width 44 height 5
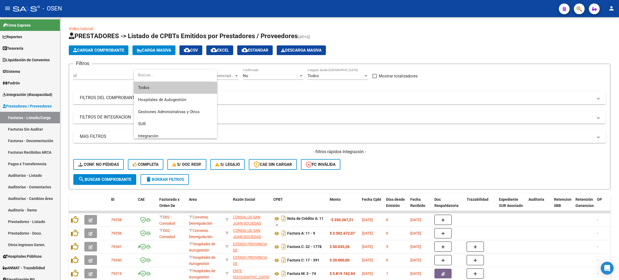
click at [163, 75] on input "dropdown search" at bounding box center [173, 75] width 78 height 12
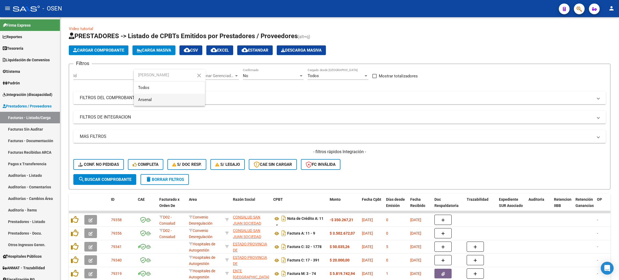
type input "arsen"
click at [167, 99] on span "Arsenal" at bounding box center [169, 100] width 63 height 12
click at [251, 80] on div "No Confirmado" at bounding box center [273, 74] width 61 height 12
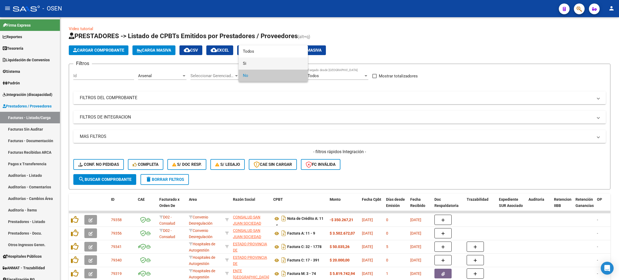
click at [262, 63] on span "Si" at bounding box center [273, 63] width 61 height 12
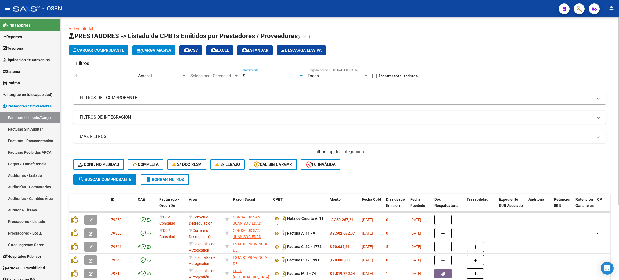
click at [167, 134] on mat-panel-title "MAS FILTROS" at bounding box center [336, 136] width 513 height 6
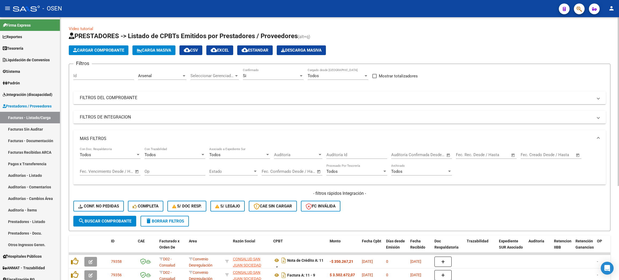
click at [446, 154] on span "Open calendar" at bounding box center [448, 155] width 13 height 13
click at [421, 215] on span "13" at bounding box center [420, 215] width 10 height 10
type input "13/8/2025"
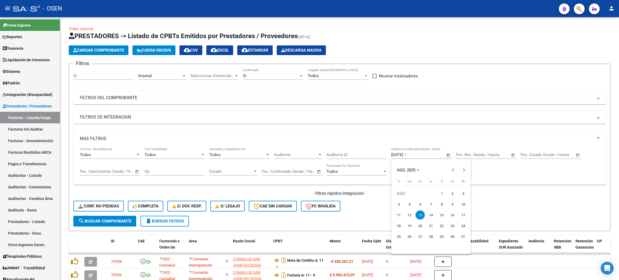
click at [421, 215] on span "13" at bounding box center [420, 215] width 10 height 10
type input "13/8/2025"
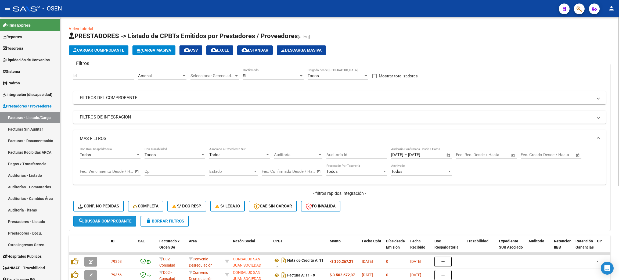
click at [127, 220] on span "search Buscar Comprobante" at bounding box center [104, 221] width 53 height 5
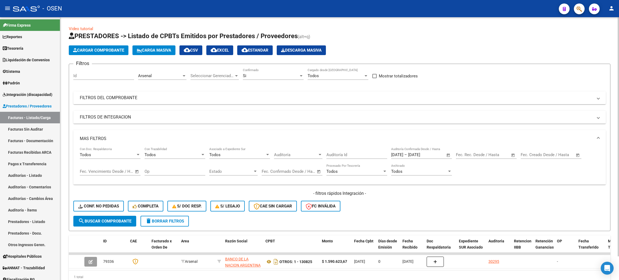
click at [198, 49] on span "cloud_download CSV" at bounding box center [191, 50] width 14 height 5
click at [388, 44] on app-list-header "PRESTADORES -> Listado de CPBTs Emitidos por Prestadores / Proveedores (alt+q) …" at bounding box center [339, 131] width 541 height 199
click at [161, 74] on div "Arsenal" at bounding box center [160, 75] width 44 height 5
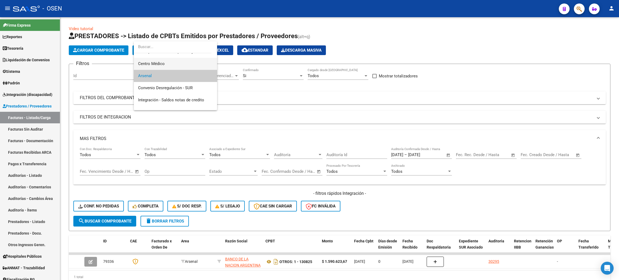
click at [159, 67] on span "Centro Médico" at bounding box center [175, 64] width 75 height 12
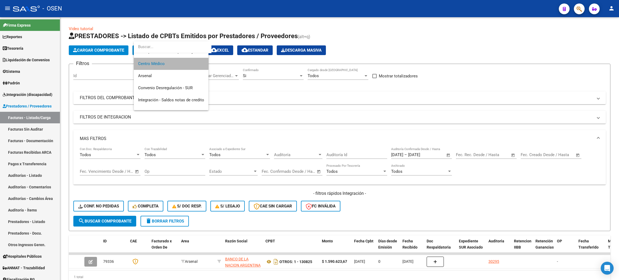
scroll to position [169, 0]
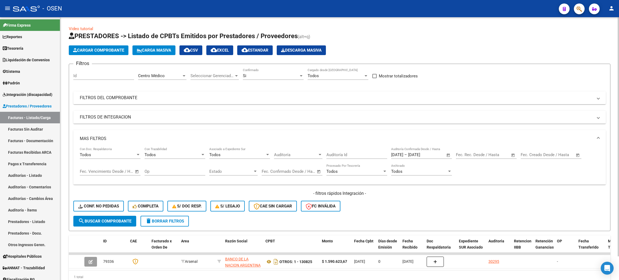
click at [446, 155] on span "Open calendar" at bounding box center [448, 155] width 13 height 13
drag, startPoint x: 351, startPoint y: 115, endPoint x: 237, endPoint y: 206, distance: 145.8
click at [350, 115] on div at bounding box center [309, 140] width 619 height 280
click at [170, 219] on span "delete Borrar Filtros" at bounding box center [164, 221] width 39 height 5
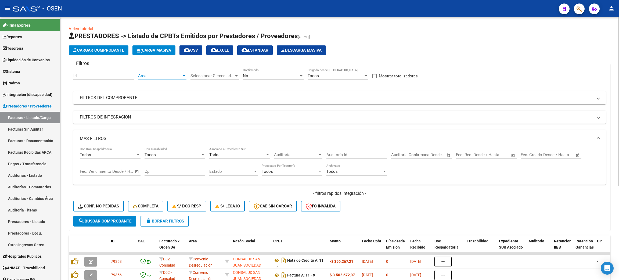
click at [167, 77] on span "Area" at bounding box center [160, 75] width 44 height 5
type input "centro"
click at [170, 100] on span "Centro Médico" at bounding box center [169, 100] width 63 height 12
click at [265, 74] on div "No" at bounding box center [271, 75] width 56 height 5
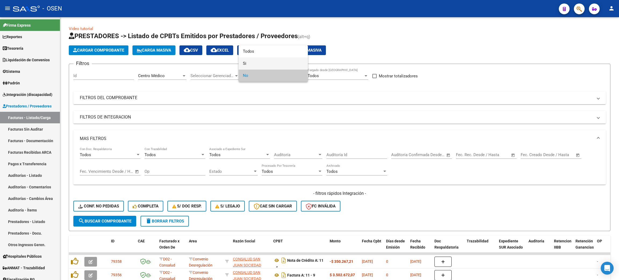
click at [259, 64] on span "Si" at bounding box center [273, 63] width 61 height 12
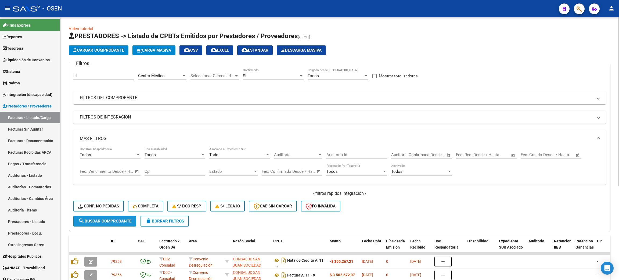
click at [93, 221] on span "search Buscar Comprobante" at bounding box center [104, 221] width 53 height 5
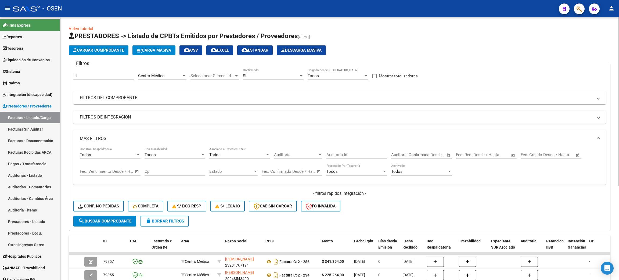
scroll to position [81, 0]
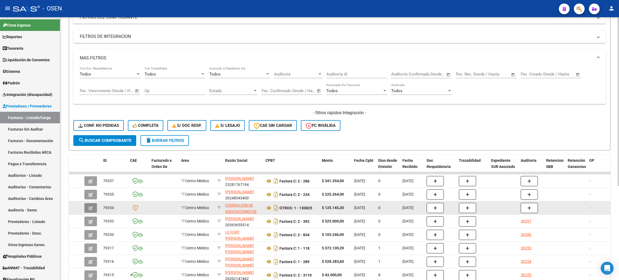
click at [91, 207] on icon "button" at bounding box center [91, 208] width 4 height 4
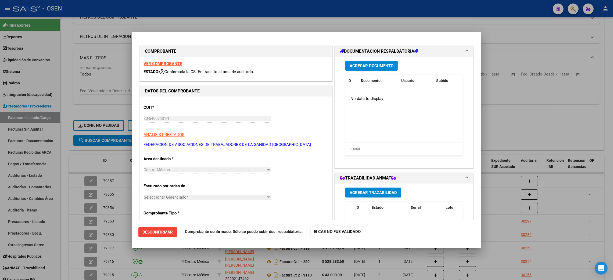
click at [170, 232] on span "Desconfirmar" at bounding box center [158, 232] width 30 height 5
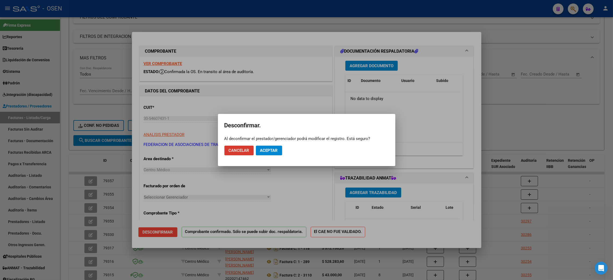
click at [270, 149] on span "Aceptar" at bounding box center [269, 150] width 18 height 5
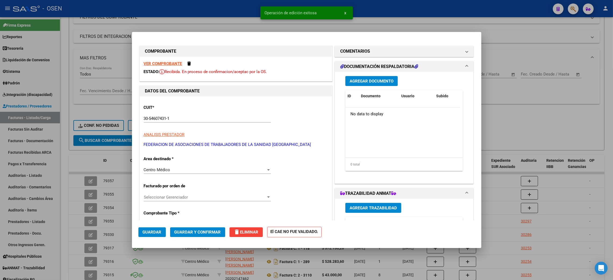
click at [248, 236] on button "delete Eliminar" at bounding box center [245, 232] width 33 height 10
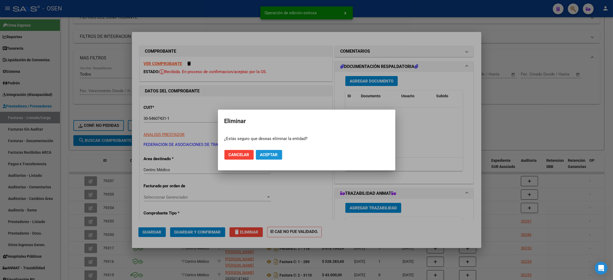
click at [269, 156] on span "Aceptar" at bounding box center [269, 154] width 18 height 5
type input "$ 0,00"
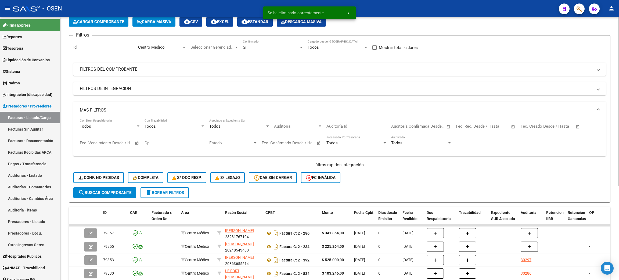
scroll to position [0, 0]
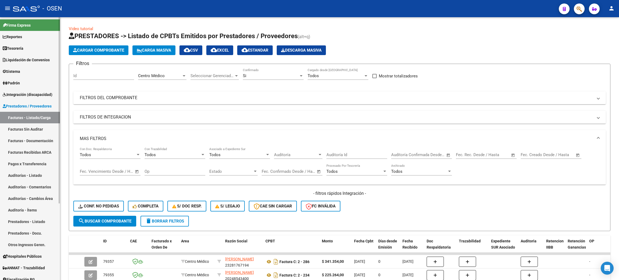
click at [30, 104] on span "Prestadores / Proveedores" at bounding box center [27, 106] width 49 height 6
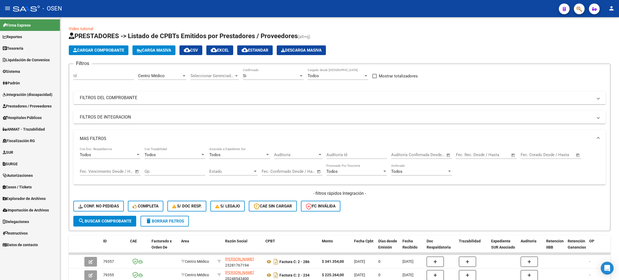
click at [38, 106] on span "Prestadores / Proveedores" at bounding box center [27, 106] width 49 height 6
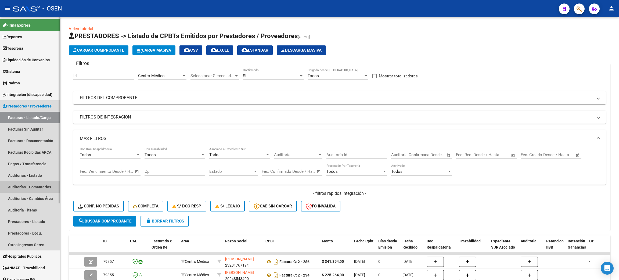
click at [27, 188] on link "Auditorías - Comentarios" at bounding box center [30, 187] width 60 height 12
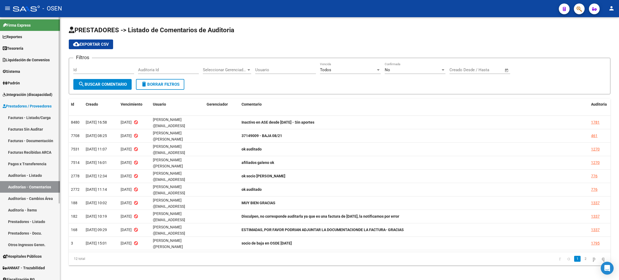
click at [39, 118] on link "Facturas - Listado/Carga" at bounding box center [30, 118] width 60 height 12
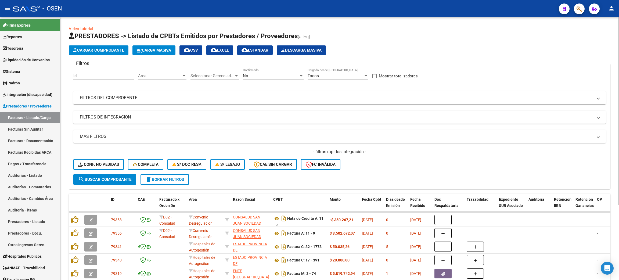
click at [158, 76] on span "Area" at bounding box center [160, 75] width 44 height 5
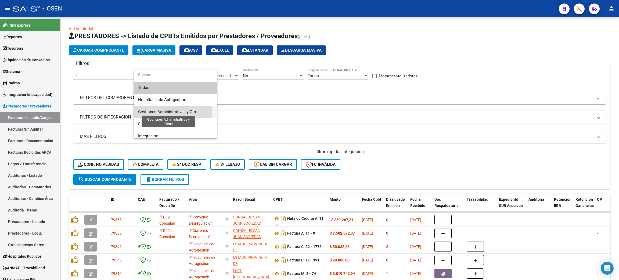
click at [162, 109] on span "Gestiones Administrativas y Otros" at bounding box center [169, 111] width 62 height 5
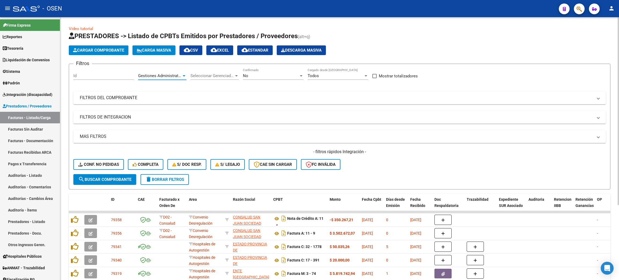
click at [257, 78] on div "No Confirmado" at bounding box center [273, 74] width 61 height 12
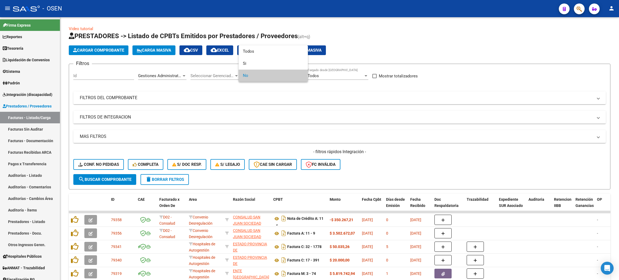
click at [38, 49] on div at bounding box center [309, 140] width 619 height 280
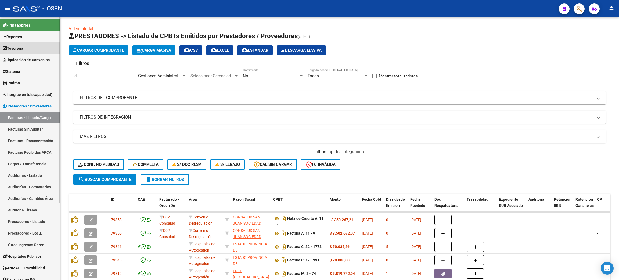
click at [12, 47] on span "Tesorería" at bounding box center [13, 48] width 21 height 6
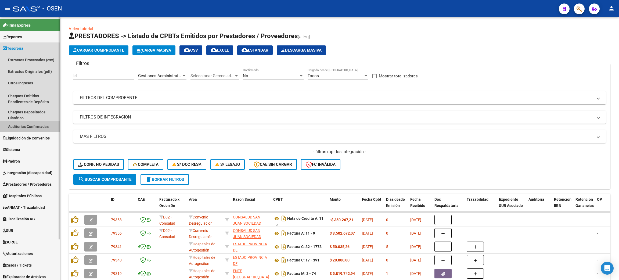
click at [28, 125] on link "Auditorías Confirmadas" at bounding box center [30, 127] width 60 height 12
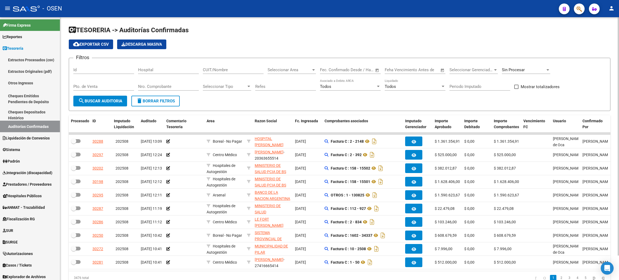
click at [294, 71] on span "Seleccionar Area" at bounding box center [290, 69] width 44 height 5
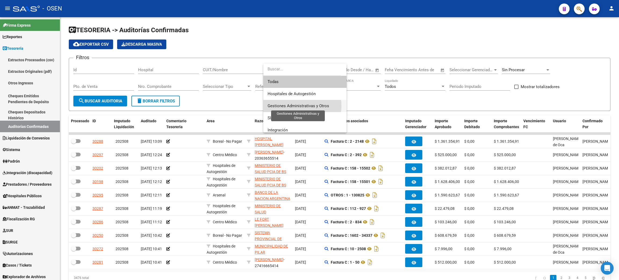
click at [300, 106] on span "Gestiones Administrativas y Otros" at bounding box center [299, 105] width 62 height 5
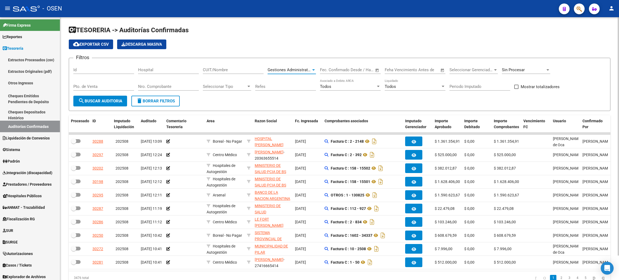
click at [106, 99] on span "search Buscar Auditoria" at bounding box center [100, 101] width 44 height 5
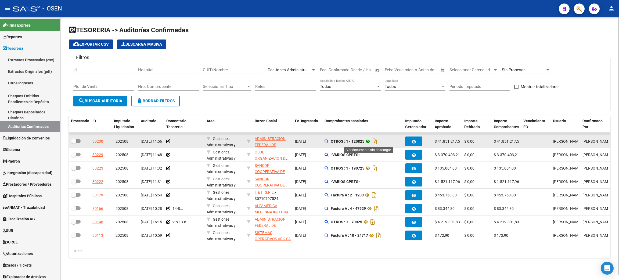
click at [368, 142] on icon at bounding box center [367, 141] width 7 height 6
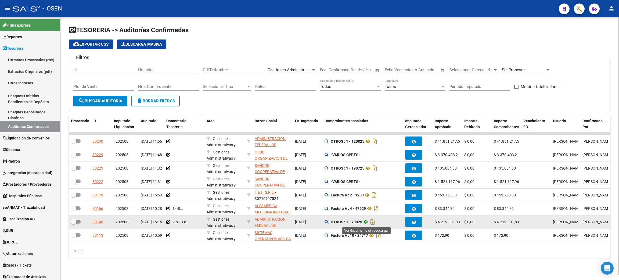
click at [367, 222] on icon at bounding box center [365, 222] width 7 height 6
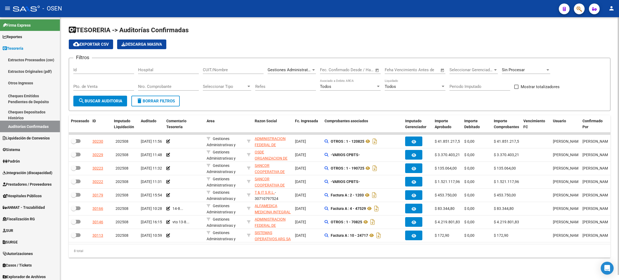
click at [324, 255] on div "8 total" at bounding box center [339, 250] width 541 height 13
click at [167, 85] on input "Nro. Comprobante" at bounding box center [168, 86] width 61 height 5
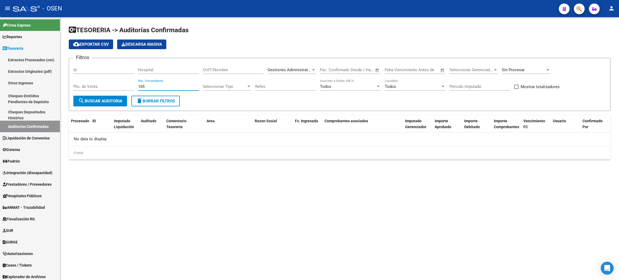
type input "165"
click at [294, 68] on span "Gestiones Administrativas y Otros" at bounding box center [299, 69] width 62 height 5
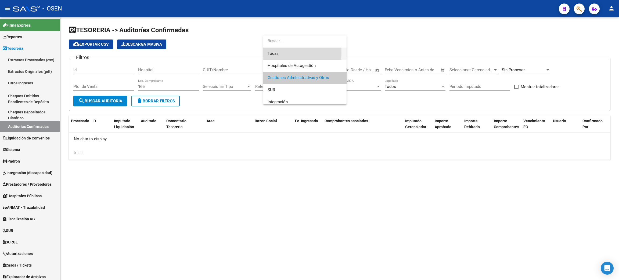
drag, startPoint x: 281, startPoint y: 52, endPoint x: 273, endPoint y: 60, distance: 11.2
click at [281, 52] on span "Todas" at bounding box center [305, 54] width 75 height 12
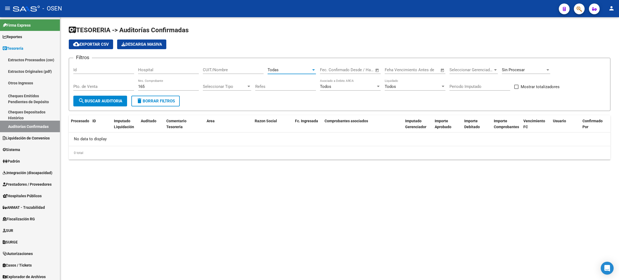
click at [88, 101] on span "search Buscar Auditoria" at bounding box center [100, 101] width 44 height 5
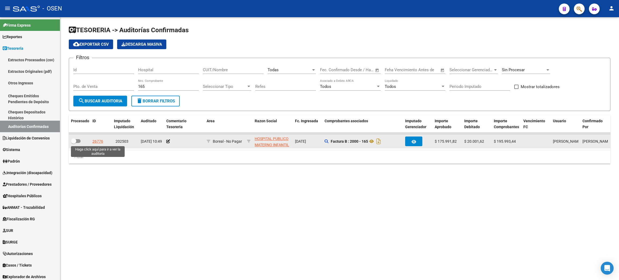
click at [97, 141] on div "26776" at bounding box center [97, 141] width 11 height 6
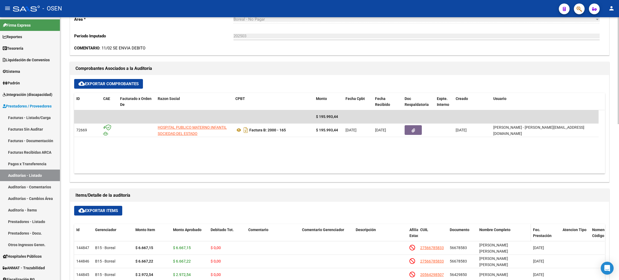
scroll to position [241, 0]
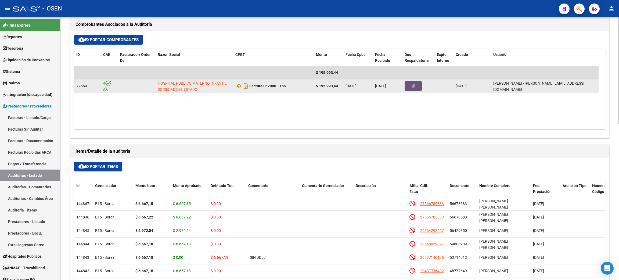
click at [410, 83] on button "button" at bounding box center [413, 86] width 17 height 10
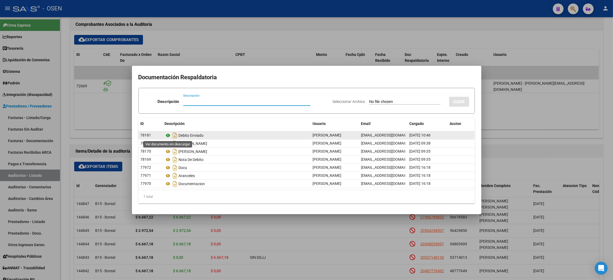
click at [168, 135] on icon at bounding box center [168, 135] width 7 height 6
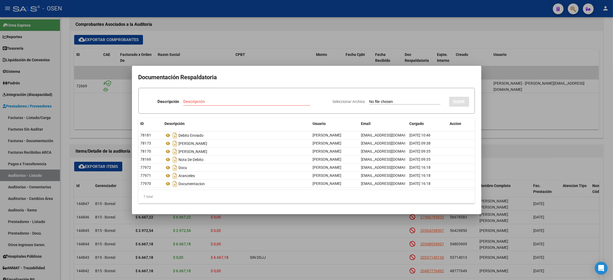
click at [273, 33] on div at bounding box center [306, 140] width 613 height 280
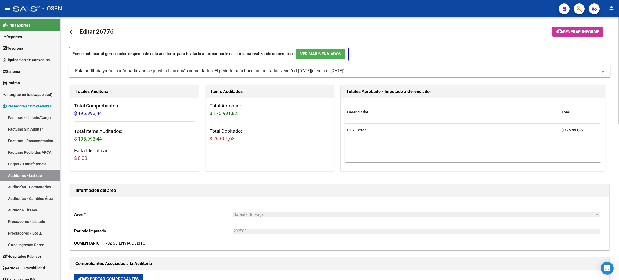
scroll to position [0, 0]
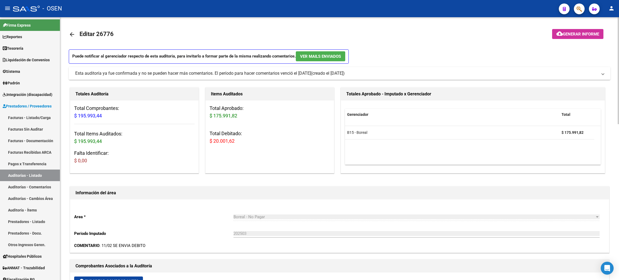
click at [69, 34] on mat-icon "arrow_back" at bounding box center [72, 34] width 6 height 6
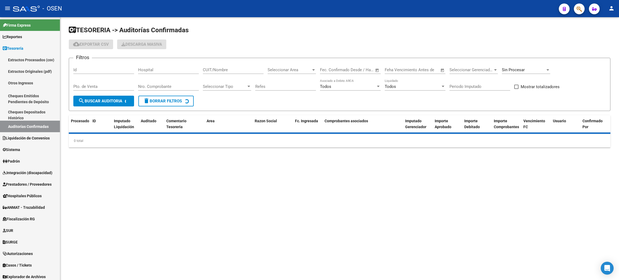
click at [157, 83] on div "Nro. Comprobante" at bounding box center [168, 85] width 61 height 12
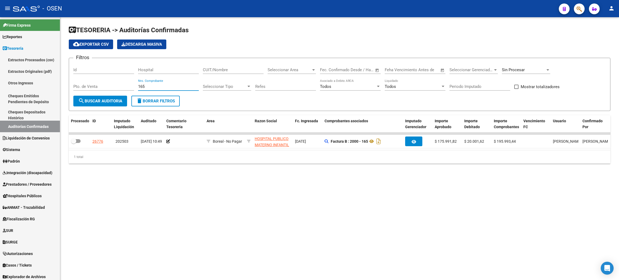
type input "165"
click at [23, 181] on span "Prestadores / Proveedores" at bounding box center [27, 184] width 49 height 6
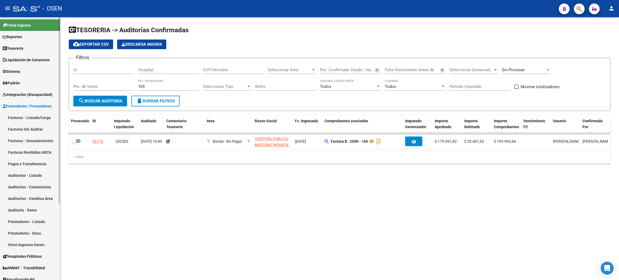
click at [46, 119] on link "Facturas - Listado/Carga" at bounding box center [30, 118] width 60 height 12
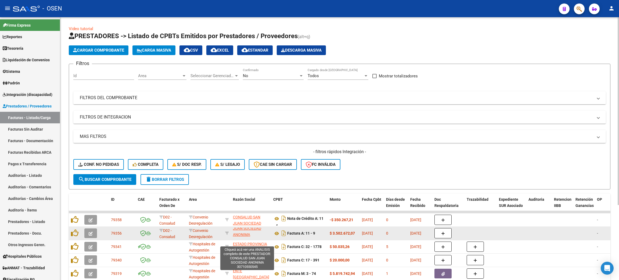
scroll to position [13, 0]
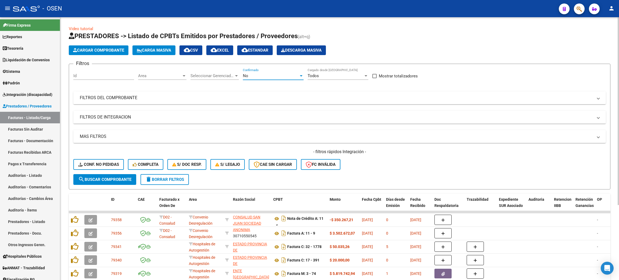
click at [262, 77] on div "No" at bounding box center [271, 75] width 56 height 5
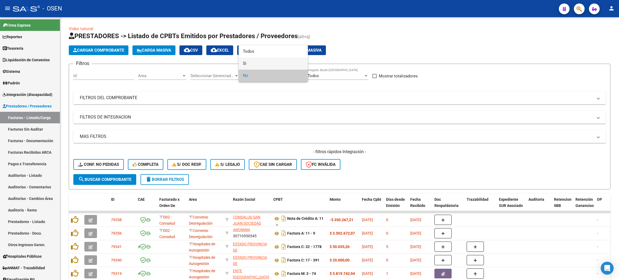
click at [249, 63] on span "Si" at bounding box center [273, 63] width 61 height 12
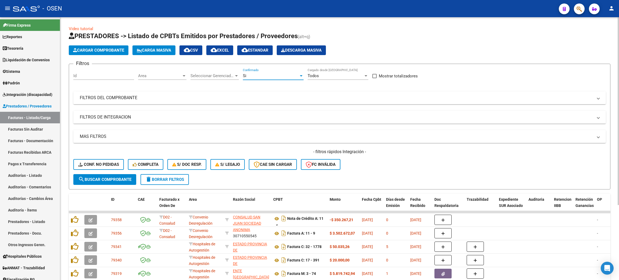
drag, startPoint x: 131, startPoint y: 76, endPoint x: 138, endPoint y: 76, distance: 7.0
click at [135, 76] on div "Filtros Id Area Area Seleccionar Gerenciador Seleccionar Gerenciador Si Confirm…" at bounding box center [339, 121] width 532 height 106
click at [162, 77] on span "Area" at bounding box center [160, 75] width 44 height 5
type input "centro"
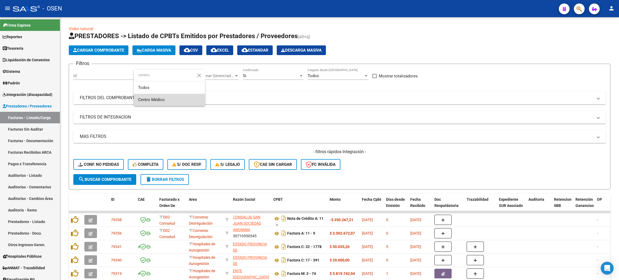
click at [181, 100] on span "Centro Médico" at bounding box center [169, 100] width 63 height 12
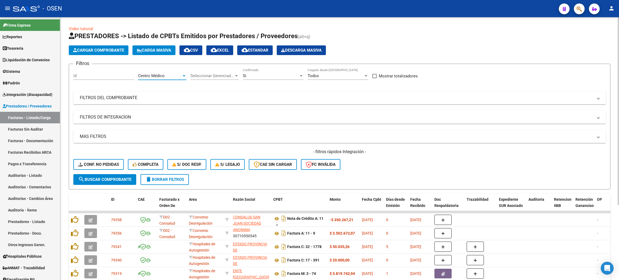
click at [103, 132] on mat-expansion-panel-header "MAS FILTROS" at bounding box center [339, 136] width 532 height 13
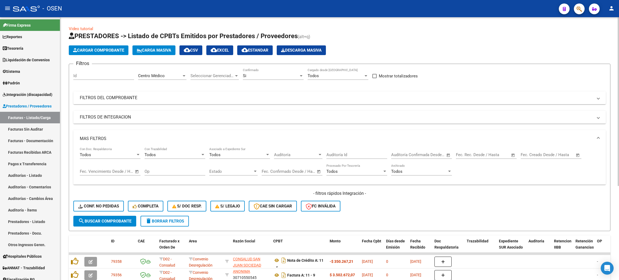
click at [449, 155] on span "Open calendar" at bounding box center [448, 155] width 13 height 13
click at [420, 213] on span "13" at bounding box center [420, 215] width 10 height 10
type input "13/8/2025"
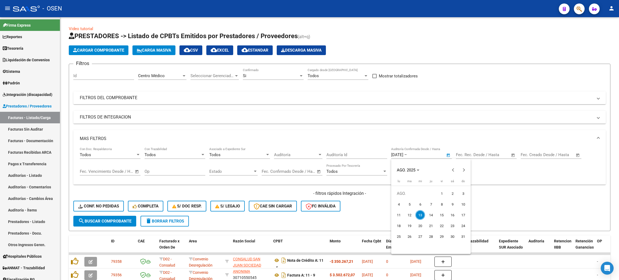
click at [420, 213] on span "13" at bounding box center [420, 215] width 10 height 10
type input "13/8/2025"
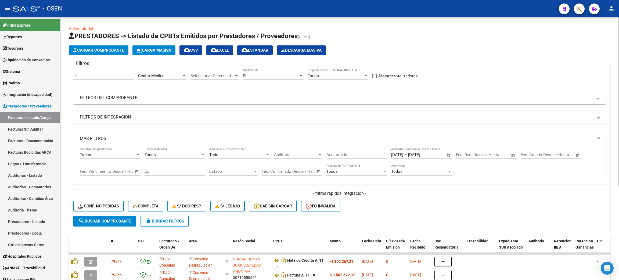
click at [100, 219] on span "search Buscar Comprobante" at bounding box center [104, 221] width 53 height 5
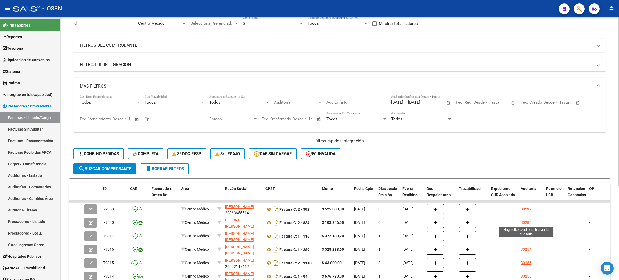
scroll to position [0, 0]
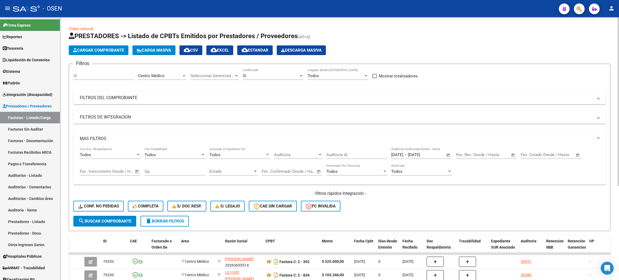
click at [196, 50] on span "cloud_download CSV" at bounding box center [191, 50] width 14 height 5
click at [416, 11] on div "- OSEN" at bounding box center [283, 9] width 541 height 12
click at [435, 34] on h1 "PRESTADORES -> Listado de CPBTs Emitidos por Prestadores / Proveedores (alt+q)" at bounding box center [339, 36] width 541 height 9
click at [156, 75] on span "Centro Médico" at bounding box center [151, 75] width 27 height 5
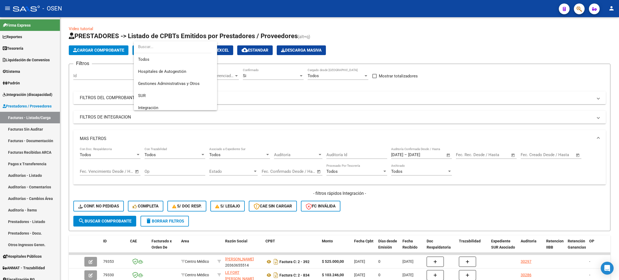
click at [32, 42] on div at bounding box center [309, 140] width 619 height 280
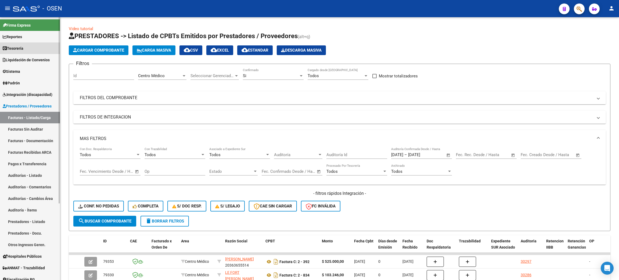
click at [29, 50] on link "Tesorería" at bounding box center [30, 48] width 60 height 12
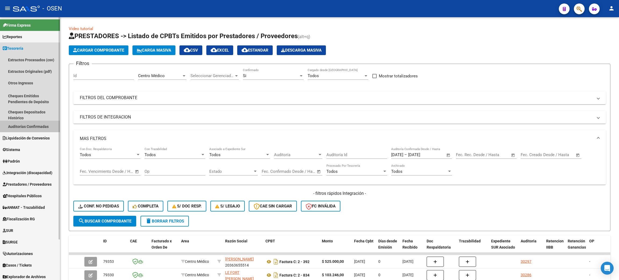
click at [41, 125] on link "Auditorías Confirmadas" at bounding box center [30, 127] width 60 height 12
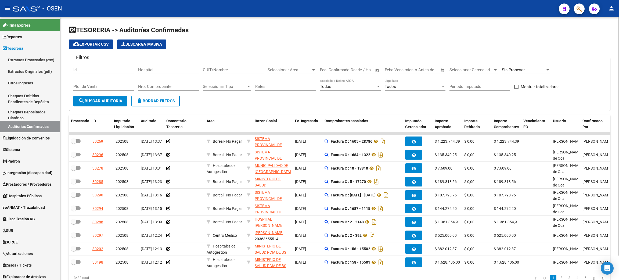
click at [222, 69] on input "CUIT/Nombre" at bounding box center [233, 69] width 61 height 5
paste input "30711560099"
type input "30711560099"
click at [103, 103] on button "search Buscar Auditoria" at bounding box center [100, 101] width 54 height 11
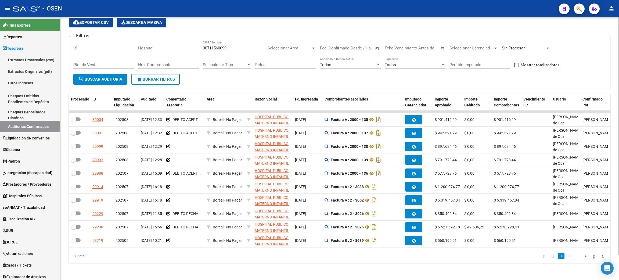
click at [301, 41] on div "Seleccionar Area Seleccionar Area" at bounding box center [292, 47] width 48 height 12
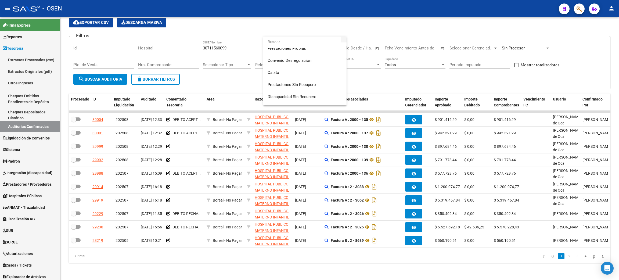
scroll to position [81, 0]
click at [319, 99] on span "Hospitales Plataforma SSS" at bounding box center [305, 95] width 75 height 12
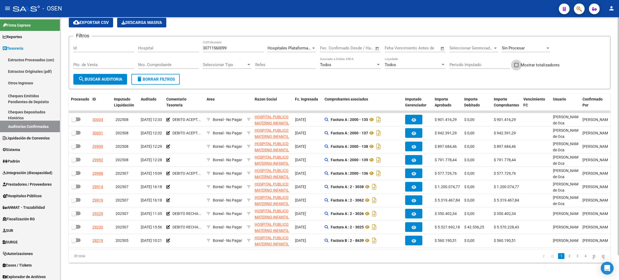
click at [523, 62] on span "Mostrar totalizadores" at bounding box center [540, 65] width 39 height 6
click at [516, 67] on input "Mostrar totalizadores" at bounding box center [516, 67] width 0 height 0
checkbox input "true"
click at [98, 77] on span "search Buscar Auditoria" at bounding box center [100, 79] width 44 height 5
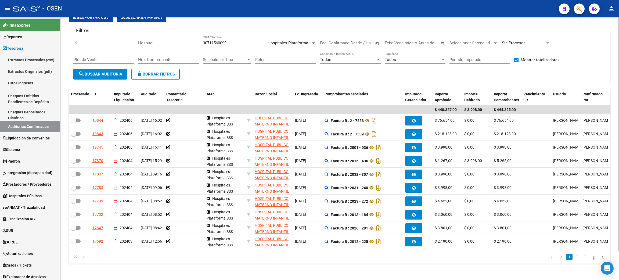
click at [298, 80] on form "Filtros Id Hospital 30711560099 CUIT/Nombre Hospitales Plataforma SSS Seleccion…" at bounding box center [339, 57] width 541 height 53
click at [309, 43] on span "Hospitales Plataforma SSS" at bounding box center [292, 43] width 49 height 5
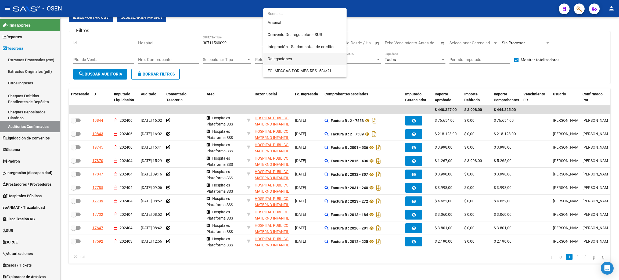
scroll to position [225, 0]
click at [315, 62] on span "Boreal - No Pagar" at bounding box center [305, 67] width 75 height 12
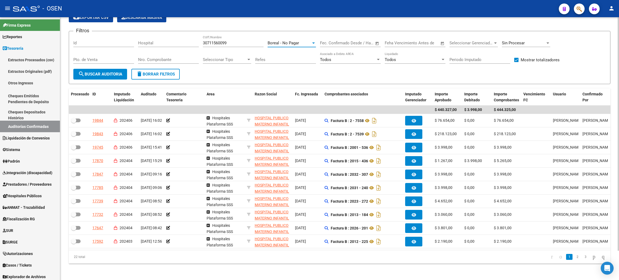
click at [85, 79] on form "Filtros Id Hospital 30711560099 CUIT/Nombre Boreal - No Pagar Seleccionar Area …" at bounding box center [339, 57] width 541 height 53
click at [81, 73] on mat-icon "search" at bounding box center [81, 74] width 6 height 6
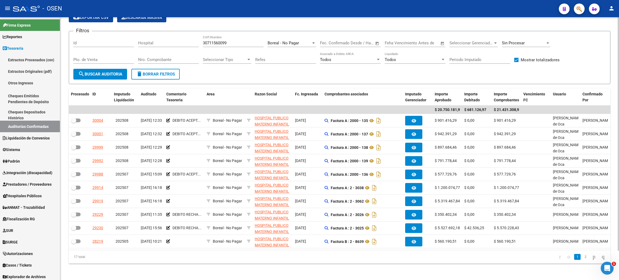
scroll to position [0, 0]
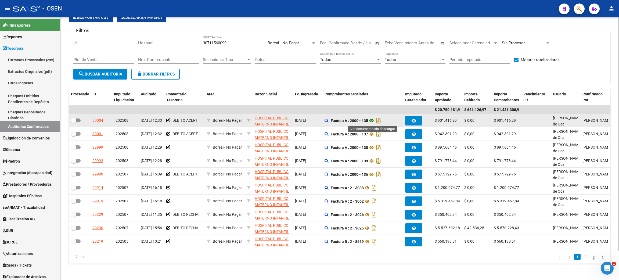
click at [373, 119] on icon at bounding box center [371, 120] width 7 height 6
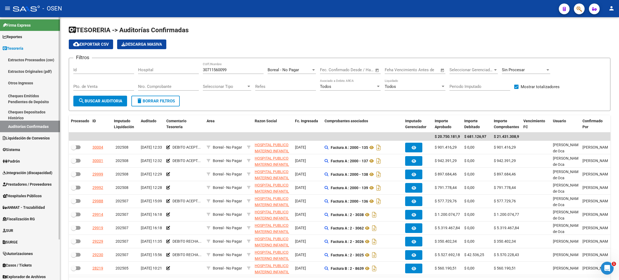
click at [27, 183] on span "Prestadores / Proveedores" at bounding box center [27, 184] width 49 height 6
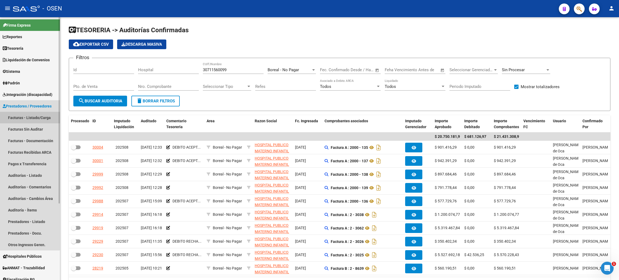
click at [30, 114] on link "Facturas - Listado/Carga" at bounding box center [30, 118] width 60 height 12
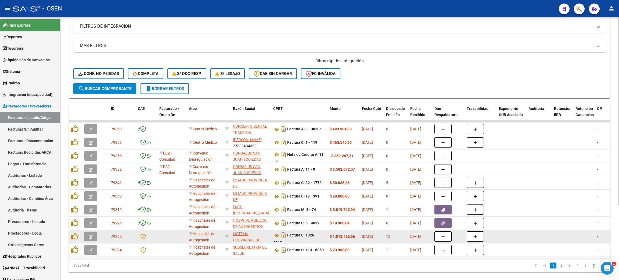
scroll to position [105, 0]
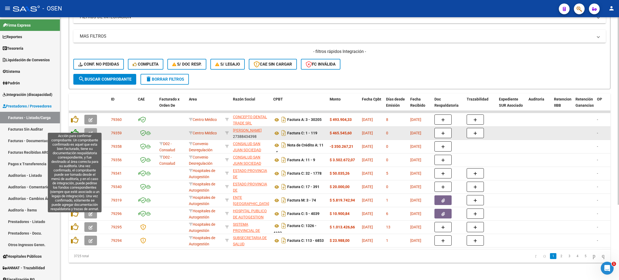
click at [74, 129] on icon at bounding box center [75, 133] width 8 height 8
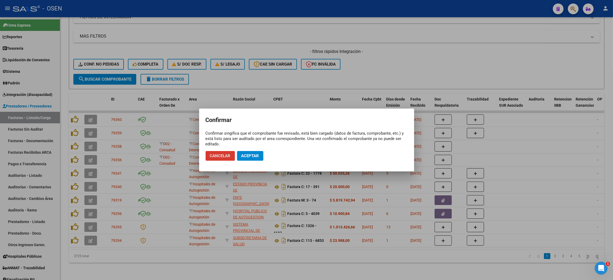
click at [256, 157] on span "Aceptar" at bounding box center [250, 155] width 18 height 5
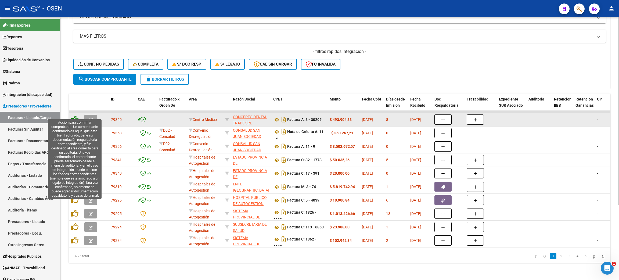
click at [72, 115] on icon at bounding box center [75, 119] width 8 height 8
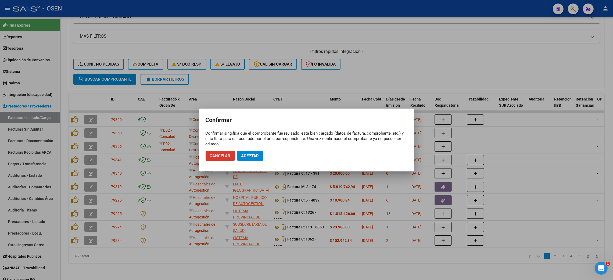
click at [254, 161] on mat-dialog-actions "Cancelar Aceptar" at bounding box center [306, 156] width 202 height 18
drag, startPoint x: 258, startPoint y: 153, endPoint x: 369, endPoint y: 162, distance: 112.1
click at [258, 153] on span "Aceptar" at bounding box center [250, 155] width 18 height 5
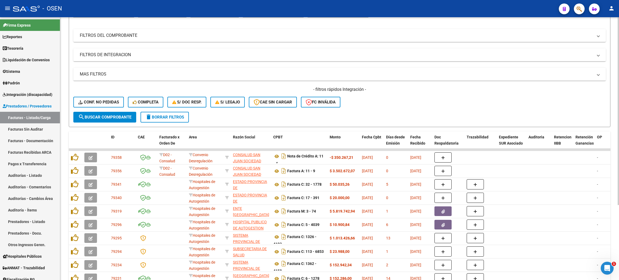
scroll to position [0, 0]
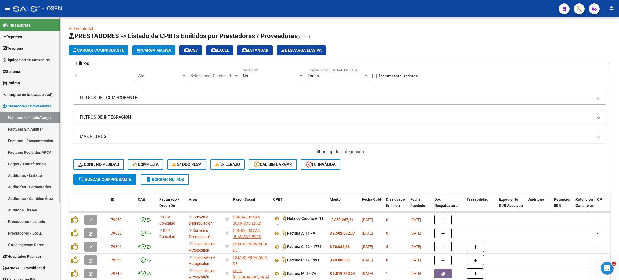
click at [20, 50] on span "Tesorería" at bounding box center [13, 48] width 21 height 6
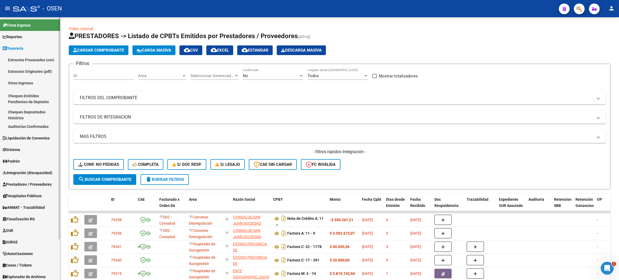
click at [36, 127] on link "Auditorías Confirmadas" at bounding box center [30, 127] width 60 height 12
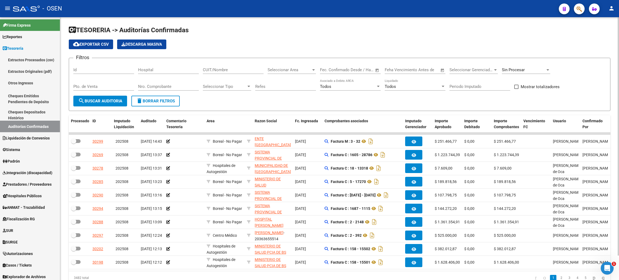
click at [180, 85] on input "Nro. Comprobante" at bounding box center [168, 86] width 61 height 5
paste input "3025"
type input "3025"
click at [109, 102] on span "search Buscar Auditoria" at bounding box center [100, 101] width 44 height 5
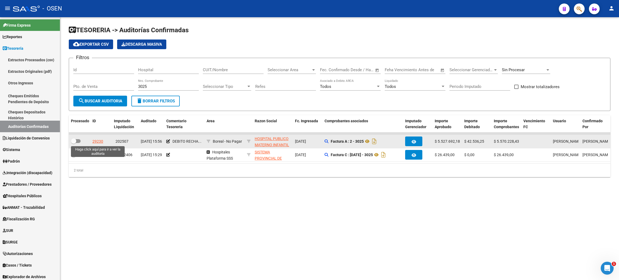
click at [99, 141] on div "29230" at bounding box center [97, 141] width 11 height 6
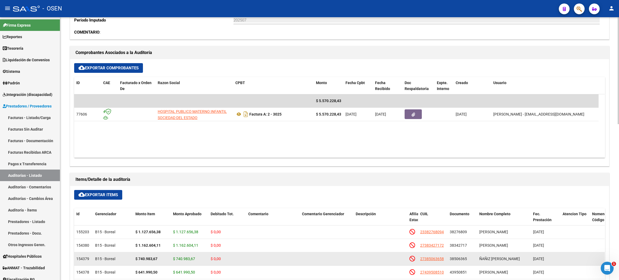
scroll to position [121, 0]
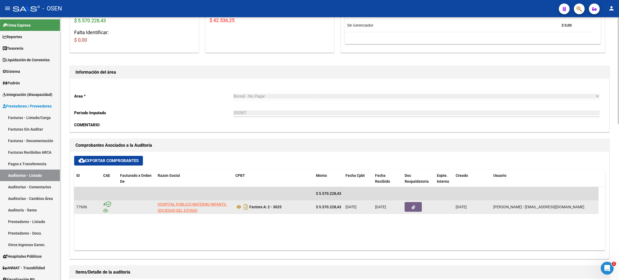
click at [412, 207] on icon "button" at bounding box center [412, 207] width 3 height 4
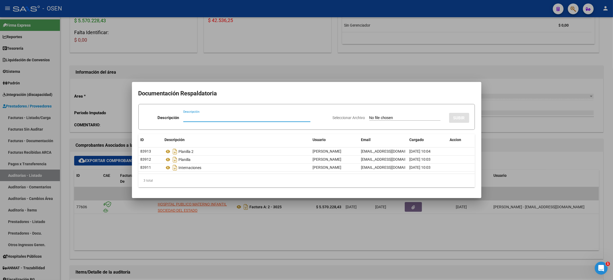
click at [432, 231] on div at bounding box center [306, 140] width 613 height 280
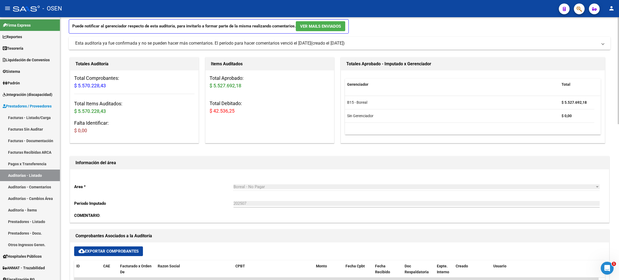
scroll to position [0, 0]
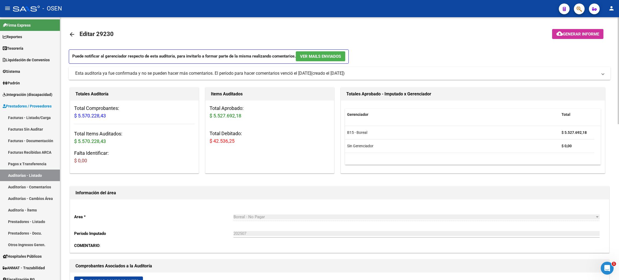
click at [69, 35] on mat-icon "arrow_back" at bounding box center [72, 34] width 6 height 6
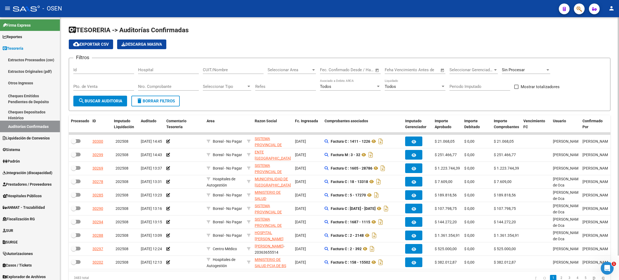
click at [164, 83] on div "Nro. Comprobante" at bounding box center [168, 85] width 61 height 12
paste input "3025"
type input "3025"
click at [117, 104] on button "search Buscar Auditoria" at bounding box center [100, 101] width 54 height 11
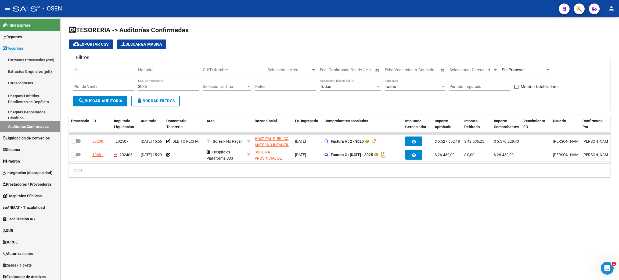
click at [261, 194] on div "TESORERIA -> Auditorías Confirmadas cloud_download Exportar CSV Descarga Masiva…" at bounding box center [339, 105] width 559 height 177
click at [364, 214] on mat-sidenav-content "TESORERIA -> Auditorías Confirmadas cloud_download Exportar CSV Descarga Masiva…" at bounding box center [339, 148] width 559 height 263
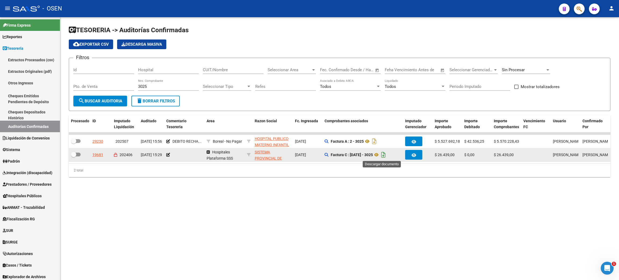
drag, startPoint x: 325, startPoint y: 139, endPoint x: 384, endPoint y: 154, distance: 60.7
click at [384, 154] on datatable-scroller "29230 202507 02/07/2025 15:56 DEBITO RECHA... Boreal - No Pagar HOSPITAL PUBLIC…" at bounding box center [339, 146] width 541 height 29
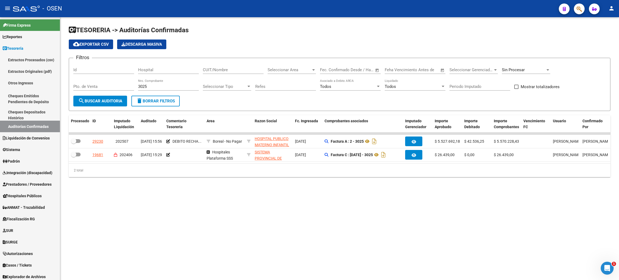
click at [376, 209] on mat-sidenav-content "TESORERIA -> Auditorías Confirmadas cloud_download Exportar CSV Descarga Masiva…" at bounding box center [339, 148] width 559 height 263
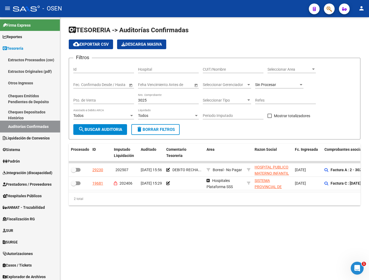
click at [174, 128] on span "delete Borrar Filtros" at bounding box center [155, 129] width 39 height 5
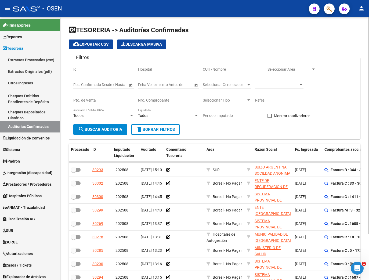
click at [292, 69] on span "Seleccionar Area" at bounding box center [290, 69] width 44 height 5
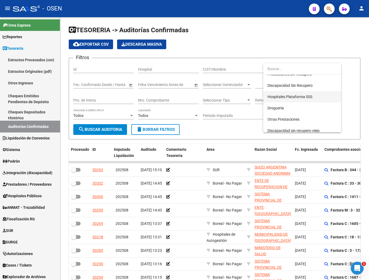
scroll to position [137, 0]
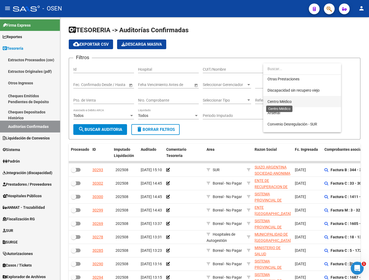
click at [282, 101] on span "Centro Médico" at bounding box center [280, 101] width 24 height 4
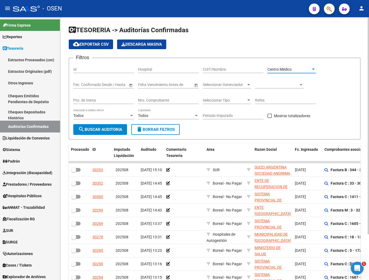
click at [85, 131] on span "search Buscar Auditoria" at bounding box center [100, 129] width 44 height 5
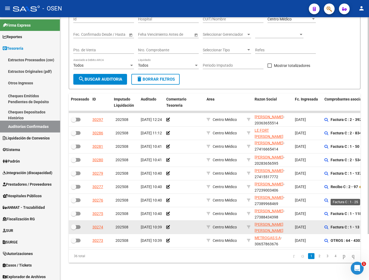
scroll to position [56, 0]
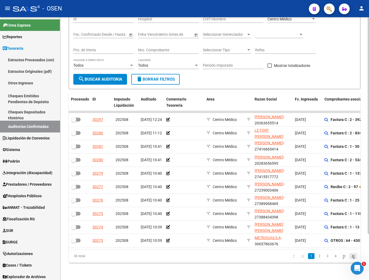
click at [351, 256] on icon "go to last page" at bounding box center [353, 255] width 4 height 6
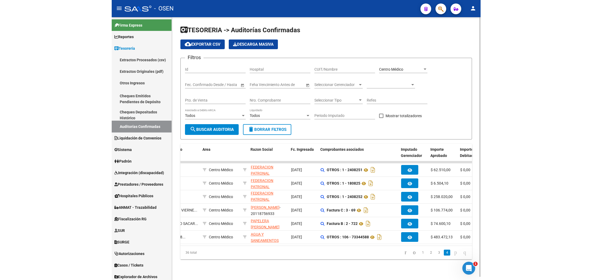
scroll to position [0, 121]
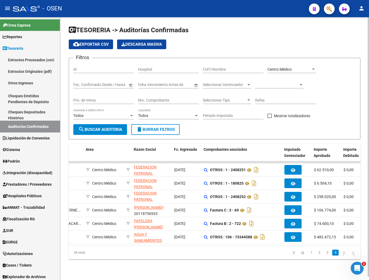
click at [335, 32] on h1 "TESORERIA -> Auditorías Confirmadas" at bounding box center [215, 30] width 292 height 9
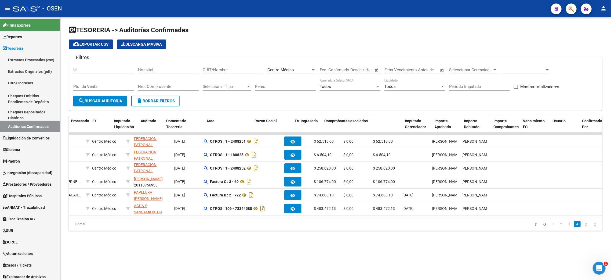
scroll to position [0, 0]
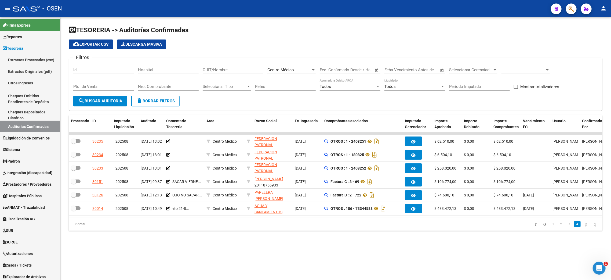
click at [301, 72] on div "Centro Médico Seleccionar Area" at bounding box center [292, 68] width 48 height 12
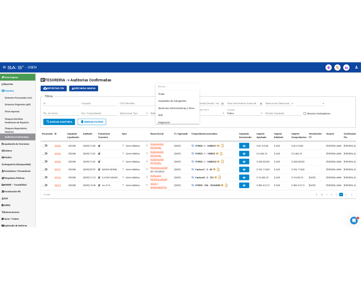
scroll to position [153, 0]
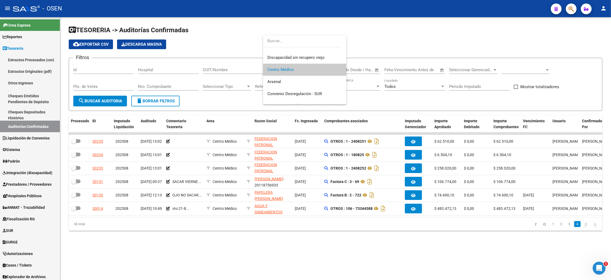
click at [154, 270] on div at bounding box center [305, 140] width 611 height 280
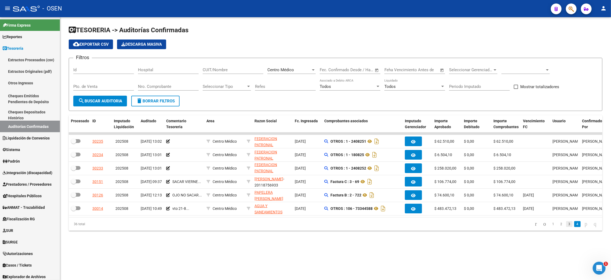
click at [566, 227] on link "3" at bounding box center [569, 224] width 6 height 6
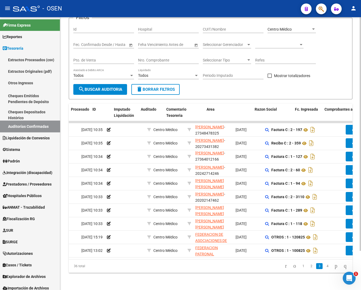
scroll to position [0, 0]
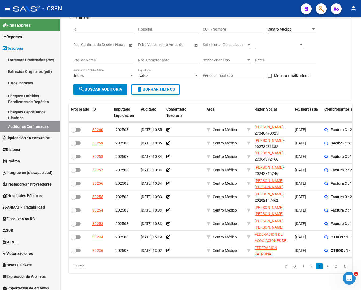
click at [110, 272] on div "36 total" at bounding box center [97, 265] width 56 height 13
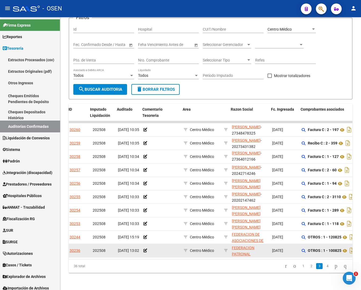
scroll to position [0, 24]
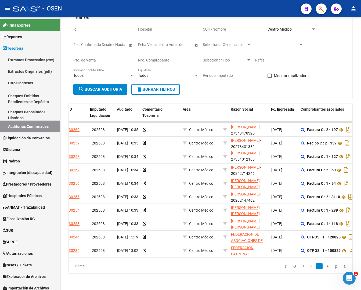
drag, startPoint x: 131, startPoint y: 265, endPoint x: 131, endPoint y: 269, distance: 3.5
click at [131, 266] on div "36 total 1 2 3 4" at bounding box center [211, 265] width 284 height 13
click at [145, 266] on div "36 total 1 2 3 4" at bounding box center [211, 265] width 284 height 13
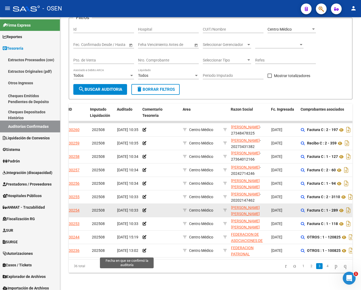
click at [117, 210] on div "[DATE] 10:33" at bounding box center [127, 210] width 21 height 6
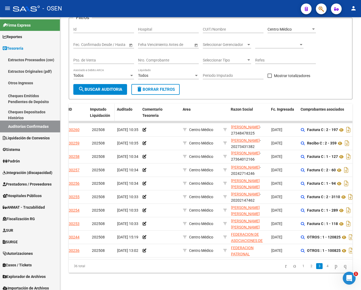
click at [102, 117] on span "Imputado Liquidación" at bounding box center [100, 112] width 20 height 10
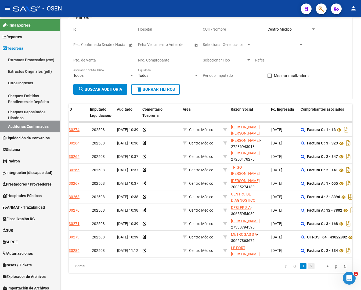
click at [308, 269] on link "2" at bounding box center [311, 266] width 6 height 6
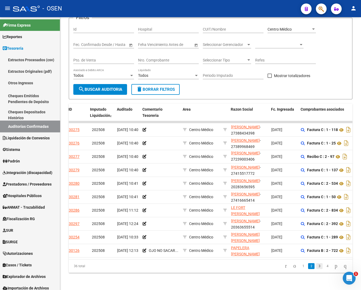
click at [316, 269] on link "3" at bounding box center [319, 266] width 6 height 6
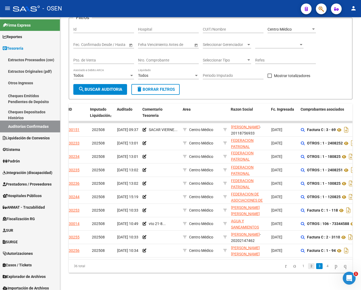
click at [308, 269] on link "2" at bounding box center [311, 266] width 6 height 6
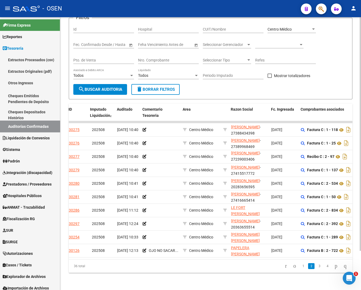
click at [218, 270] on datatable-pager "1 2 3 4" at bounding box center [238, 266] width 222 height 9
click at [316, 269] on link "3" at bounding box center [319, 266] width 6 height 6
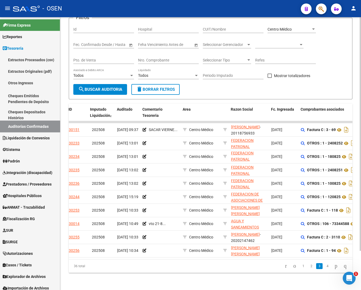
click at [324, 269] on link "4" at bounding box center [327, 266] width 6 height 6
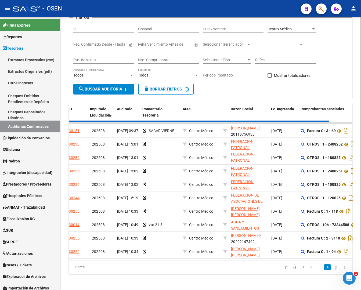
scroll to position [0, 0]
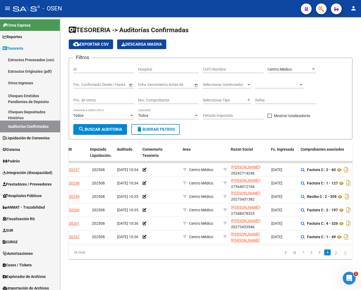
click at [320, 131] on form "Filtros Id Hospital CUIT/Nombre Centro Médico Seleccionar Area Start date – End…" at bounding box center [211, 99] width 284 height 82
click at [153, 129] on span "delete Borrar Filtros" at bounding box center [155, 129] width 39 height 5
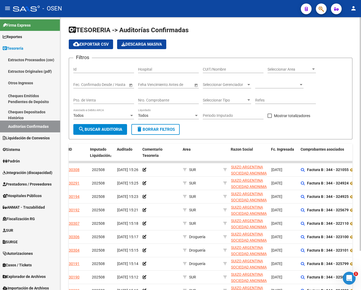
click at [277, 74] on div "Seleccionar Area Seleccionar Area" at bounding box center [292, 69] width 48 height 15
click at [278, 68] on span "Seleccionar Area" at bounding box center [290, 69] width 44 height 5
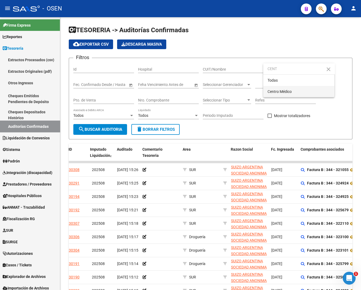
type input "CENT"
click at [282, 90] on span "Centro Médico" at bounding box center [280, 91] width 24 height 4
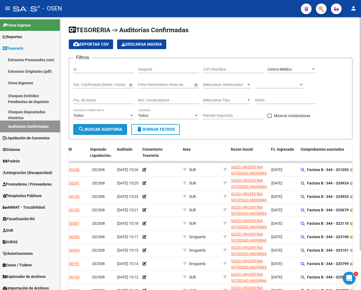
click at [115, 129] on span "search Buscar Auditoria" at bounding box center [100, 129] width 44 height 5
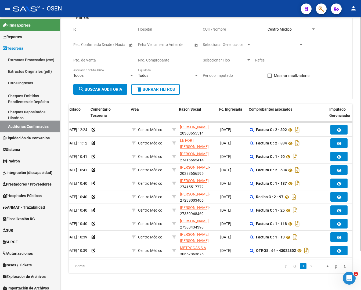
scroll to position [0, 76]
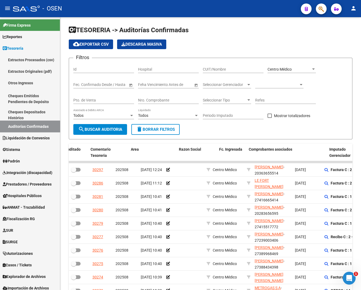
scroll to position [0, 76]
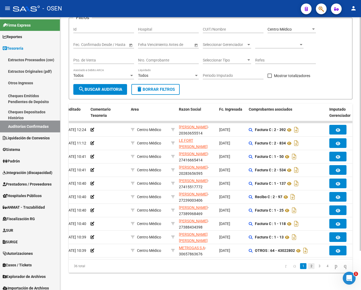
click at [308, 266] on link "2" at bounding box center [311, 266] width 6 height 6
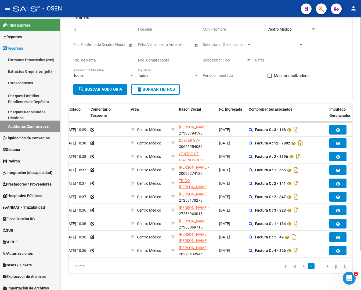
drag, startPoint x: 121, startPoint y: 264, endPoint x: 154, endPoint y: 270, distance: 34.0
click at [121, 263] on div "36 total" at bounding box center [97, 265] width 56 height 13
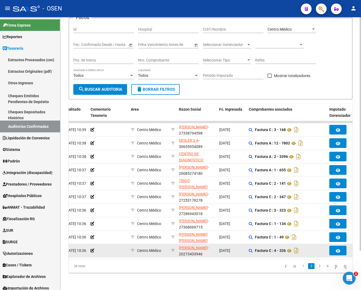
click at [107, 249] on datatable-body-cell at bounding box center [108, 250] width 40 height 13
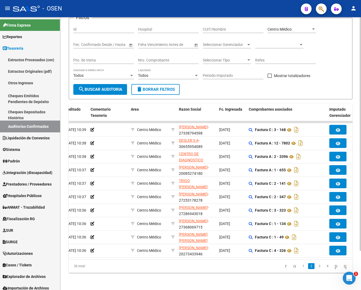
click at [138, 271] on div "36 total 1 2 3 4" at bounding box center [211, 265] width 284 height 13
click at [123, 269] on div "36 total" at bounding box center [97, 265] width 56 height 13
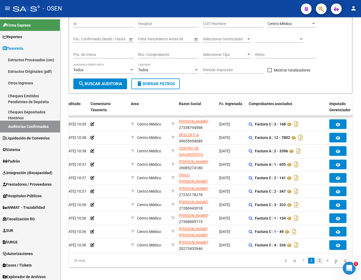
click at [316, 263] on link "3" at bounding box center [319, 261] width 6 height 6
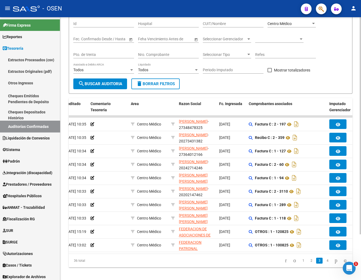
click at [106, 259] on div "36 total" at bounding box center [97, 260] width 56 height 13
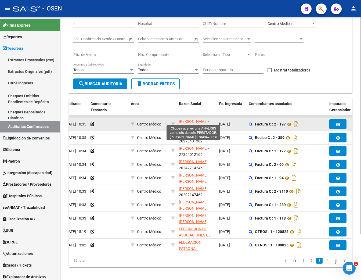
click at [191, 122] on span "[PERSON_NAME]" at bounding box center [193, 121] width 29 height 4
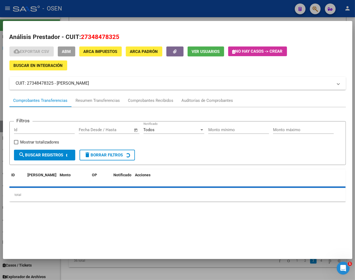
drag, startPoint x: 81, startPoint y: 37, endPoint x: 126, endPoint y: 38, distance: 44.6
click at [124, 38] on h2 "Análisis Prestador - CUIT: 27348478325" at bounding box center [177, 36] width 336 height 9
copy span "27348478325"
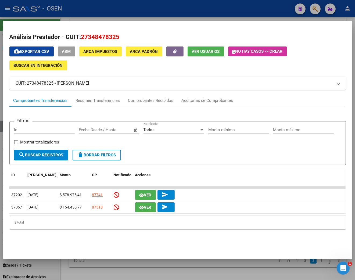
click at [74, 274] on div at bounding box center [177, 140] width 355 height 280
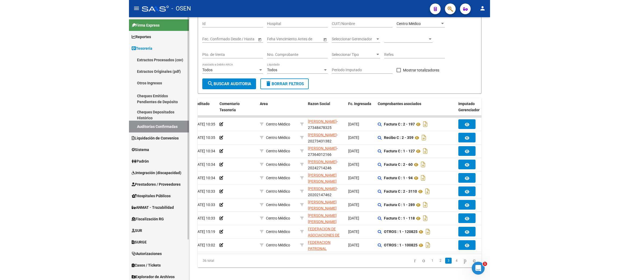
scroll to position [27, 0]
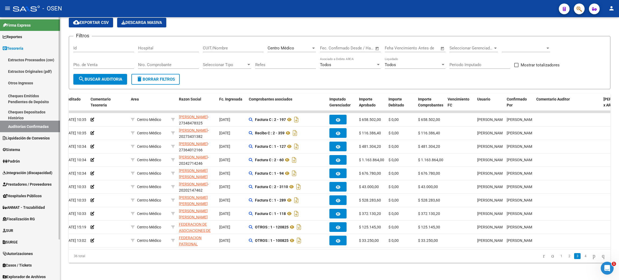
click at [20, 185] on span "Prestadores / Proveedores" at bounding box center [27, 184] width 49 height 6
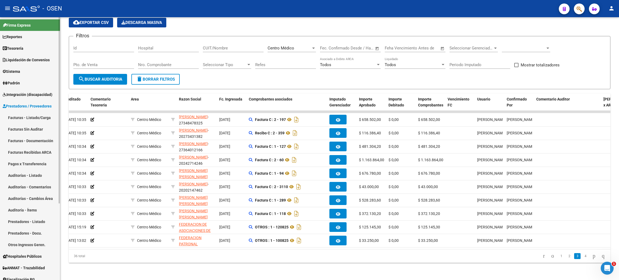
click at [31, 118] on link "Facturas - Listado/Carga" at bounding box center [30, 118] width 60 height 12
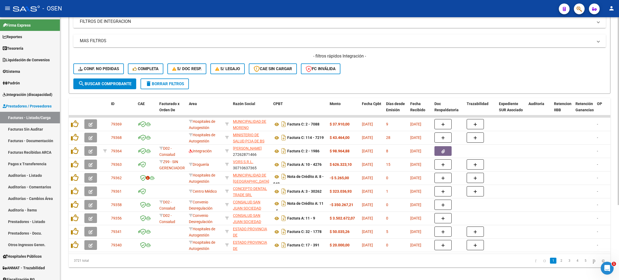
scroll to position [105, 0]
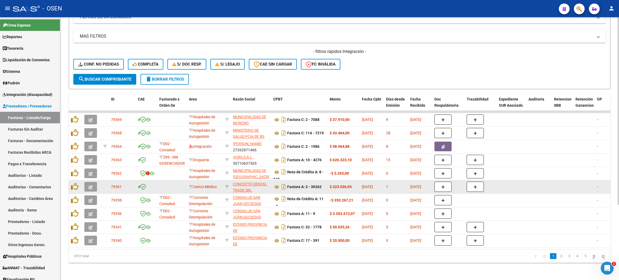
click at [92, 185] on icon "button" at bounding box center [91, 187] width 4 height 4
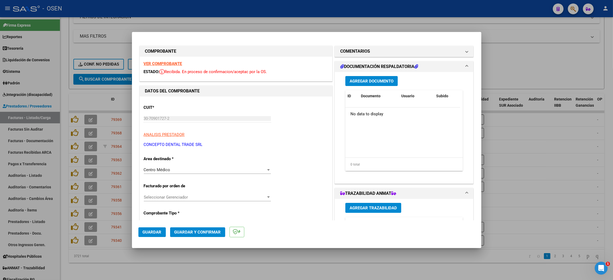
click at [187, 228] on button "Guardar y Confirmar" at bounding box center [197, 232] width 55 height 10
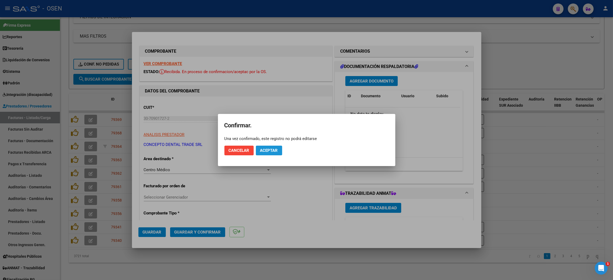
click at [261, 150] on span "Aceptar" at bounding box center [269, 150] width 18 height 5
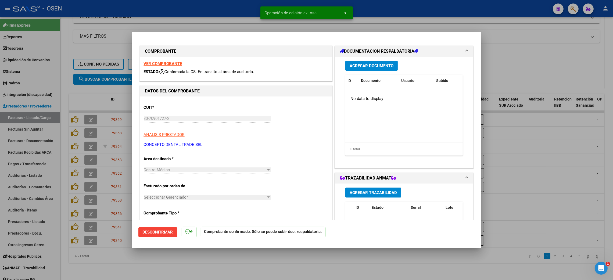
drag, startPoint x: 190, startPoint y: 263, endPoint x: 194, endPoint y: 264, distance: 4.1
click at [190, 262] on div at bounding box center [306, 140] width 613 height 280
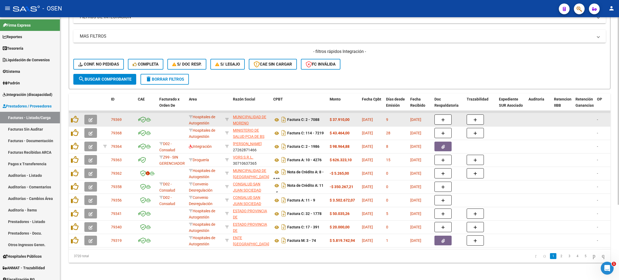
scroll to position [0, 0]
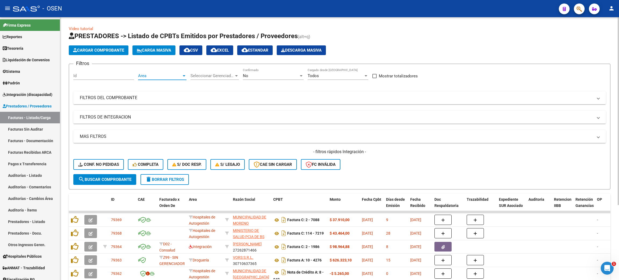
click at [164, 76] on span "Area" at bounding box center [160, 75] width 44 height 5
type input "CENTRO"
click at [172, 99] on span "Centro Médico" at bounding box center [169, 100] width 63 height 12
click at [253, 75] on div "No" at bounding box center [271, 75] width 56 height 5
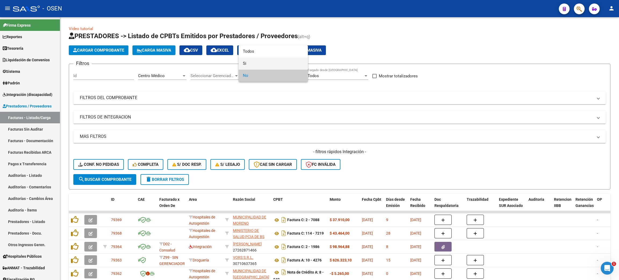
click at [250, 63] on span "Si" at bounding box center [273, 63] width 61 height 12
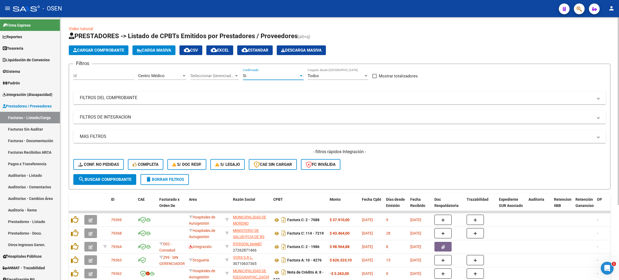
click at [158, 137] on mat-panel-title "MAS FILTROS" at bounding box center [336, 136] width 513 height 6
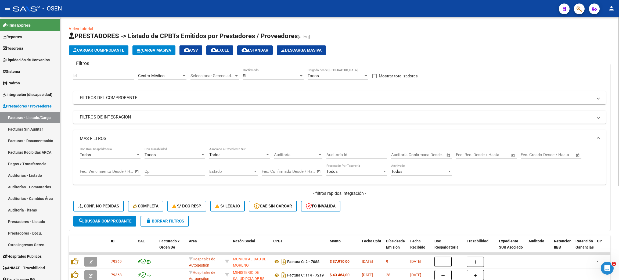
click at [289, 155] on span "Auditoría" at bounding box center [296, 154] width 44 height 5
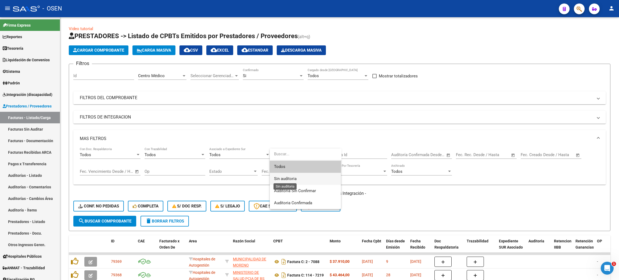
click at [287, 177] on span "Sin auditoria" at bounding box center [285, 178] width 23 height 5
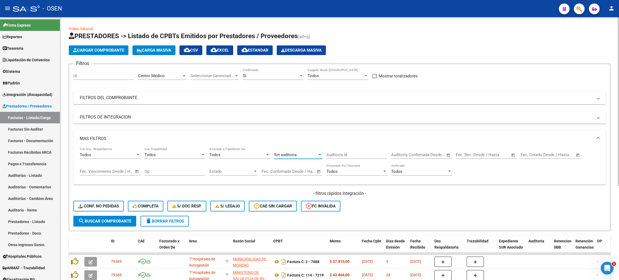
click at [115, 219] on span "search Buscar Comprobante" at bounding box center [104, 221] width 53 height 5
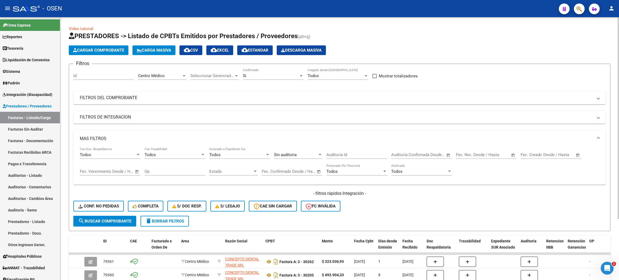
click at [196, 51] on span "cloud_download CSV" at bounding box center [191, 50] width 14 height 5
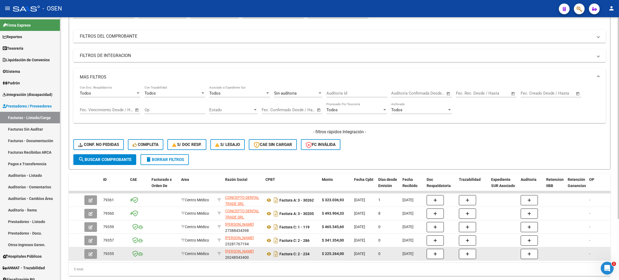
scroll to position [80, 0]
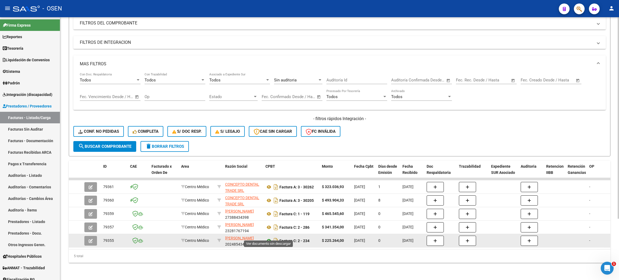
click at [269, 237] on icon at bounding box center [268, 240] width 7 height 6
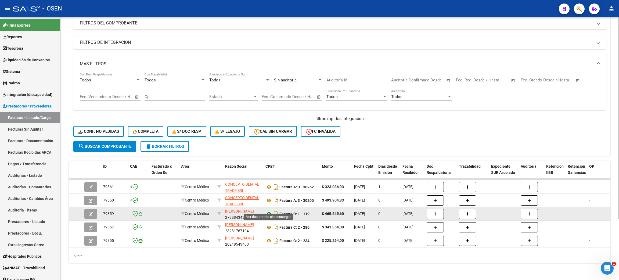
click at [269, 211] on icon at bounding box center [268, 214] width 7 height 6
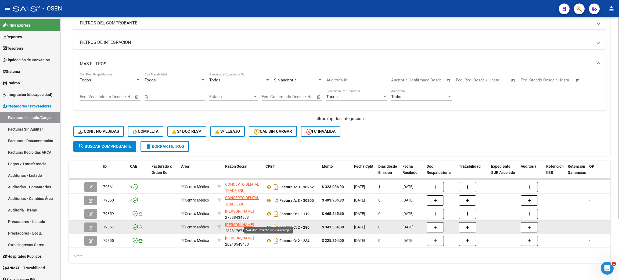
click at [270, 224] on icon at bounding box center [268, 227] width 7 height 6
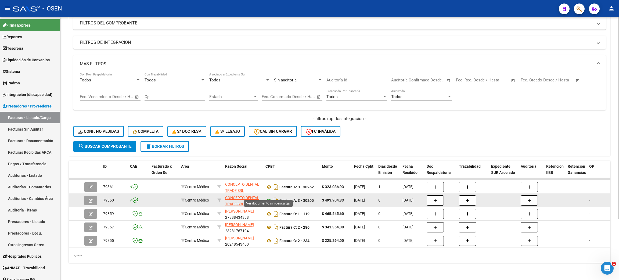
click at [268, 197] on icon at bounding box center [268, 200] width 7 height 6
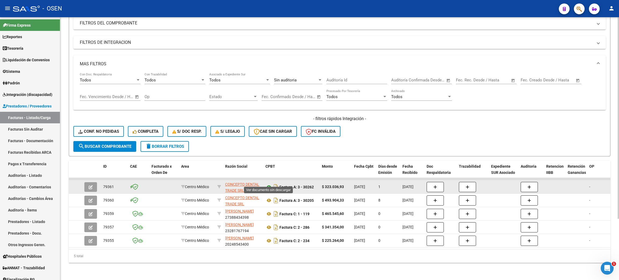
click at [269, 184] on icon at bounding box center [268, 187] width 7 height 6
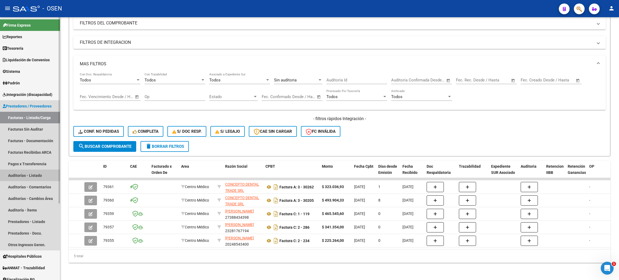
click at [27, 178] on link "Auditorías - Listado" at bounding box center [30, 175] width 60 height 12
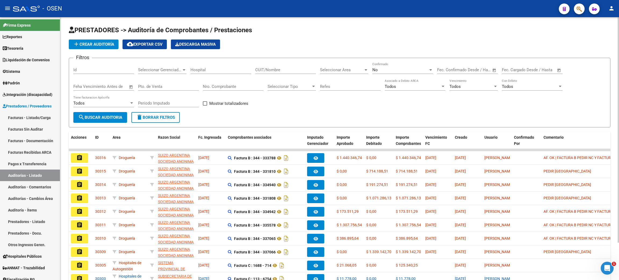
click at [98, 42] on span "add Crear Auditoría" at bounding box center [93, 44] width 41 height 5
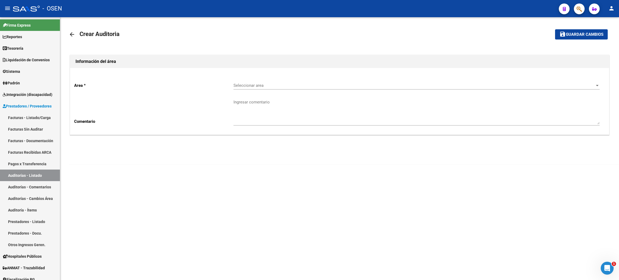
click at [285, 86] on span "Seleccionar area" at bounding box center [413, 85] width 361 height 5
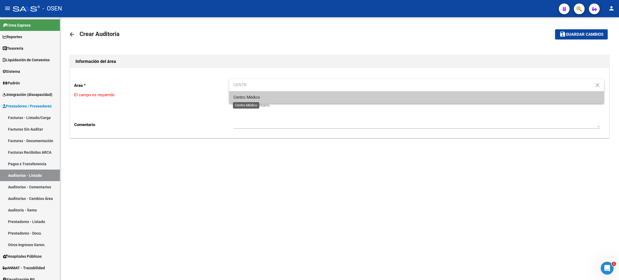
type input "CENTR"
click at [258, 95] on span "Centro Médico" at bounding box center [246, 97] width 27 height 5
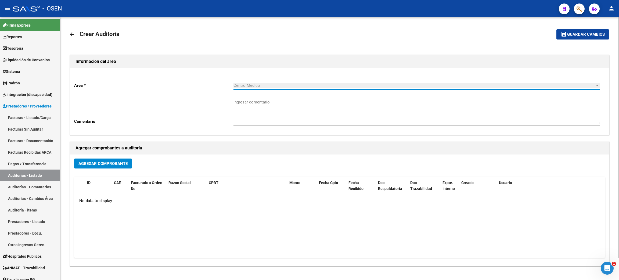
click at [116, 159] on button "Agregar Comprobante" at bounding box center [103, 163] width 58 height 10
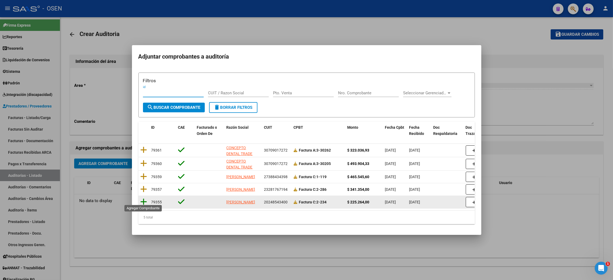
click at [144, 199] on icon at bounding box center [143, 202] width 7 height 8
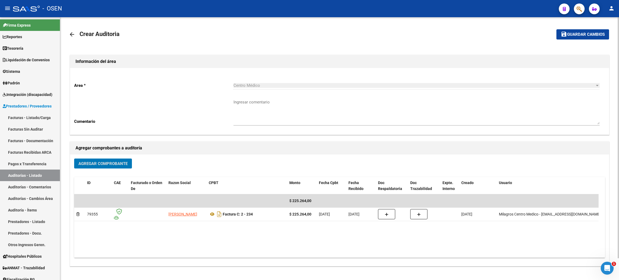
click at [361, 31] on button "save Guardar cambios" at bounding box center [582, 34] width 53 height 10
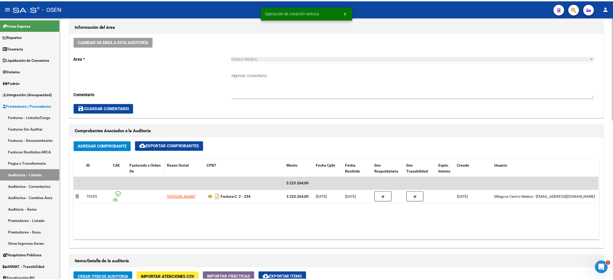
scroll to position [161, 0]
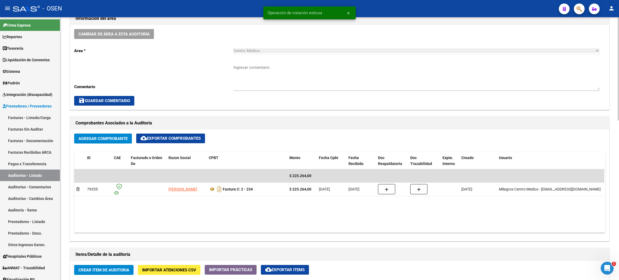
click at [100, 270] on span "Crear Item de Auditoria" at bounding box center [103, 270] width 51 height 5
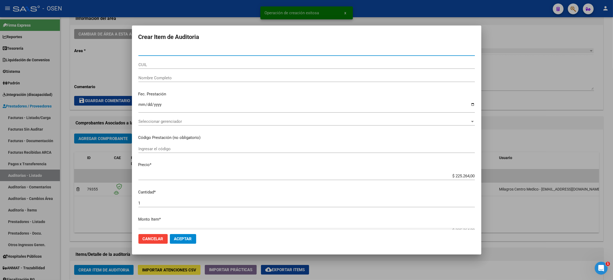
click at [165, 124] on span "Seleccionar gerenciador" at bounding box center [303, 121] width 331 height 5
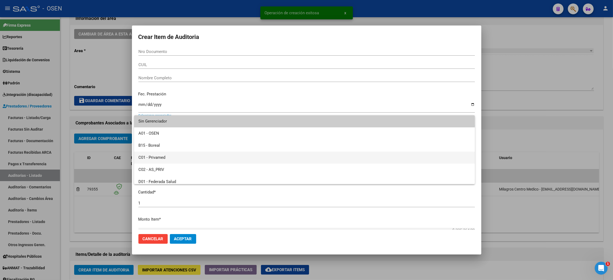
click at [159, 158] on span "C01 - Privamed" at bounding box center [304, 157] width 332 height 12
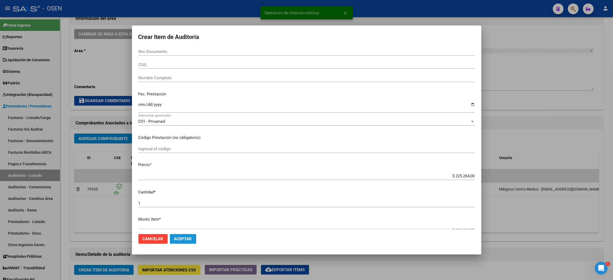
click at [184, 235] on button "Aceptar" at bounding box center [183, 239] width 26 height 10
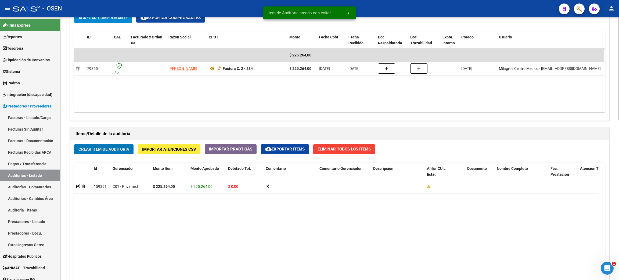
scroll to position [407, 0]
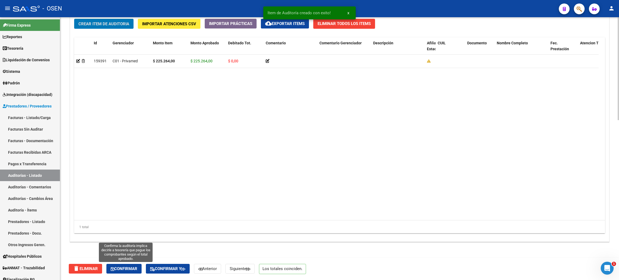
click at [126, 269] on span "Confirmar" at bounding box center [124, 268] width 27 height 5
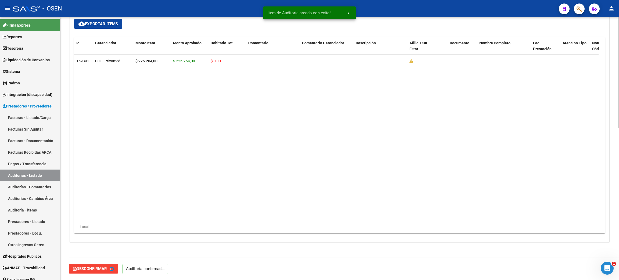
type input "202508"
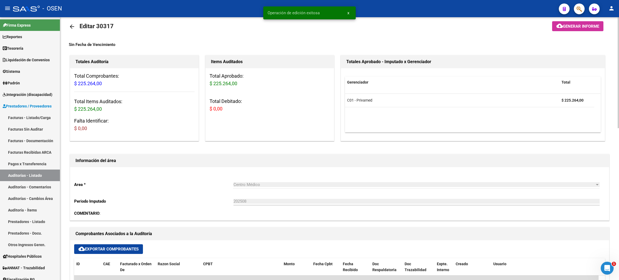
scroll to position [0, 0]
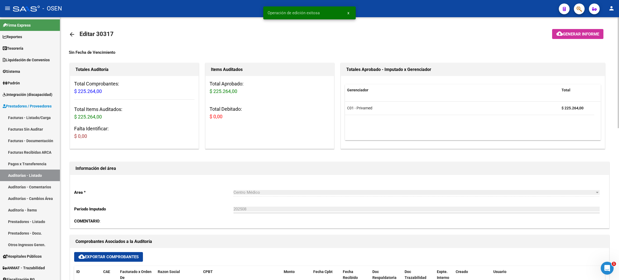
click at [70, 31] on mat-icon "arrow_back" at bounding box center [72, 34] width 6 height 6
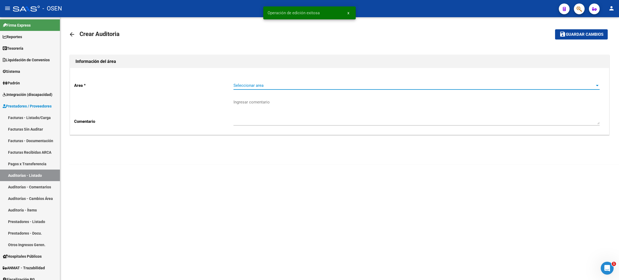
click at [246, 84] on span "Seleccionar area" at bounding box center [413, 85] width 361 height 5
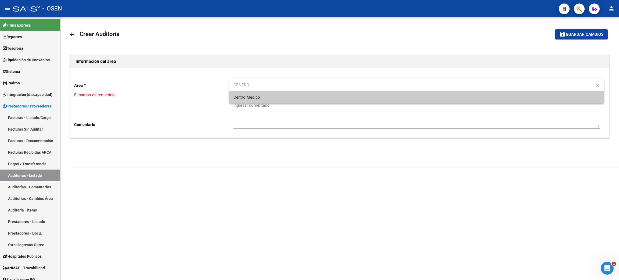
type input "CENTRO"
click at [279, 98] on span "Centro Médico" at bounding box center [416, 97] width 366 height 12
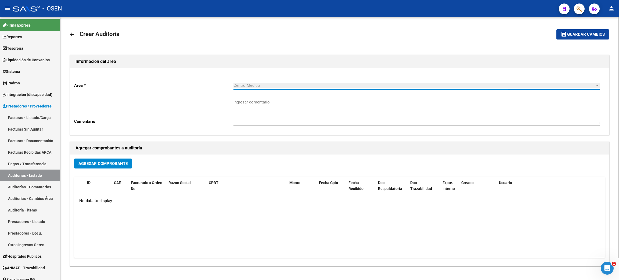
click at [97, 163] on span "Agregar Comprobante" at bounding box center [102, 163] width 49 height 5
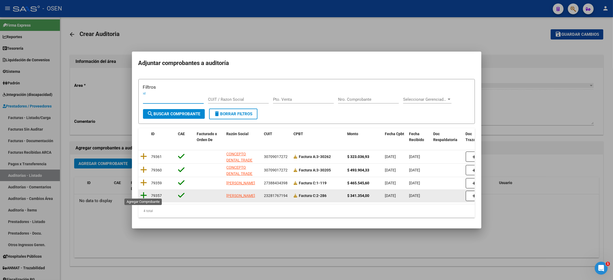
click at [143, 192] on icon at bounding box center [143, 196] width 7 height 8
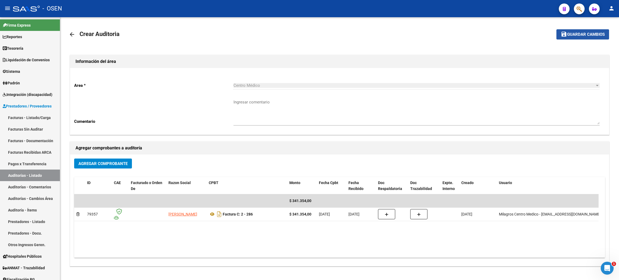
drag, startPoint x: 595, startPoint y: 36, endPoint x: 503, endPoint y: 15, distance: 94.7
click at [361, 35] on span "Guardar cambios" at bounding box center [586, 34] width 38 height 5
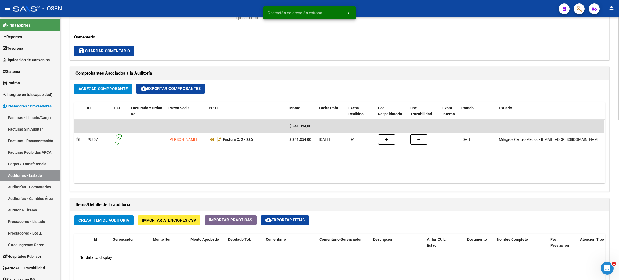
scroll to position [241, 0]
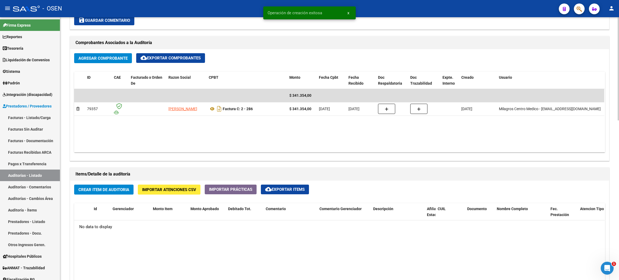
click at [80, 191] on span "Crear Item de Auditoria" at bounding box center [103, 189] width 51 height 5
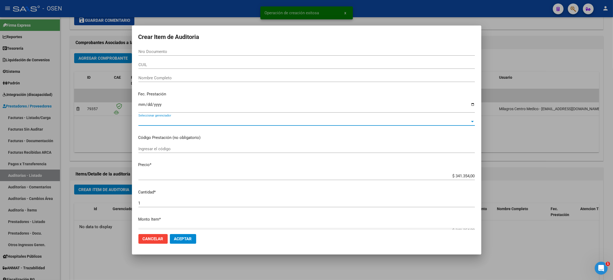
click at [168, 122] on span "Seleccionar gerenciador" at bounding box center [303, 121] width 331 height 5
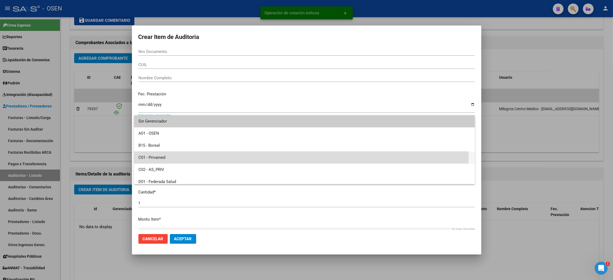
click at [167, 154] on span "C01 - Privamed" at bounding box center [304, 157] width 332 height 12
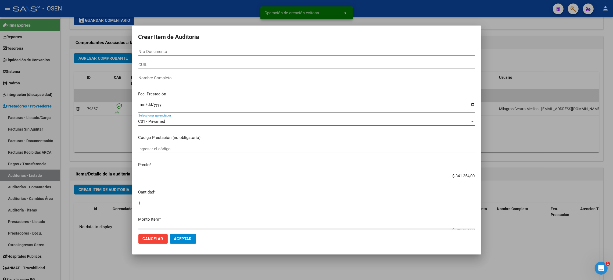
click at [186, 239] on span "Aceptar" at bounding box center [183, 238] width 18 height 5
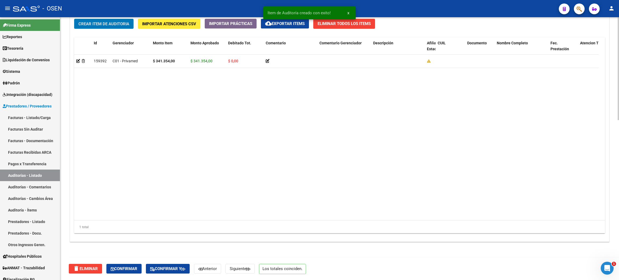
click at [128, 269] on span "Confirmar" at bounding box center [124, 268] width 27 height 5
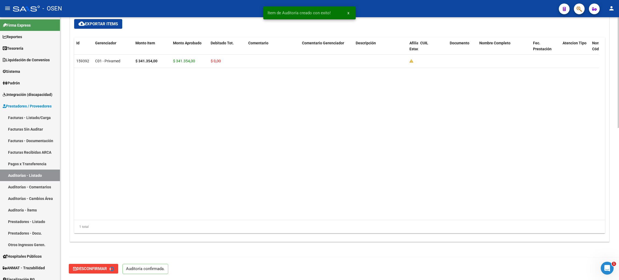
type input "202508"
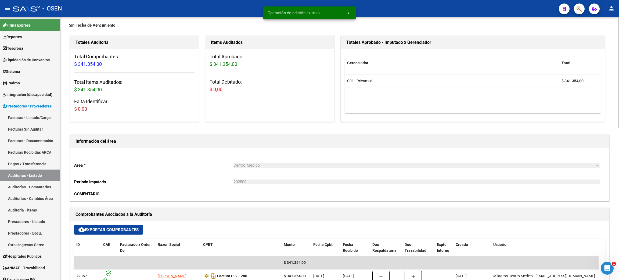
scroll to position [0, 0]
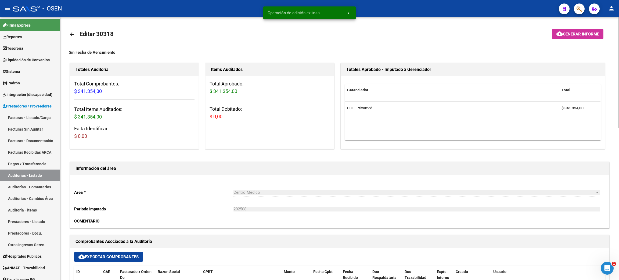
click at [72, 31] on mat-icon "arrow_back" at bounding box center [72, 34] width 6 height 6
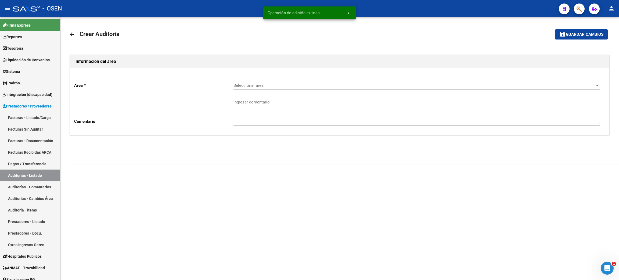
click at [255, 88] on div "Seleccionar area Seleccionar area" at bounding box center [416, 84] width 366 height 12
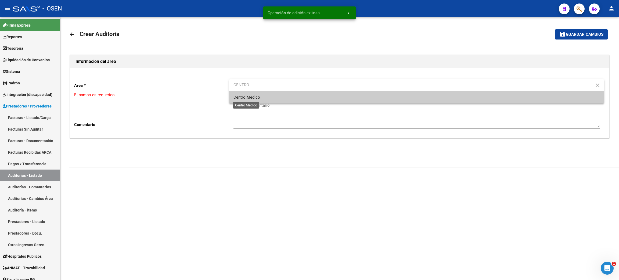
type input "CENTRO"
click at [258, 98] on span "Centro Médico" at bounding box center [246, 97] width 27 height 5
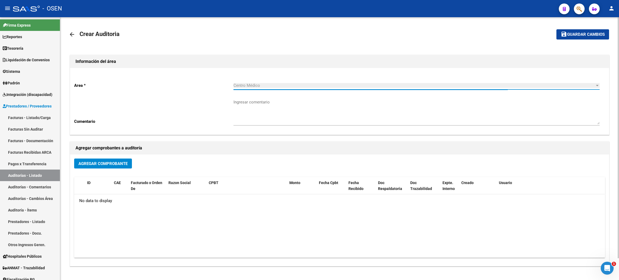
click at [88, 164] on span "Agregar Comprobante" at bounding box center [102, 163] width 49 height 5
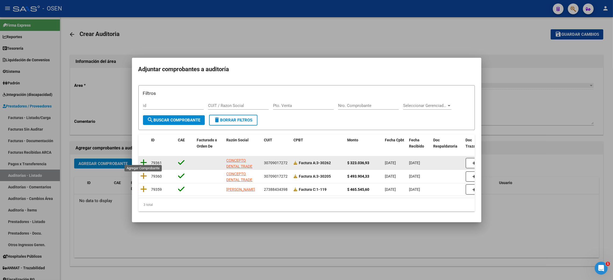
click at [142, 159] on icon at bounding box center [143, 163] width 7 height 8
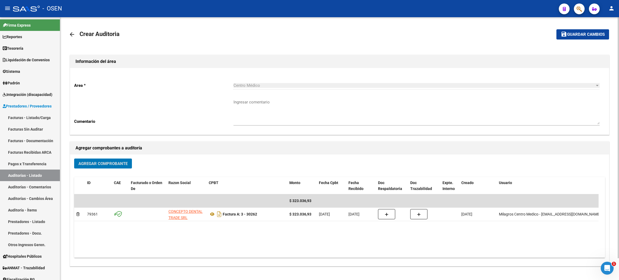
click at [361, 36] on mat-icon "save" at bounding box center [564, 34] width 6 height 6
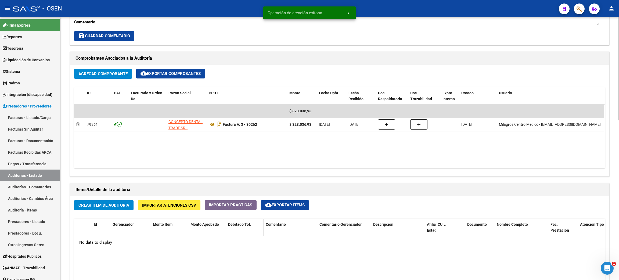
scroll to position [241, 0]
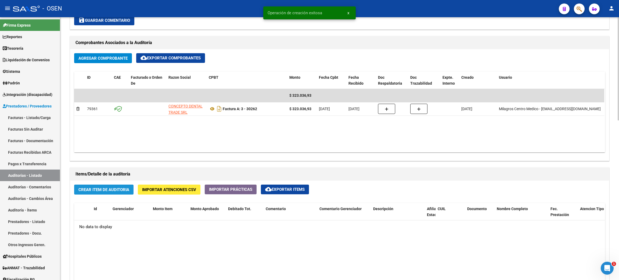
click at [121, 191] on span "Crear Item de Auditoria" at bounding box center [103, 189] width 51 height 5
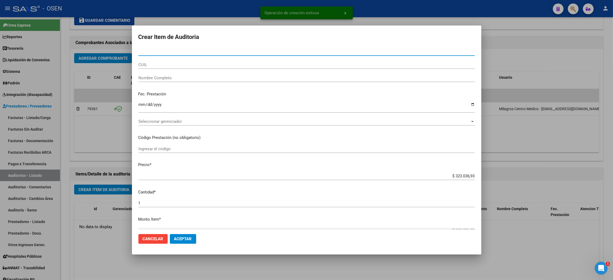
click at [174, 120] on span "Seleccionar gerenciador" at bounding box center [303, 121] width 331 height 5
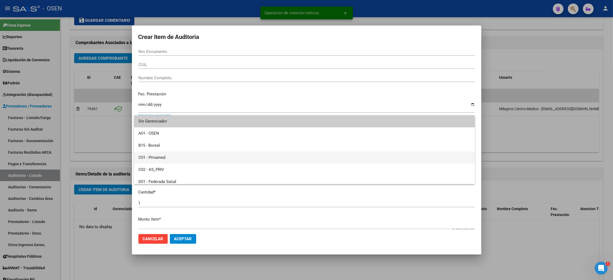
click at [169, 156] on span "C01 - Privamed" at bounding box center [304, 157] width 332 height 12
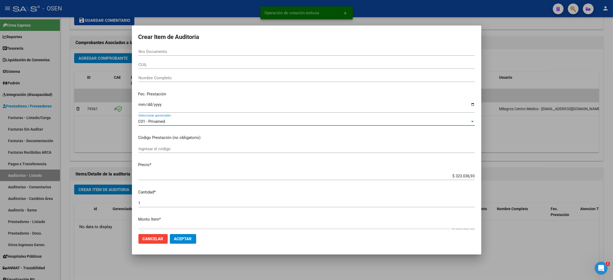
click at [183, 241] on span "Aceptar" at bounding box center [183, 238] width 18 height 5
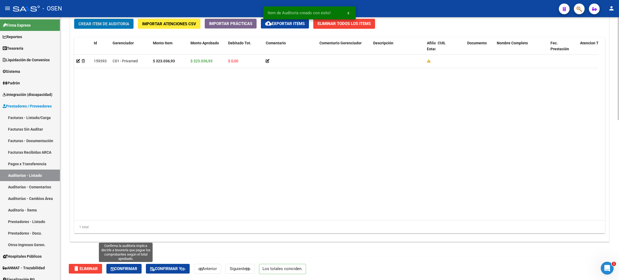
click at [121, 266] on span "Confirmar" at bounding box center [124, 268] width 27 height 5
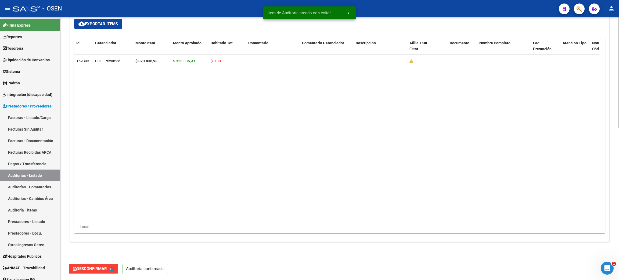
type input "202508"
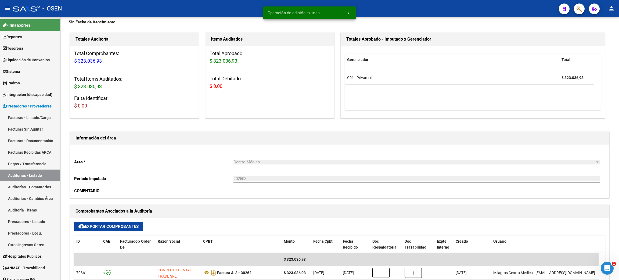
scroll to position [0, 0]
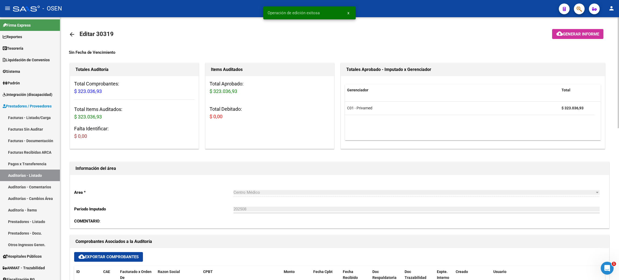
click at [72, 30] on link "arrow_back" at bounding box center [74, 34] width 11 height 13
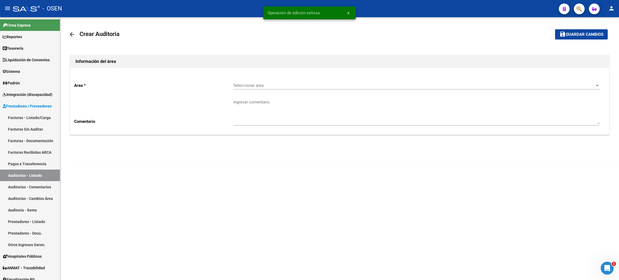
click at [258, 82] on div "Seleccionar area Seleccionar area" at bounding box center [416, 84] width 366 height 12
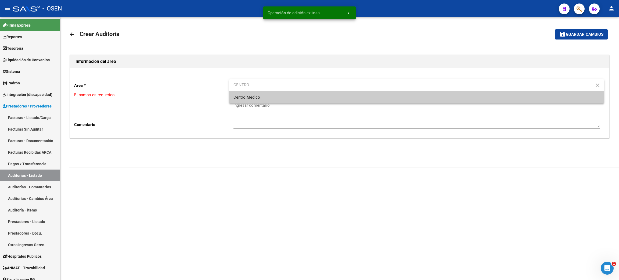
type input "CENTRO"
click at [263, 95] on span "Centro Médico" at bounding box center [416, 97] width 366 height 12
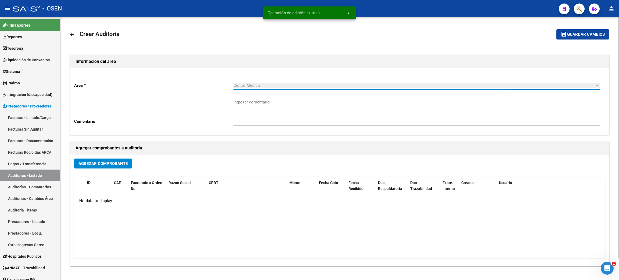
click at [120, 162] on span "Agregar Comprobante" at bounding box center [102, 163] width 49 height 5
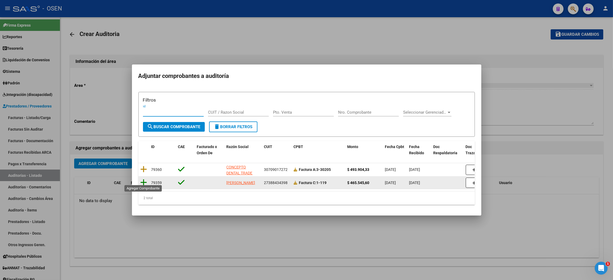
click at [143, 181] on icon at bounding box center [143, 183] width 7 height 8
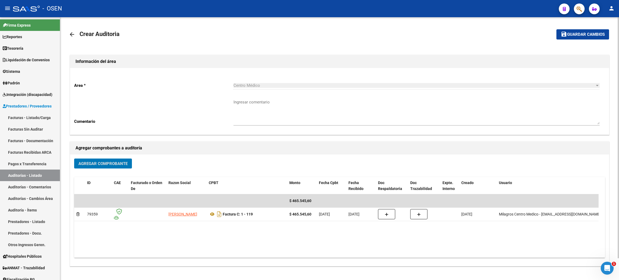
click at [361, 36] on span "Guardar cambios" at bounding box center [586, 34] width 38 height 5
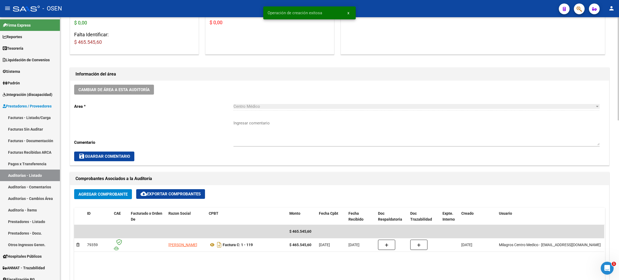
scroll to position [282, 0]
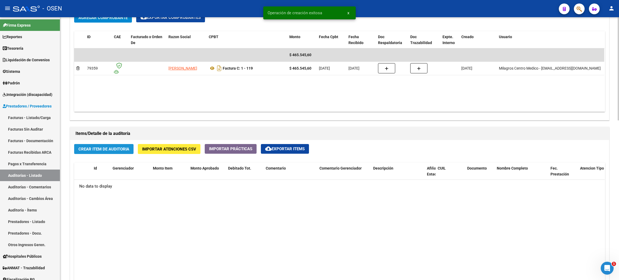
click at [111, 150] on span "Crear Item de Auditoria" at bounding box center [103, 149] width 51 height 5
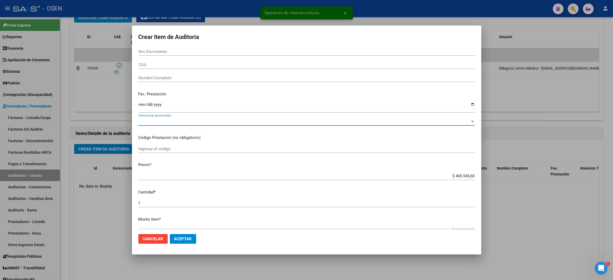
click at [196, 120] on span "Seleccionar gerenciador" at bounding box center [303, 121] width 331 height 5
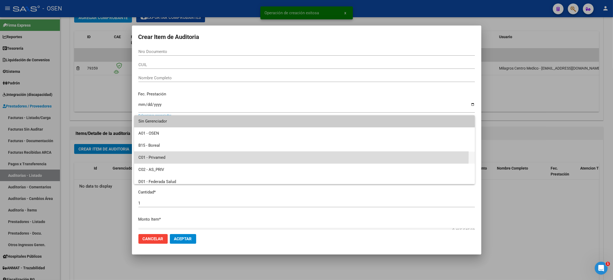
click at [178, 154] on span "C01 - Privamed" at bounding box center [304, 157] width 332 height 12
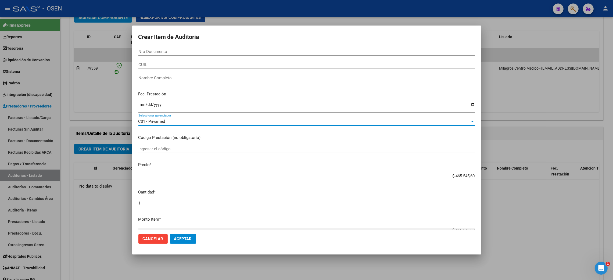
click at [183, 240] on span "Aceptar" at bounding box center [183, 238] width 18 height 5
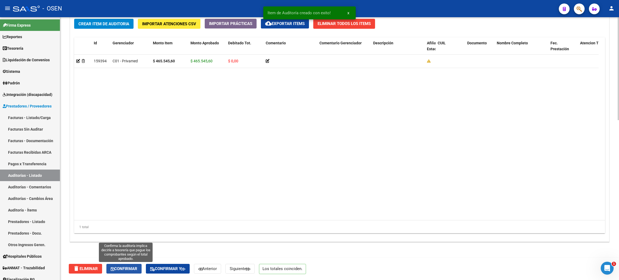
drag, startPoint x: 127, startPoint y: 269, endPoint x: 157, endPoint y: 259, distance: 32.0
click at [127, 269] on span "Confirmar" at bounding box center [124, 268] width 27 height 5
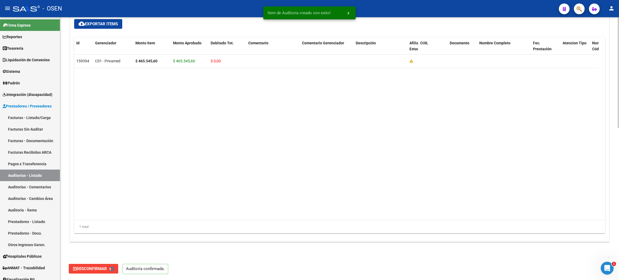
type input "202508"
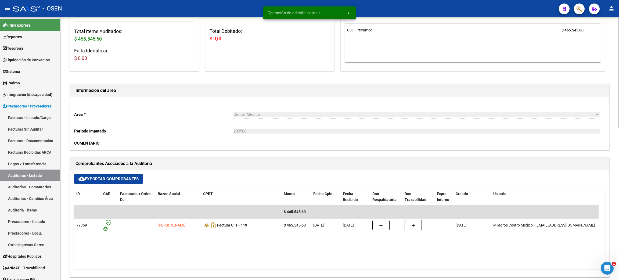
scroll to position [0, 0]
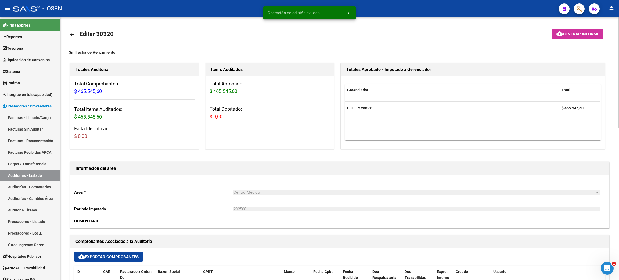
click at [72, 32] on mat-icon "arrow_back" at bounding box center [72, 34] width 6 height 6
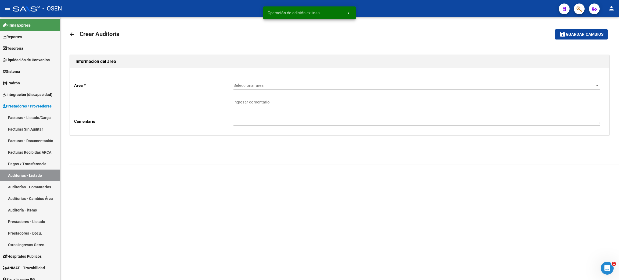
click at [257, 81] on div "Seleccionar area Seleccionar area" at bounding box center [416, 84] width 366 height 12
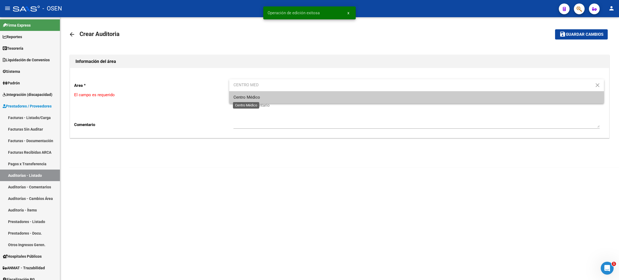
type input "CENTRO MED"
click at [257, 96] on span "Centro Médico" at bounding box center [246, 97] width 27 height 5
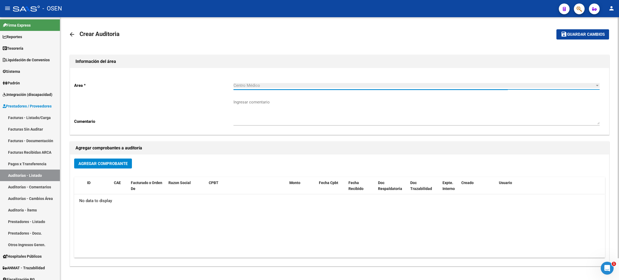
click at [104, 167] on button "Agregar Comprobante" at bounding box center [103, 163] width 58 height 10
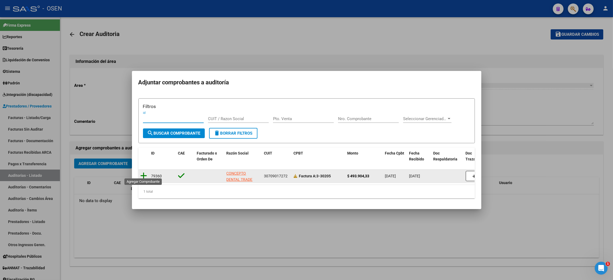
click at [142, 172] on icon at bounding box center [143, 176] width 7 height 8
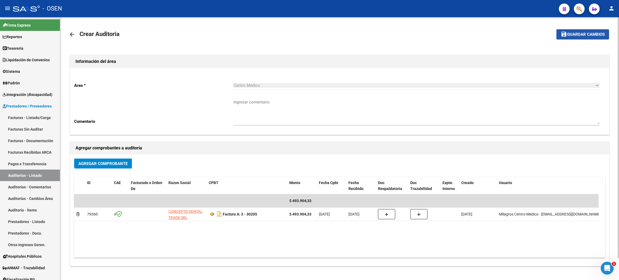
click at [361, 36] on span "Guardar cambios" at bounding box center [586, 34] width 38 height 5
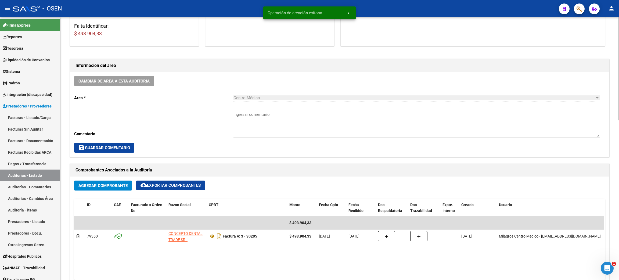
scroll to position [282, 0]
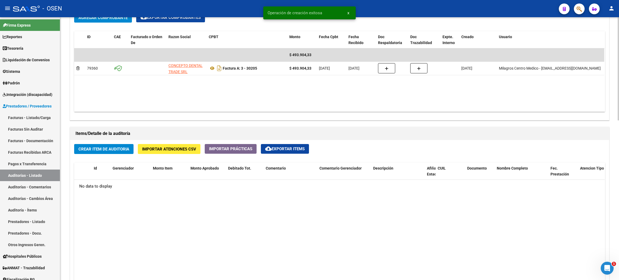
click at [97, 148] on span "Crear Item de Auditoria" at bounding box center [103, 149] width 51 height 5
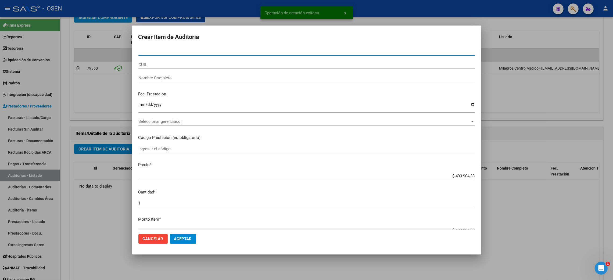
click at [175, 121] on span "Seleccionar gerenciador" at bounding box center [303, 121] width 331 height 5
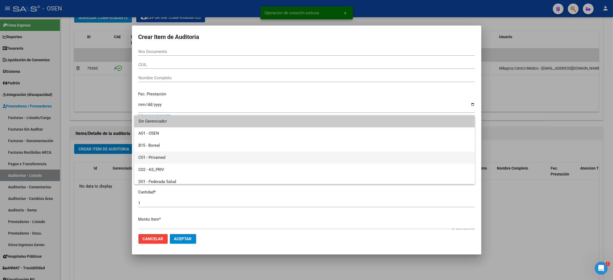
click at [161, 158] on span "C01 - Privamed" at bounding box center [304, 157] width 332 height 12
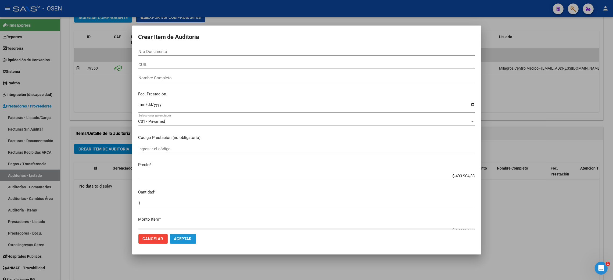
click at [184, 244] on mat-dialog-actions "Cancelar Aceptar" at bounding box center [306, 239] width 336 height 18
drag, startPoint x: 186, startPoint y: 239, endPoint x: 208, endPoint y: 243, distance: 23.0
click at [186, 238] on span "Aceptar" at bounding box center [183, 238] width 18 height 5
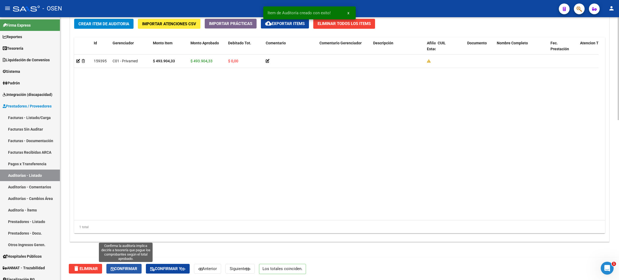
click at [129, 266] on span "Confirmar" at bounding box center [124, 268] width 27 height 5
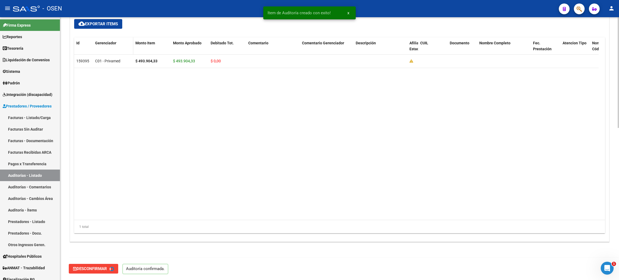
type input "202508"
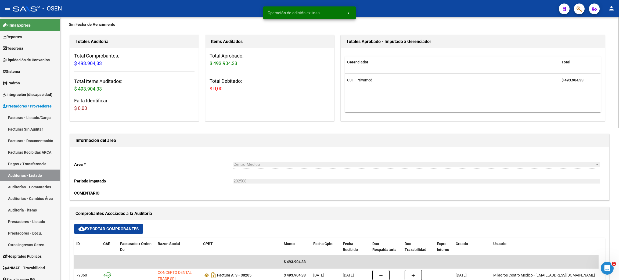
scroll to position [0, 0]
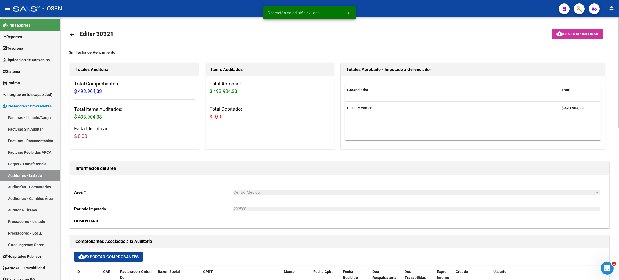
drag, startPoint x: 67, startPoint y: 30, endPoint x: 68, endPoint y: 33, distance: 3.1
click at [72, 35] on mat-icon "arrow_back" at bounding box center [72, 34] width 6 height 6
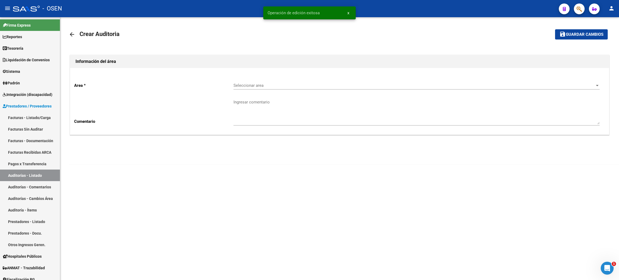
click at [73, 32] on mat-icon "arrow_back" at bounding box center [72, 34] width 6 height 6
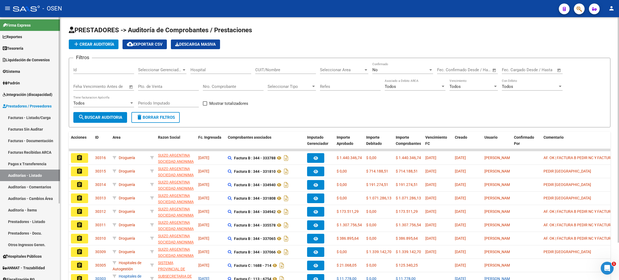
click at [36, 49] on link "Tesorería" at bounding box center [30, 48] width 60 height 12
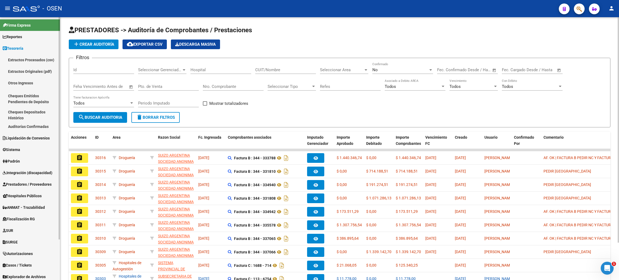
click at [23, 122] on link "Auditorías Confirmadas" at bounding box center [30, 127] width 60 height 12
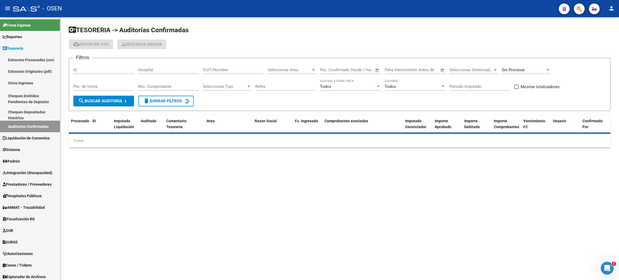
click at [281, 72] on div "Seleccionar Area Seleccionar Area" at bounding box center [292, 68] width 48 height 12
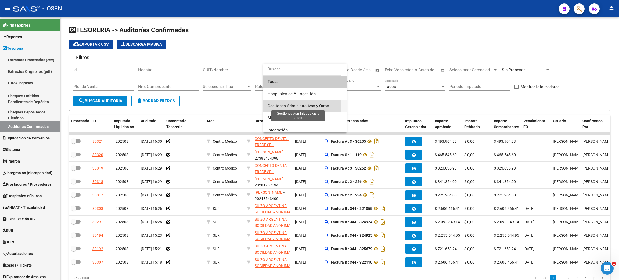
click at [293, 104] on span "Gestiones Administrativas y Otros" at bounding box center [299, 105] width 62 height 5
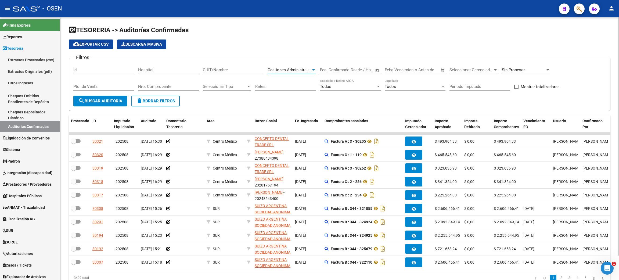
click at [105, 96] on button "search Buscar Auditoria" at bounding box center [100, 101] width 54 height 11
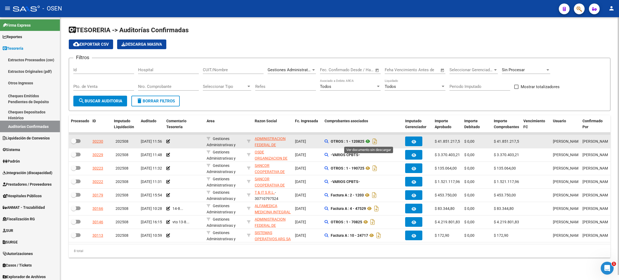
click at [361, 140] on icon at bounding box center [367, 141] width 7 height 6
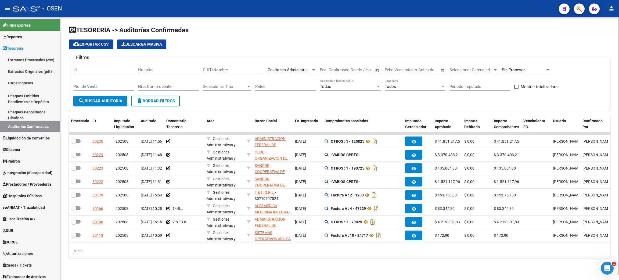
click at [292, 68] on span "Gestiones Administrativas y Otros" at bounding box center [299, 69] width 62 height 5
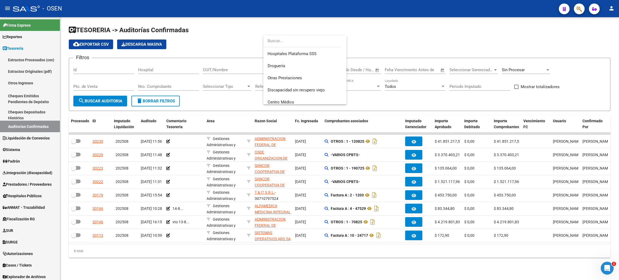
scroll to position [161, 0]
click at [287, 62] on span "Centro Médico" at bounding box center [281, 61] width 27 height 5
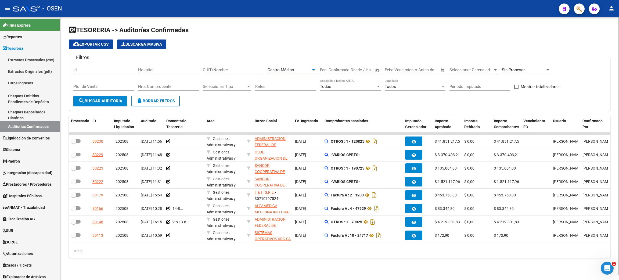
click at [112, 99] on span "search Buscar Auditoria" at bounding box center [100, 101] width 44 height 5
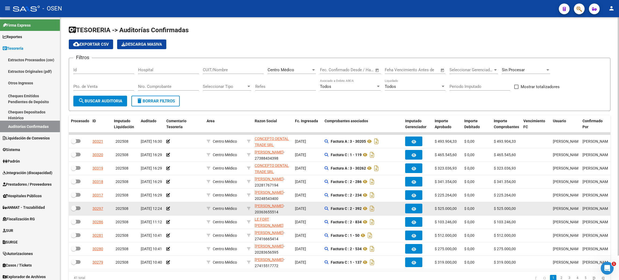
scroll to position [27, 0]
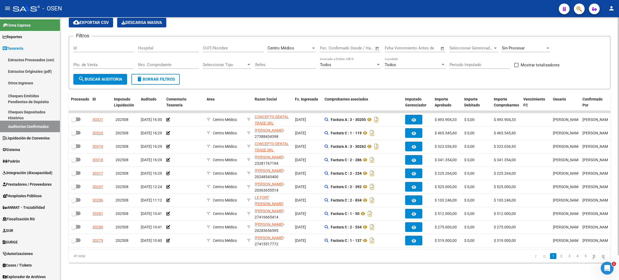
click at [361, 256] on link "2" at bounding box center [561, 256] width 6 height 6
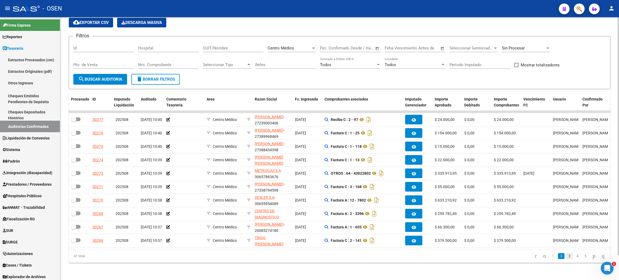
click at [361, 258] on link "3" at bounding box center [569, 256] width 6 height 6
click at [361, 256] on link "4" at bounding box center [577, 256] width 6 height 6
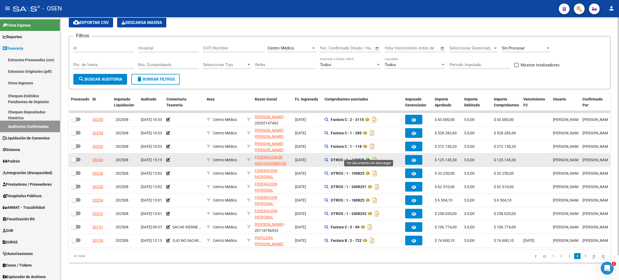
click at [361, 157] on icon at bounding box center [367, 160] width 7 height 6
